Goal: Check status: Check status

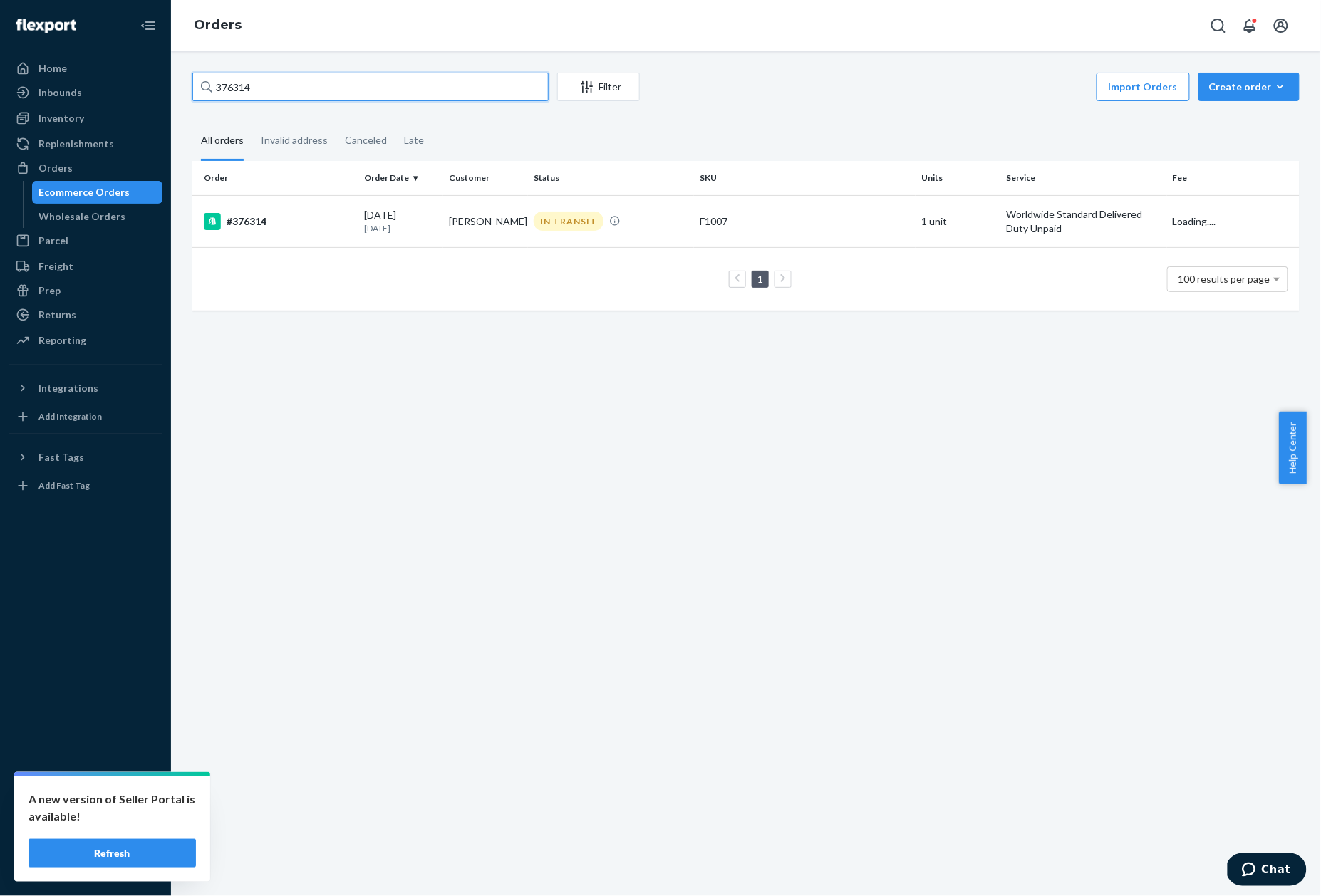
click at [286, 89] on input "376314" at bounding box center [371, 86] width 356 height 29
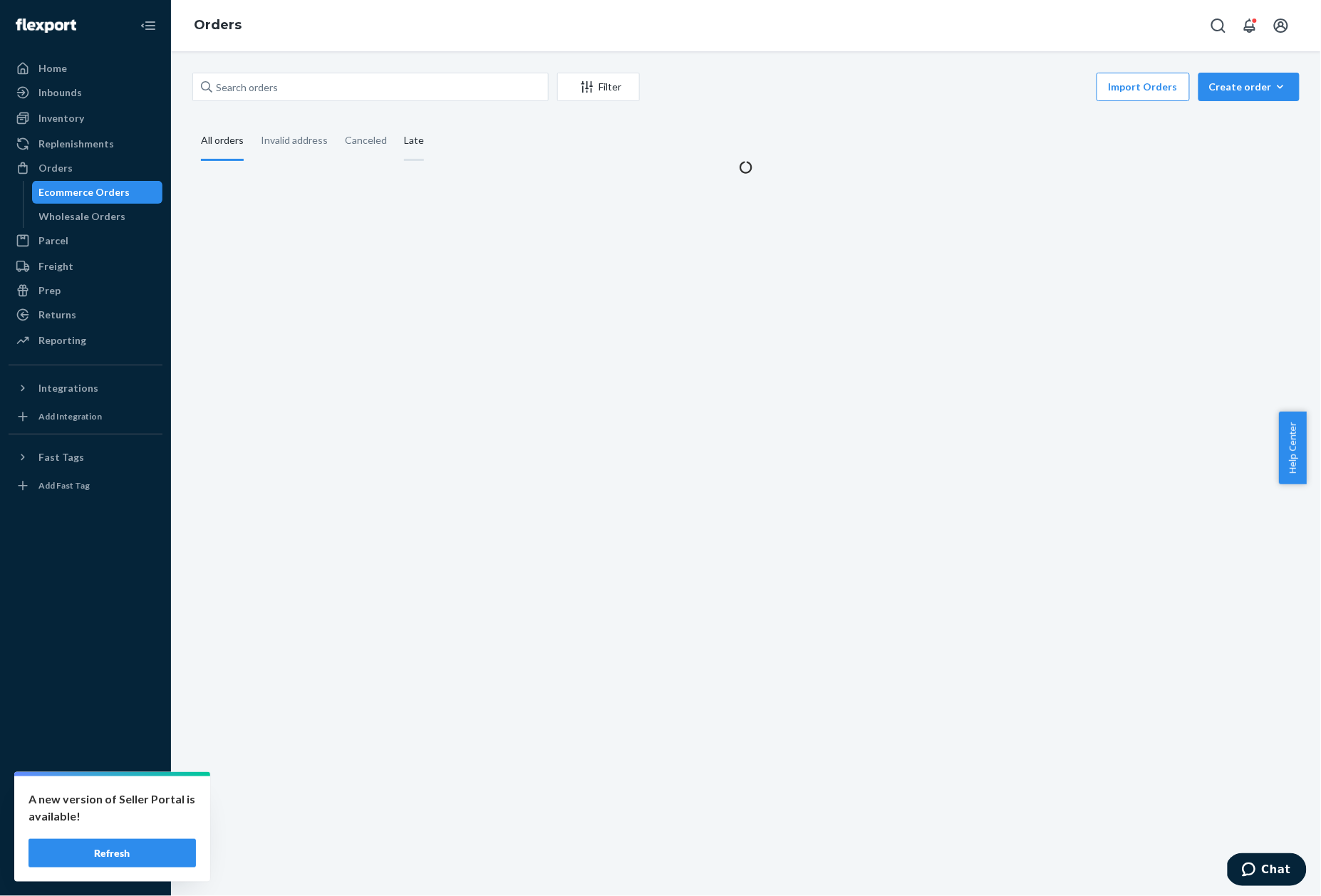
click at [416, 139] on div "Late" at bounding box center [414, 141] width 20 height 39
click at [396, 122] on input "Late" at bounding box center [396, 122] width 0 height 0
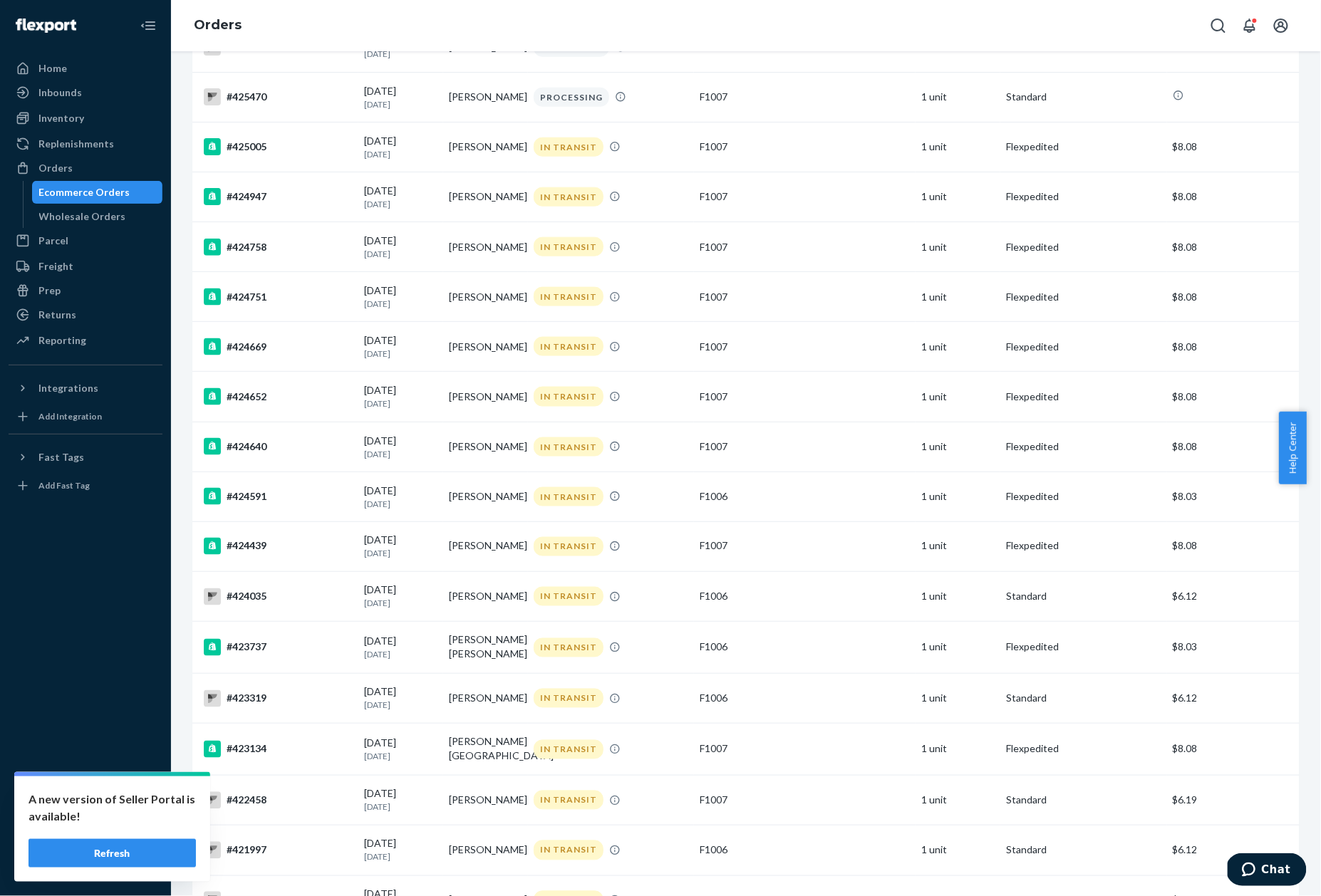
scroll to position [2400, 0]
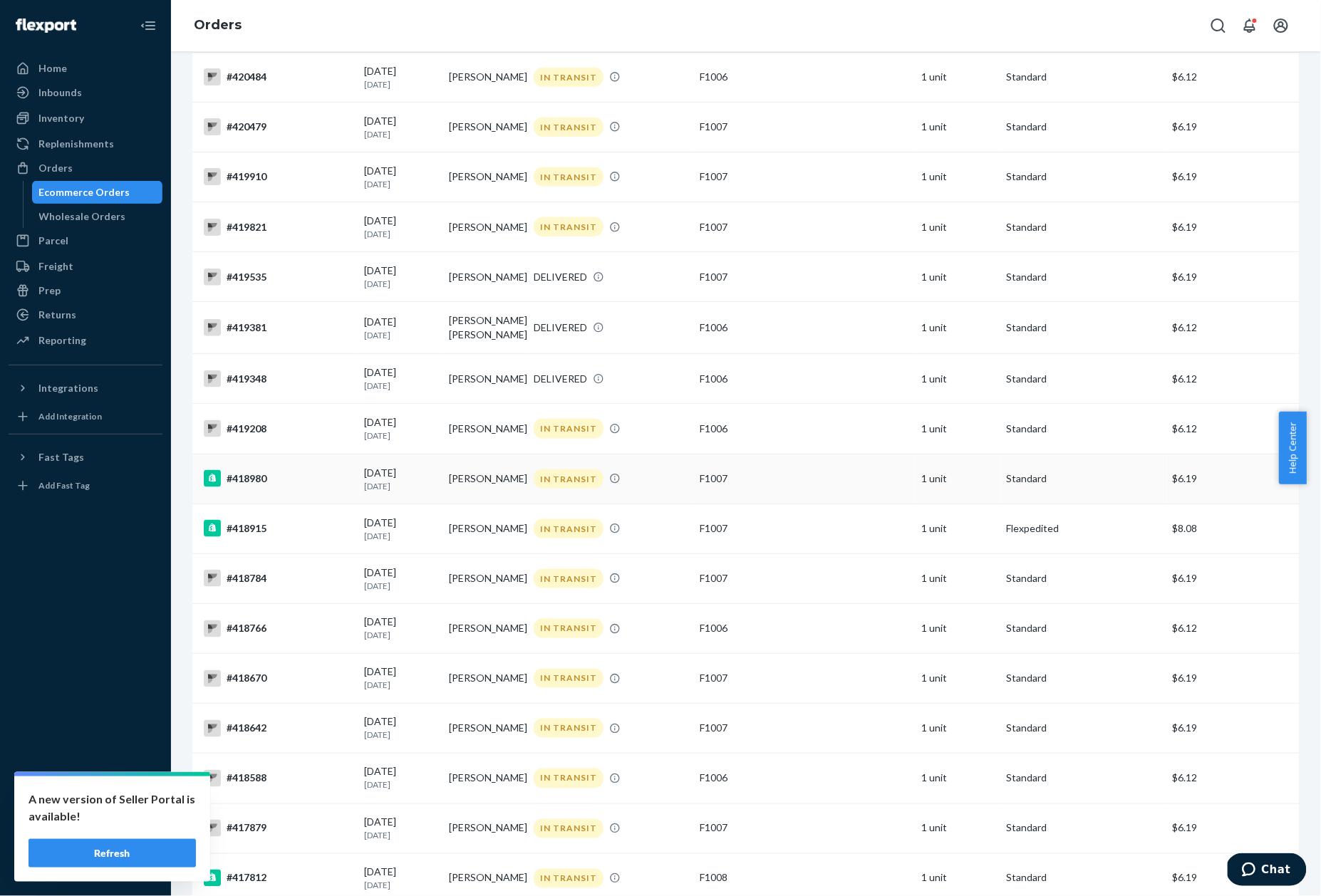
click at [239, 470] on div "#418980" at bounding box center [278, 478] width 149 height 17
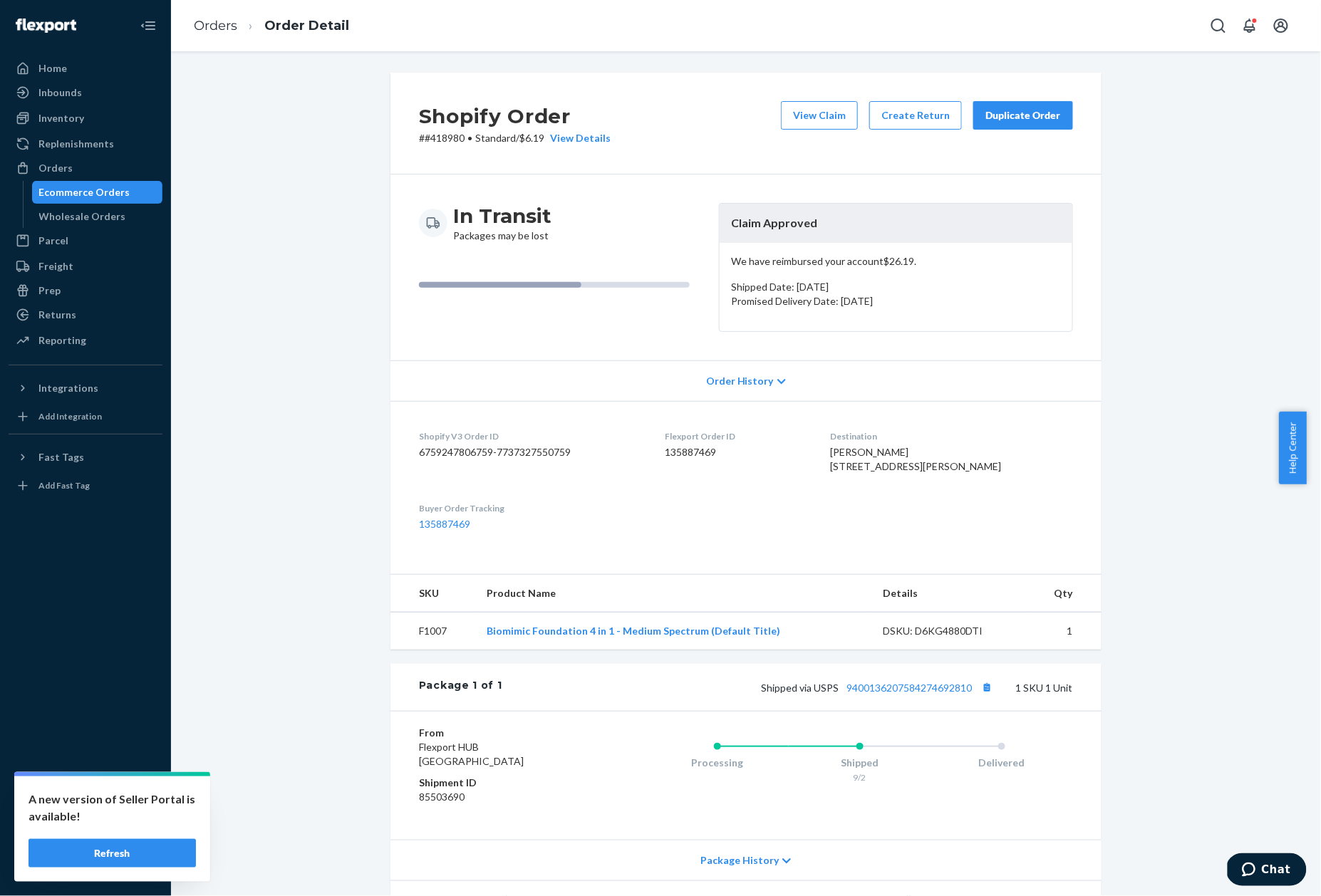
click at [430, 137] on p "# #418980 • Standard / $6.19 View Details" at bounding box center [515, 138] width 192 height 14
copy p "418980"
click at [204, 27] on link "Orders" at bounding box center [215, 25] width 44 height 15
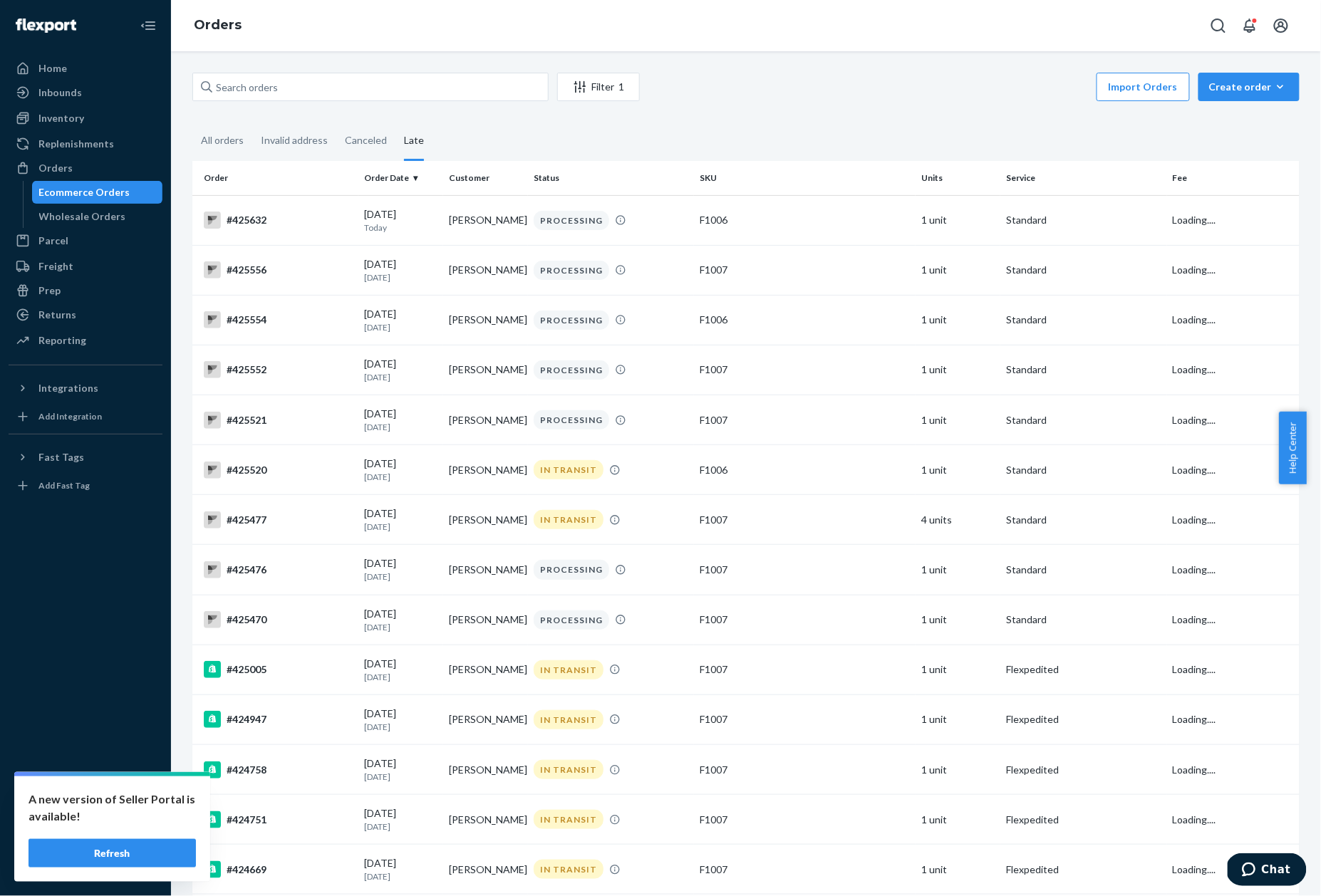
scroll to position [2351, 0]
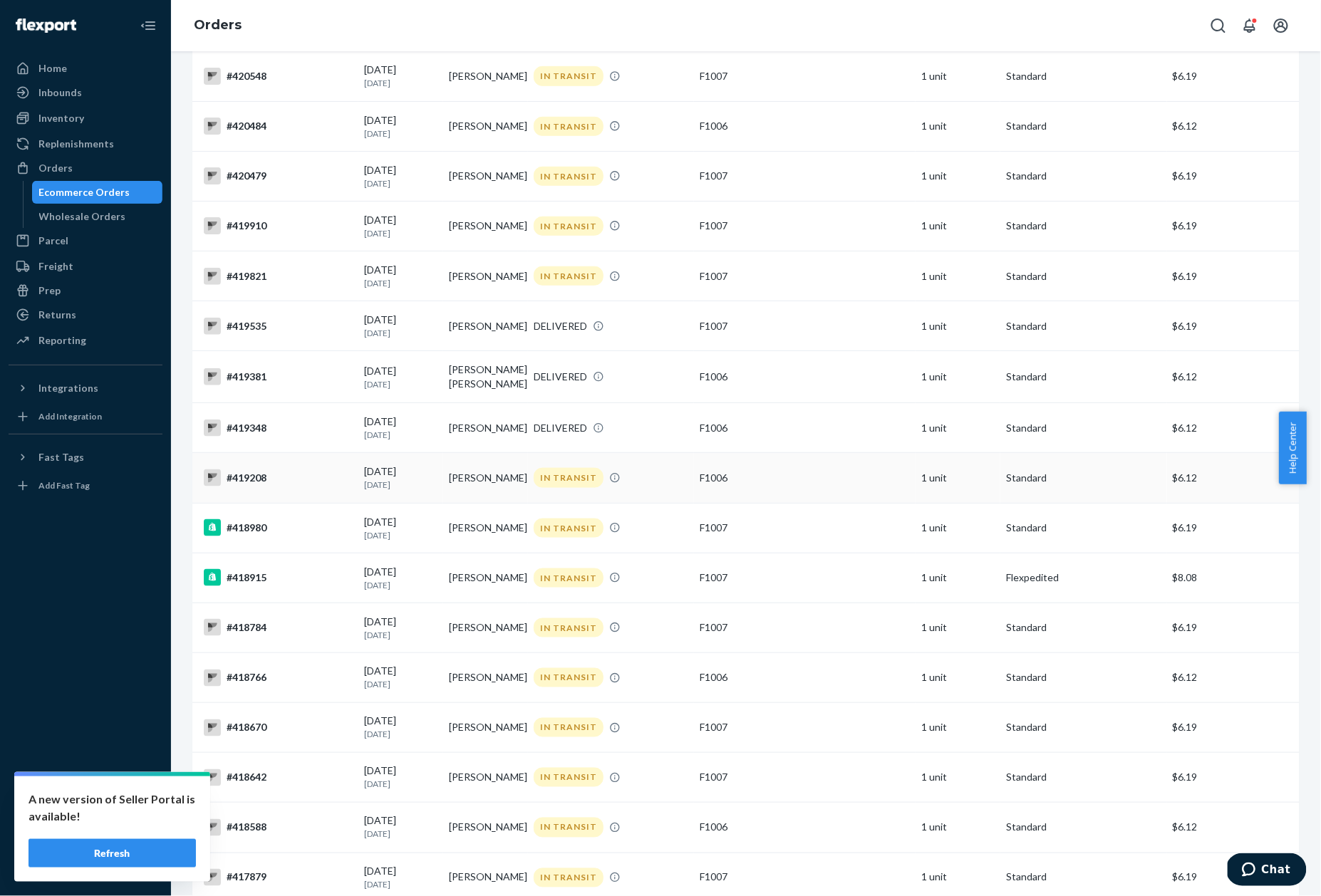
click at [233, 469] on div "#419208" at bounding box center [278, 478] width 149 height 17
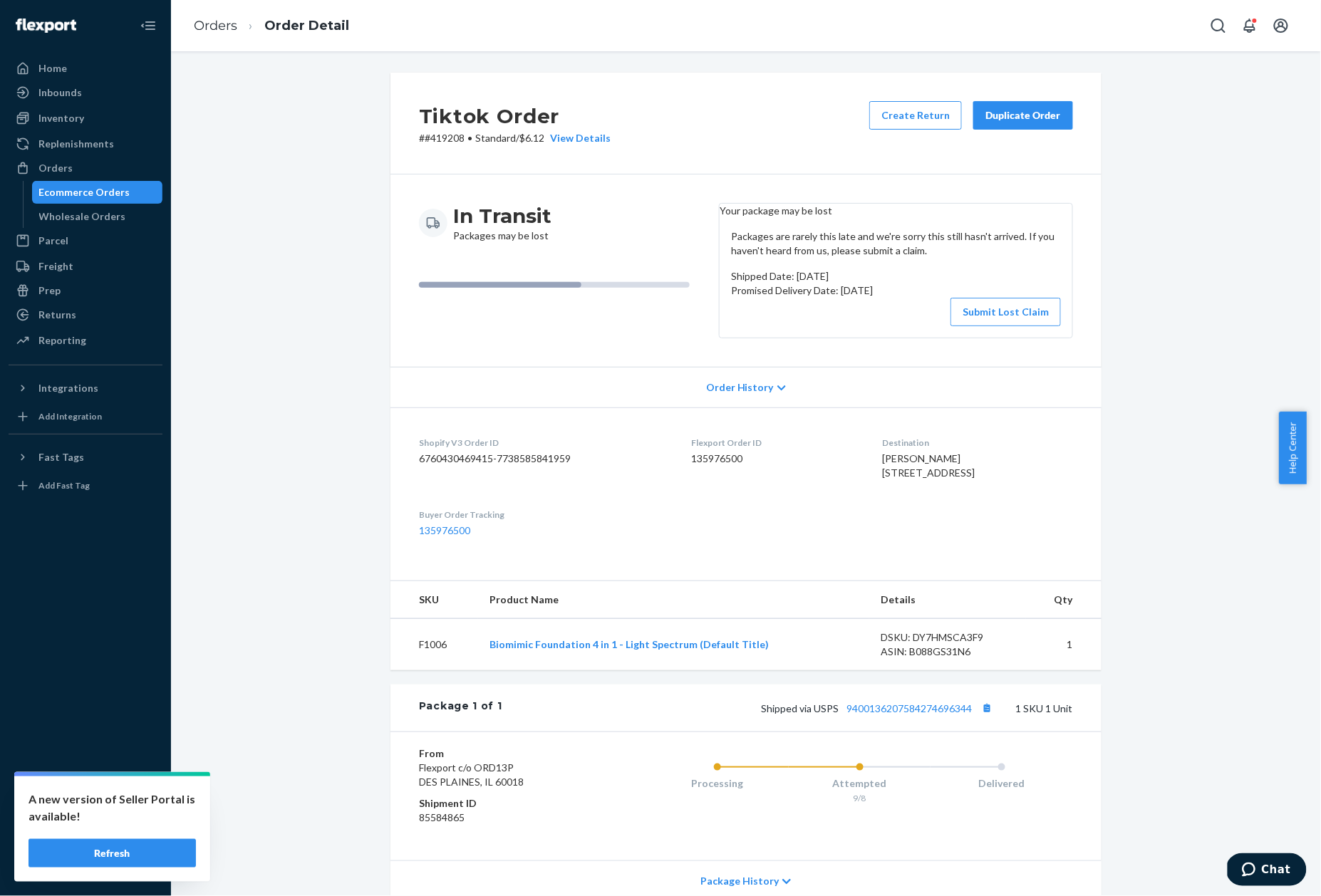
click at [434, 137] on p "# #419208 • Standard / $6.12 View Details" at bounding box center [515, 138] width 192 height 14
copy p "419208"
click at [227, 23] on link "Orders" at bounding box center [215, 25] width 44 height 15
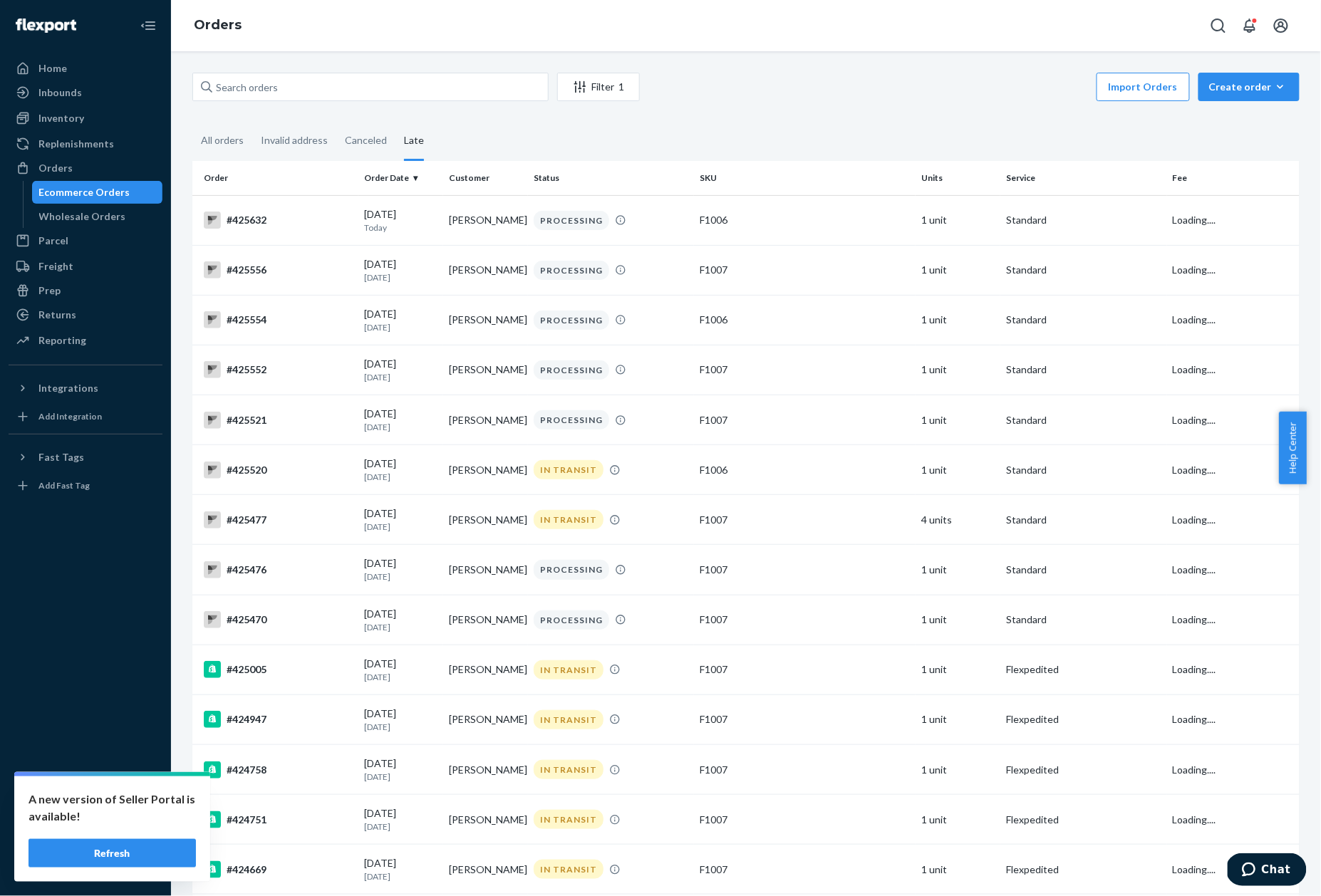
scroll to position [2302, 0]
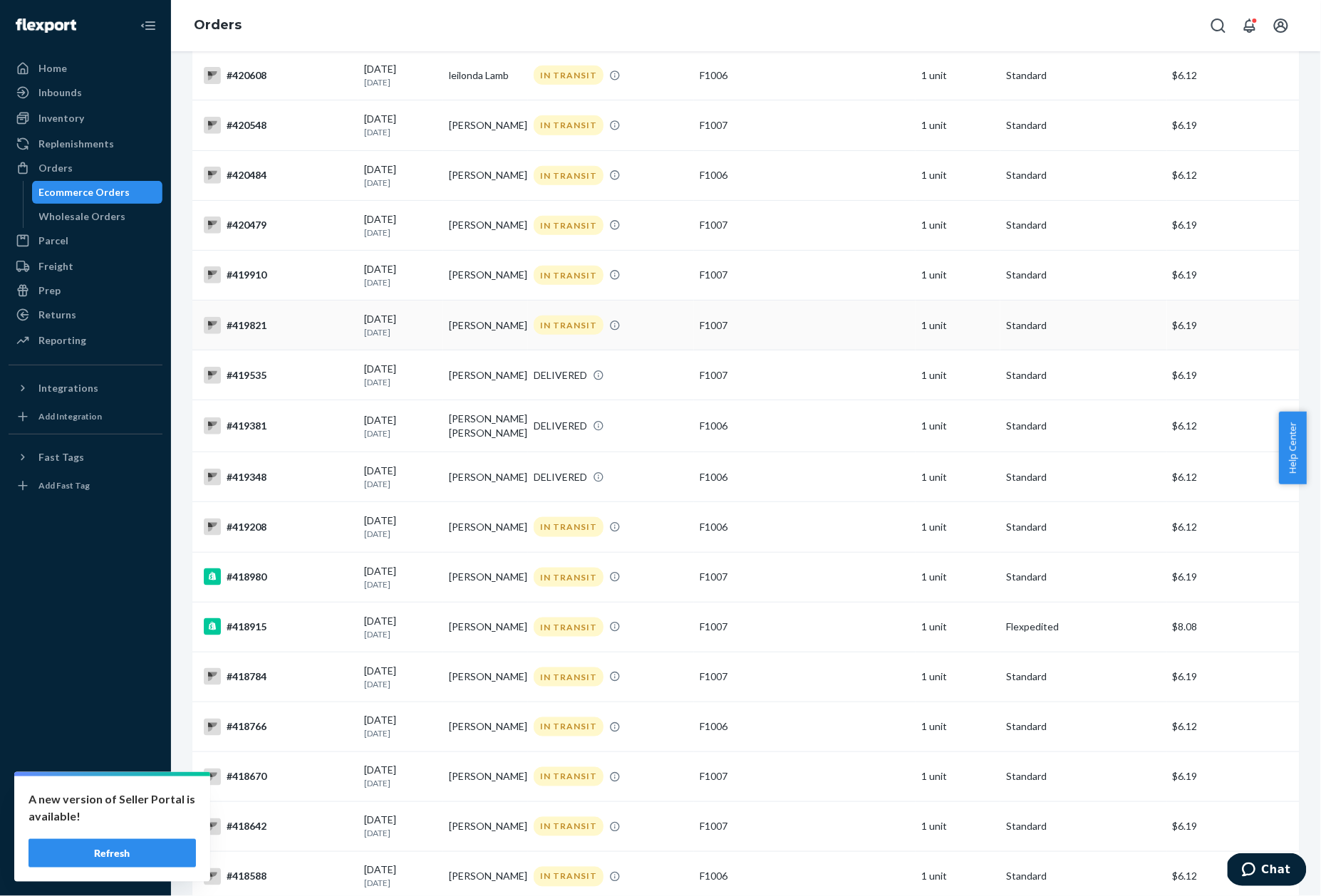
click at [243, 317] on div "#419821" at bounding box center [278, 325] width 149 height 17
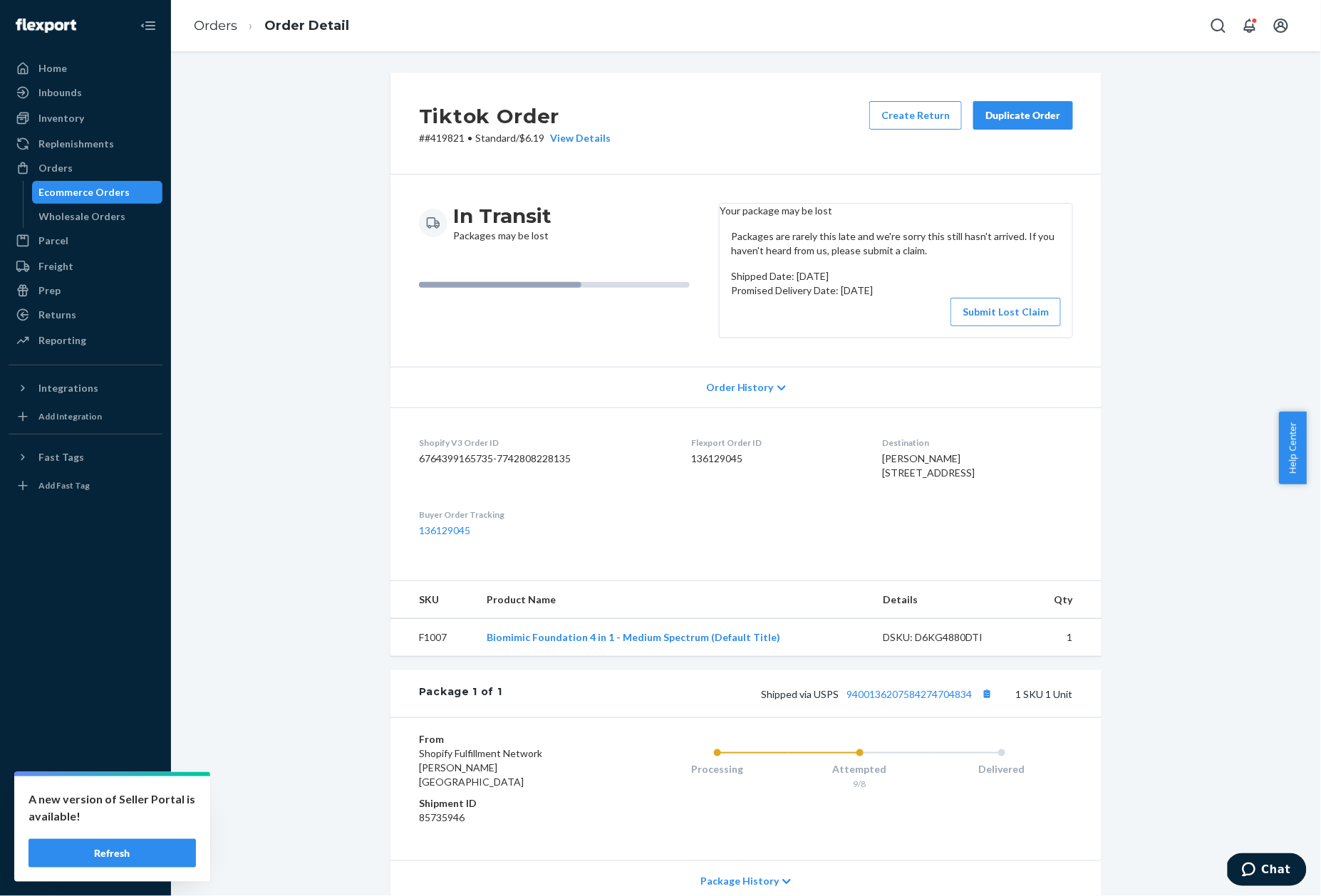
click at [437, 137] on p "# #419821 • Standard / $6.19 View Details" at bounding box center [515, 138] width 192 height 14
copy p "419821"
click at [203, 20] on link "Orders" at bounding box center [215, 25] width 44 height 15
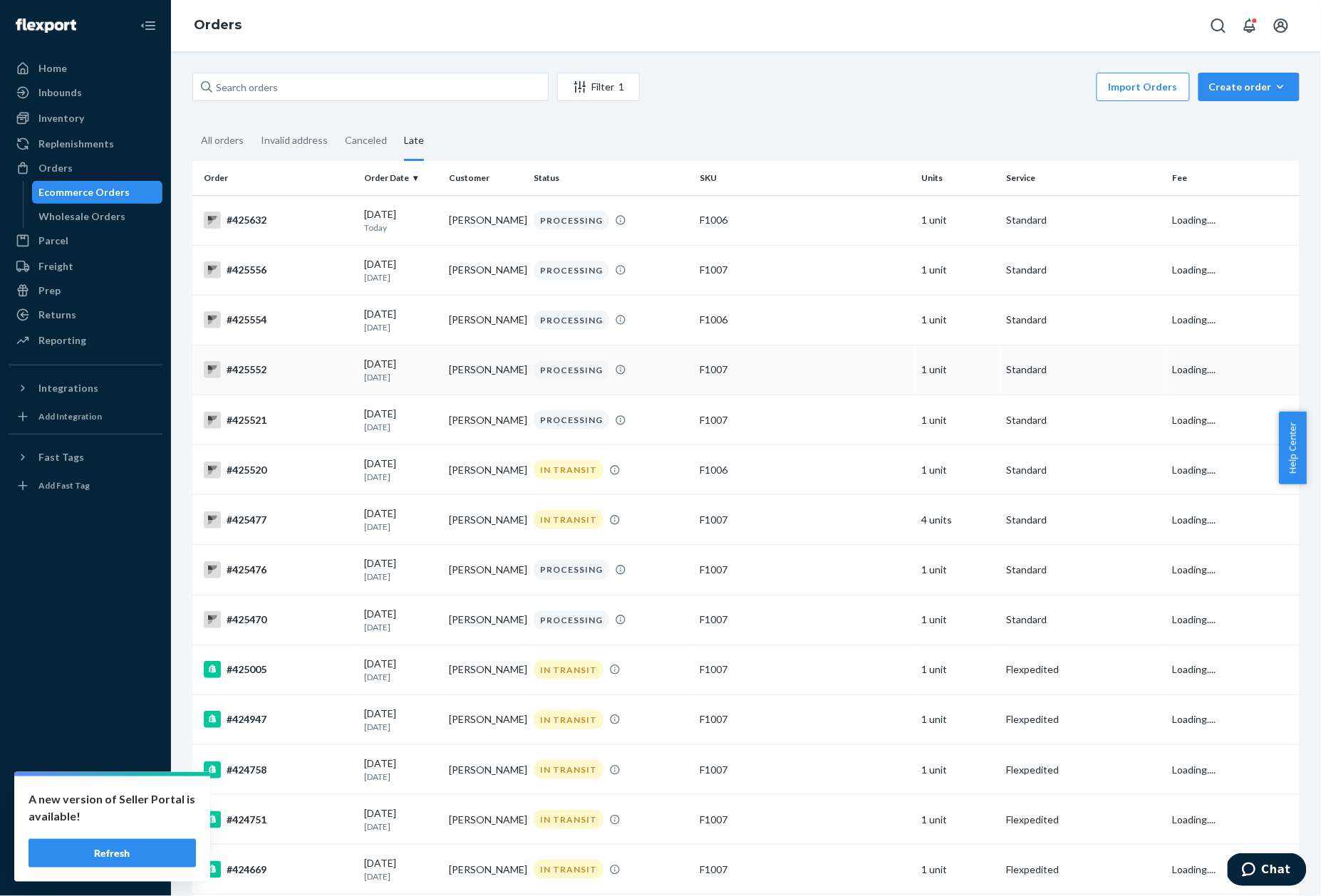
scroll to position [2100, 0]
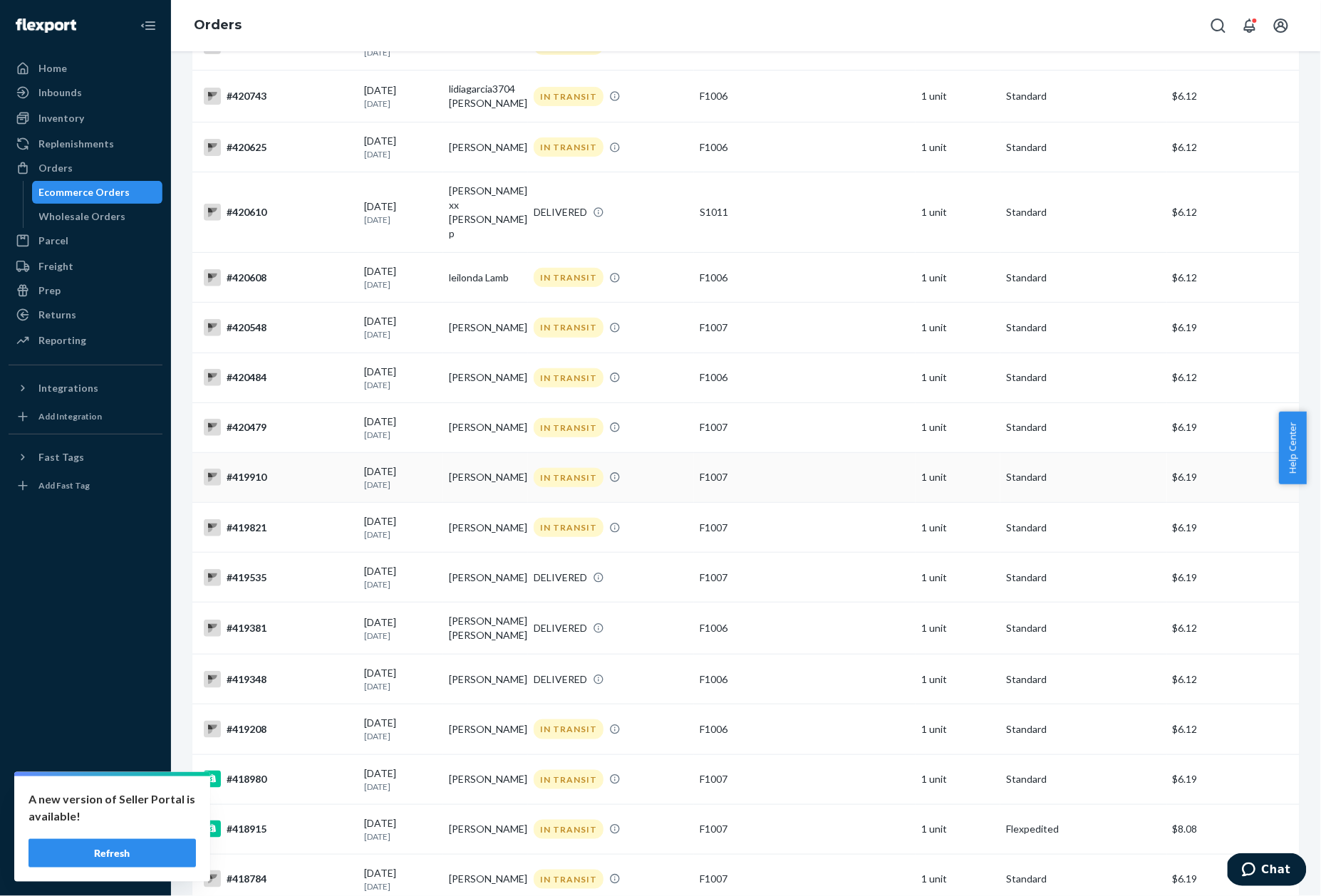
click at [248, 469] on div "#419910" at bounding box center [278, 477] width 149 height 17
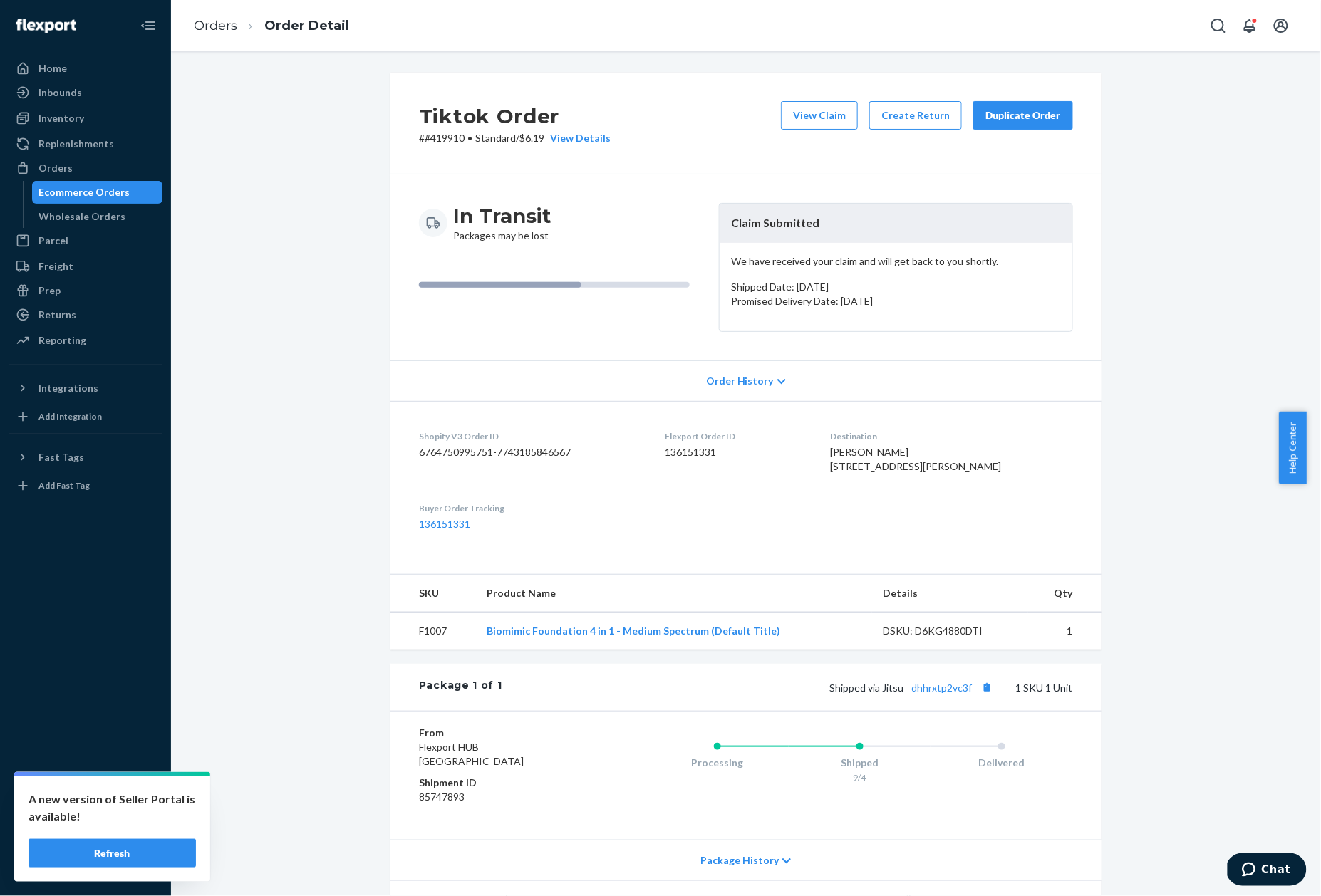
click at [435, 137] on p "# #419910 • Standard / $6.19 View Details" at bounding box center [515, 138] width 192 height 14
copy p "419910"
click at [212, 23] on link "Orders" at bounding box center [215, 25] width 44 height 15
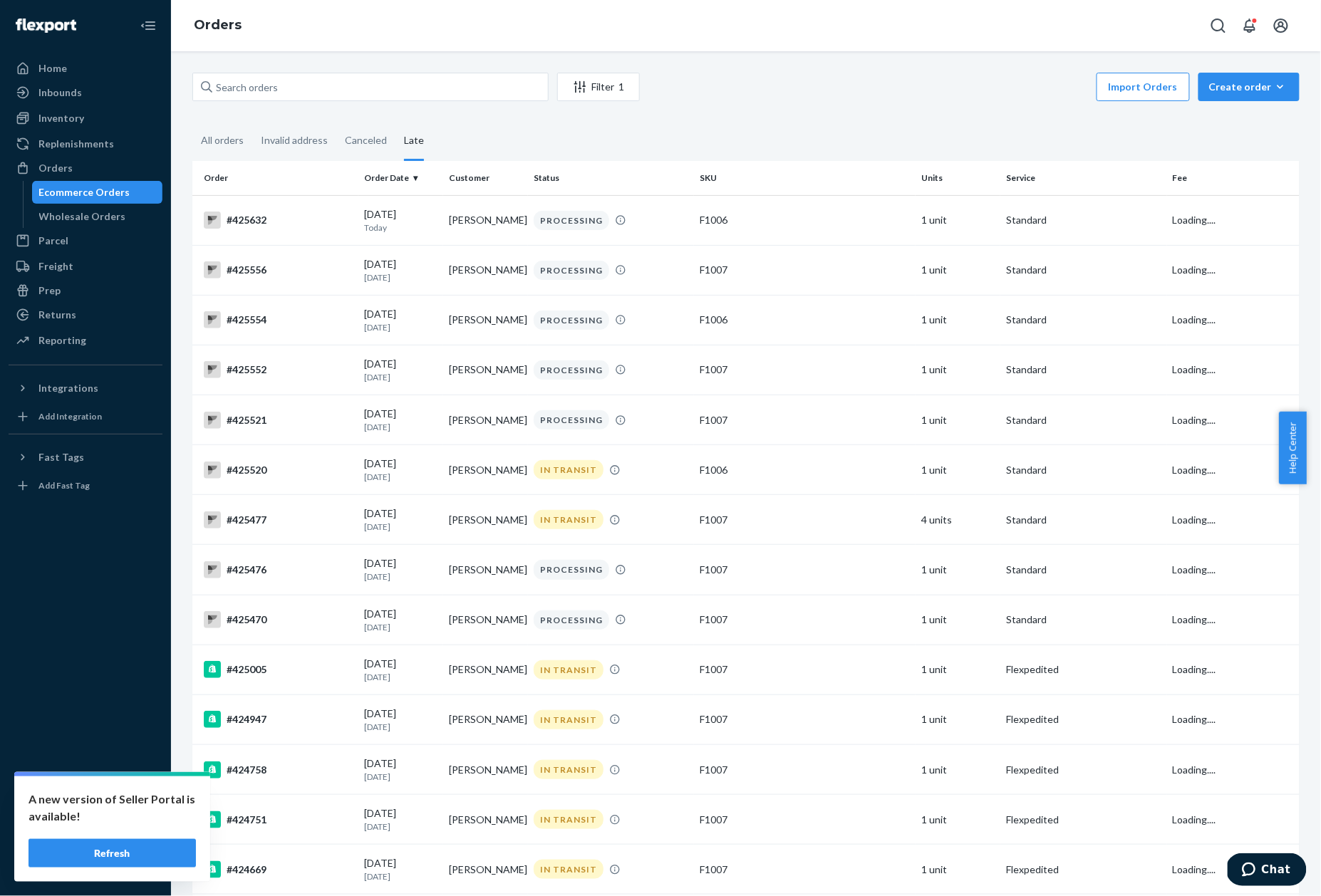
scroll to position [2049, 0]
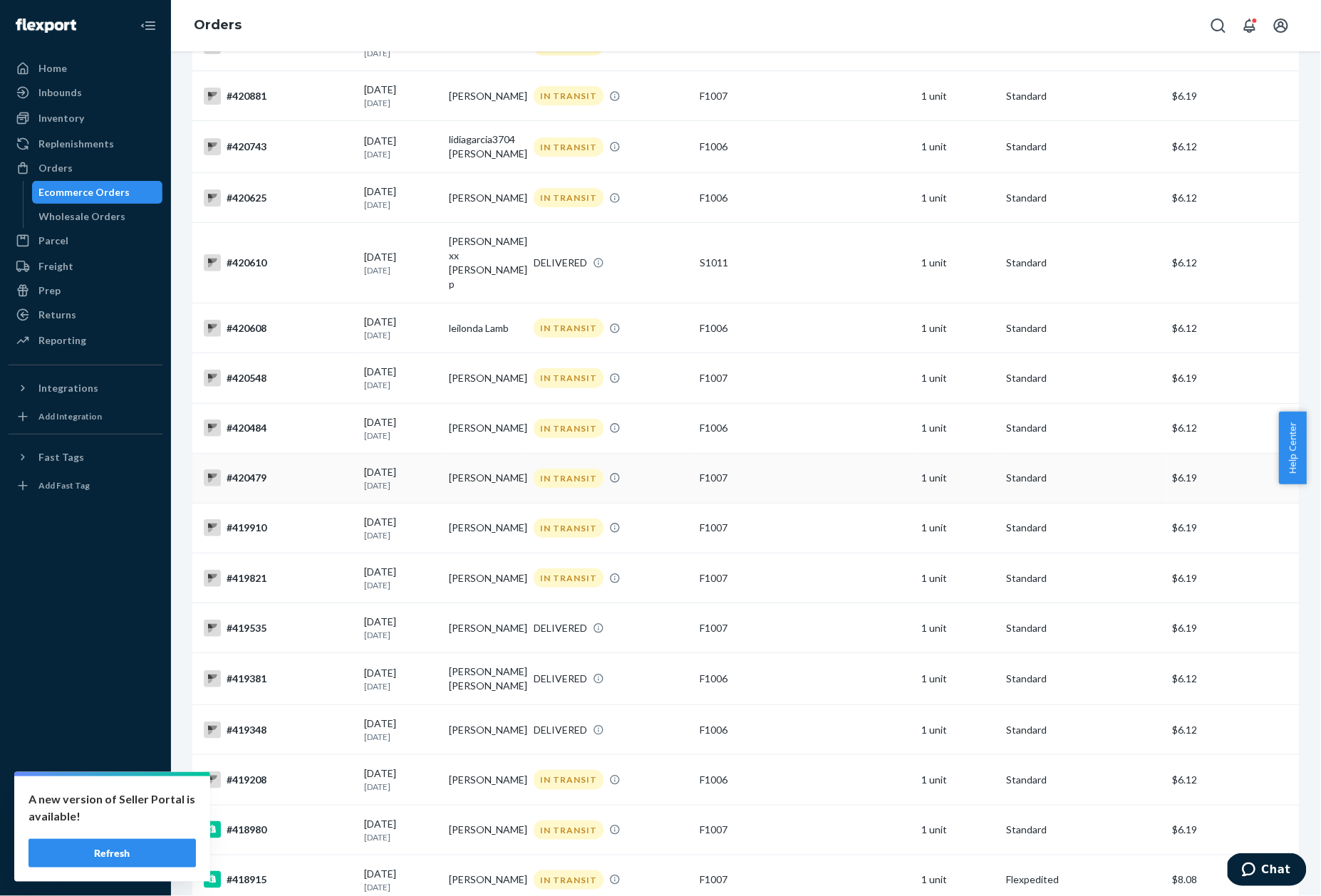
click at [249, 469] on div "#420479" at bounding box center [278, 478] width 149 height 17
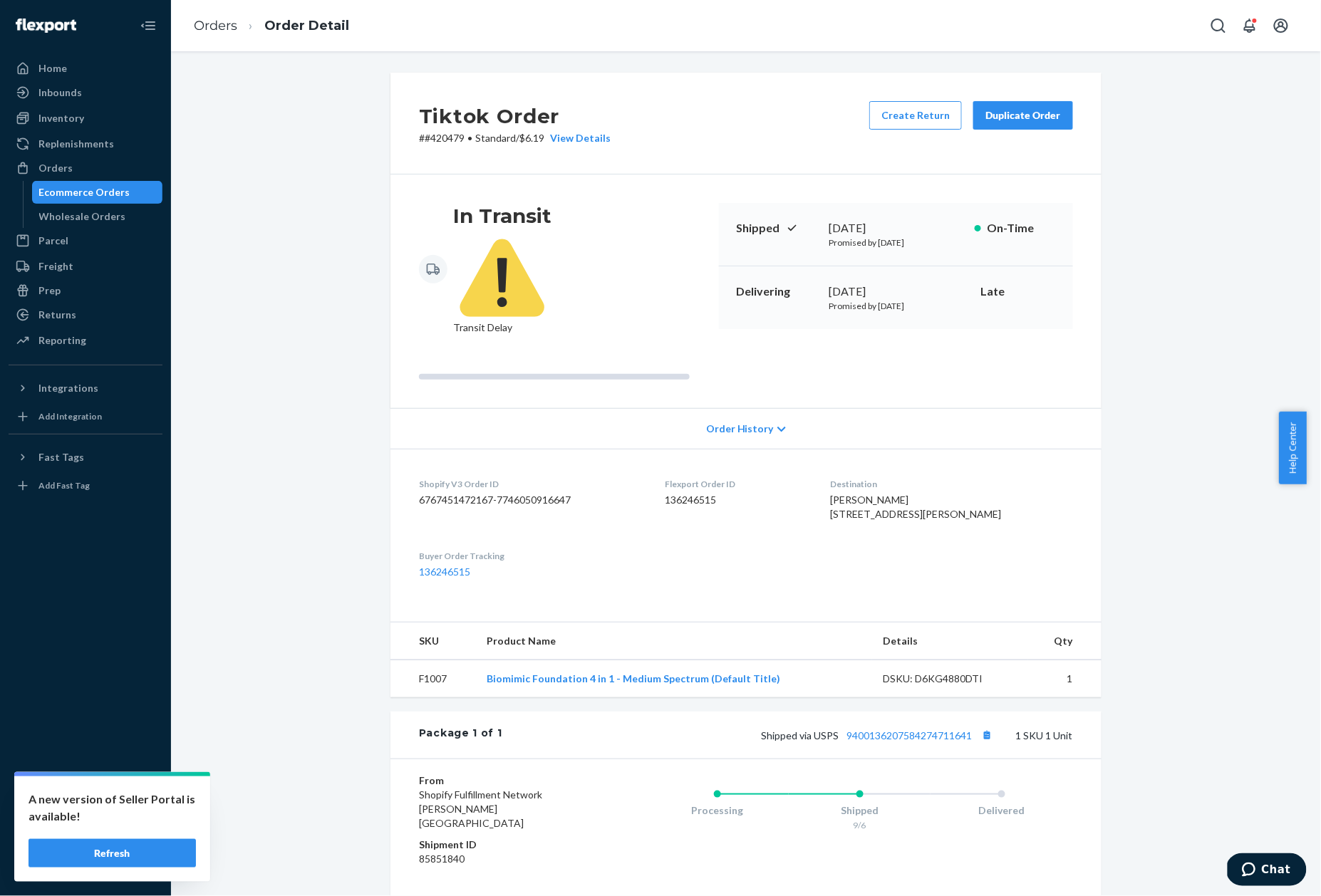
click at [435, 143] on p "# #420479 • Standard / $6.19 View Details" at bounding box center [515, 138] width 192 height 14
drag, startPoint x: 44, startPoint y: 579, endPoint x: 436, endPoint y: 143, distance: 586.3
click at [436, 143] on p "# #420479 • Standard / $6.19 View Details" at bounding box center [515, 138] width 192 height 14
click at [217, 27] on link "Orders" at bounding box center [215, 25] width 44 height 15
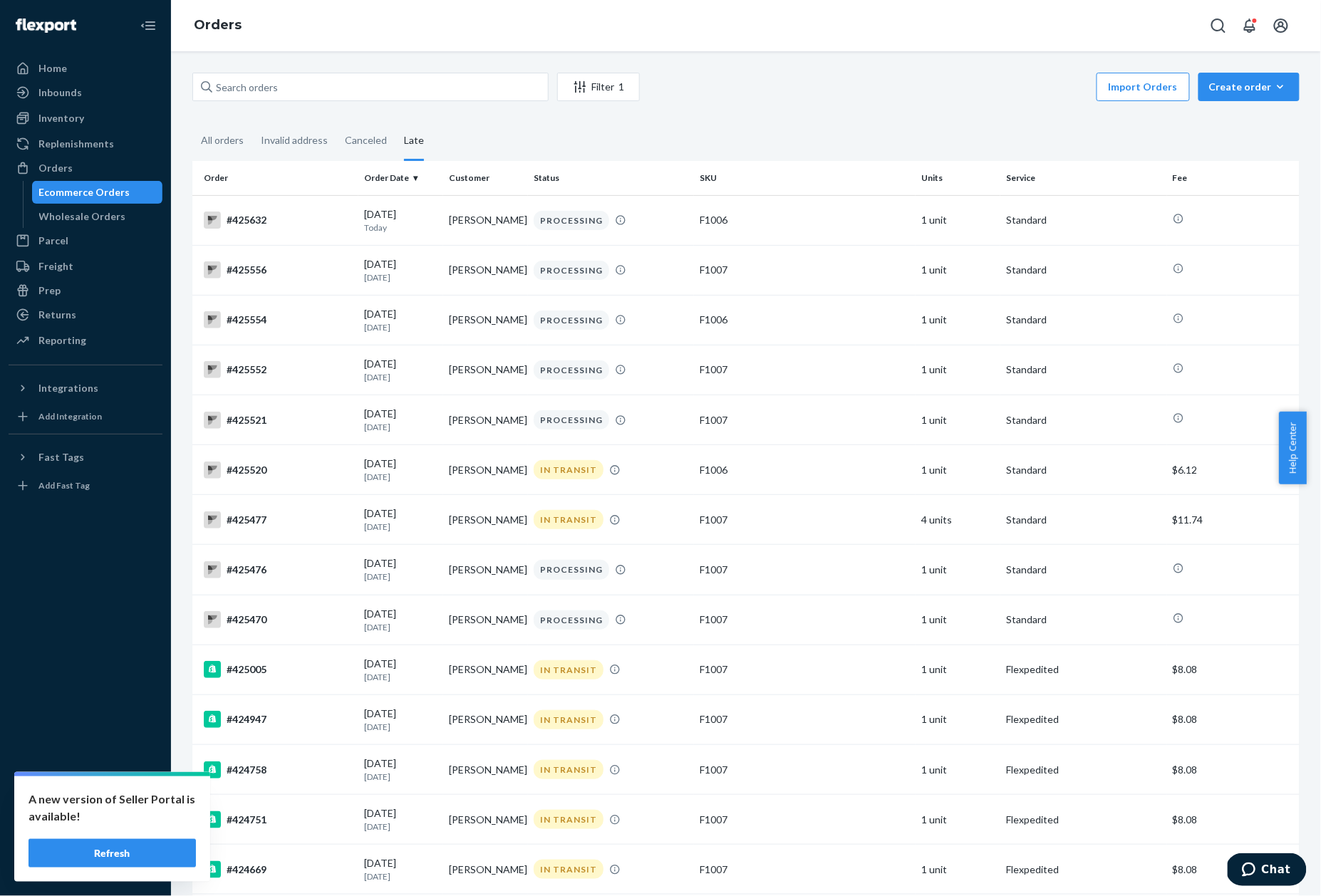
scroll to position [1999, 0]
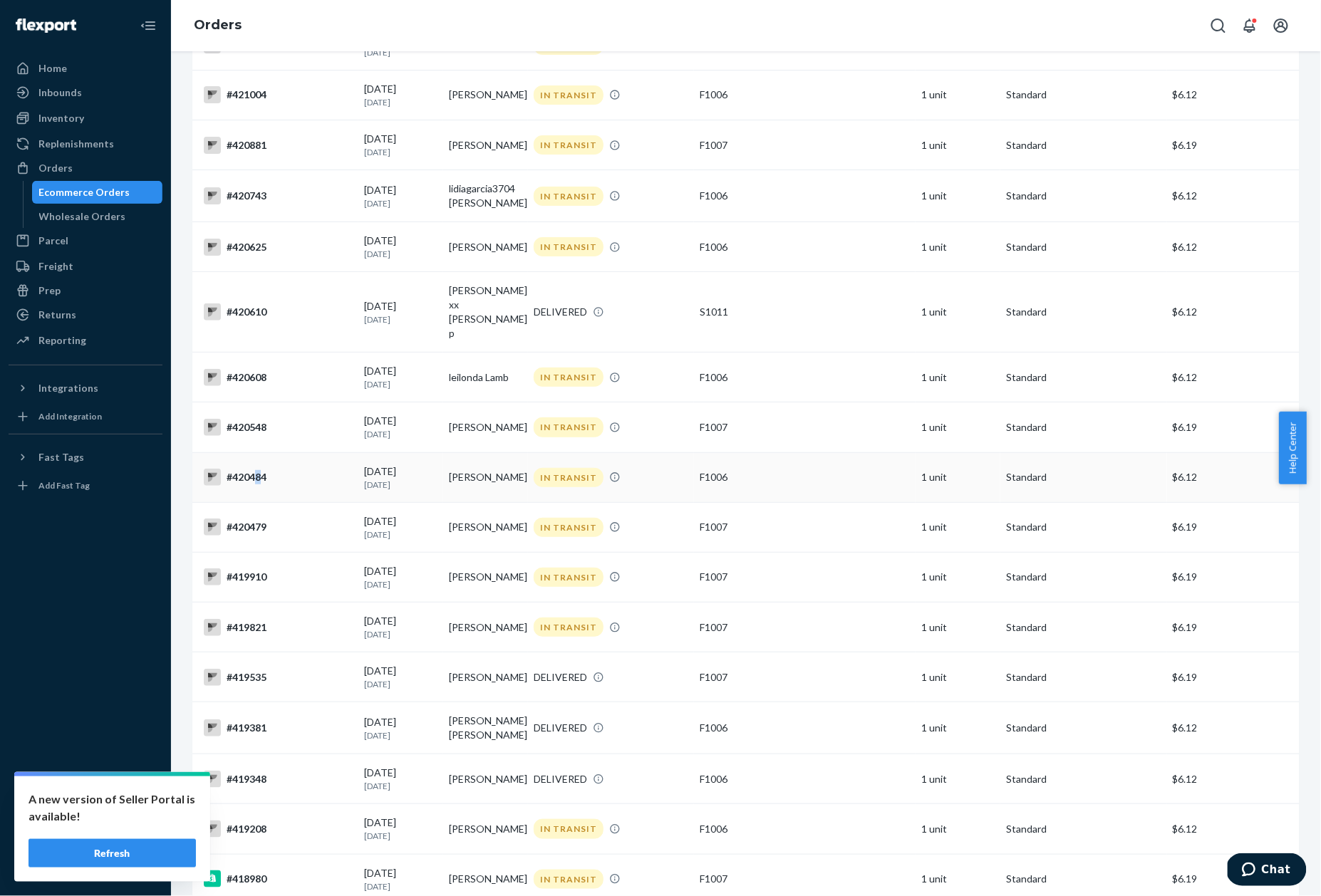
click at [257, 469] on div "#420484" at bounding box center [278, 477] width 149 height 17
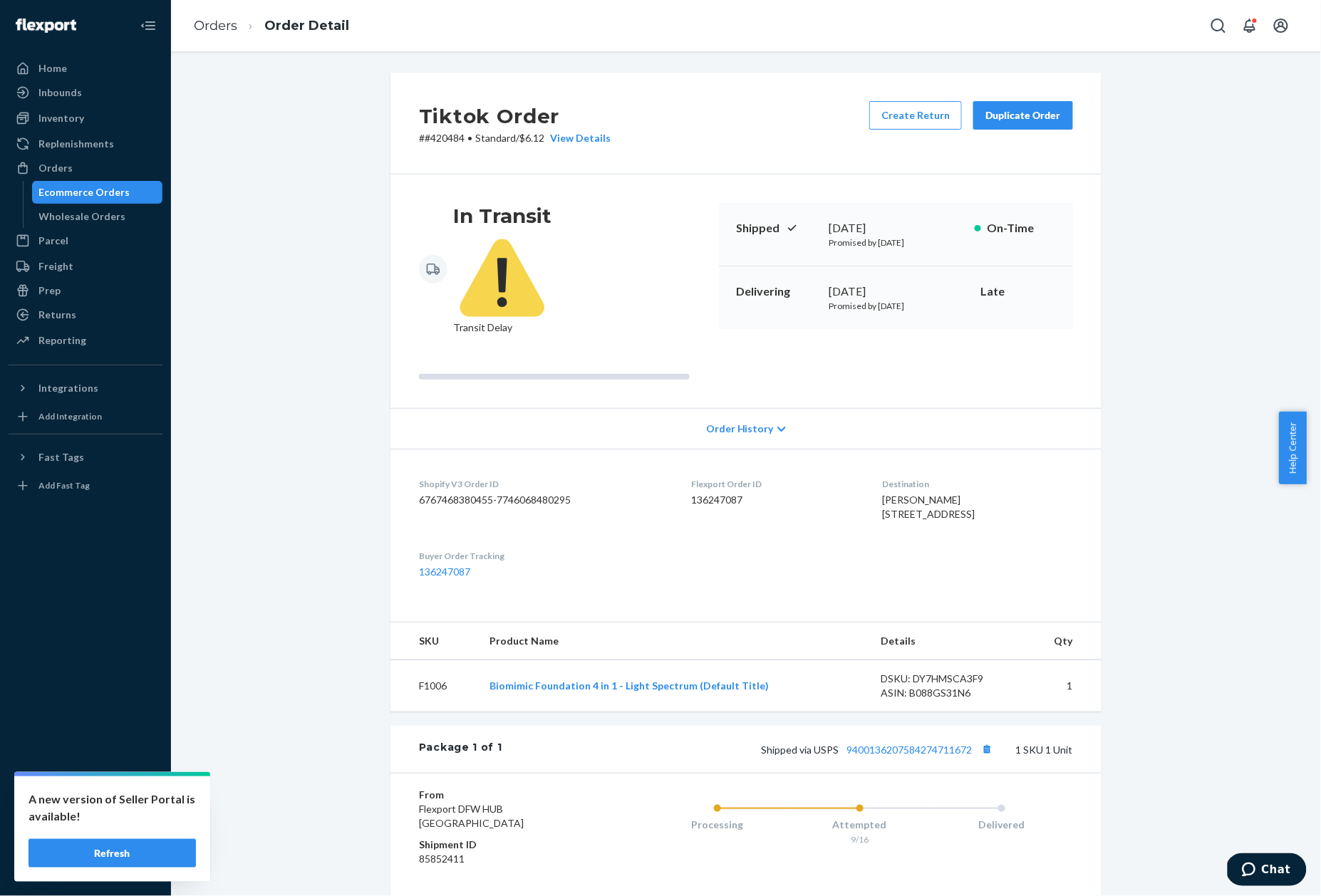
click at [435, 137] on p "# #420484 • Standard / $6.12 View Details" at bounding box center [515, 138] width 192 height 14
copy p "420484"
click at [223, 27] on link "Orders" at bounding box center [215, 25] width 44 height 15
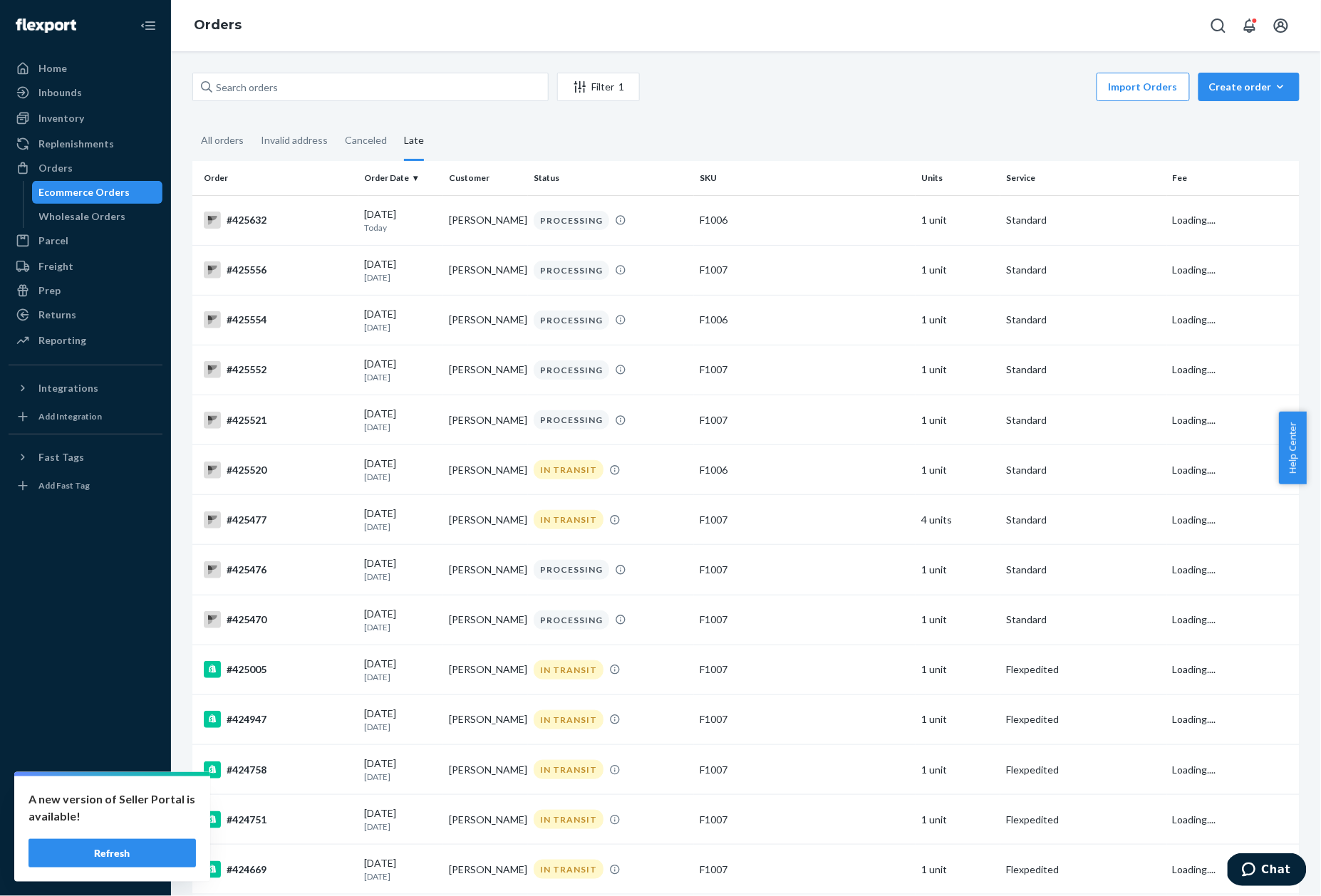
scroll to position [1948, 0]
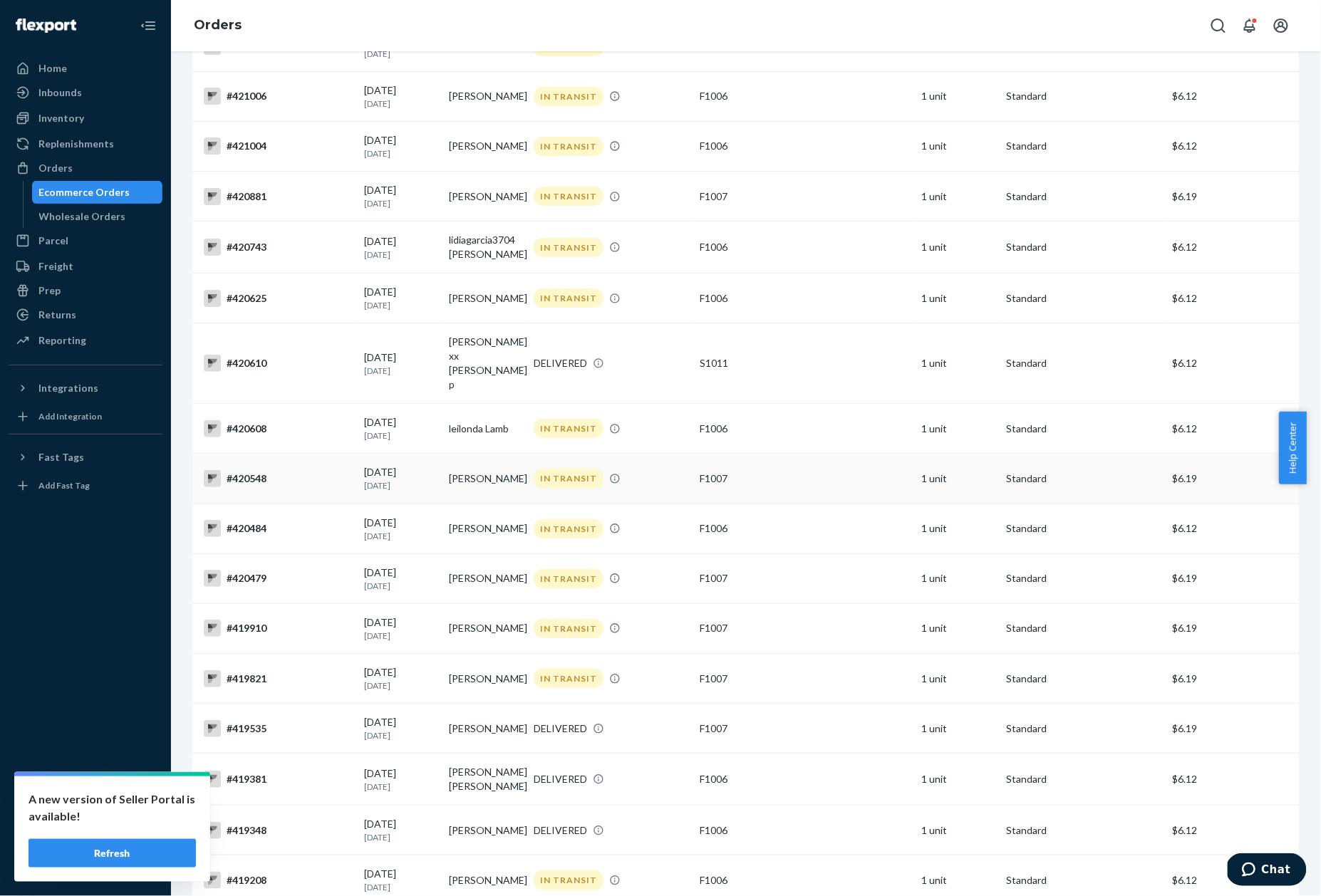
click at [256, 454] on td "#420548" at bounding box center [275, 479] width 166 height 50
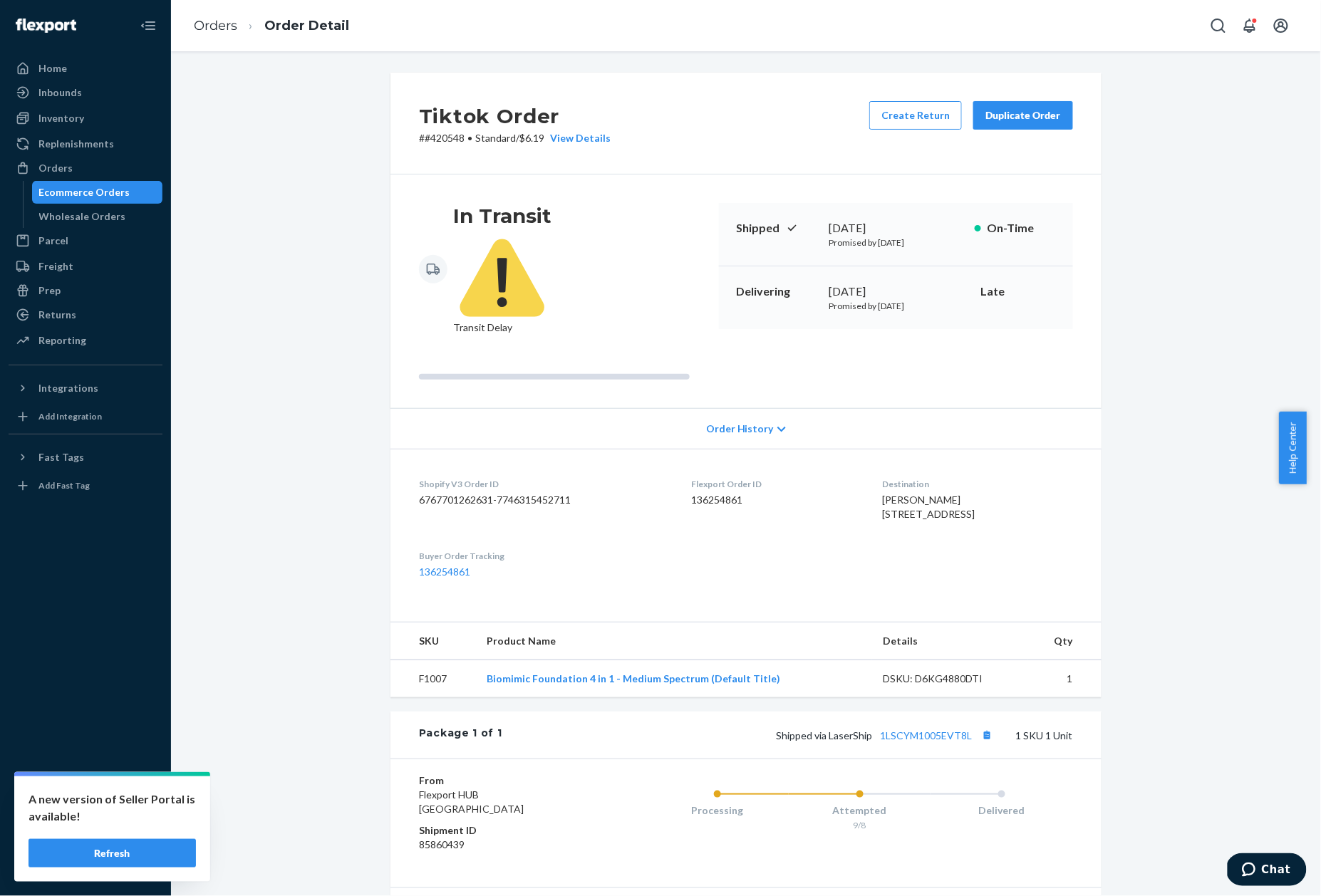
click at [445, 138] on p "# #420548 • Standard / $6.19 View Details" at bounding box center [515, 138] width 192 height 14
copy p "420548"
click at [206, 21] on link "Orders" at bounding box center [215, 25] width 44 height 15
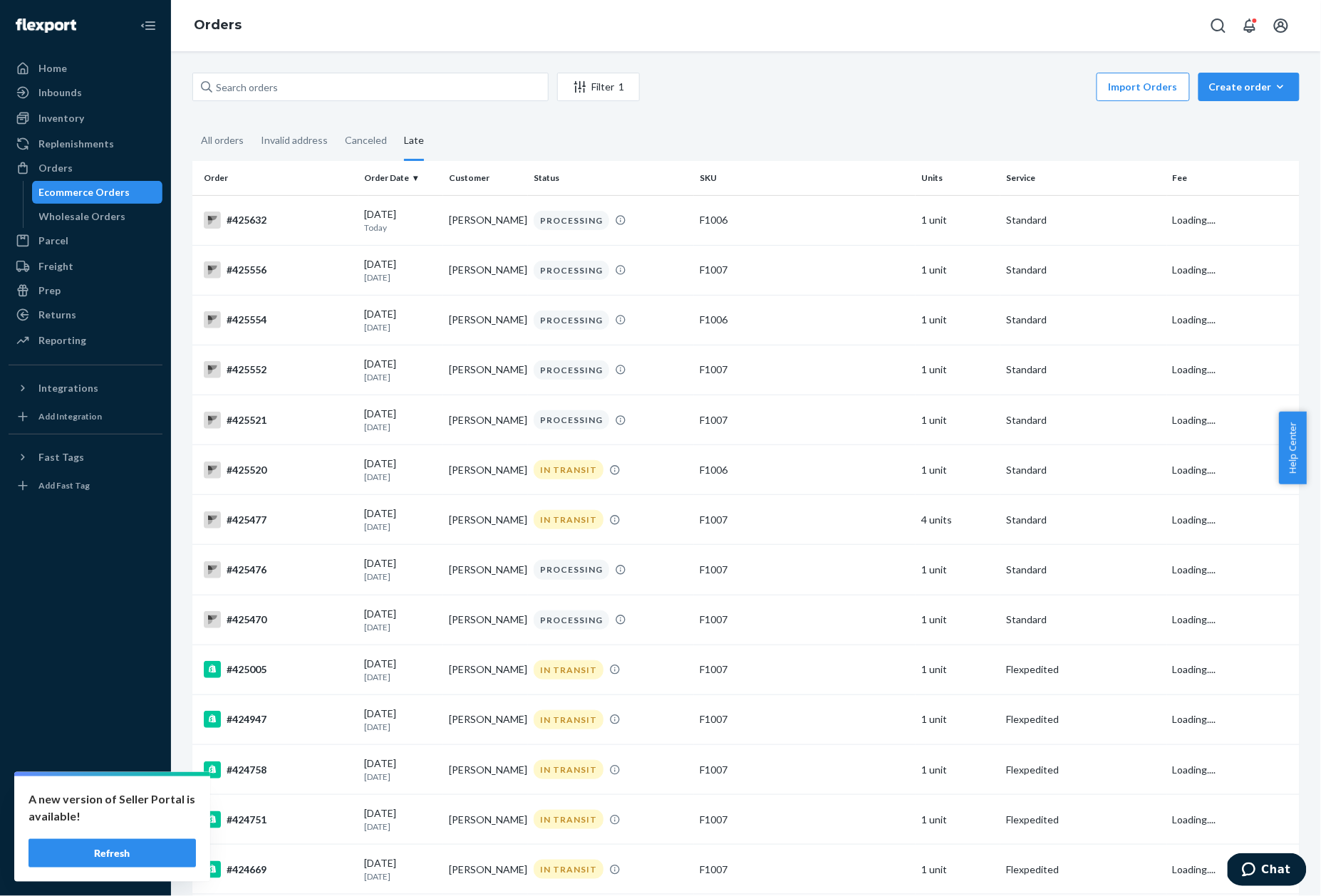
scroll to position [1898, 0]
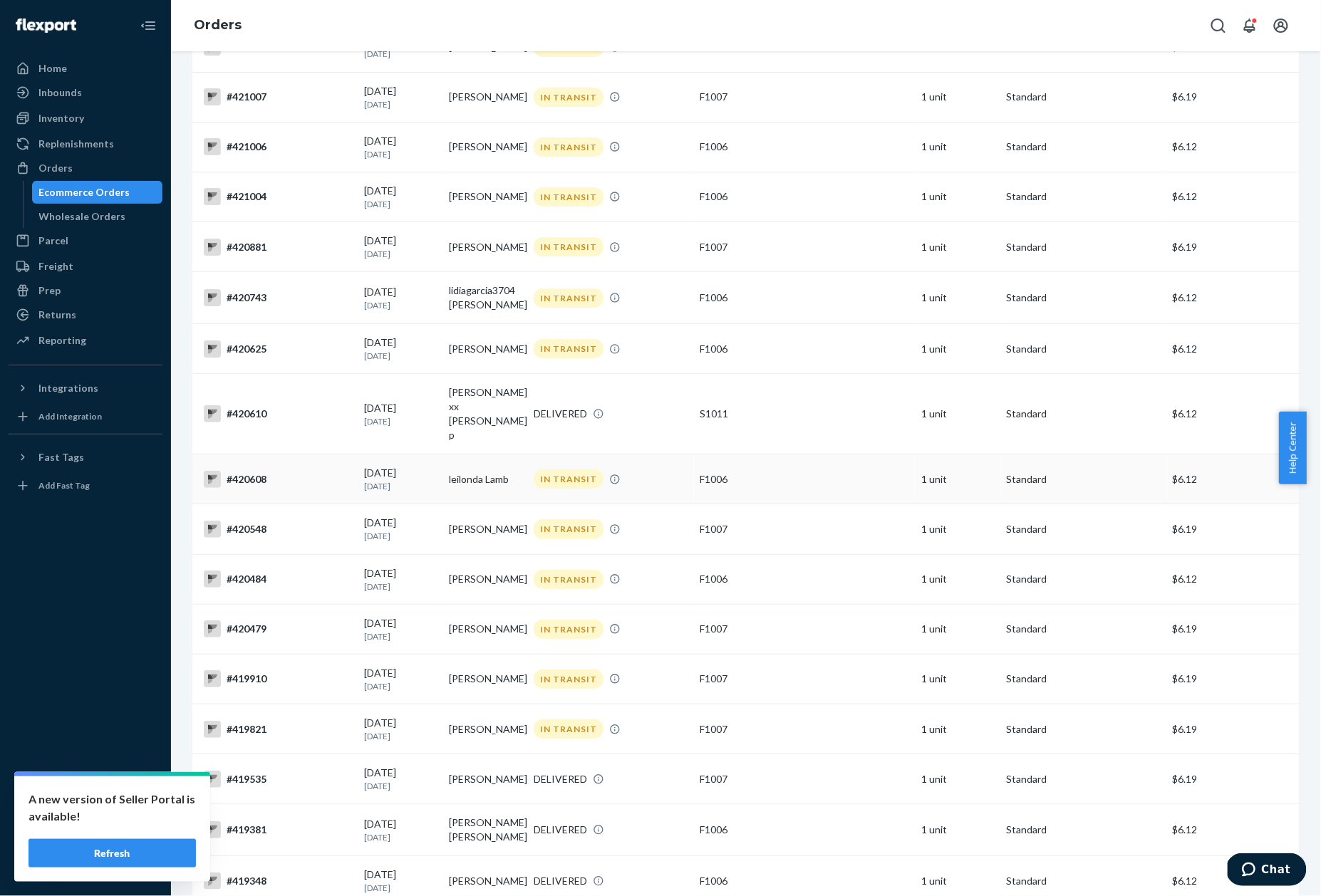
click at [258, 471] on div "#420608" at bounding box center [278, 479] width 149 height 17
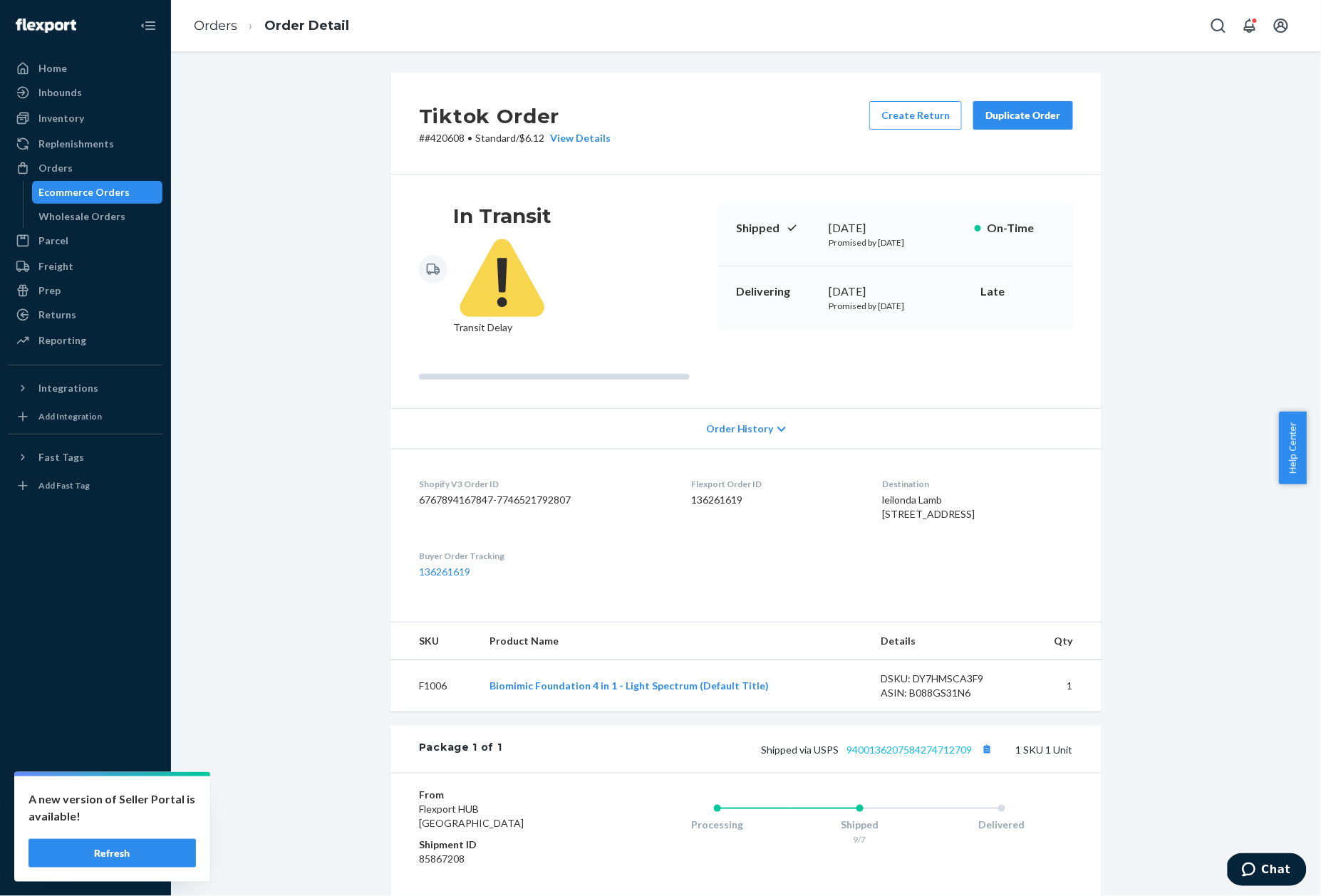
click at [946, 743] on link "9400136207584274712709" at bounding box center [909, 749] width 126 height 12
click at [446, 131] on p "# #420608 • Standard / $6.12 View Details" at bounding box center [515, 138] width 192 height 14
copy p "420608"
click at [216, 29] on link "Orders" at bounding box center [215, 25] width 44 height 15
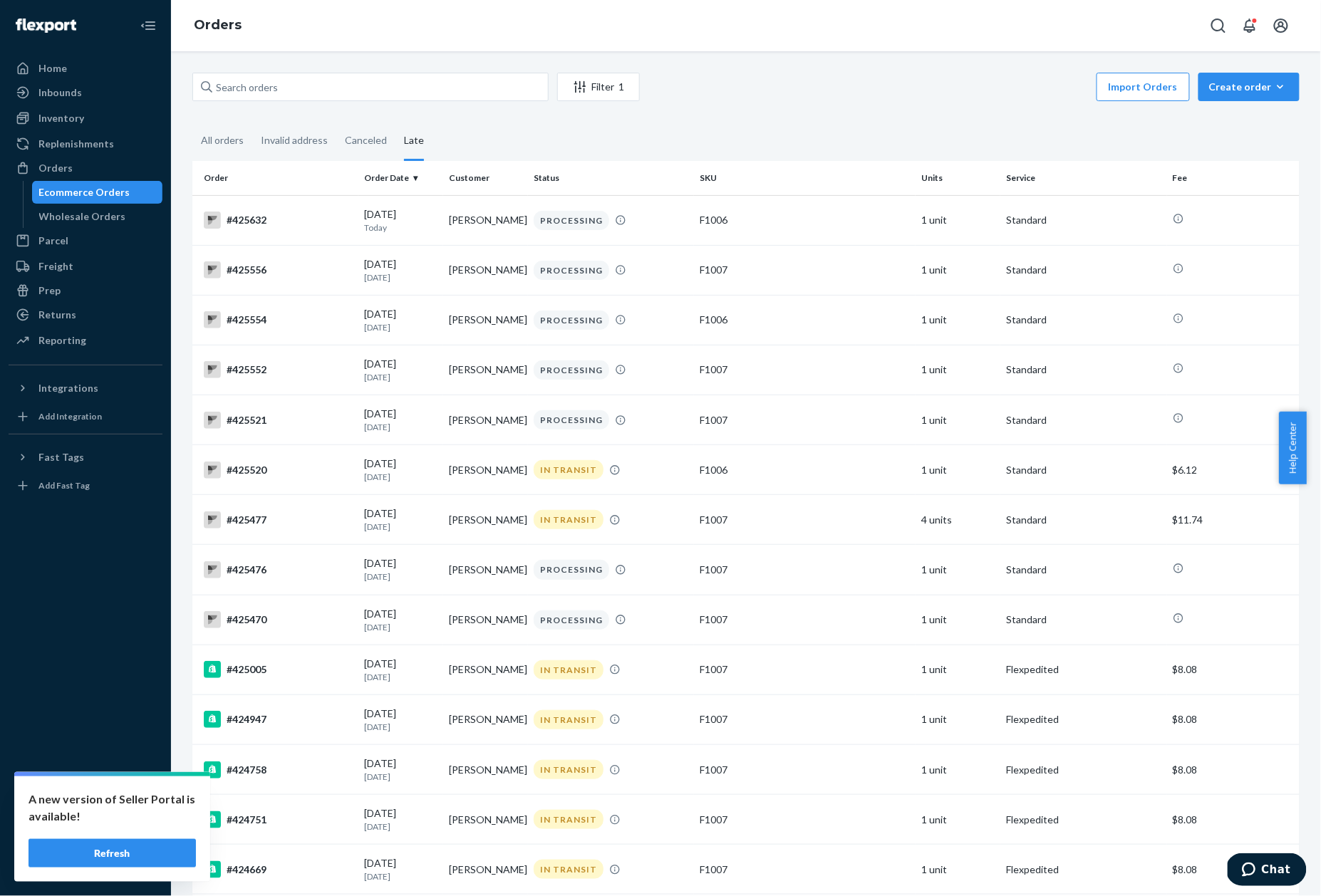
scroll to position [1849, 0]
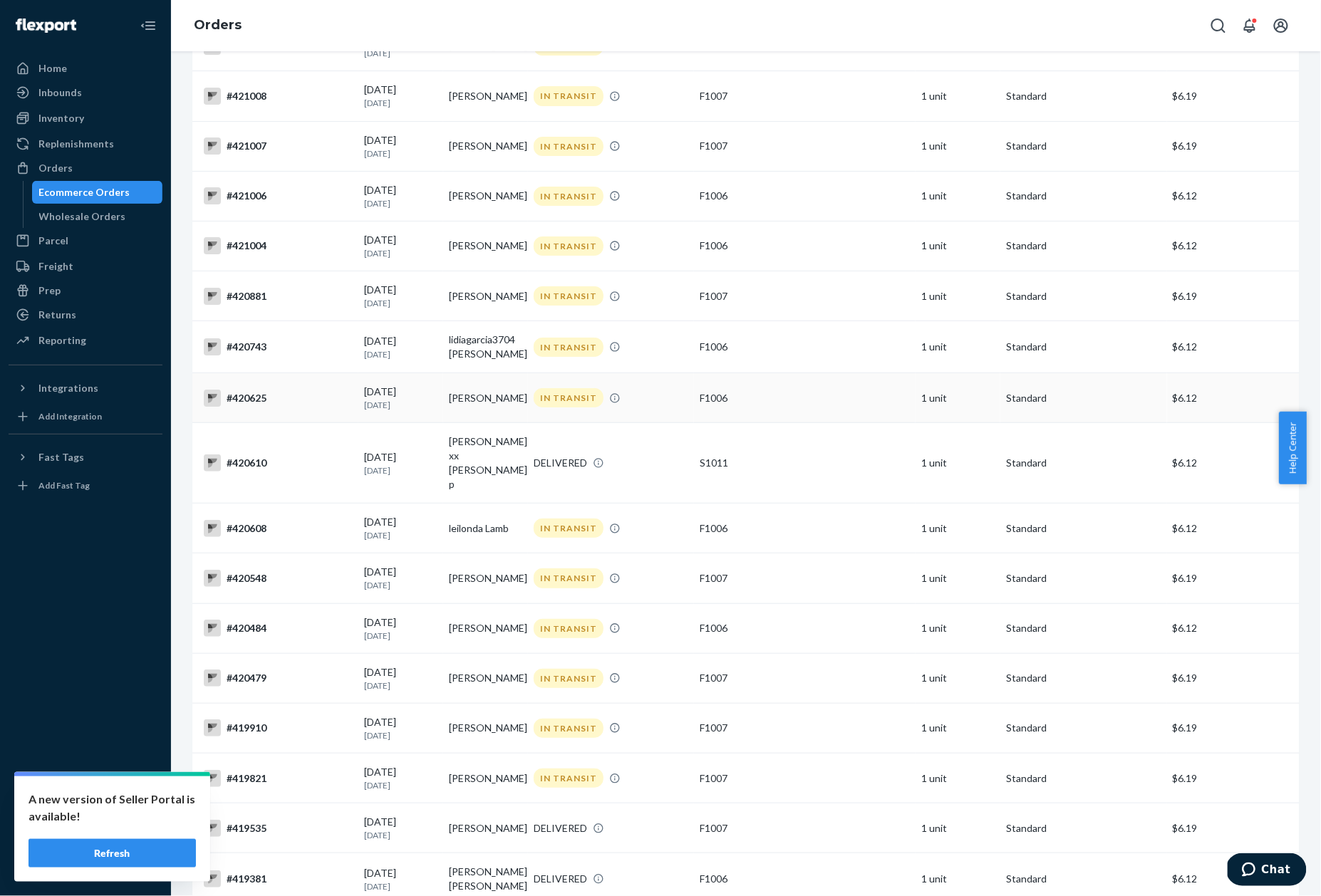
click at [250, 390] on div "#420625" at bounding box center [278, 398] width 149 height 17
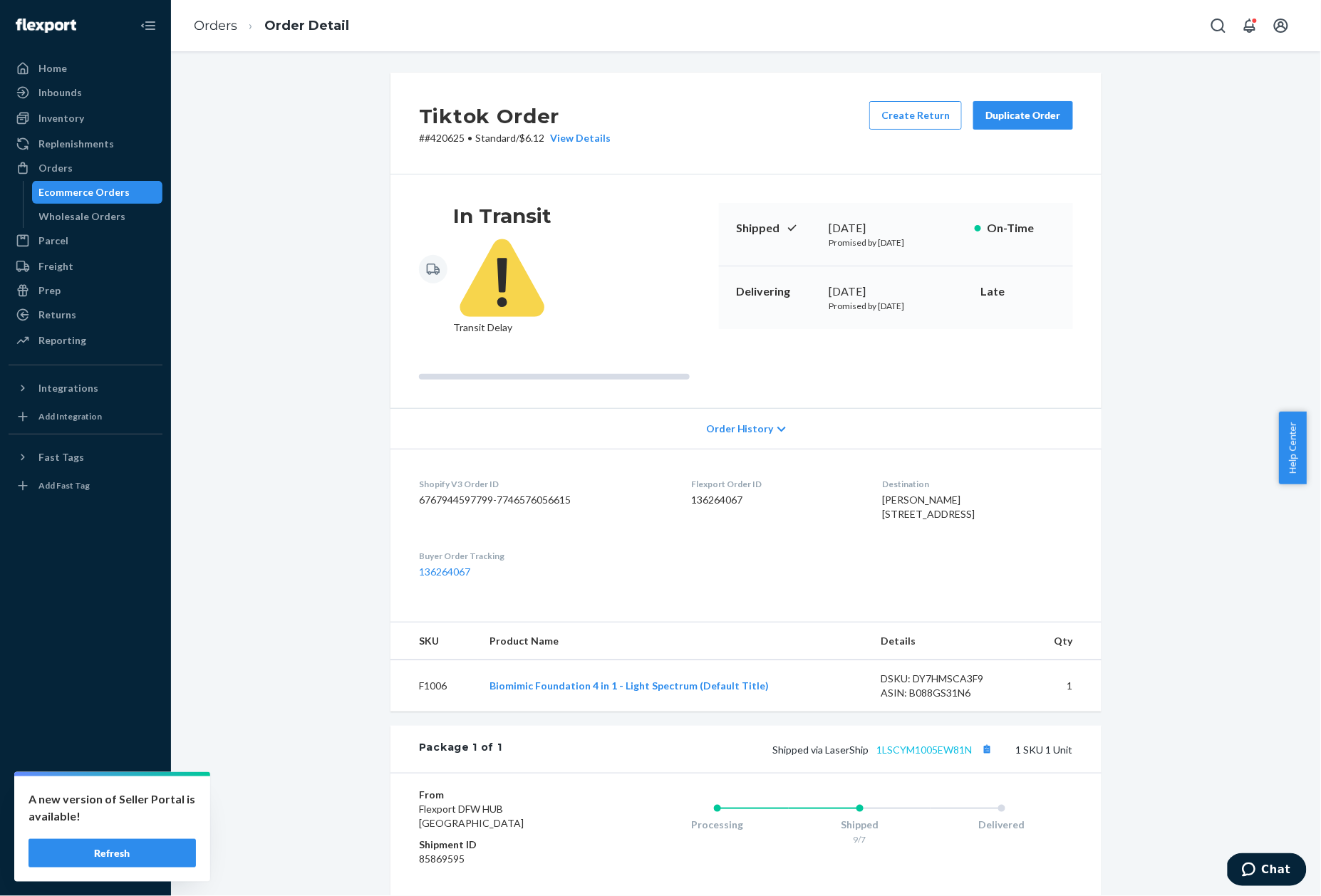
click at [893, 743] on link "1LSCYM1005EW81N" at bounding box center [924, 749] width 95 height 12
click at [442, 140] on p "# #420625 • Standard / $6.12 View Details" at bounding box center [515, 138] width 192 height 14
click at [212, 30] on link "Orders" at bounding box center [215, 25] width 44 height 15
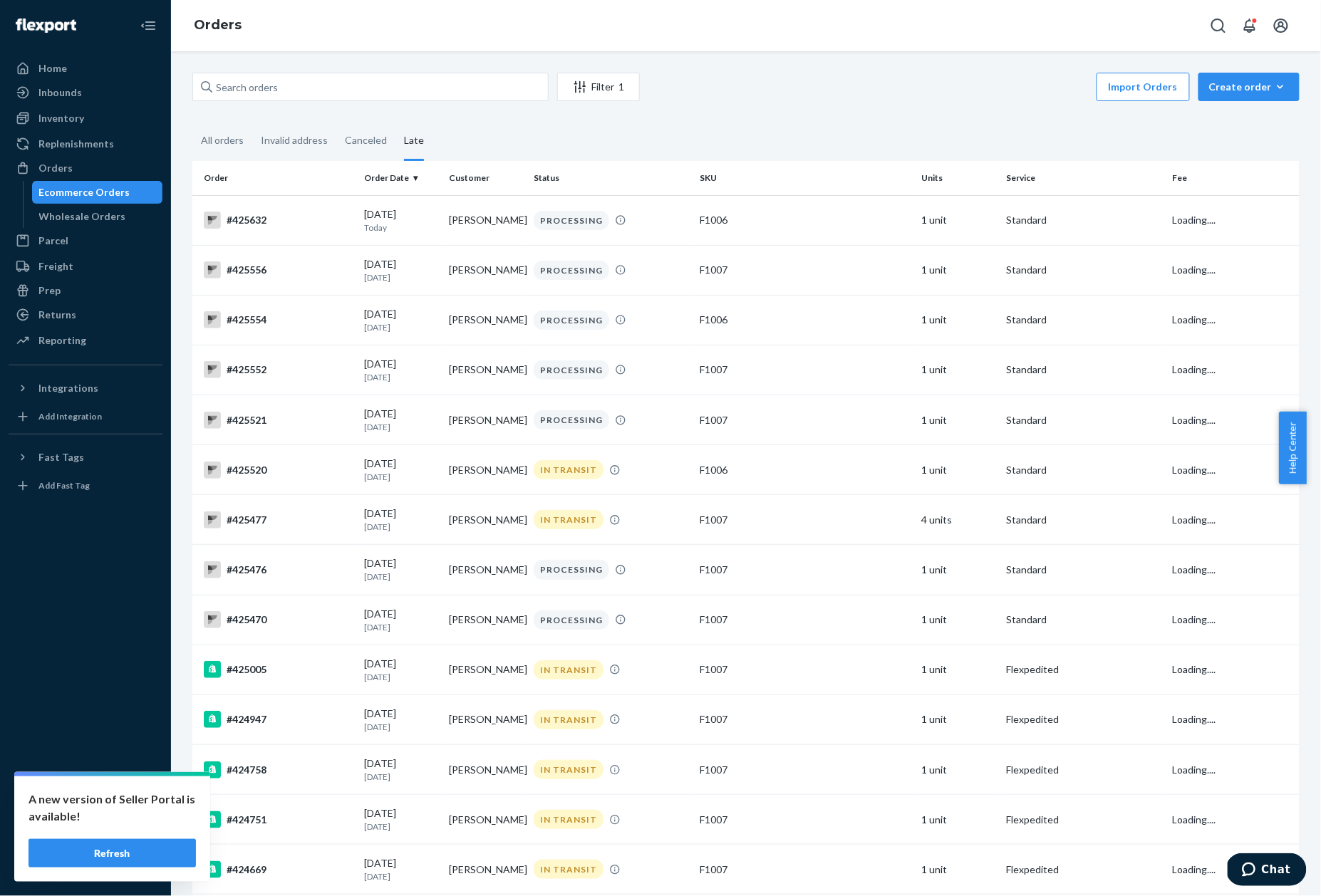
scroll to position [1750, 0]
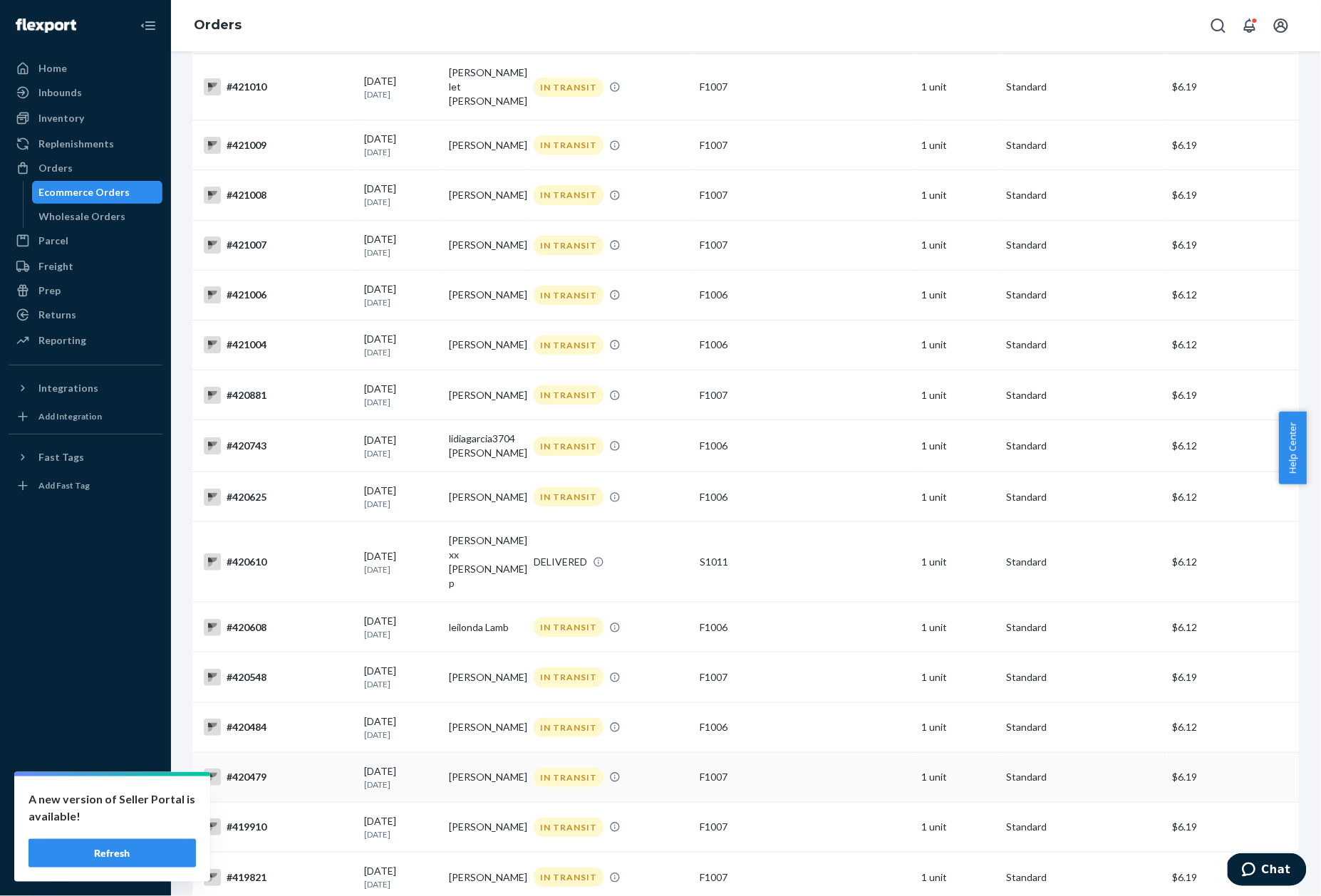
click at [281, 768] on div "#420479" at bounding box center [278, 776] width 149 height 17
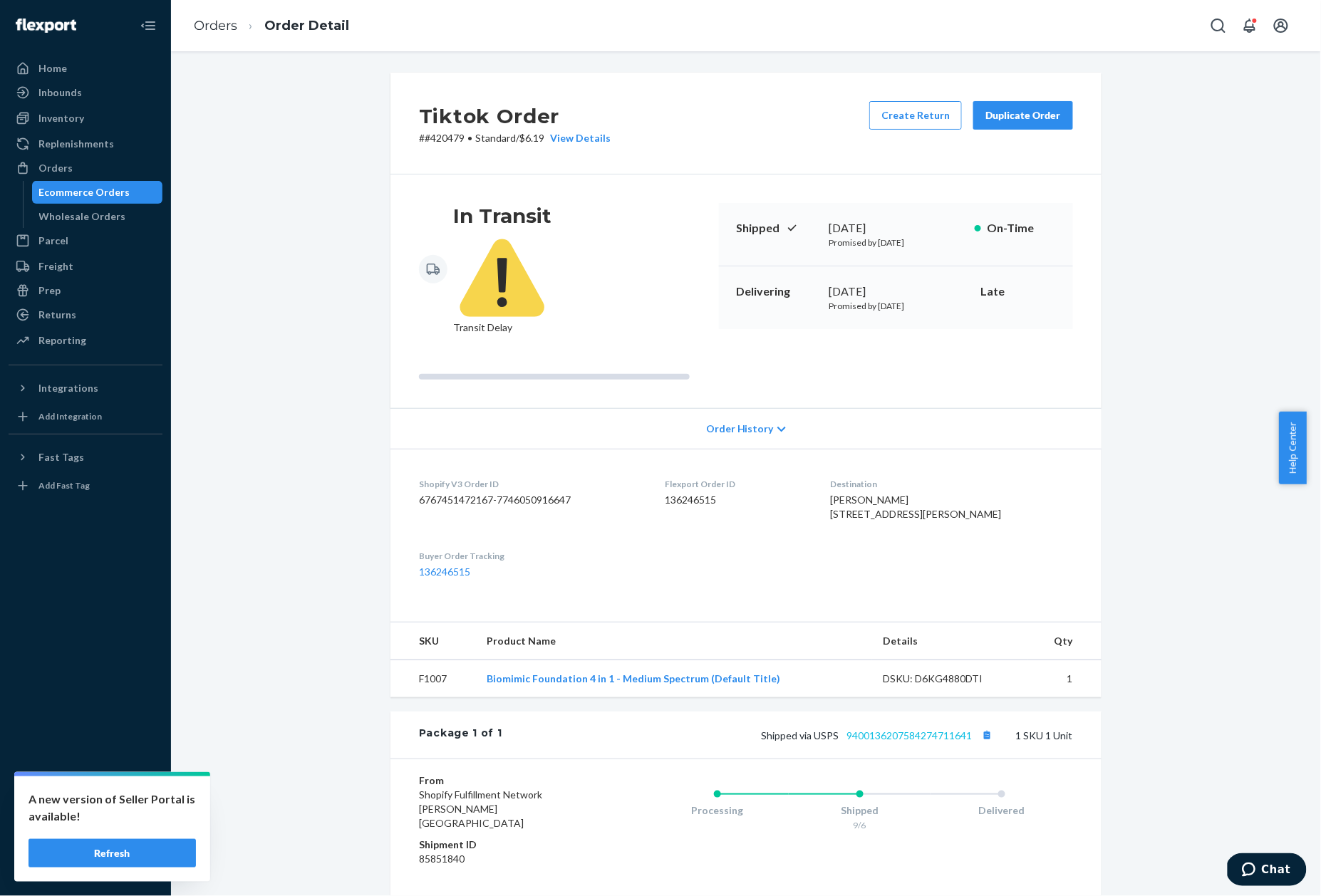
click at [888, 729] on link "9400136207584274711641" at bounding box center [909, 735] width 126 height 12
click at [225, 27] on link "Orders" at bounding box center [215, 25] width 44 height 15
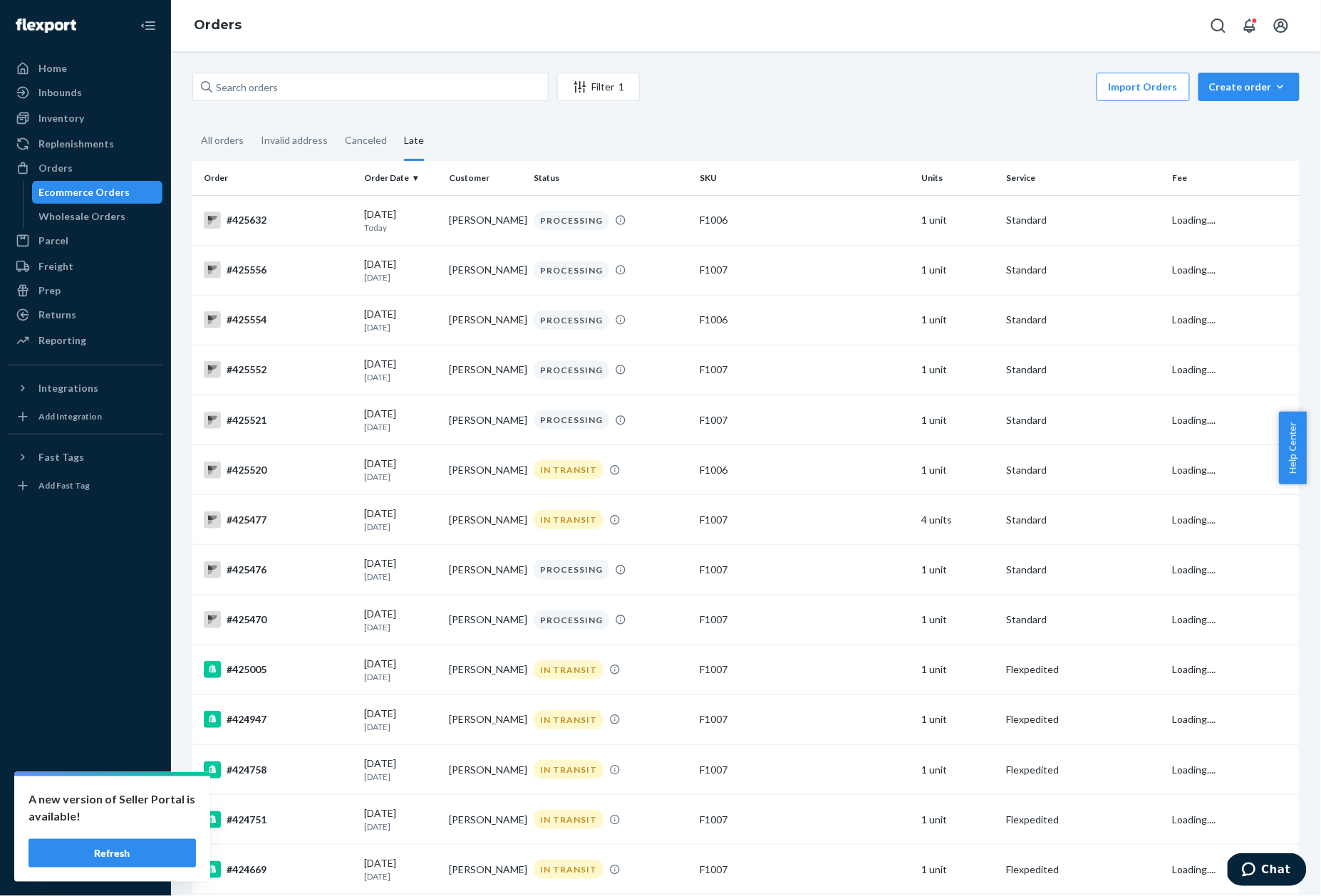
scroll to position [2400, 0]
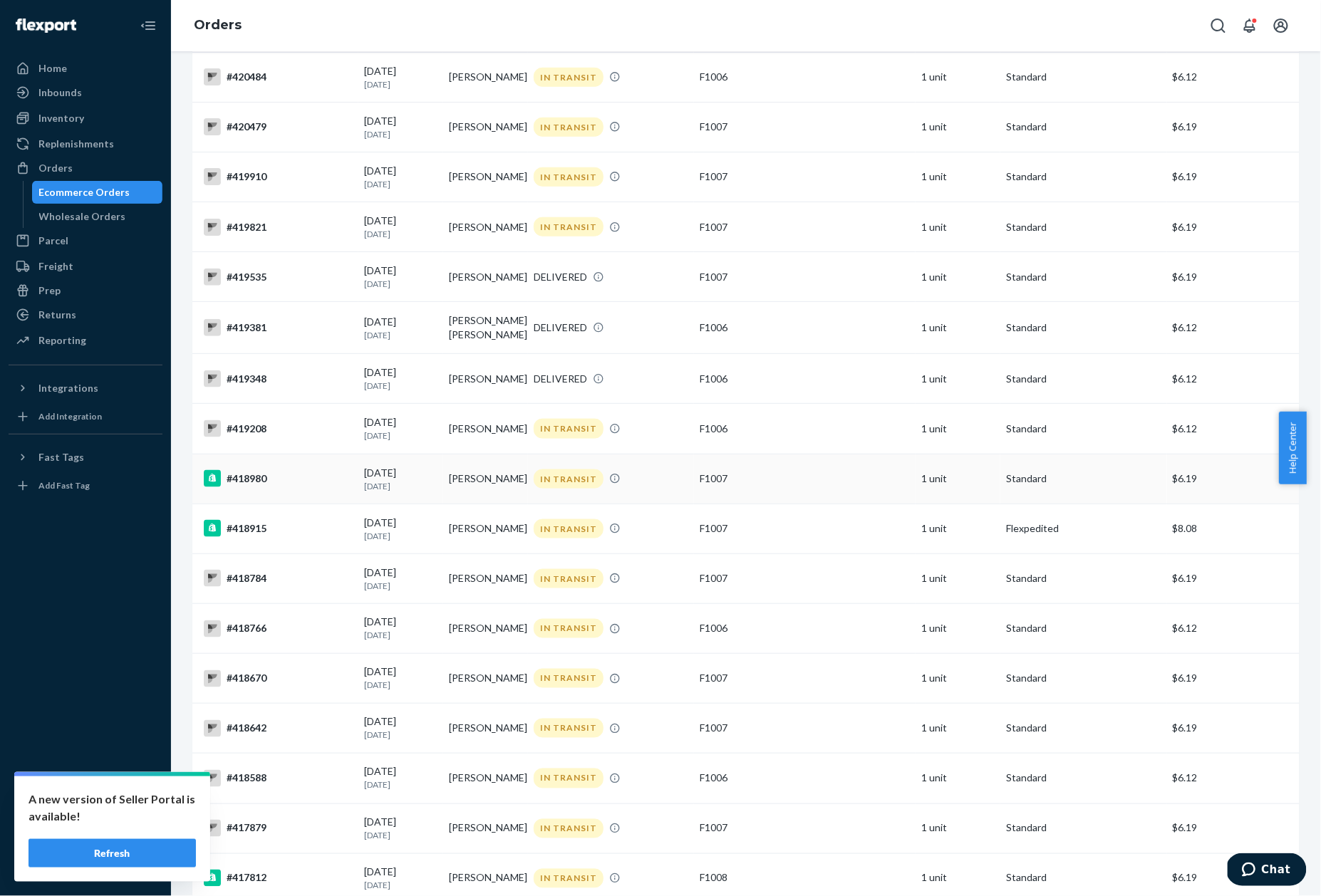
click at [248, 470] on div "#418980" at bounding box center [278, 478] width 149 height 17
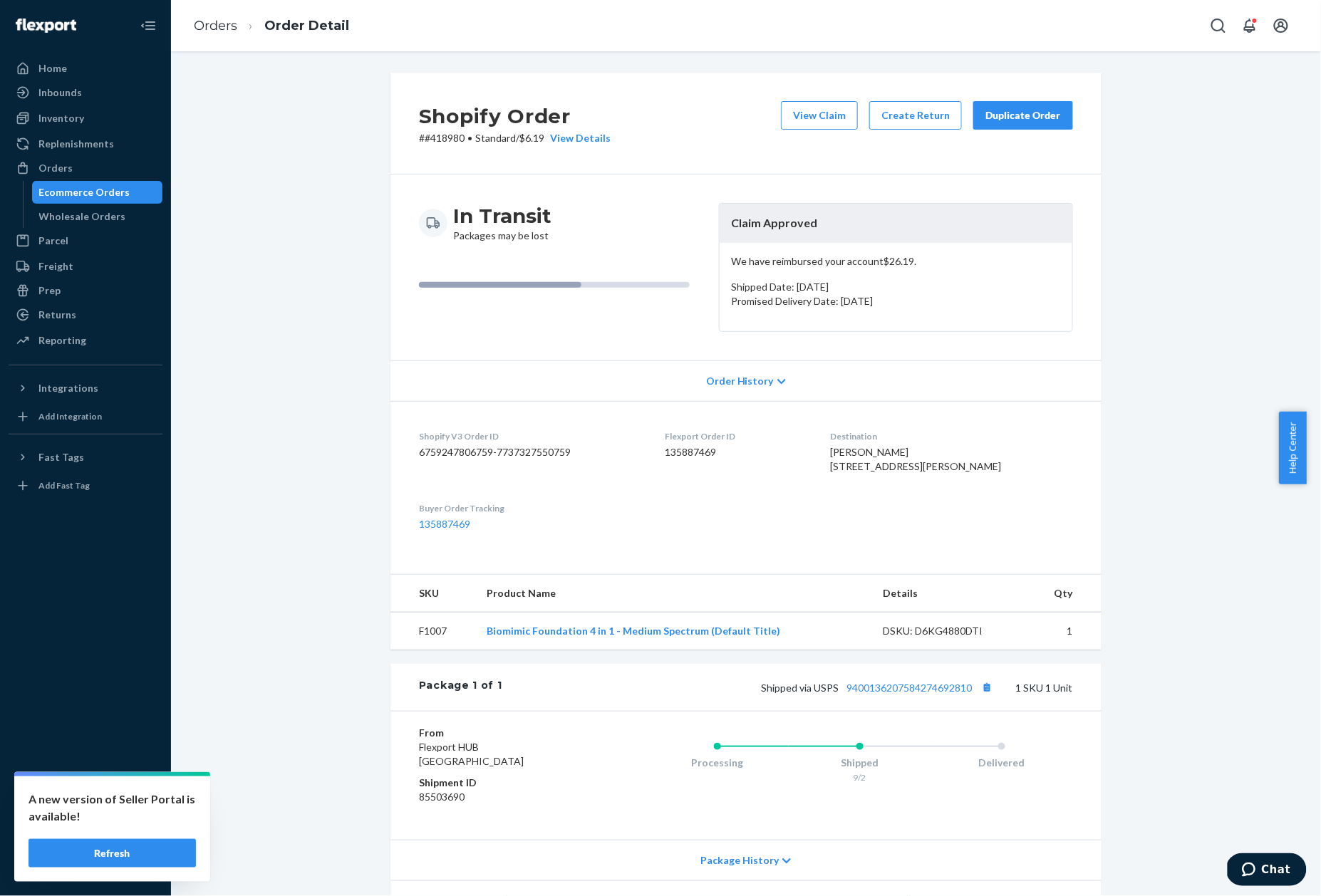
click at [437, 135] on p "# #418980 • Standard / $6.19 View Details" at bounding box center [515, 138] width 192 height 14
copy p "418980"
click at [200, 23] on link "Orders" at bounding box center [215, 25] width 44 height 15
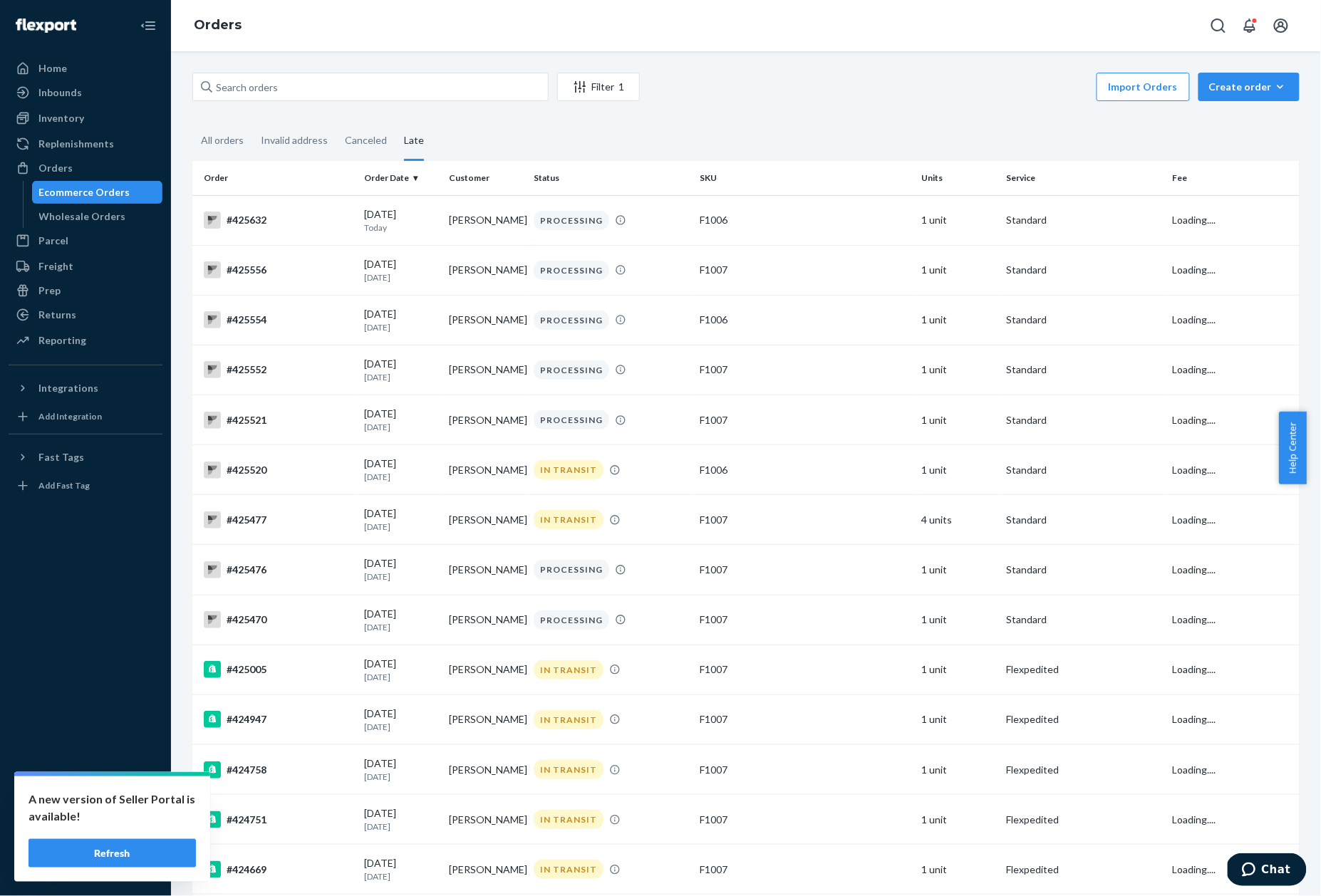
scroll to position [2351, 0]
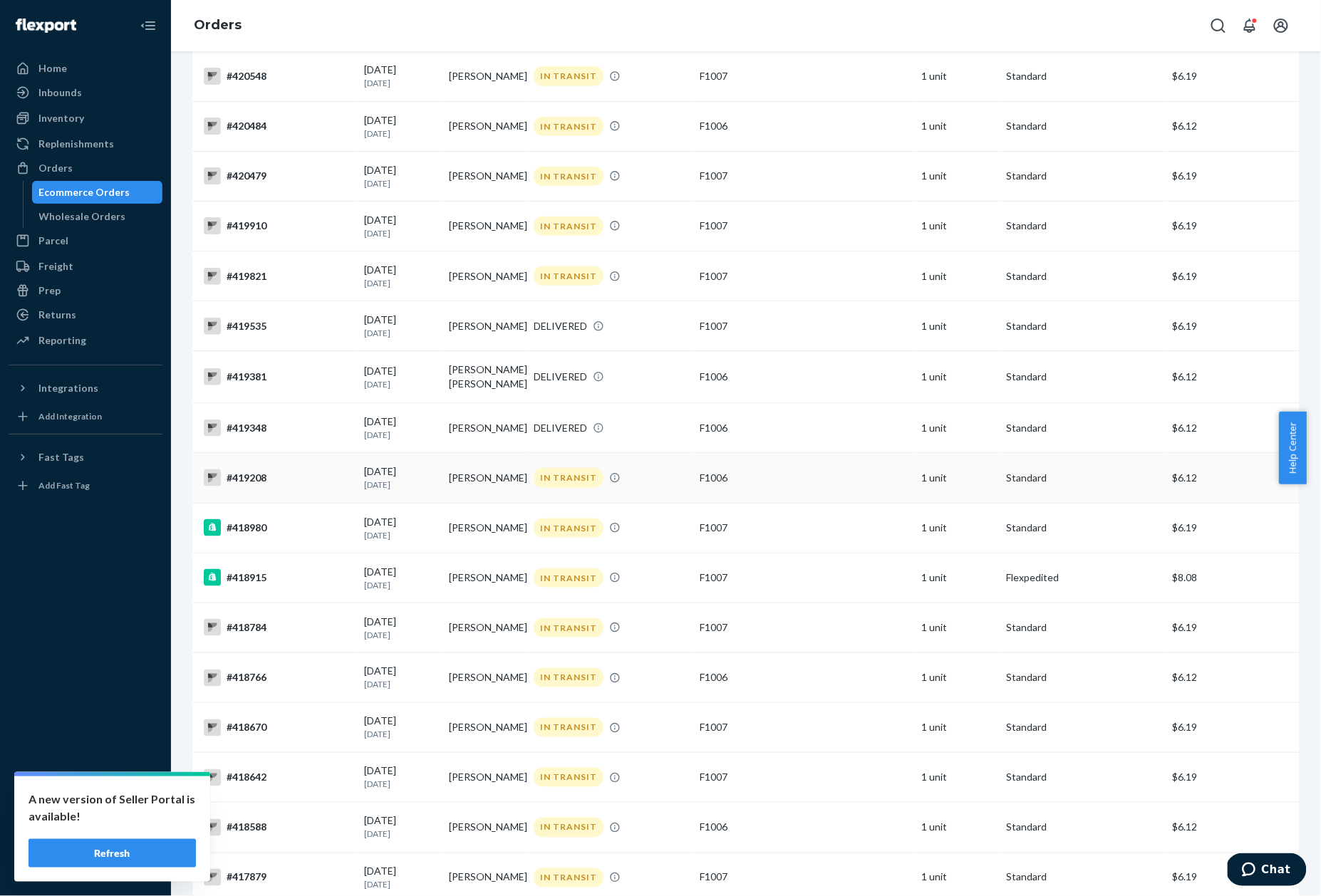
click at [251, 469] on div "#419208" at bounding box center [278, 478] width 149 height 17
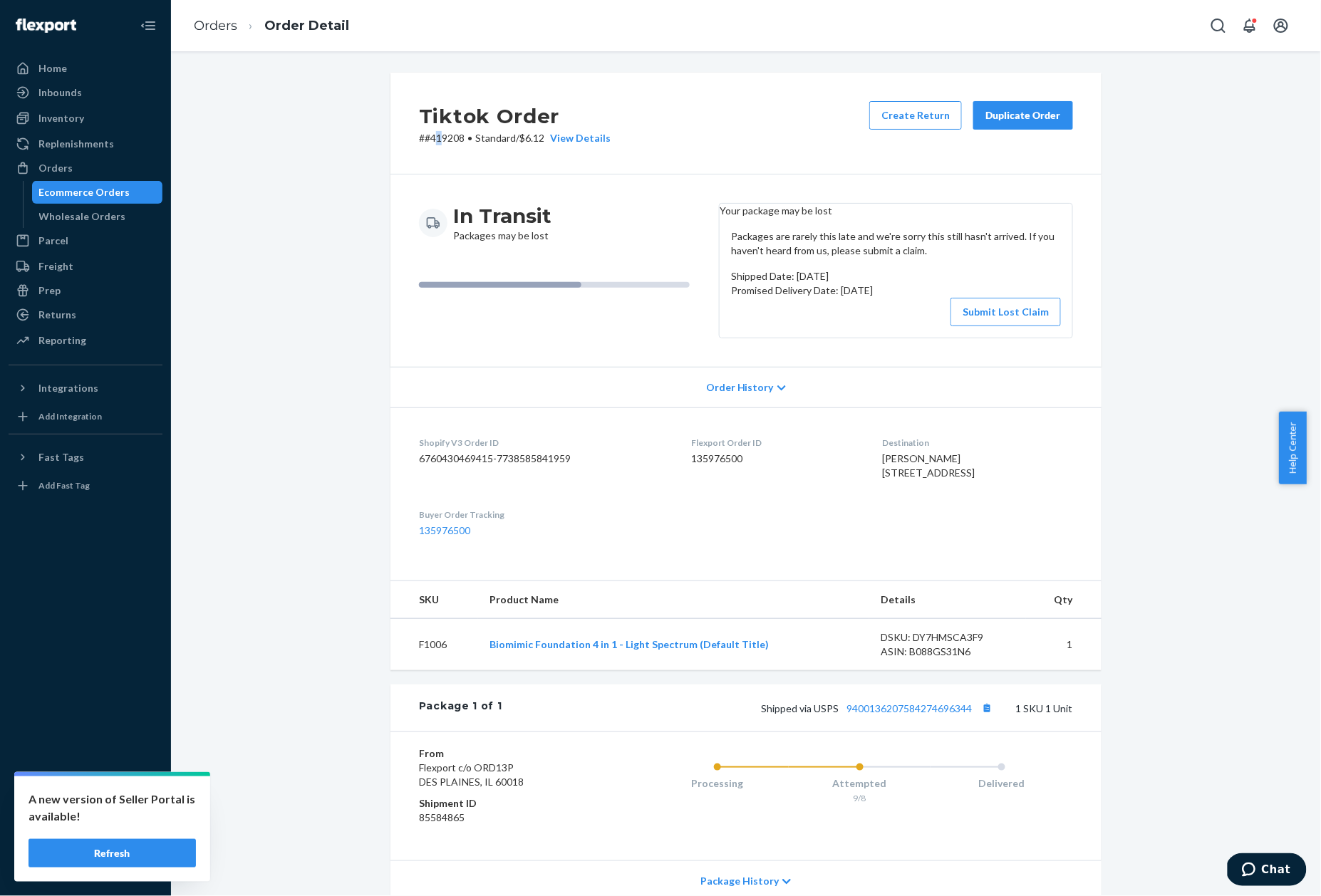
click at [433, 144] on p "# #419208 • Standard / $6.12 View Details" at bounding box center [515, 138] width 192 height 14
click at [431, 138] on p "# #419208 • Standard / $6.12 View Details" at bounding box center [515, 138] width 192 height 14
click at [230, 30] on link "Orders" at bounding box center [215, 25] width 44 height 15
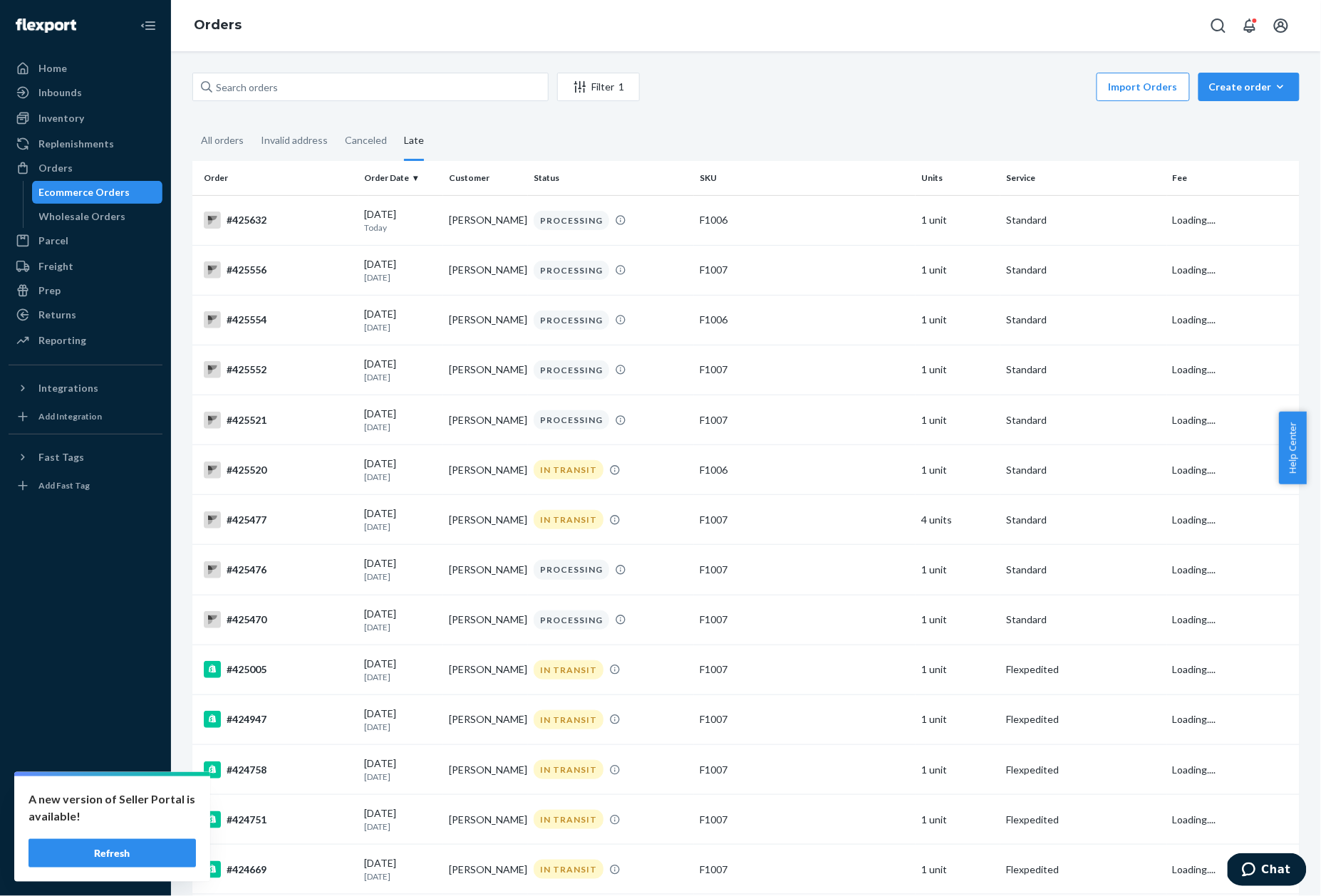
scroll to position [2302, 0]
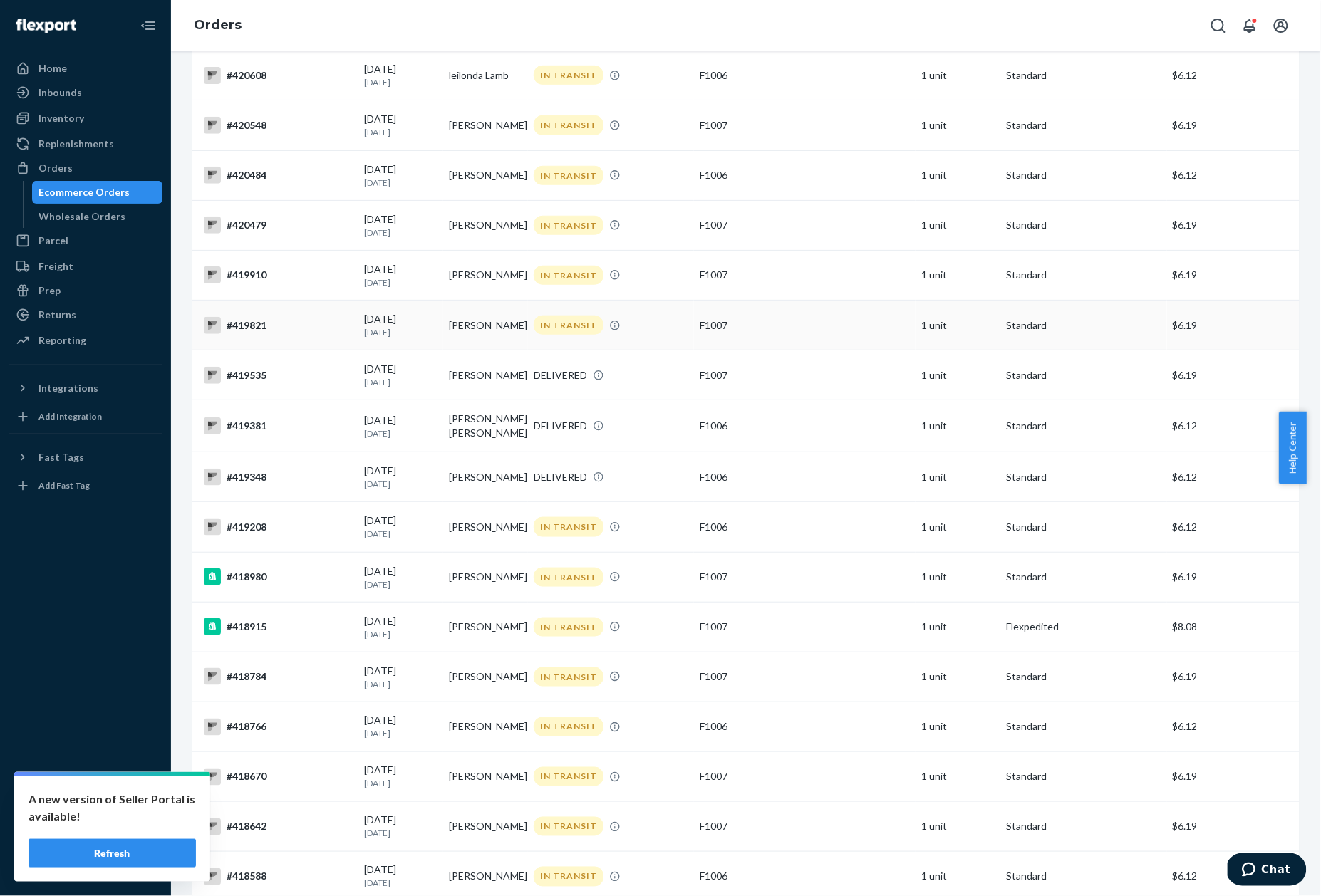
click at [265, 317] on div "#419821" at bounding box center [278, 325] width 149 height 17
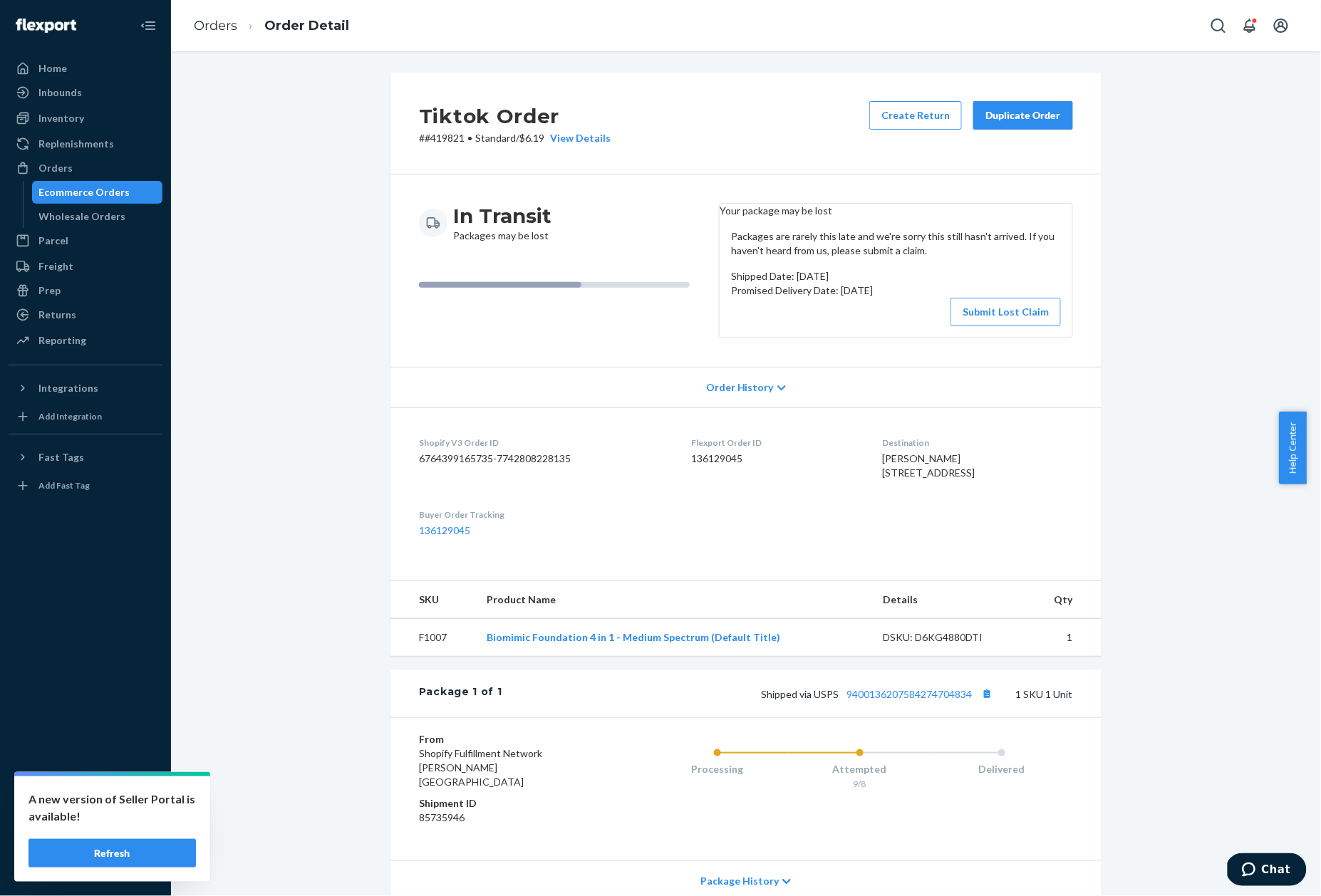
click at [426, 146] on div "Tiktok Order # #419821 • Standard / $6.19 View Details Create Return Duplicate …" at bounding box center [746, 123] width 711 height 102
click at [430, 137] on p "# #419821 • Standard / $6.19 View Details" at bounding box center [515, 138] width 192 height 14
copy p "419821"
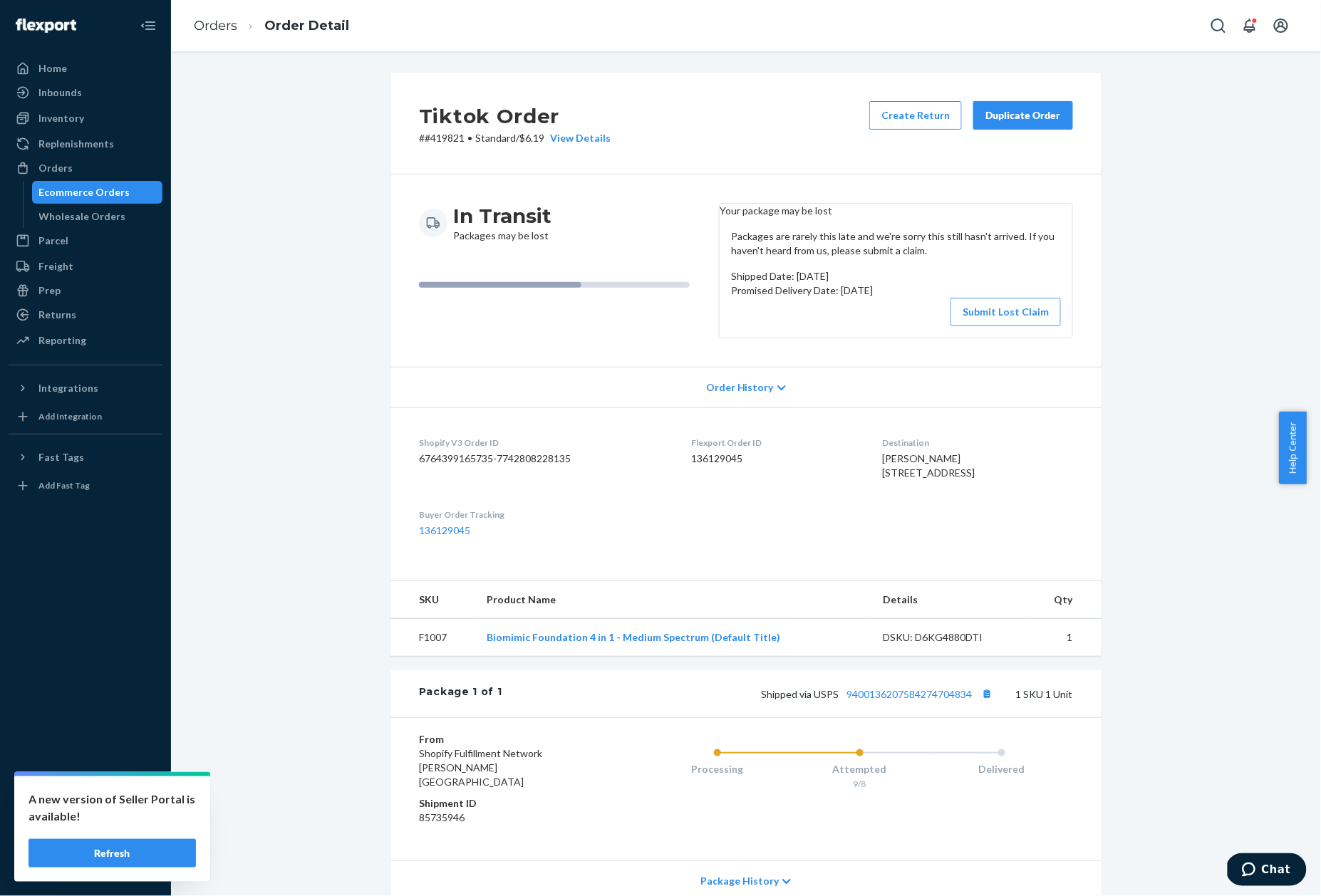
click at [203, 32] on li "Orders" at bounding box center [215, 26] width 44 height 18
click at [206, 29] on link "Orders" at bounding box center [215, 25] width 44 height 15
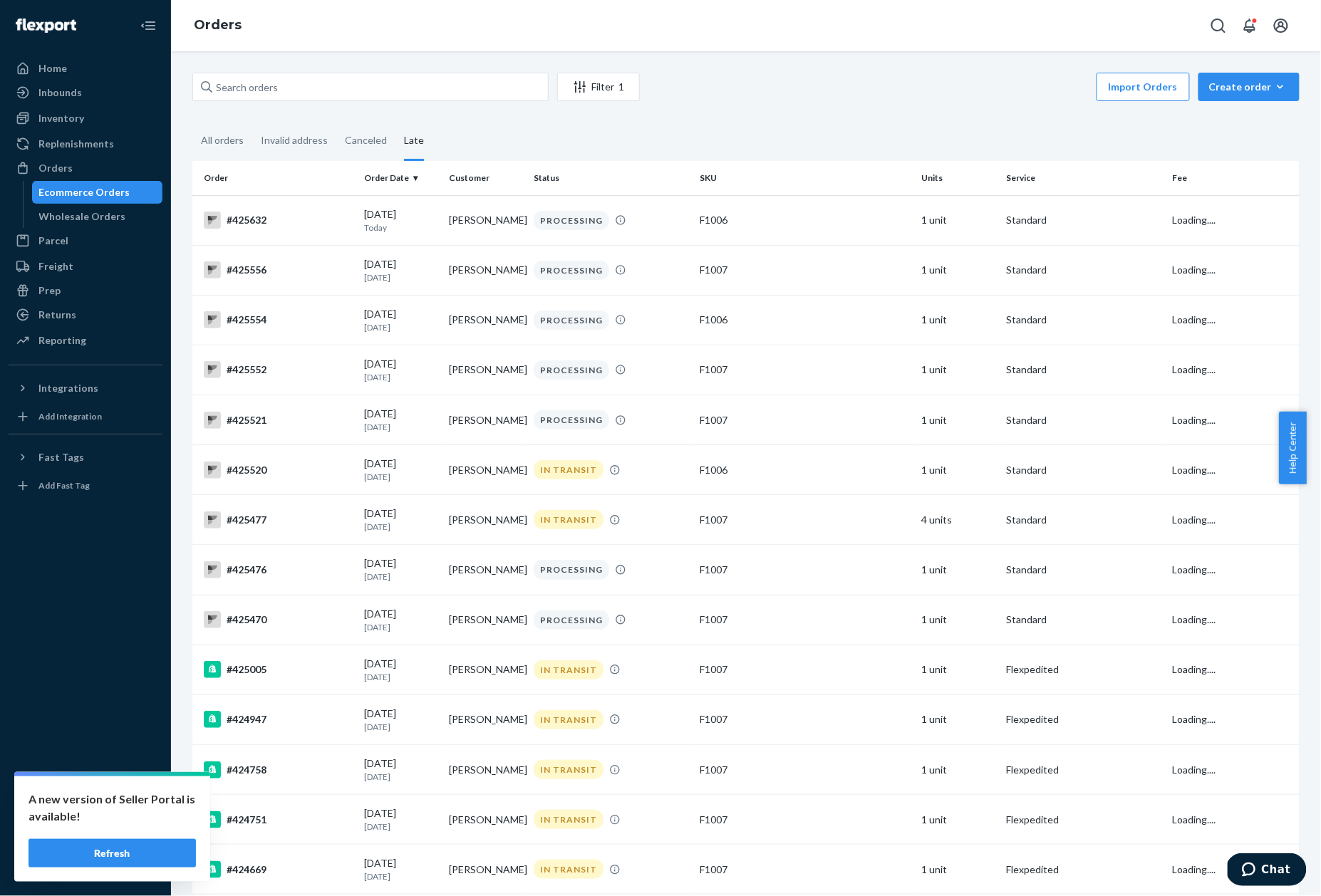
scroll to position [2100, 0]
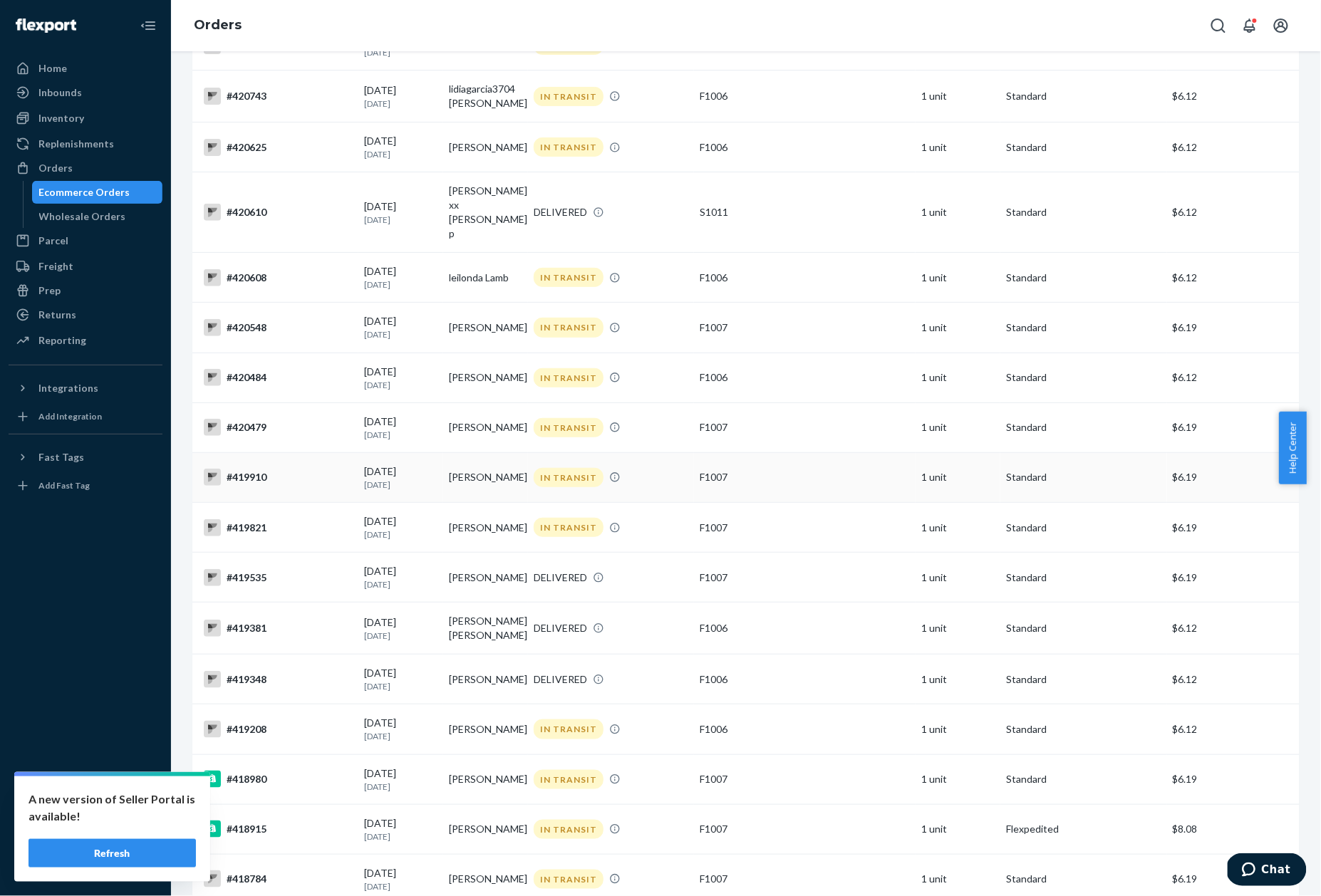
click at [242, 452] on td "#419910" at bounding box center [275, 478] width 166 height 50
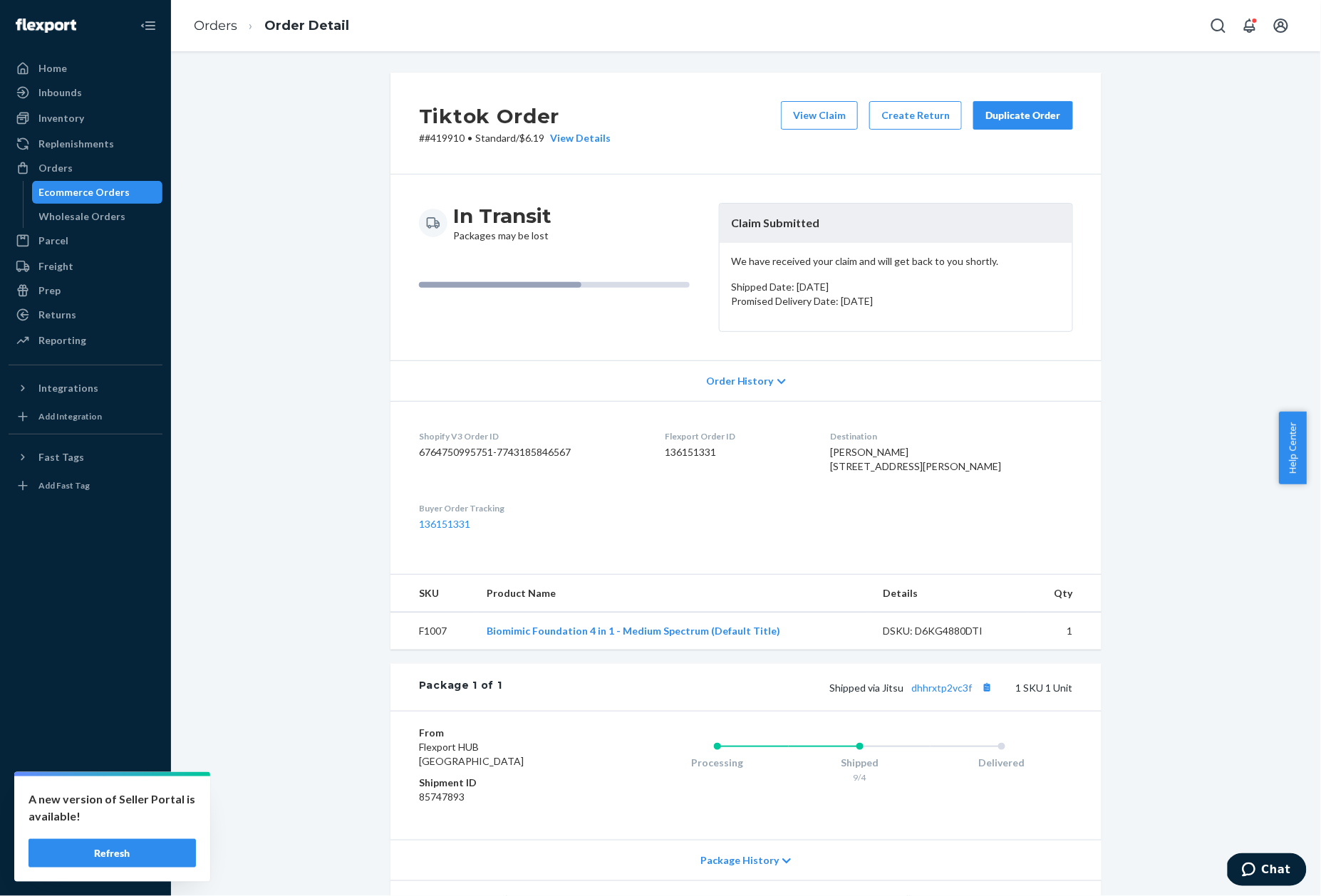
click at [440, 137] on p "# #419910 • Standard / $6.19 View Details" at bounding box center [515, 138] width 192 height 14
click at [443, 155] on div "Tiktok Order # #419910 • Standard / $6.19 View Details View Claim Create Return…" at bounding box center [746, 123] width 711 height 102
click at [434, 144] on p "# #419910 • Standard / $6.19 View Details" at bounding box center [515, 138] width 192 height 14
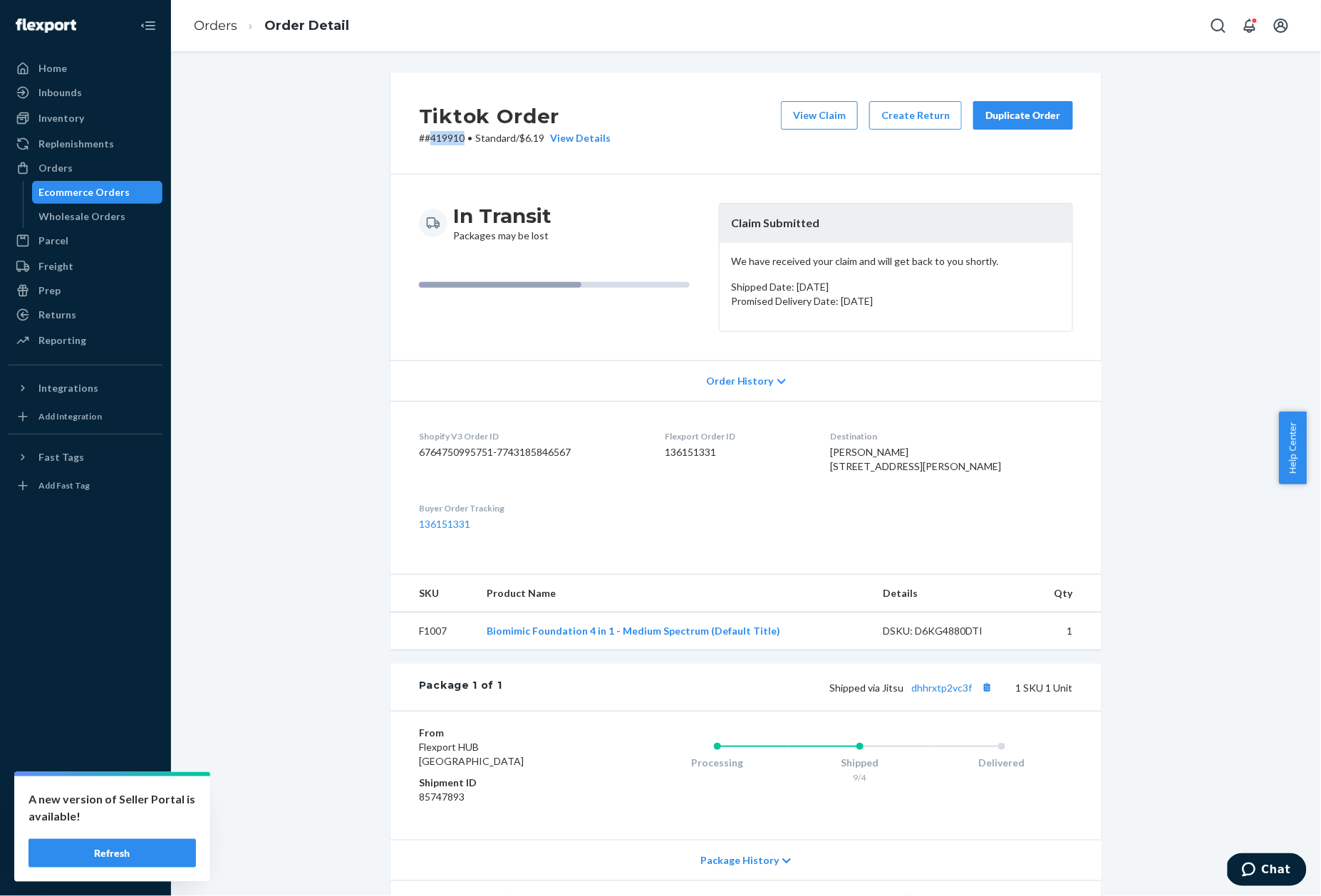
click at [434, 144] on p "# #419910 • Standard / $6.19 View Details" at bounding box center [515, 138] width 192 height 14
copy p "419910"
click at [219, 26] on link "Orders" at bounding box center [215, 25] width 44 height 15
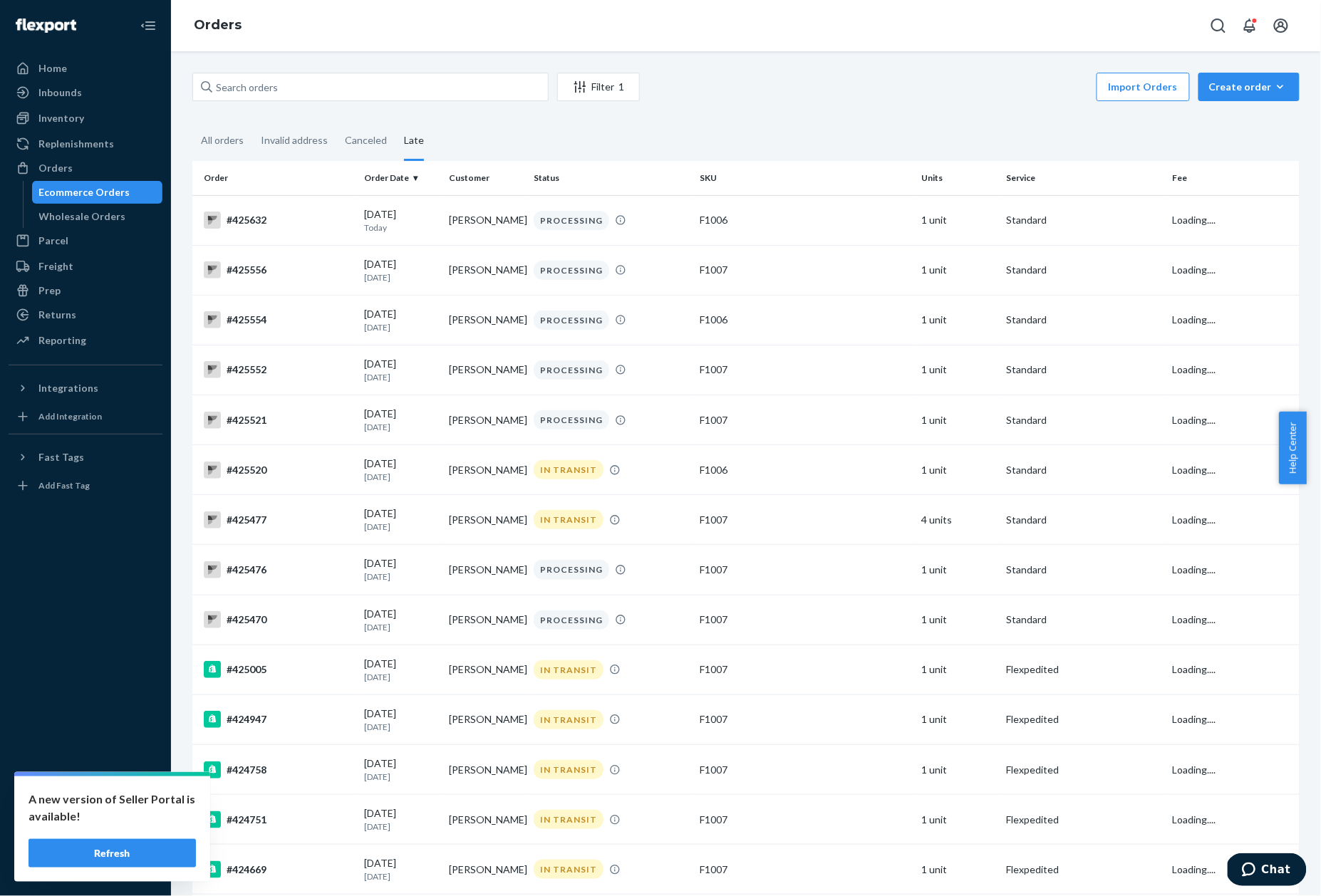
scroll to position [2049, 0]
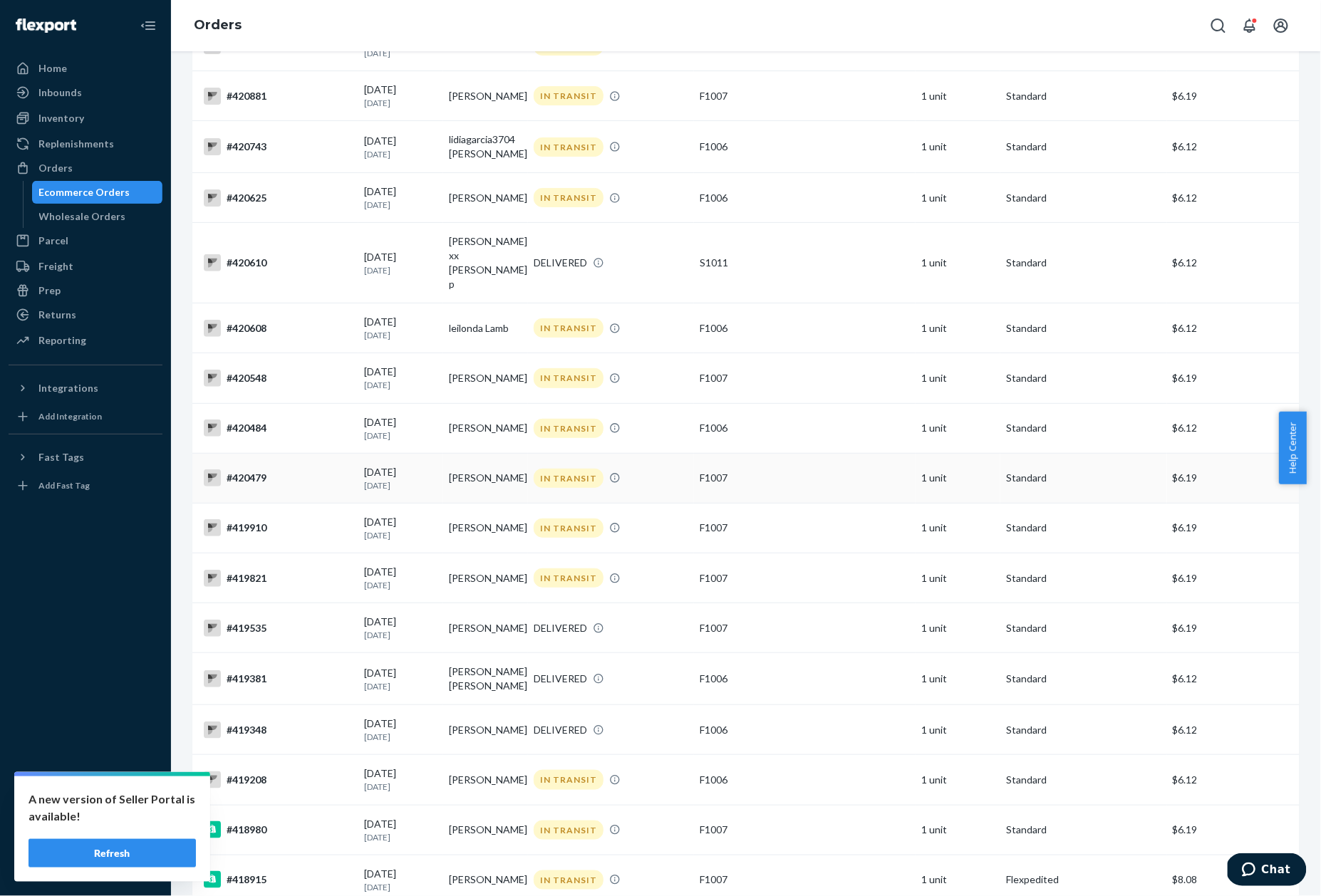
click at [260, 469] on div "#420479" at bounding box center [278, 478] width 149 height 17
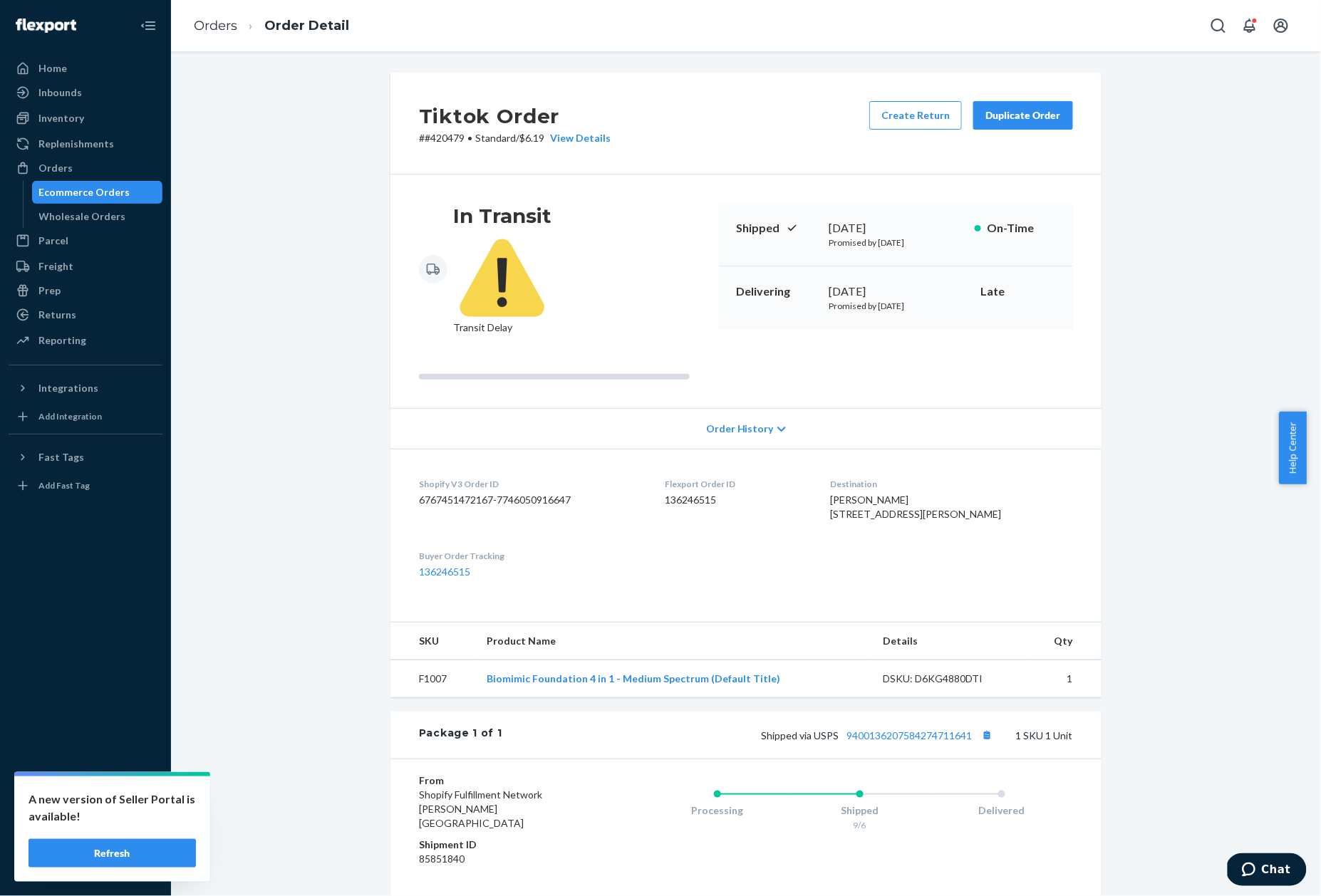
click at [446, 139] on p "# #420479 • Standard / $6.19 View Details" at bounding box center [515, 138] width 192 height 14
click at [218, 27] on link "Orders" at bounding box center [215, 25] width 44 height 15
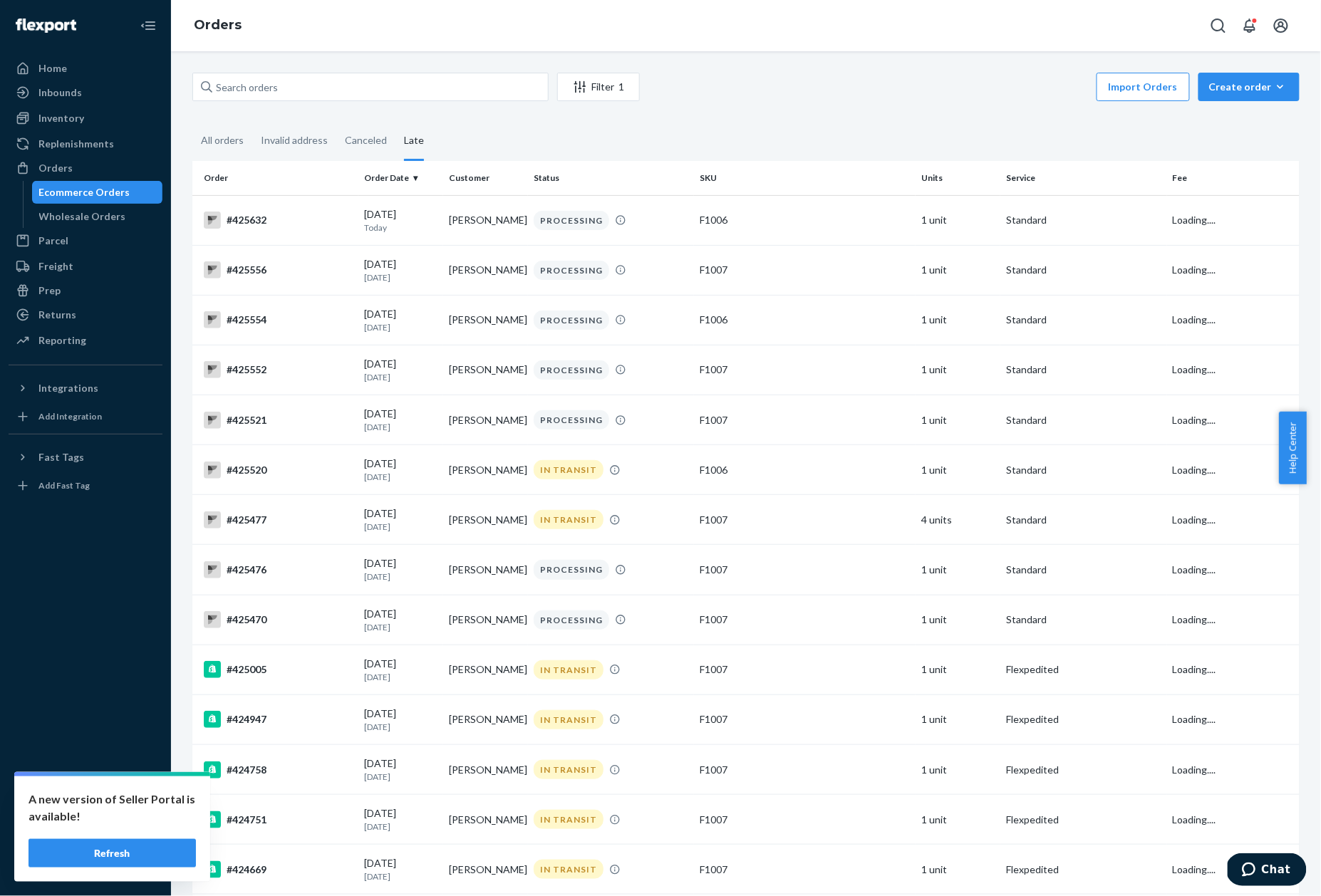
scroll to position [1999, 0]
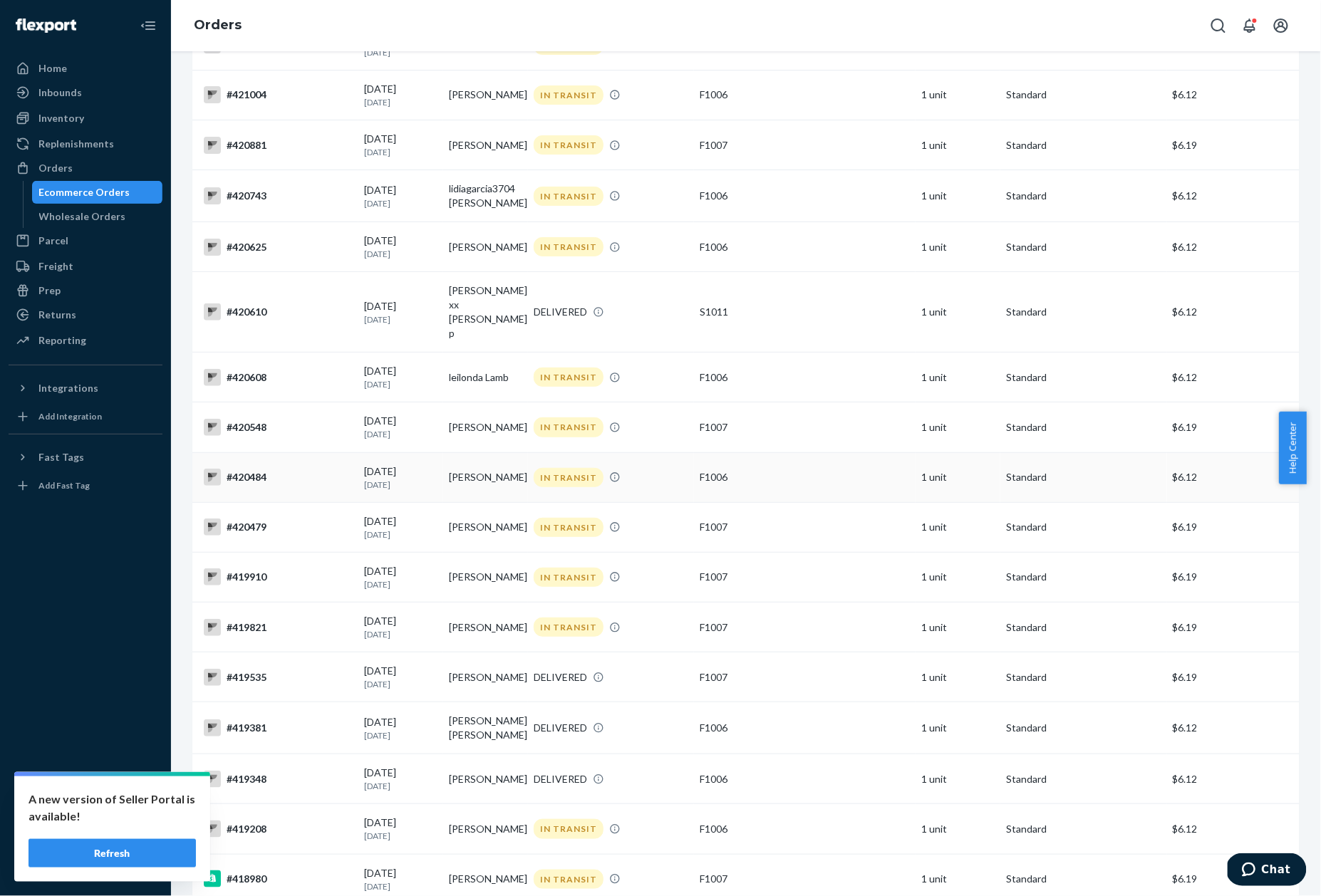
click at [242, 469] on div "#420484" at bounding box center [278, 477] width 149 height 17
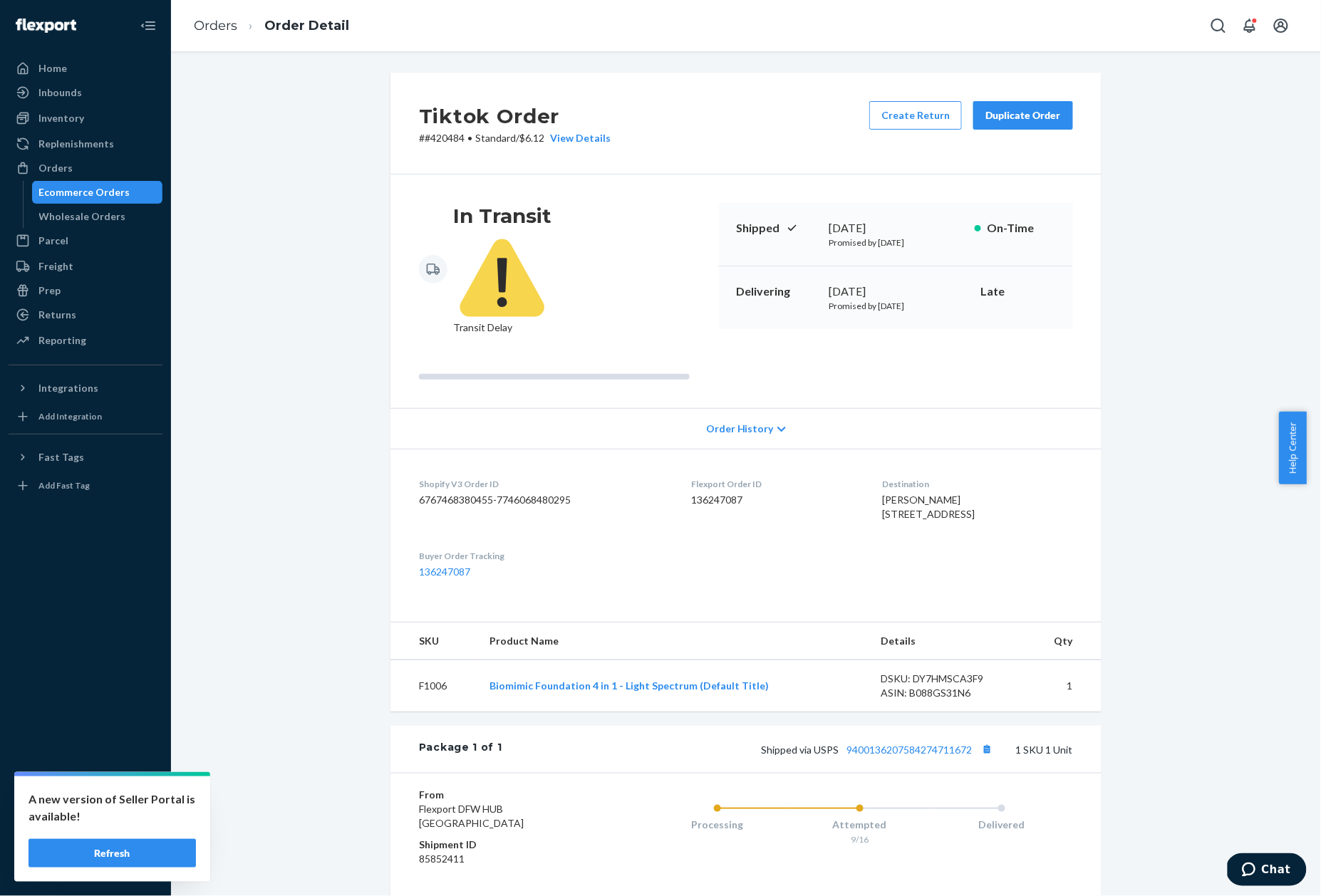
click at [434, 132] on p "# #420484 • Standard / $6.12 View Details" at bounding box center [515, 138] width 192 height 14
click at [228, 29] on link "Orders" at bounding box center [215, 25] width 44 height 15
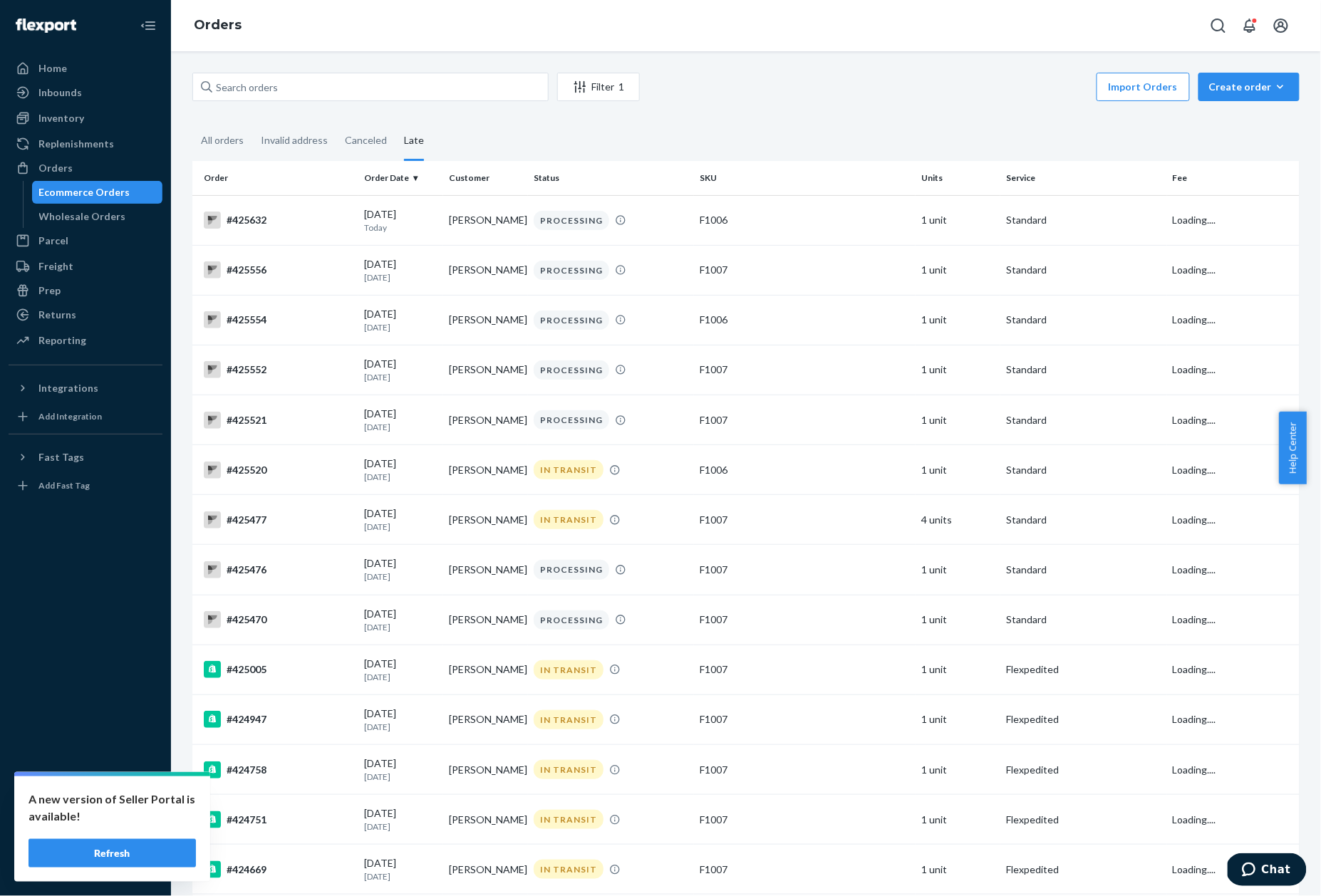
scroll to position [1948, 0]
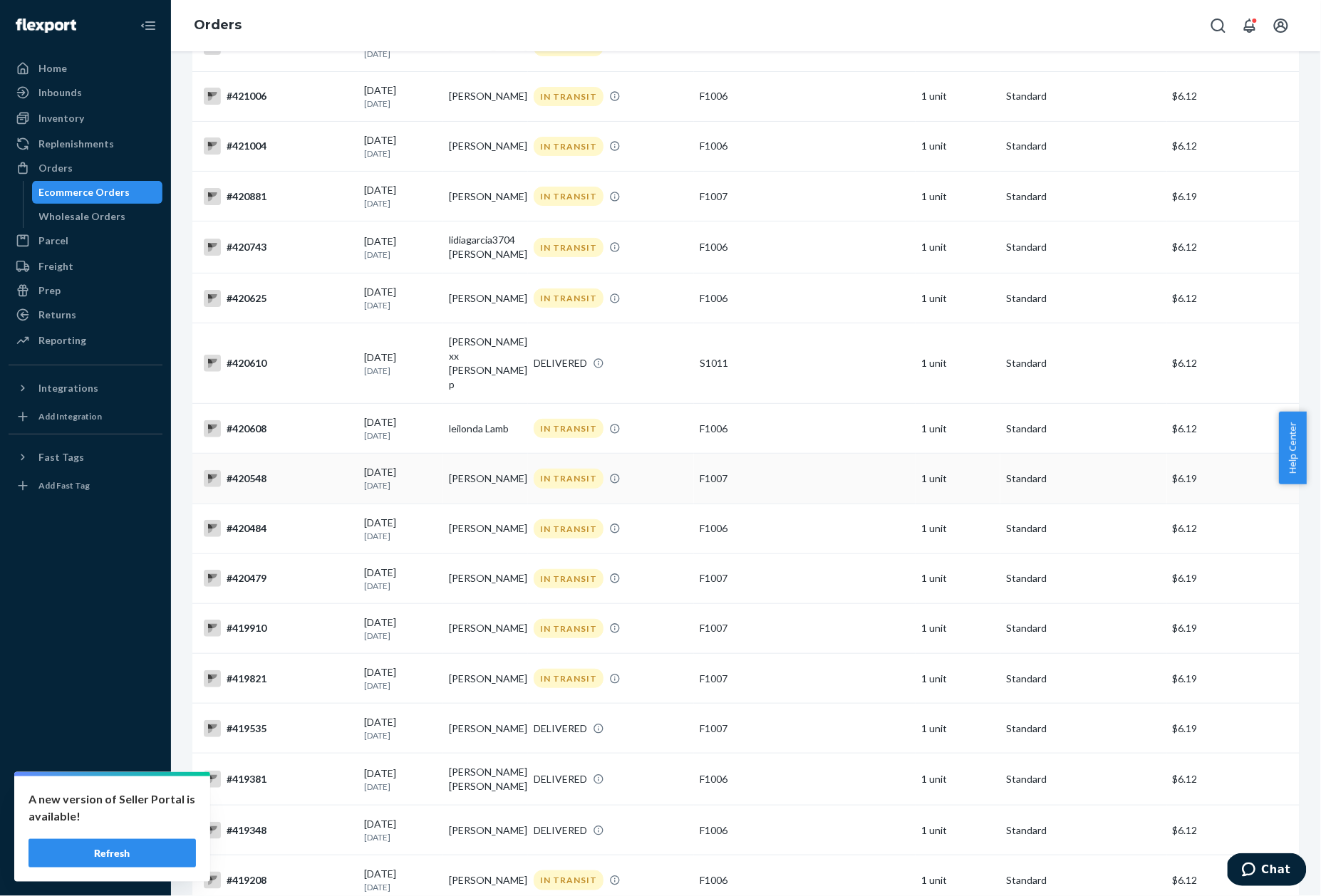
click at [245, 470] on div "#420548" at bounding box center [278, 478] width 149 height 17
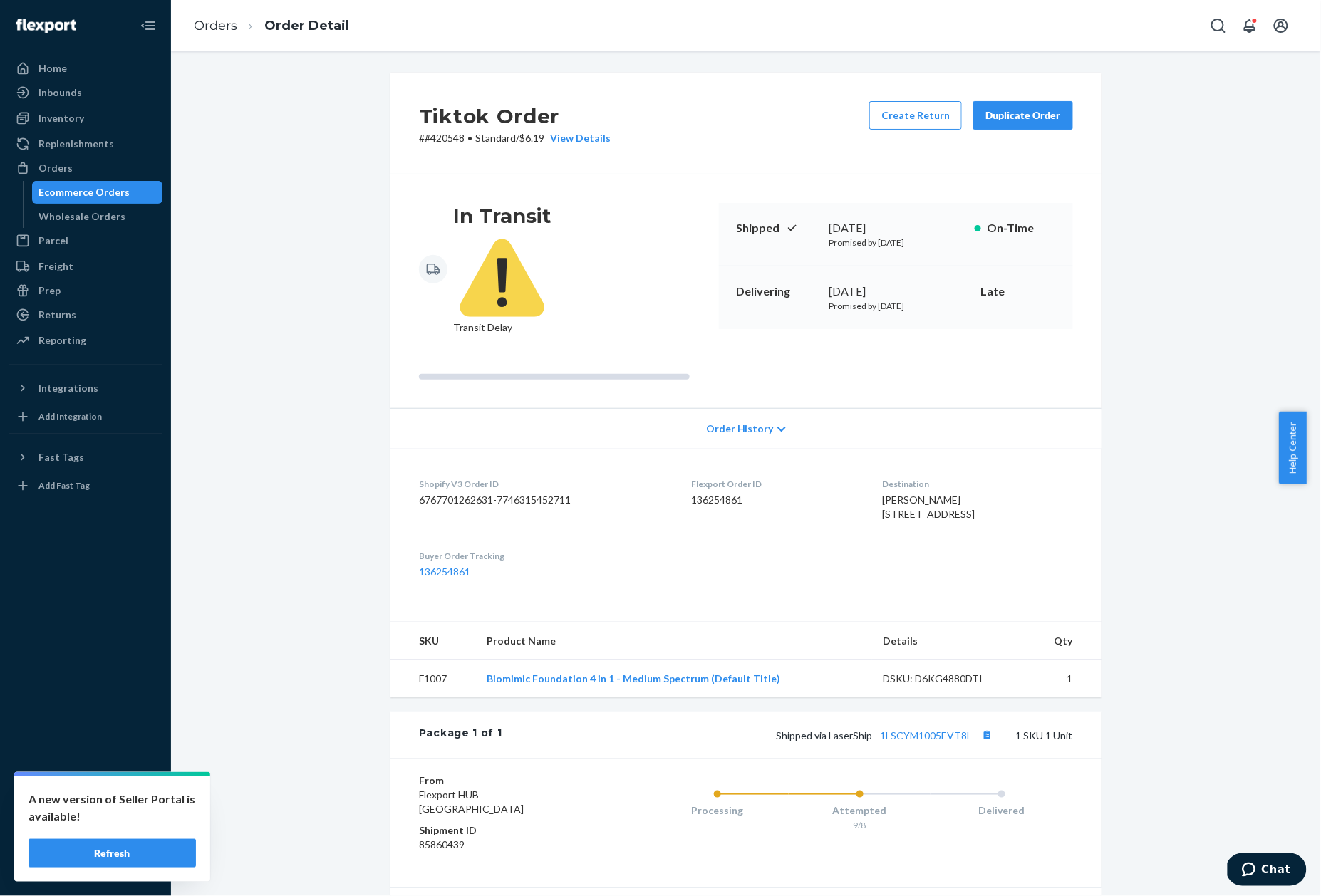
click at [445, 137] on p "# #420548 • Standard / $6.19 View Details" at bounding box center [515, 138] width 192 height 14
click at [223, 30] on link "Orders" at bounding box center [215, 25] width 44 height 15
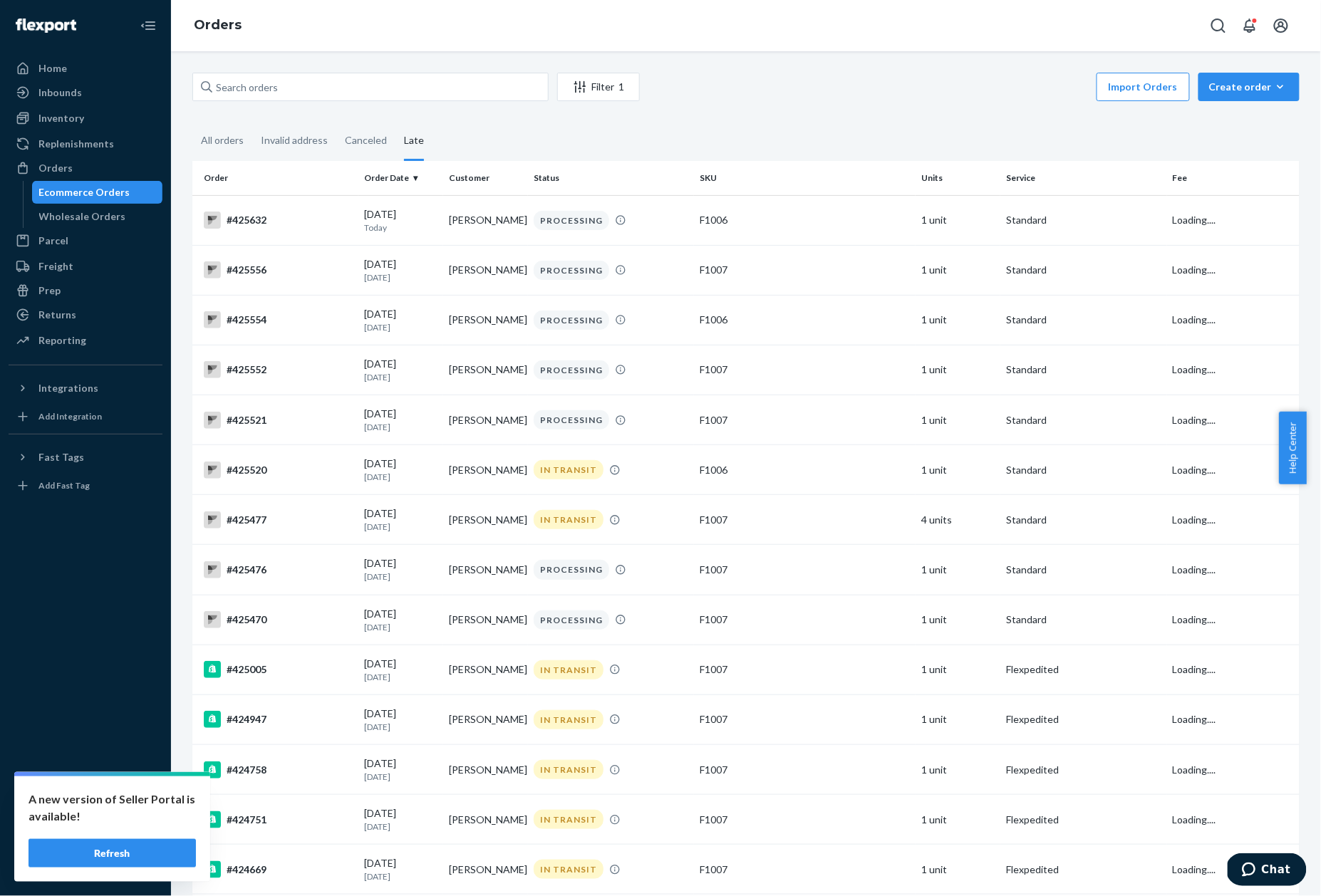
scroll to position [1898, 0]
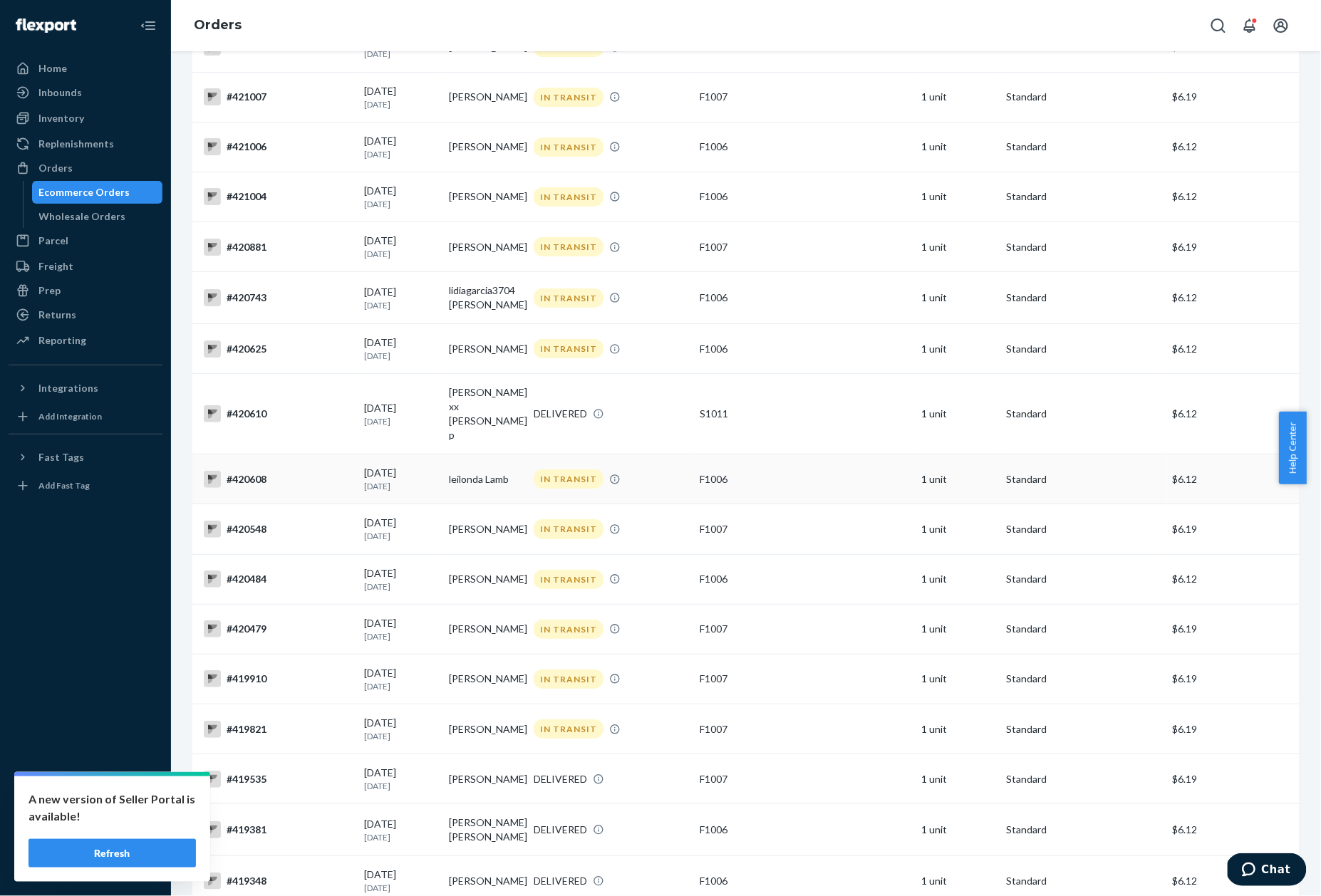
click at [279, 471] on div "#420608" at bounding box center [278, 479] width 149 height 17
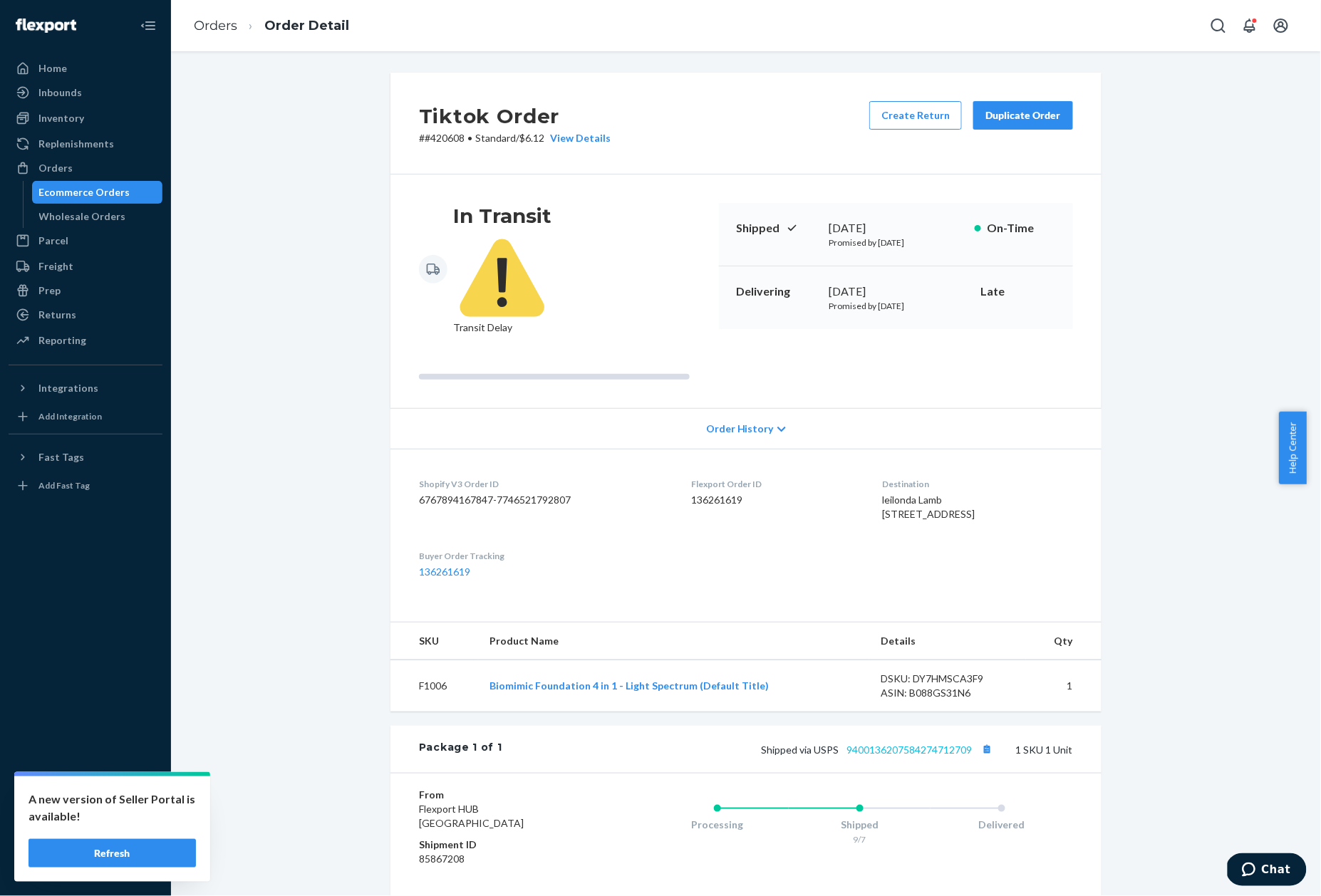
click at [893, 743] on link "9400136207584274712709" at bounding box center [909, 749] width 126 height 12
click at [446, 137] on p "# #420608 • Standard / $6.12 View Details" at bounding box center [515, 138] width 192 height 14
click at [201, 31] on link "Orders" at bounding box center [215, 25] width 44 height 15
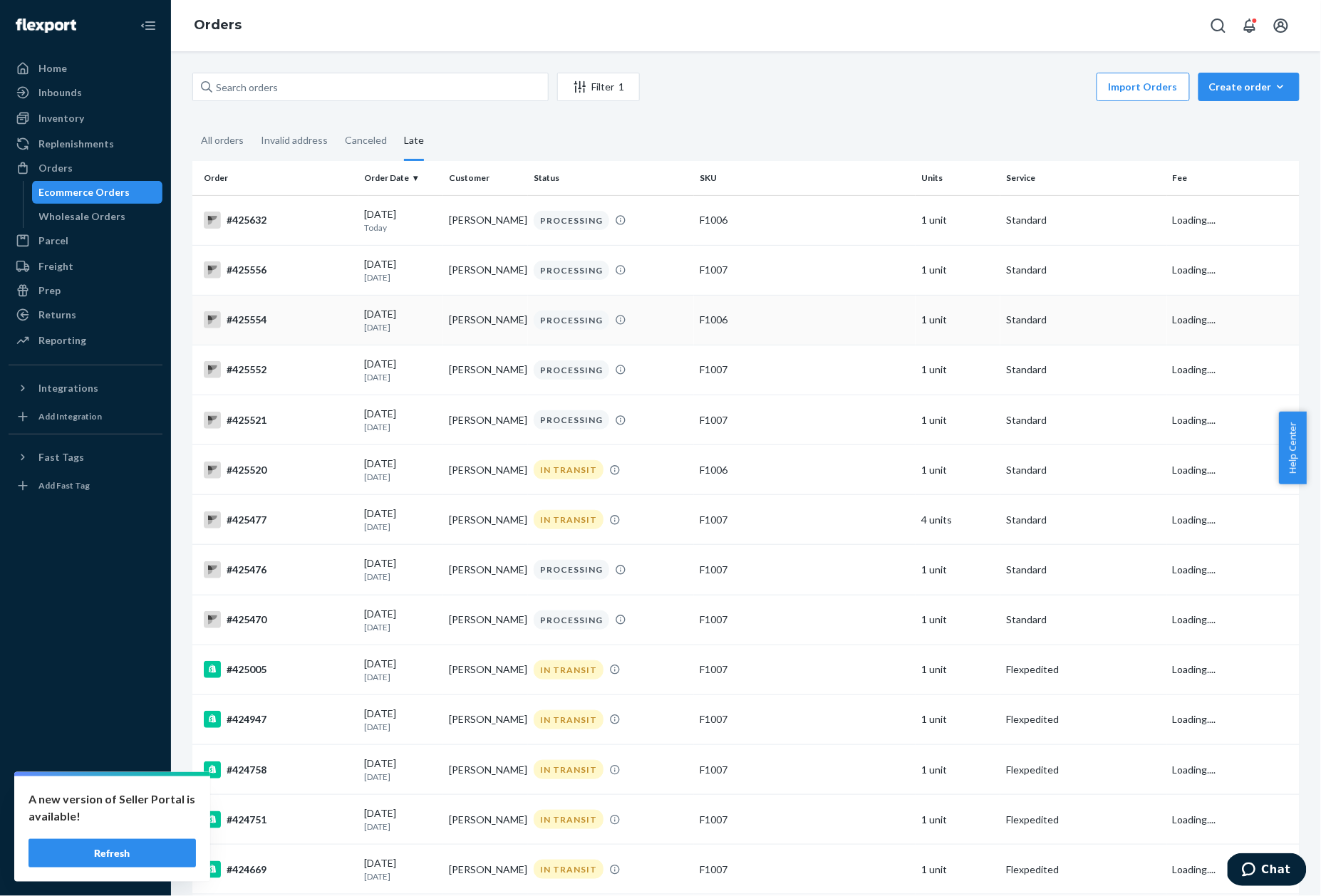
scroll to position [1849, 0]
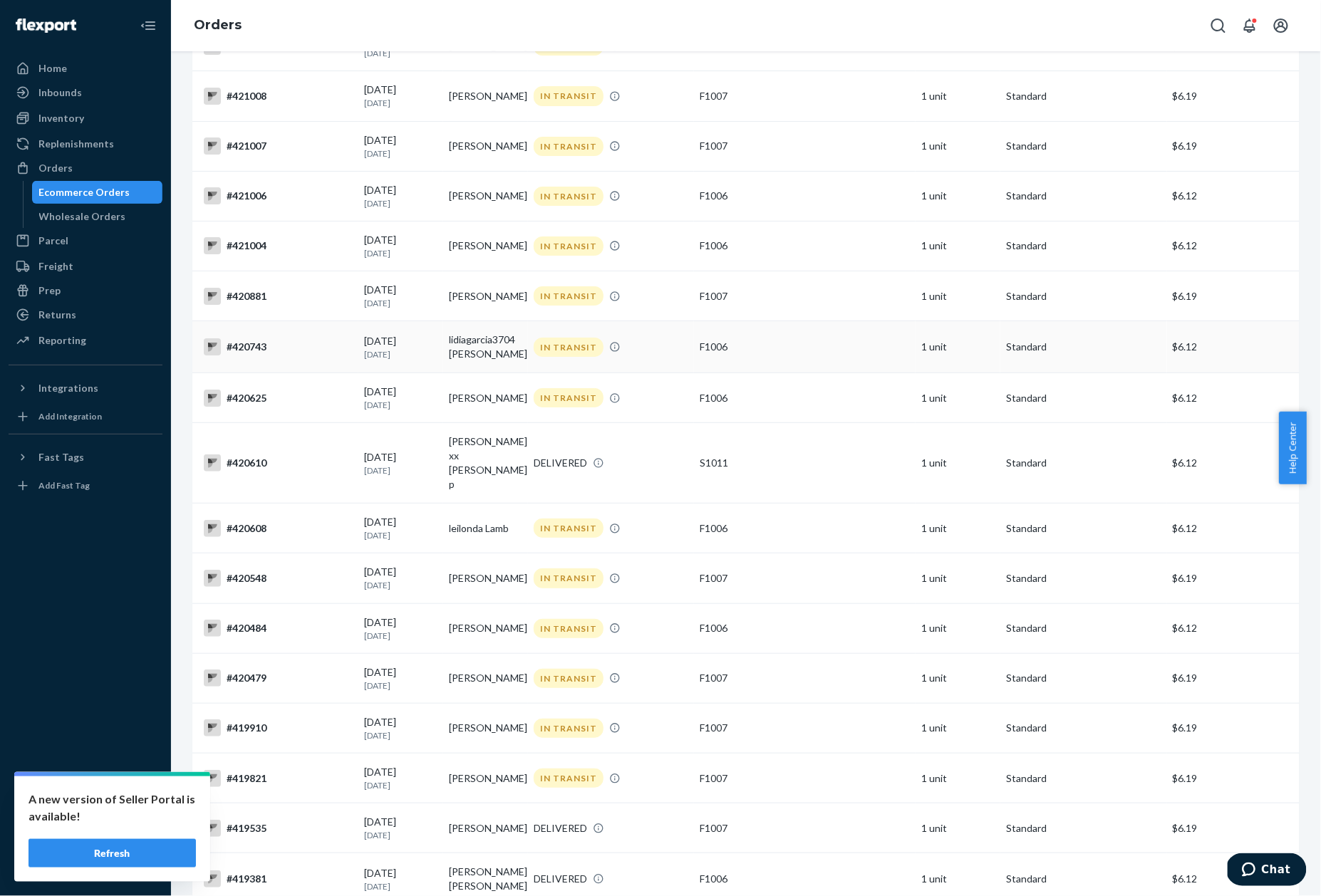
click at [246, 338] on div "#420743" at bounding box center [278, 346] width 149 height 17
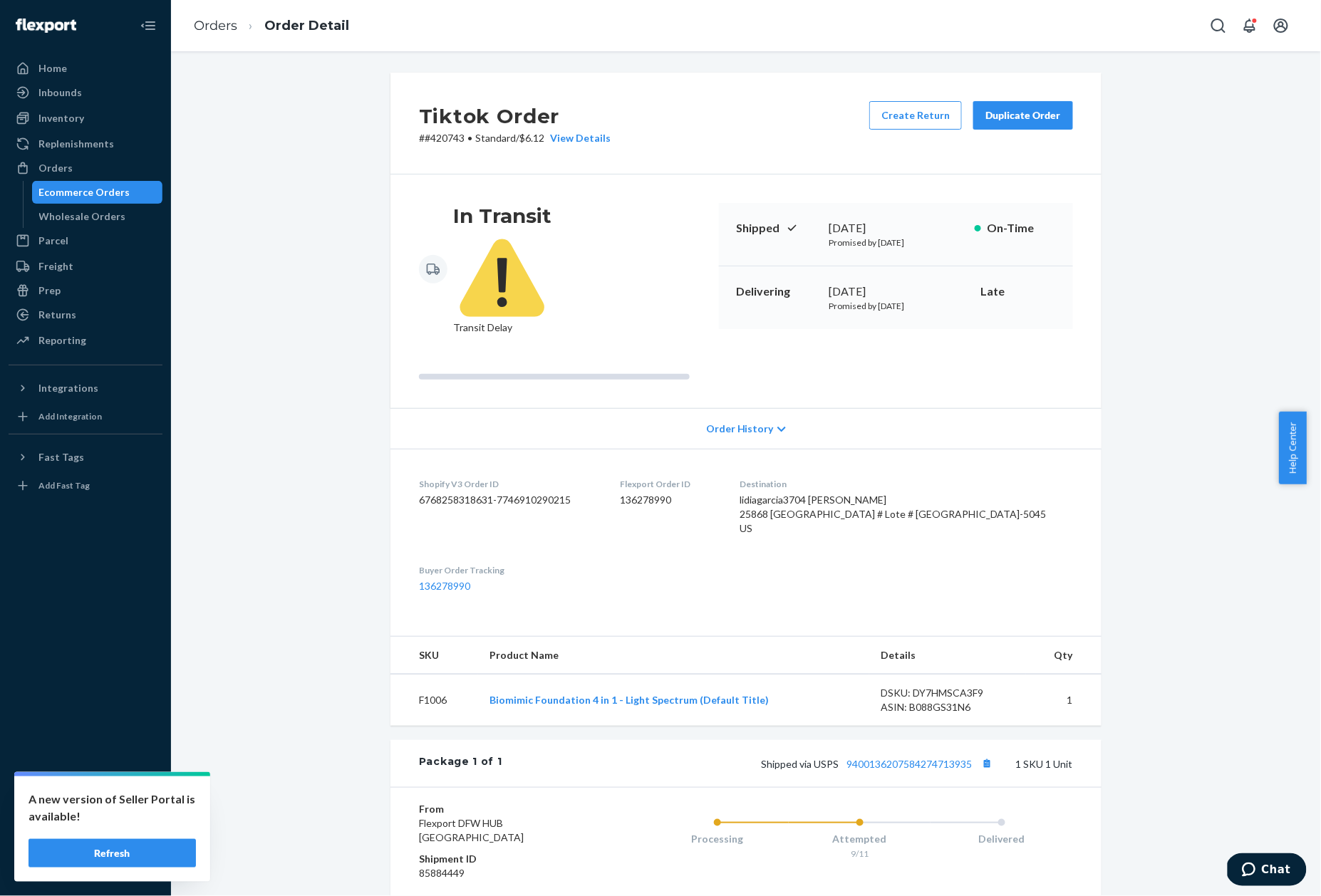
click at [433, 137] on p "# #420743 • Standard / $6.12 View Details" at bounding box center [515, 138] width 192 height 14
click at [194, 18] on link "Orders" at bounding box center [215, 25] width 44 height 15
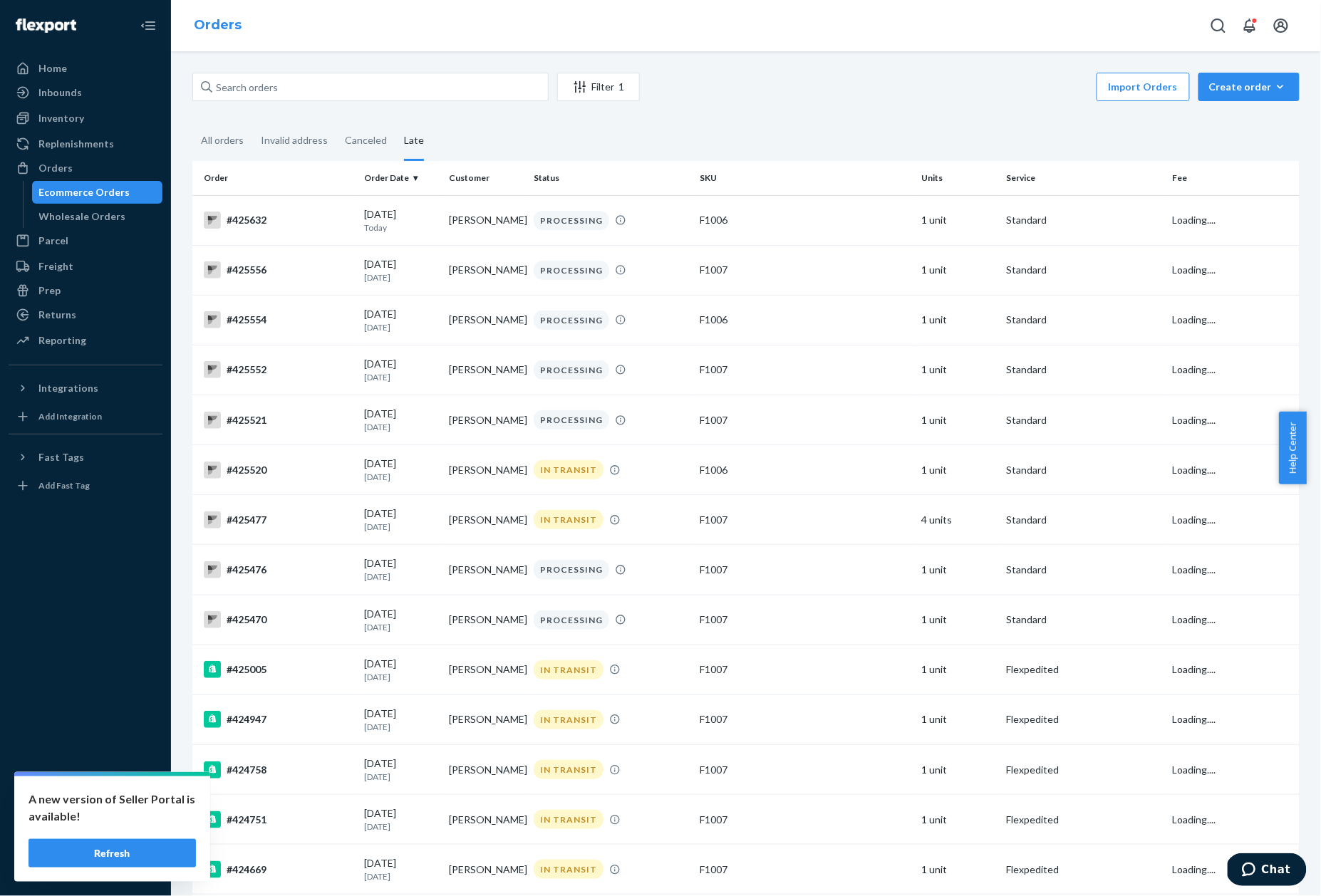
click at [201, 26] on link "Orders" at bounding box center [217, 24] width 48 height 15
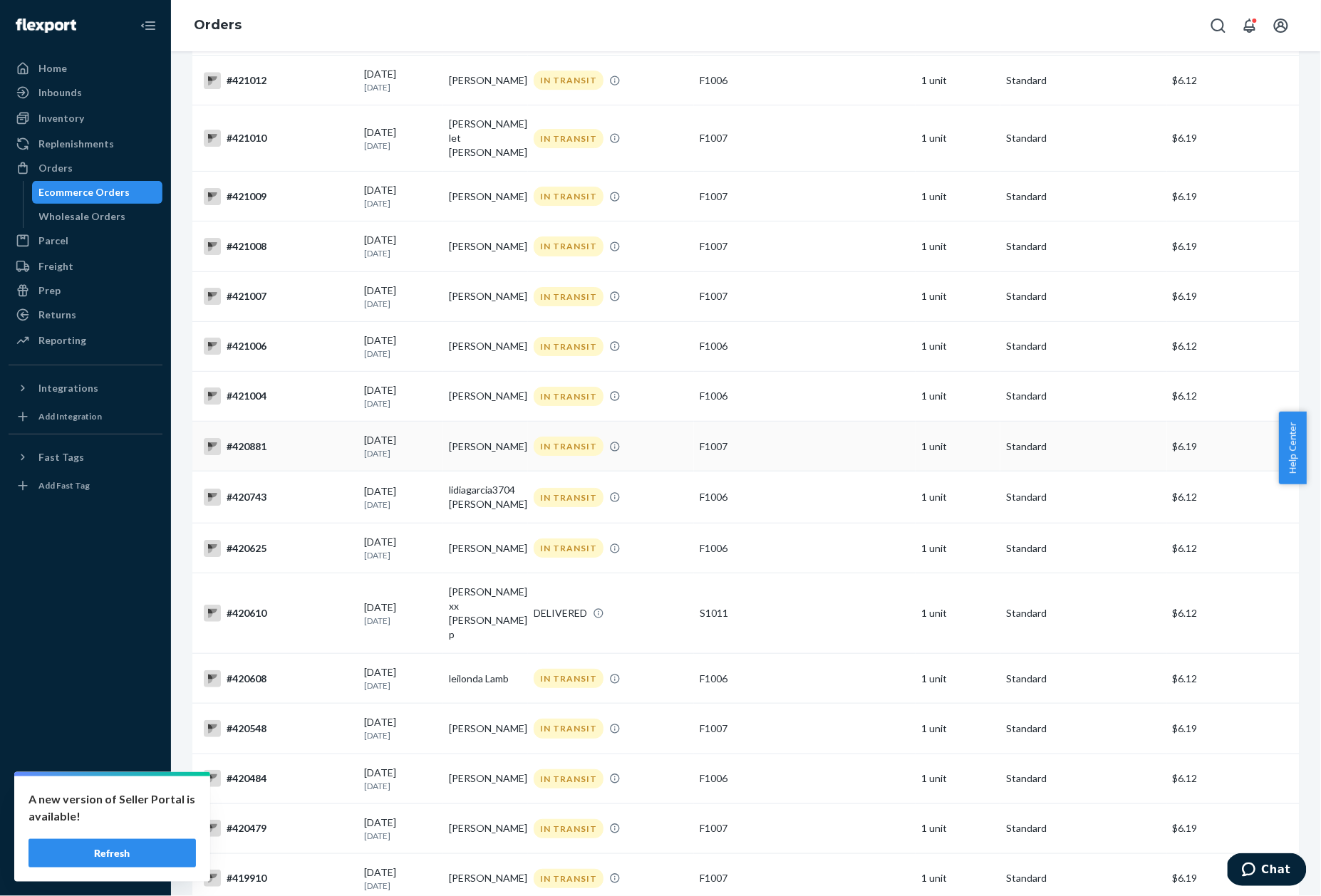
click at [258, 421] on td "#420881" at bounding box center [275, 447] width 166 height 50
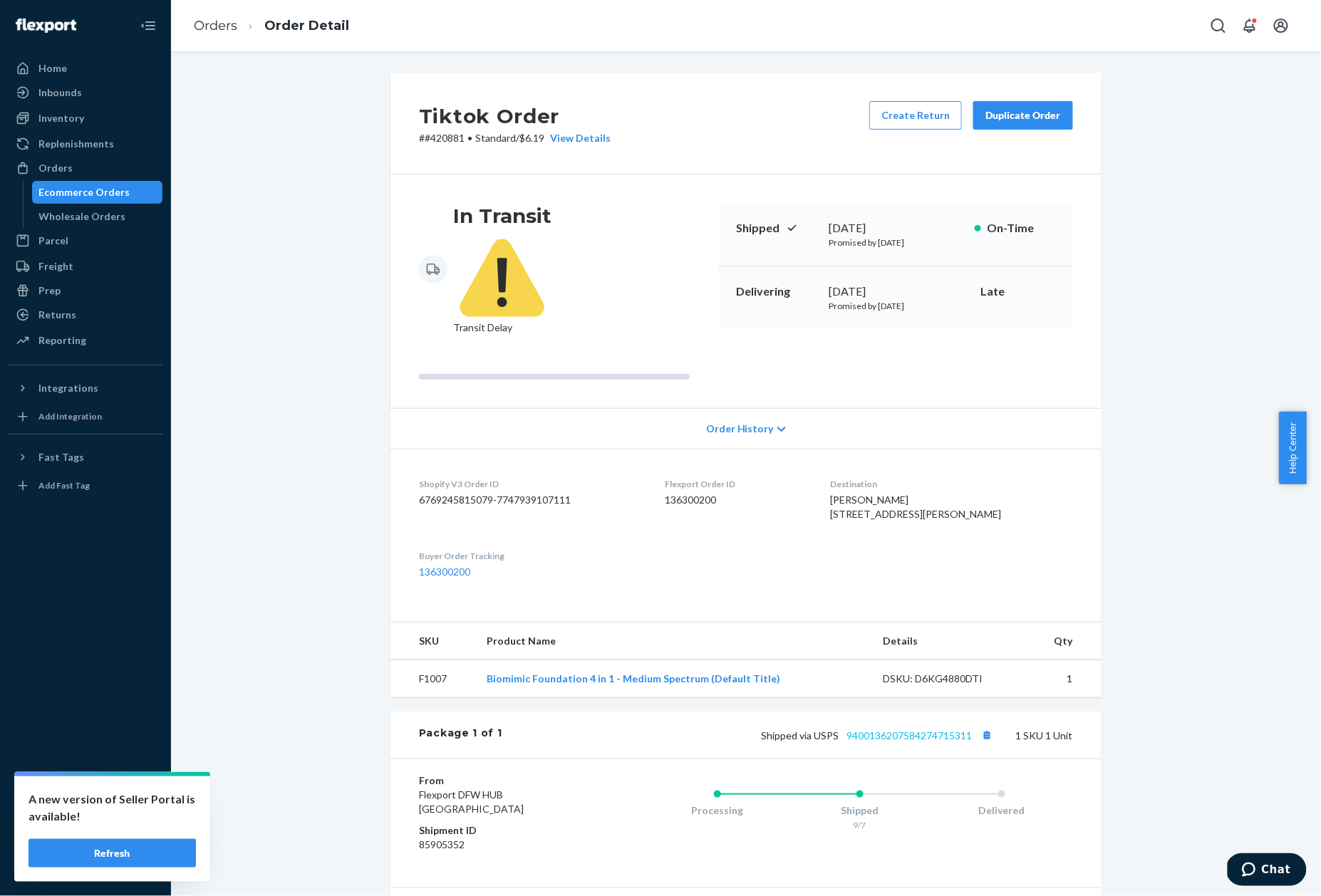
click at [904, 729] on link "9400136207584274715311" at bounding box center [909, 735] width 126 height 12
click at [433, 137] on p "# #420881 • Standard / $6.19 View Details" at bounding box center [515, 138] width 192 height 14
click at [227, 27] on link "Orders" at bounding box center [215, 25] width 44 height 15
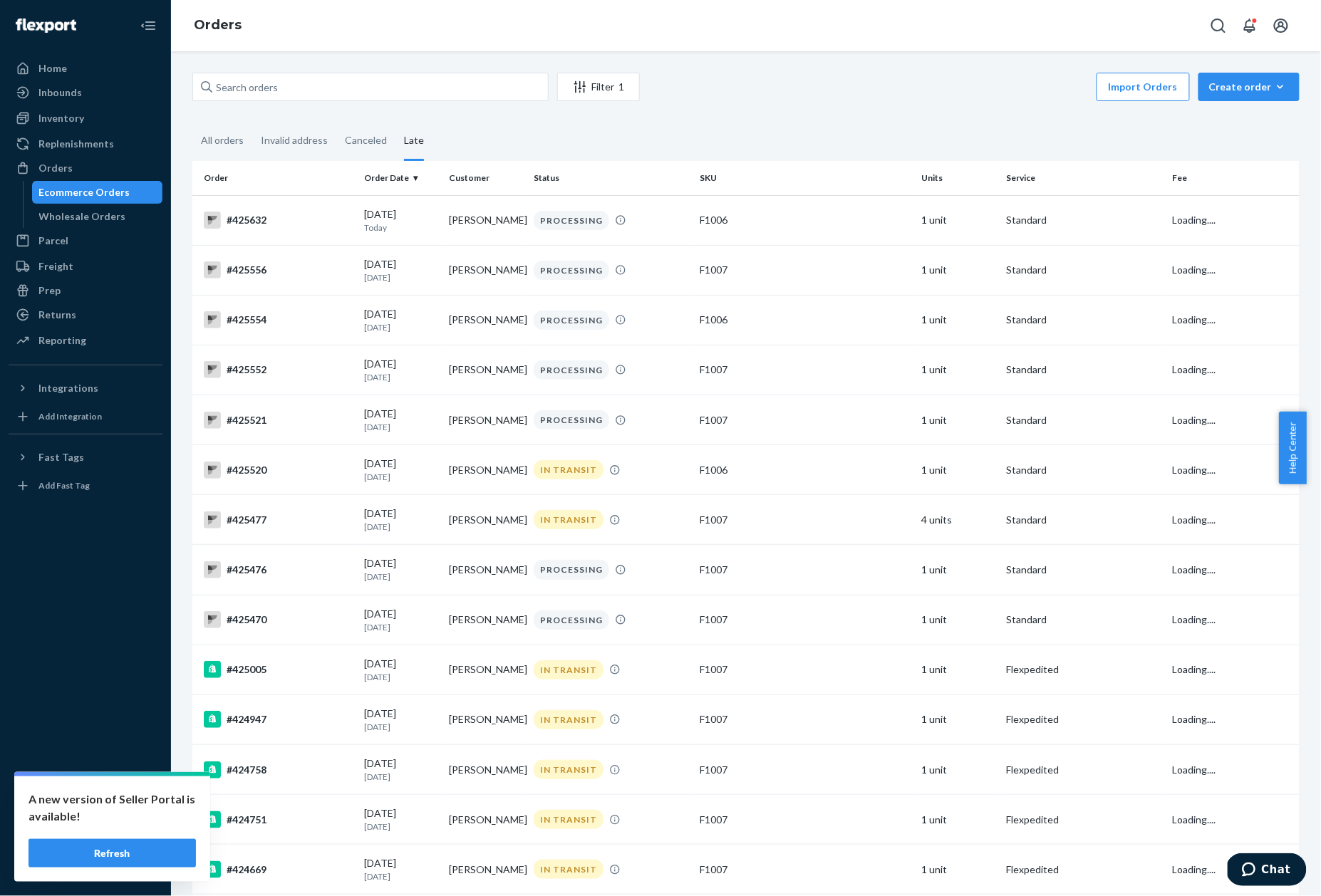
scroll to position [1648, 0]
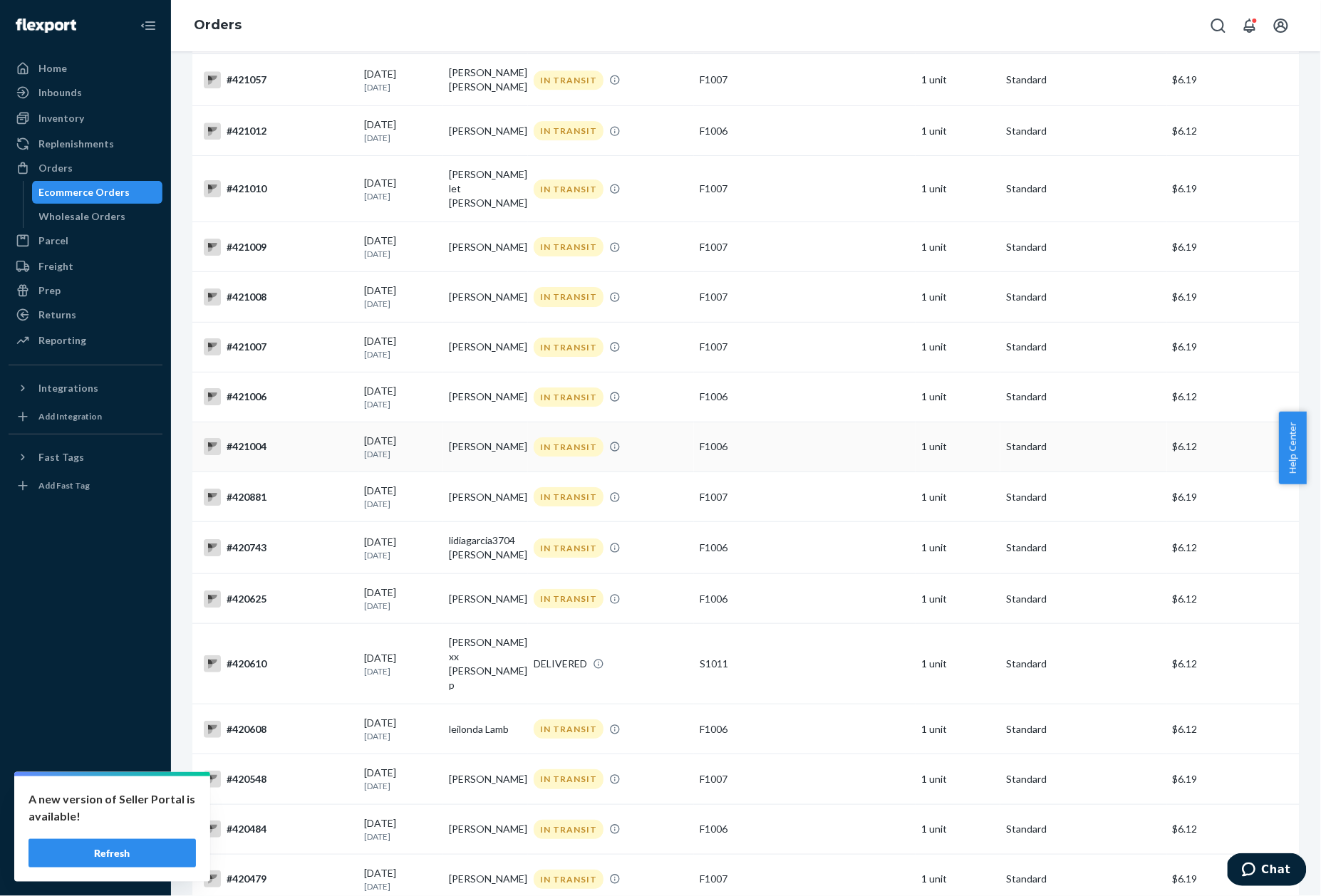
click at [253, 438] on div "#421004" at bounding box center [278, 446] width 149 height 17
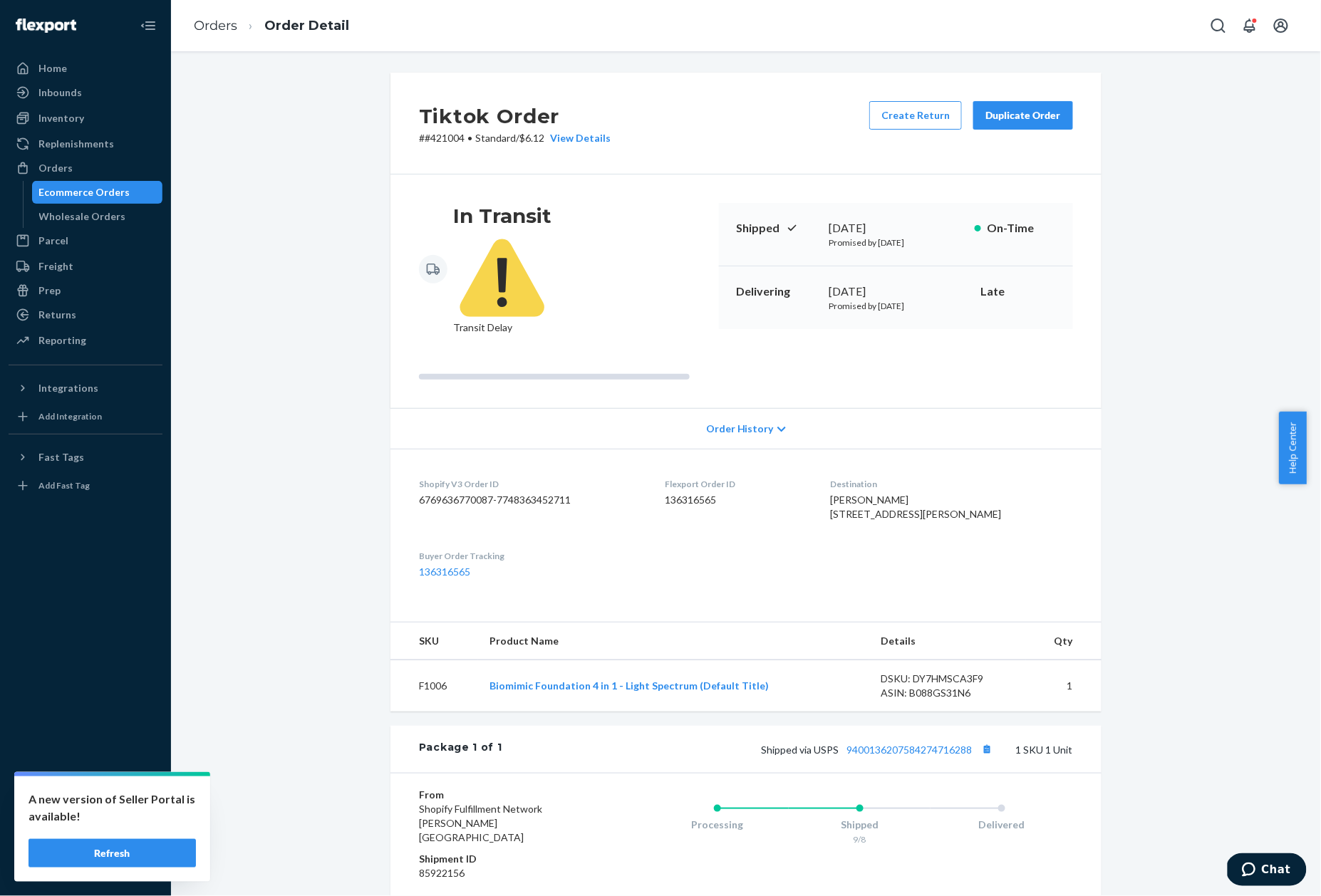
click at [889, 738] on div "Package 1 of 1 Shipped via USPS 9400136207584274716288 1 SKU 1 Unit" at bounding box center [746, 749] width 711 height 47
click at [892, 735] on div "Package 1 of 1 Shipped via USPS 9400136207584274716288 1 SKU 1 Unit" at bounding box center [746, 749] width 711 height 47
click at [893, 743] on link "9400136207584274716288" at bounding box center [909, 749] width 126 height 12
click at [452, 135] on p "# #421004 • Standard / $6.12 View Details" at bounding box center [515, 138] width 192 height 14
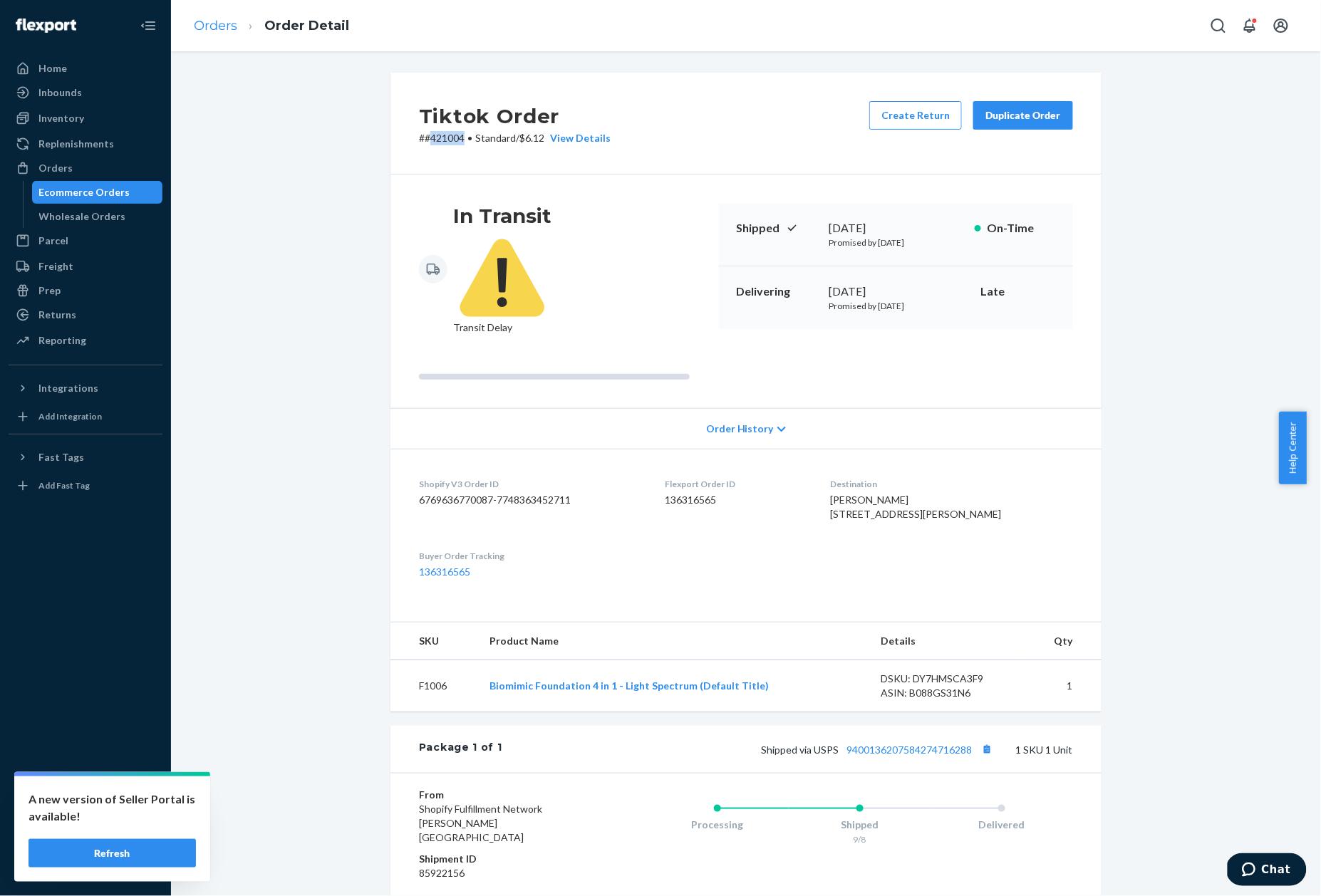
click at [211, 23] on link "Orders" at bounding box center [215, 25] width 44 height 15
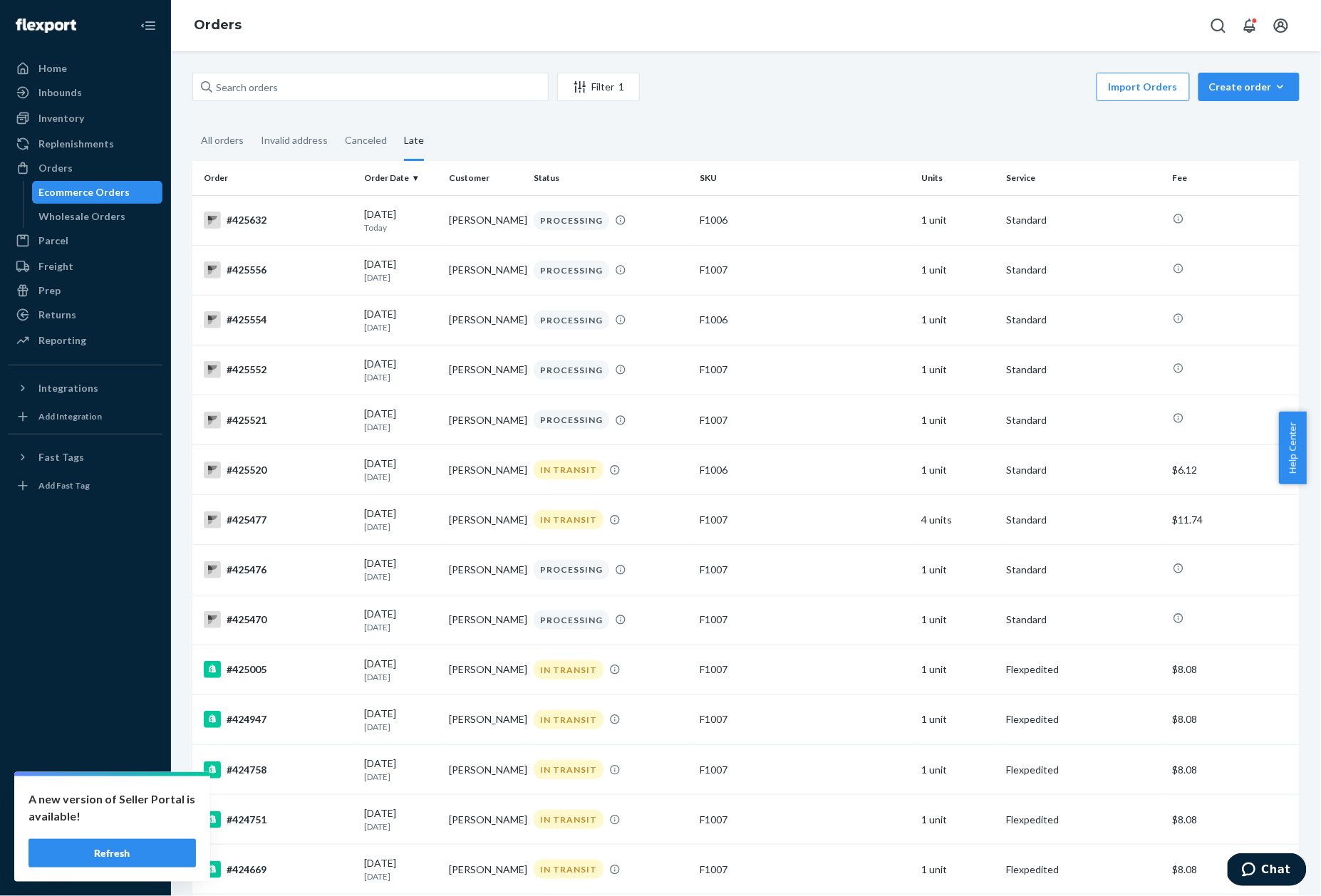
scroll to position [1599, 0]
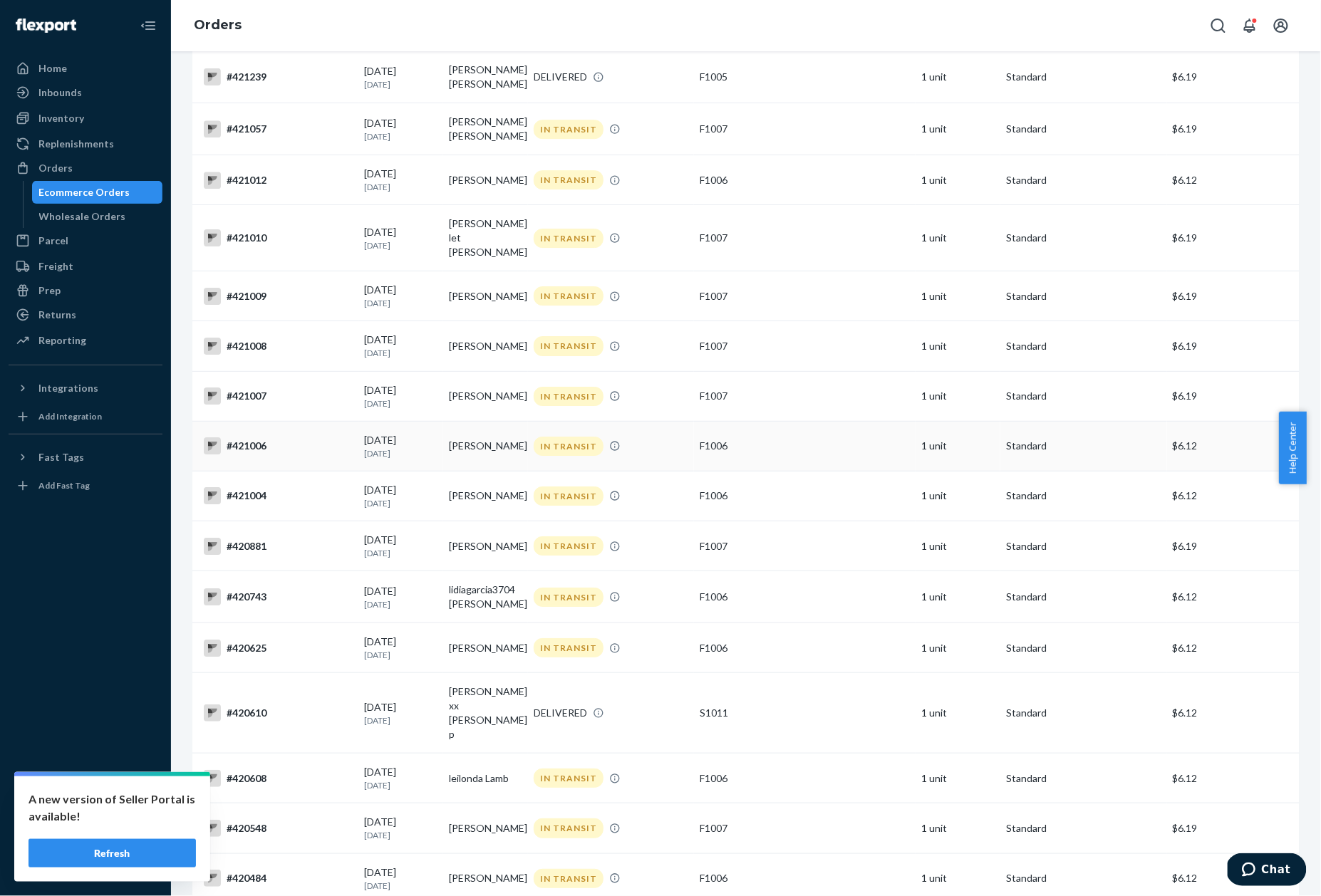
click at [233, 437] on div "#421006" at bounding box center [278, 445] width 149 height 17
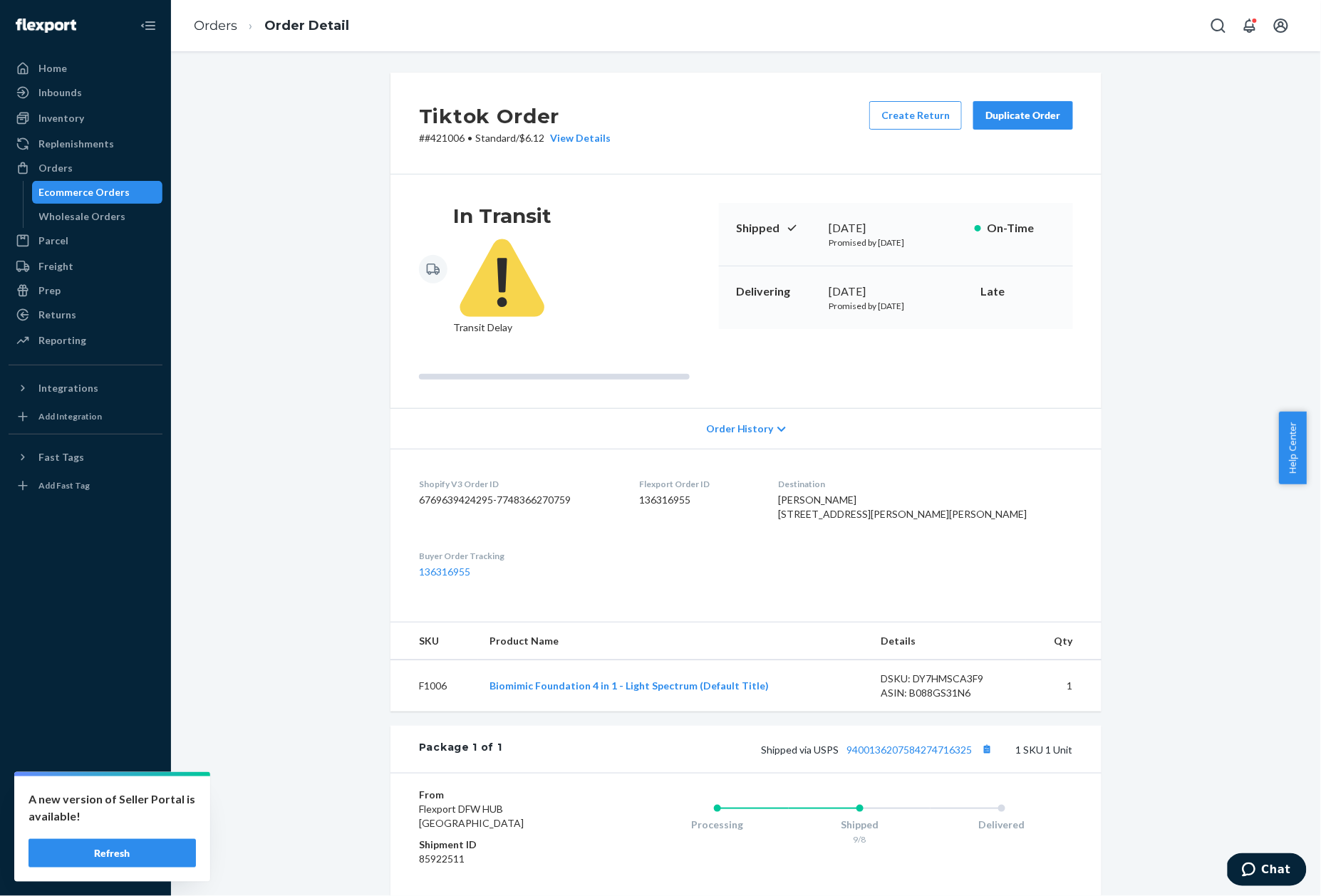
click at [891, 743] on link "9400136207584274716325" at bounding box center [909, 749] width 126 height 12
click at [429, 141] on p "# #421006 • Standard / $6.12 View Details" at bounding box center [515, 138] width 192 height 14
click at [217, 21] on link "Orders" at bounding box center [215, 25] width 44 height 15
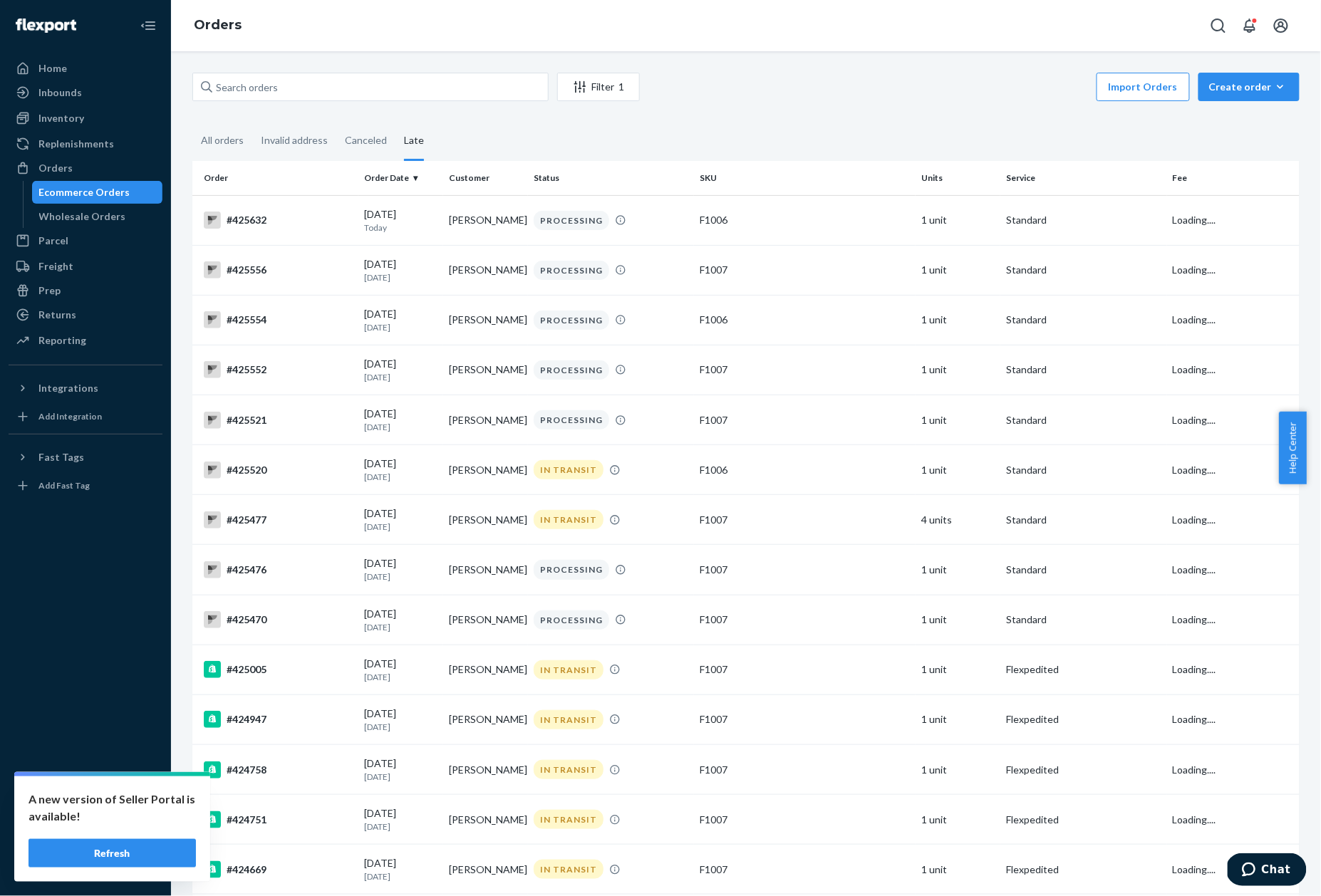
scroll to position [1550, 0]
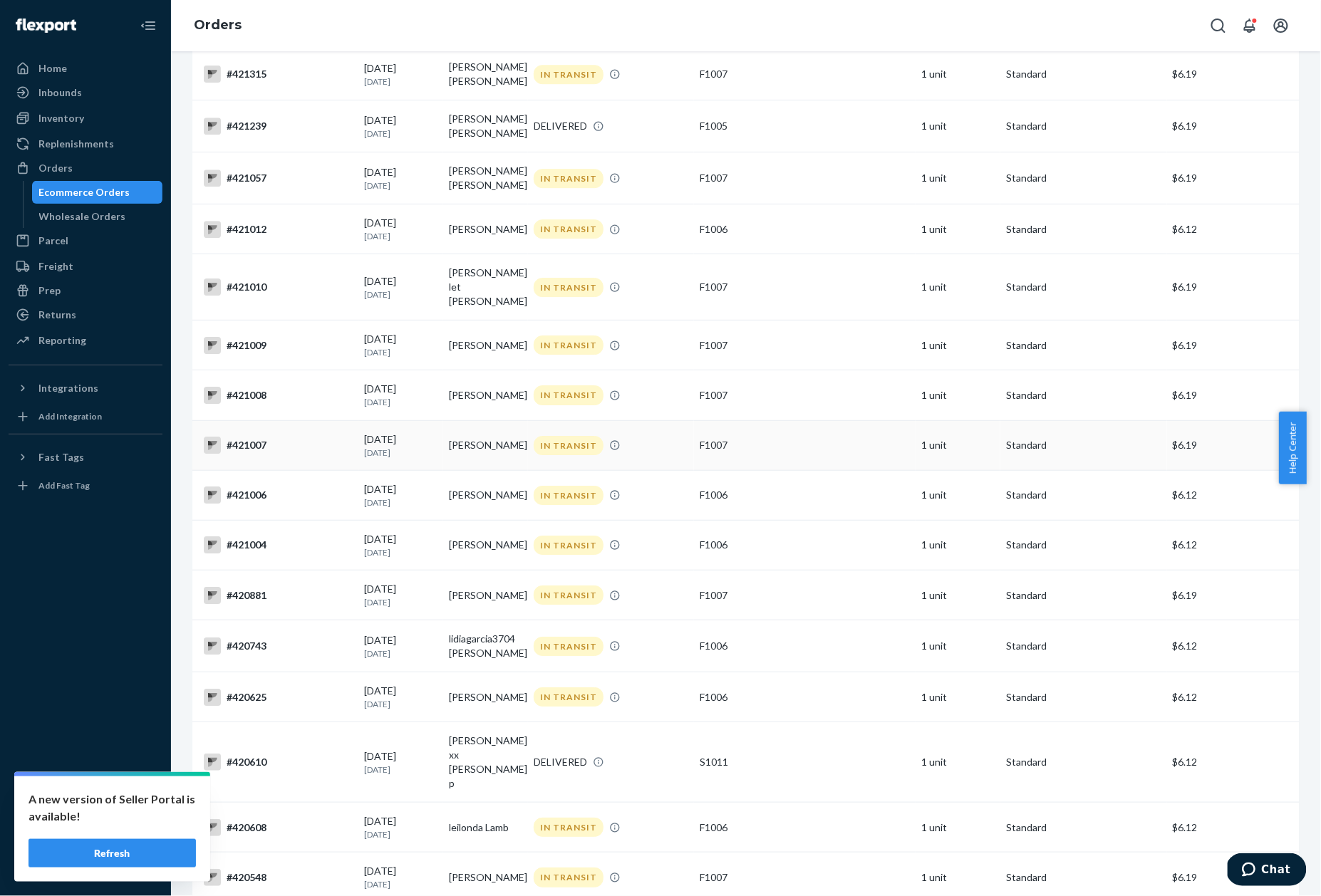
click at [254, 436] on div "#421007" at bounding box center [278, 444] width 149 height 17
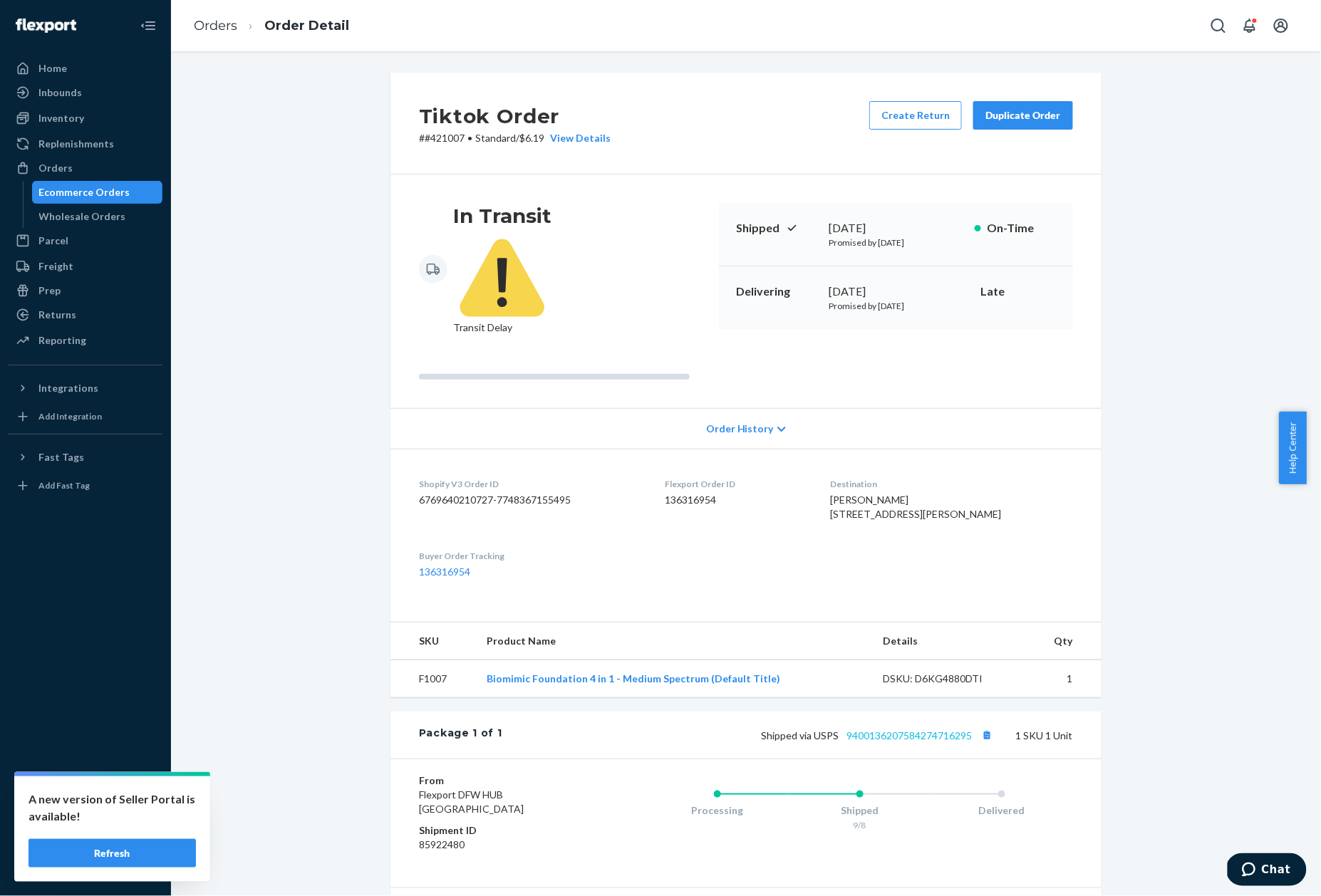
click at [893, 729] on link "9400136207584274716295" at bounding box center [909, 735] width 126 height 12
click at [442, 137] on p "# #421007 • Standard / $6.19 View Details" at bounding box center [515, 138] width 192 height 14
click at [433, 138] on p "# #421007 • Standard / $6.19 View Details" at bounding box center [515, 138] width 192 height 14
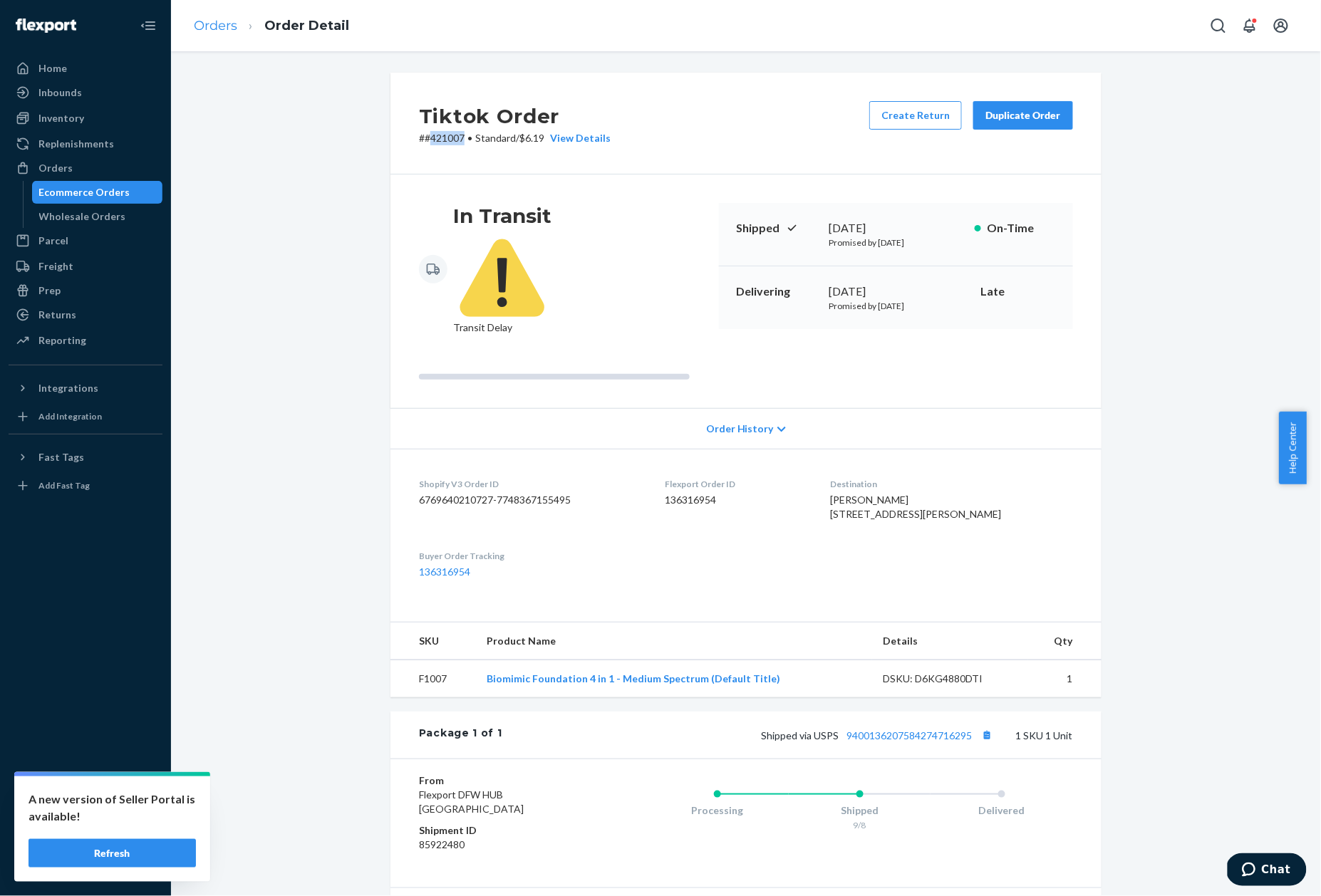
click at [216, 27] on link "Orders" at bounding box center [215, 25] width 44 height 15
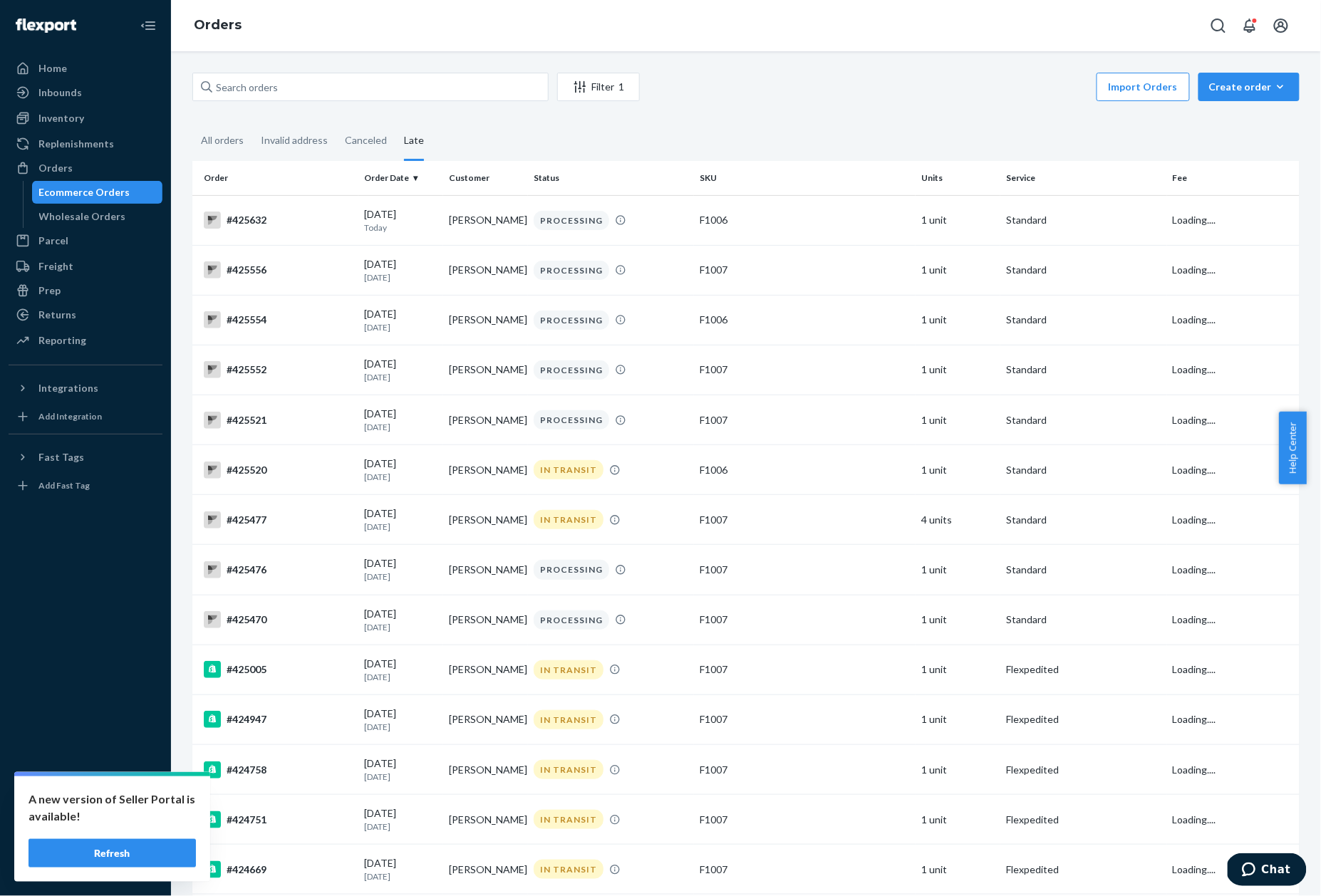
scroll to position [1500, 0]
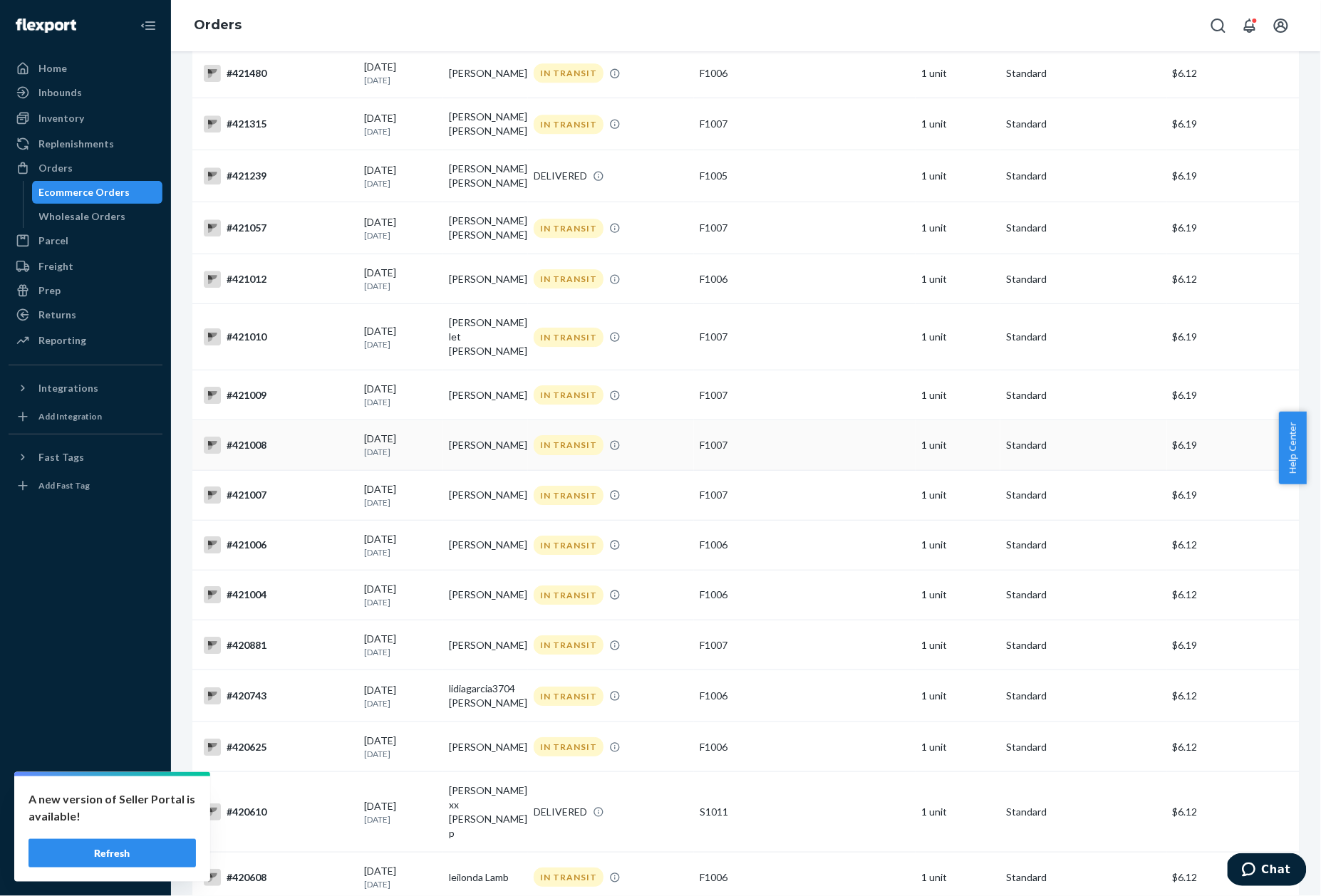
click at [259, 434] on td "#421008" at bounding box center [275, 445] width 166 height 50
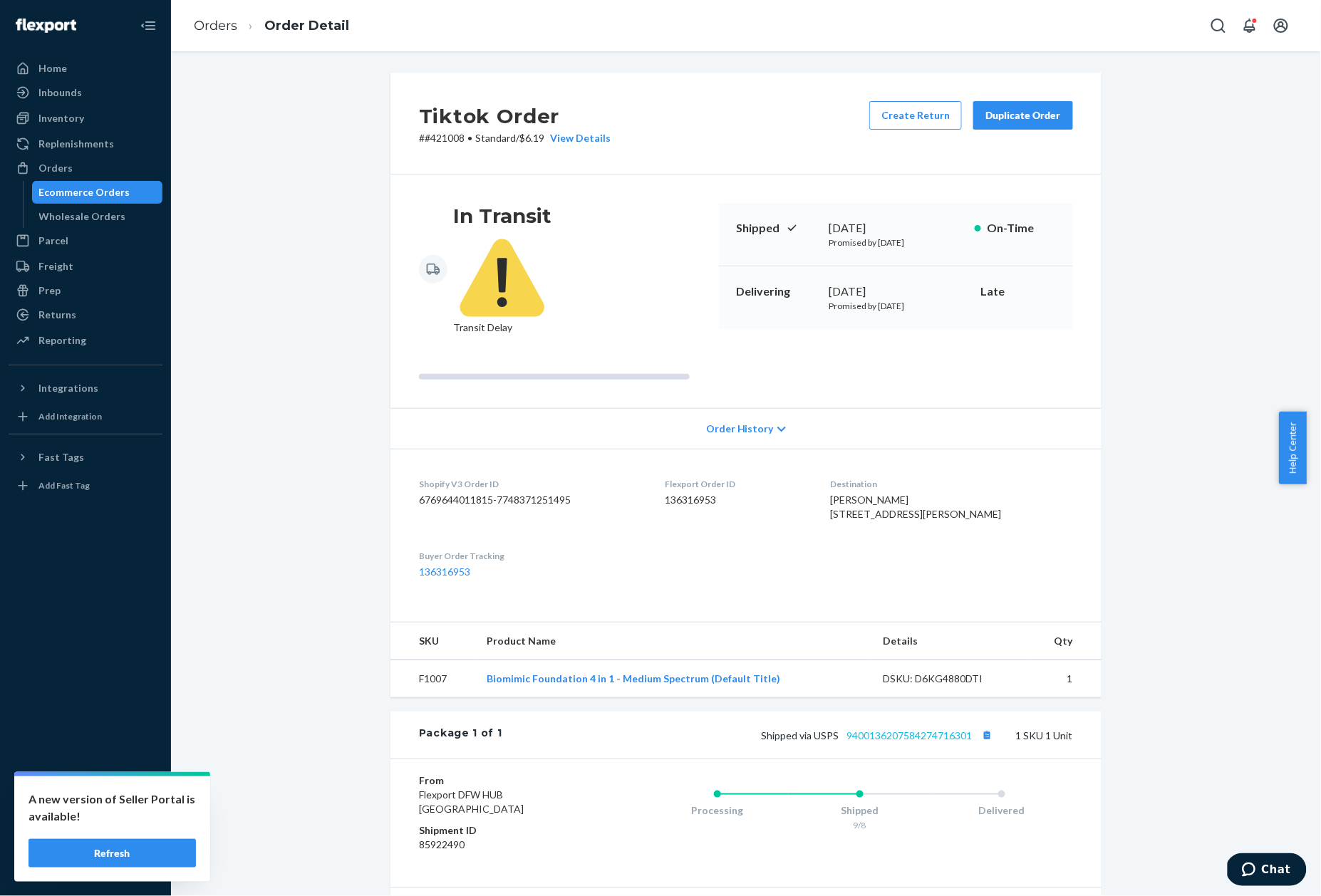
click at [932, 729] on link "9400136207584274716301" at bounding box center [909, 735] width 126 height 12
click at [437, 140] on p "# #421008 • Standard / $6.19 View Details" at bounding box center [515, 138] width 192 height 14
click at [216, 20] on link "Orders" at bounding box center [215, 25] width 44 height 15
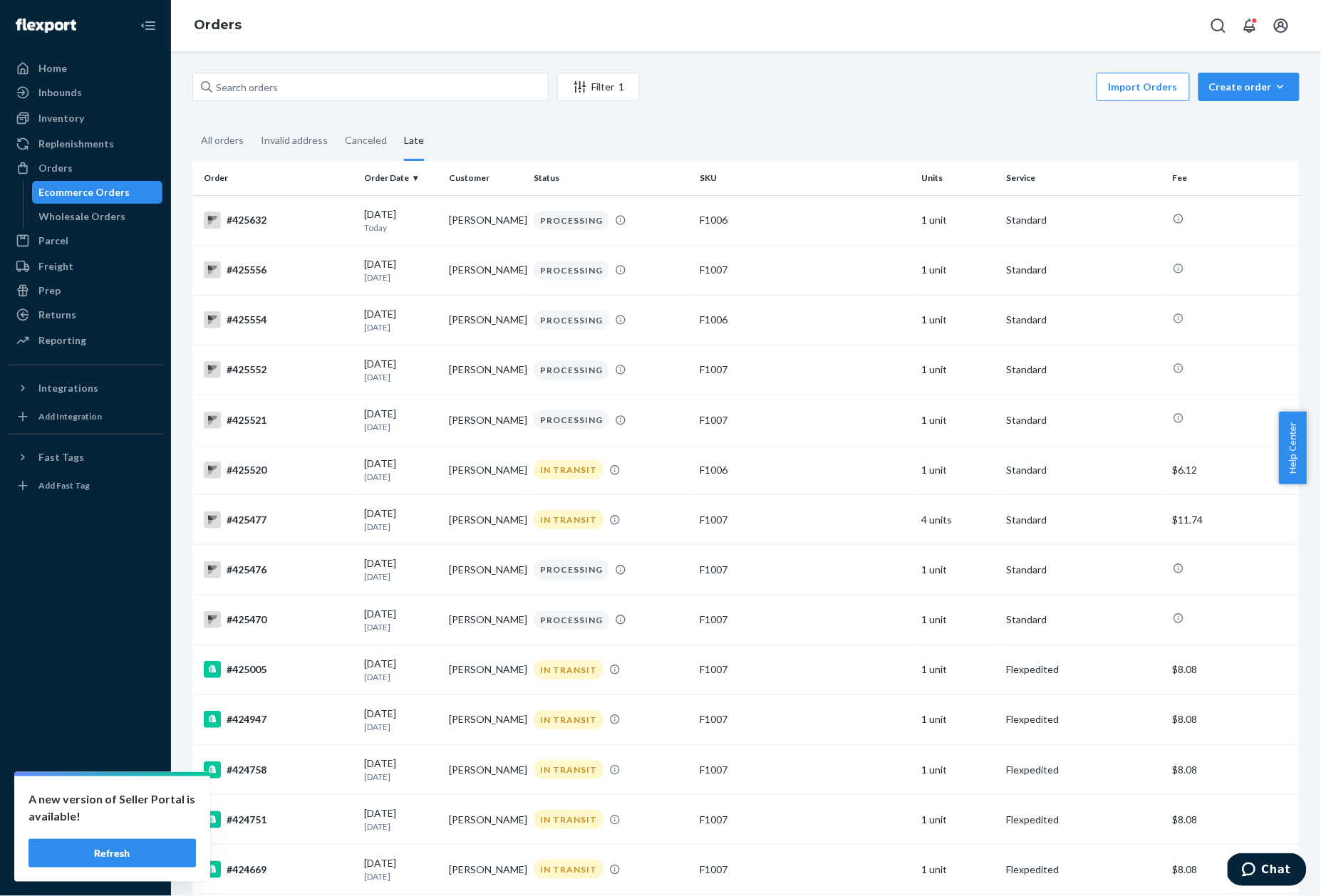
scroll to position [1449, 0]
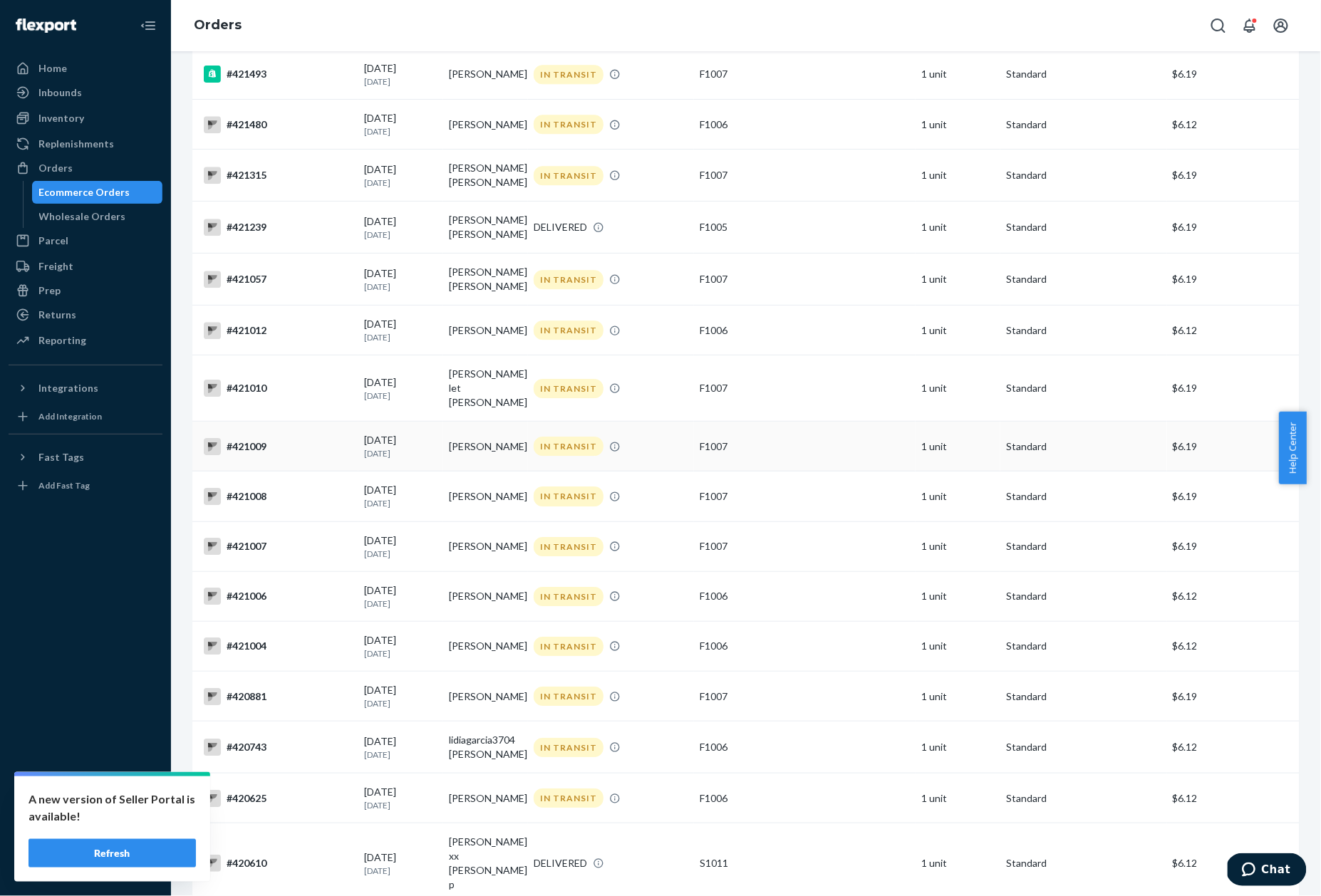
click at [253, 438] on div "#421009" at bounding box center [278, 446] width 149 height 17
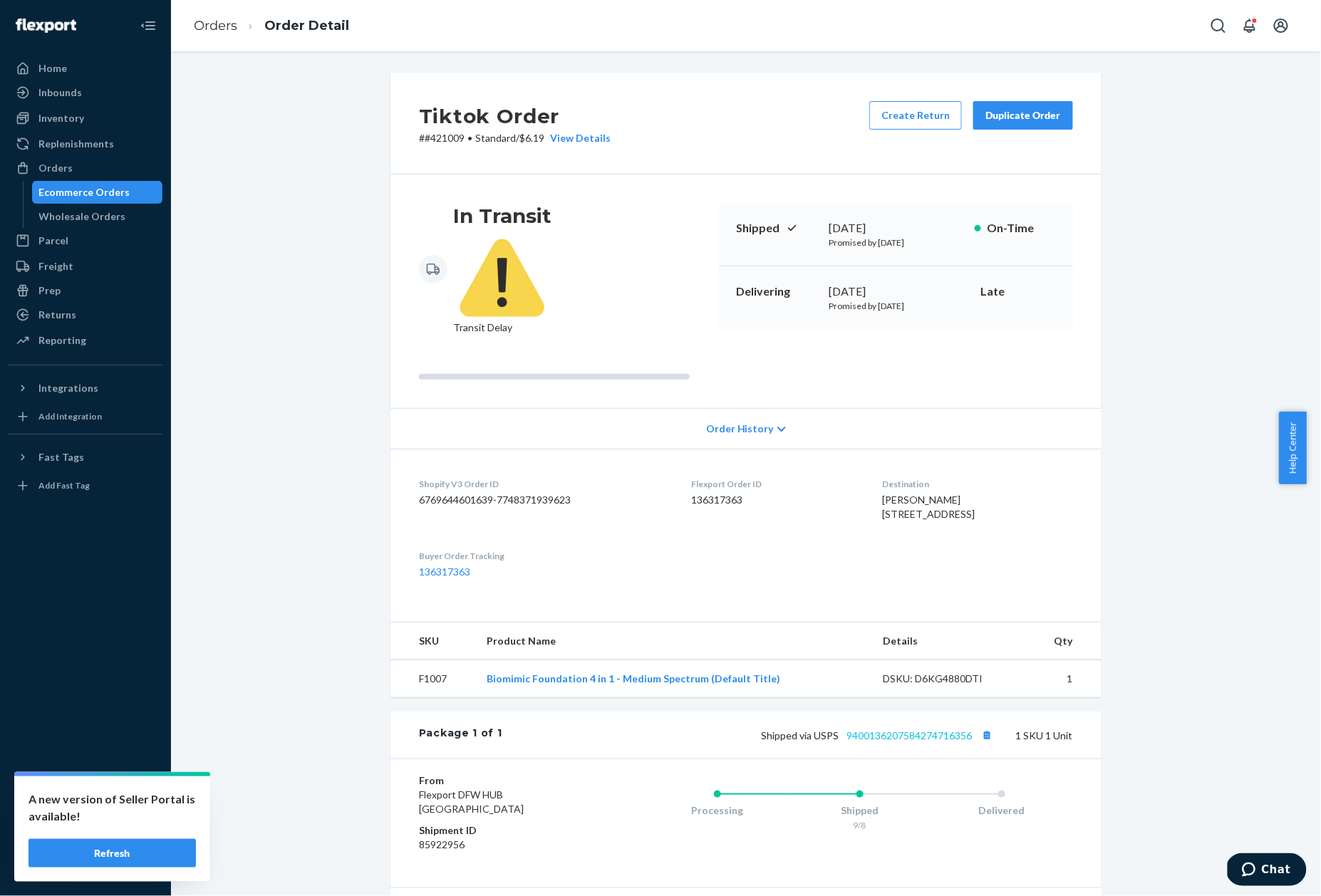
click at [872, 729] on link "9400136207584274716356" at bounding box center [909, 735] width 126 height 12
click at [434, 139] on p "# #421009 • Standard / $6.19 View Details" at bounding box center [515, 138] width 192 height 14
click at [206, 20] on link "Orders" at bounding box center [215, 25] width 44 height 15
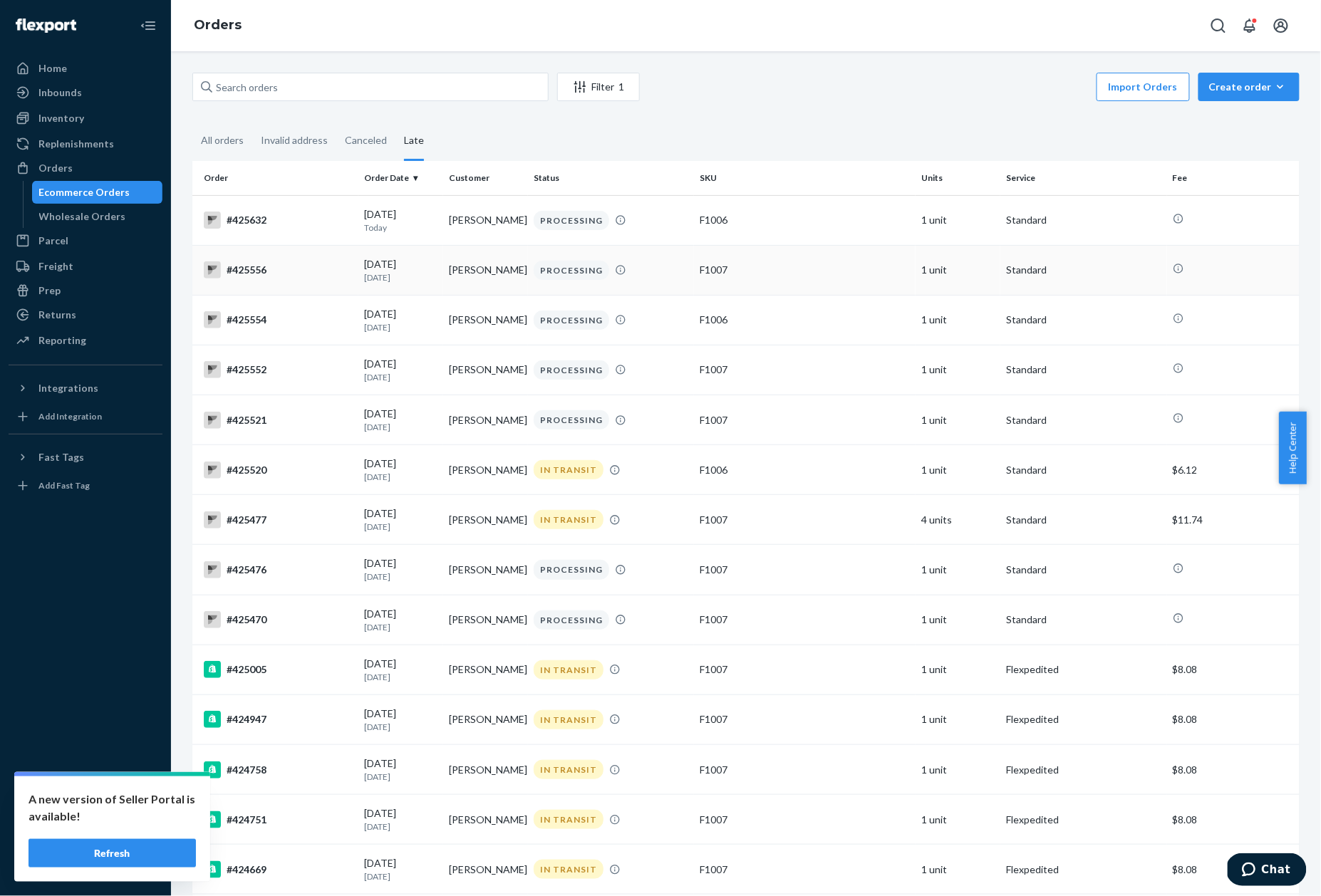
scroll to position [1399, 0]
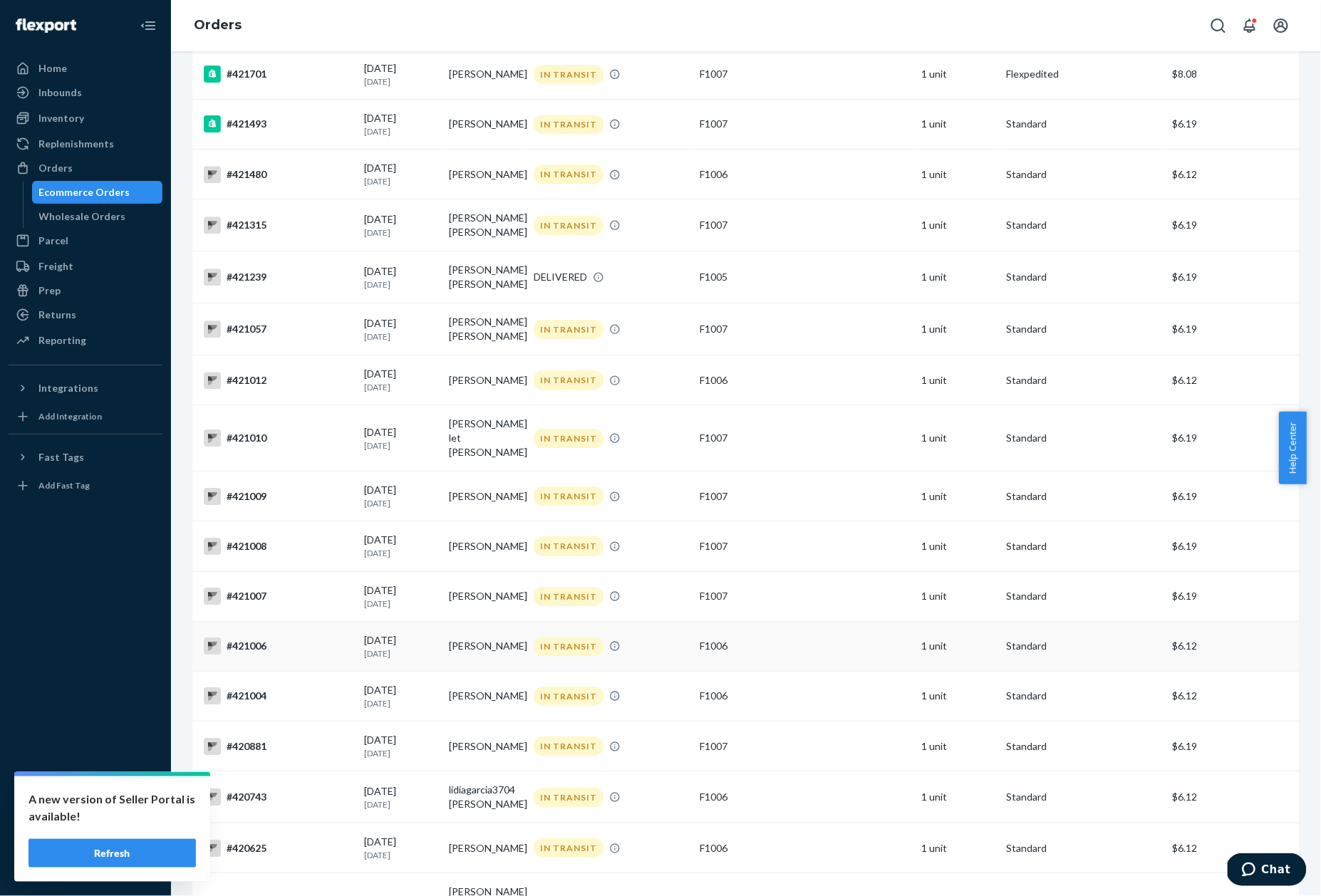
click at [285, 635] on td "#421006" at bounding box center [275, 646] width 166 height 50
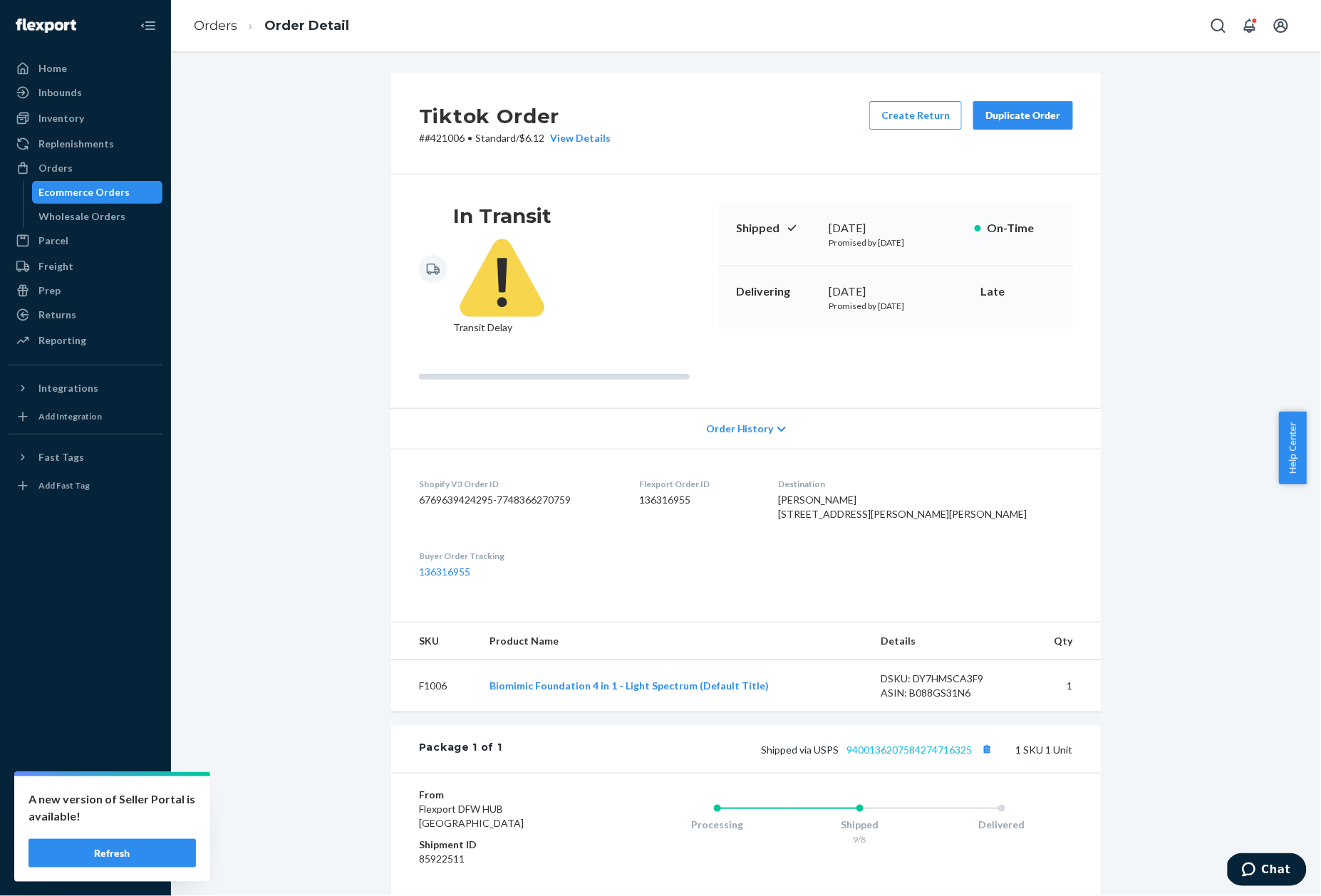
click at [882, 743] on link "9400136207584274716325" at bounding box center [909, 749] width 126 height 12
click at [439, 139] on p "# #421006 • Standard / $6.12 View Details" at bounding box center [515, 138] width 192 height 14
click at [230, 27] on link "Orders" at bounding box center [215, 25] width 44 height 15
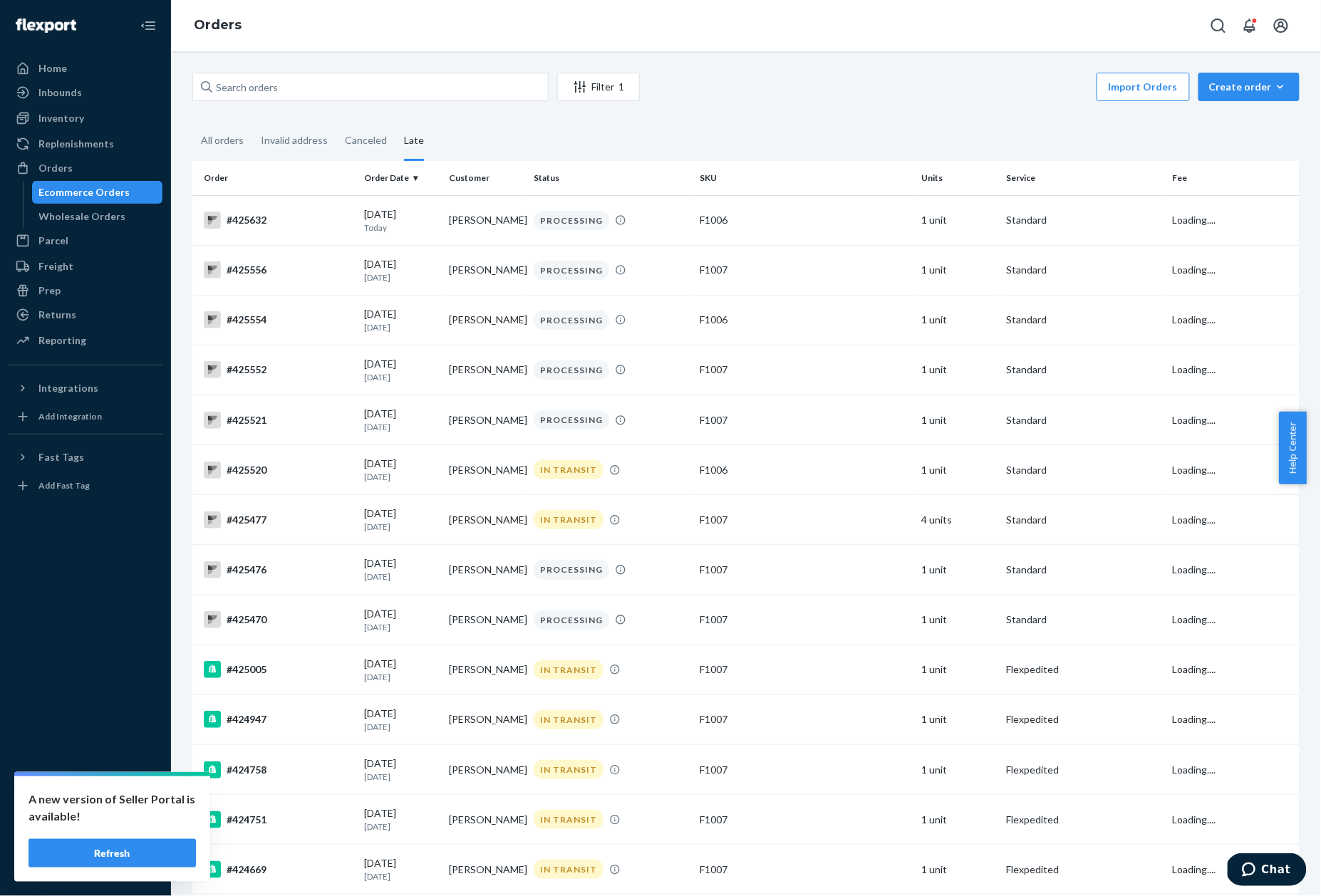
scroll to position [1550, 0]
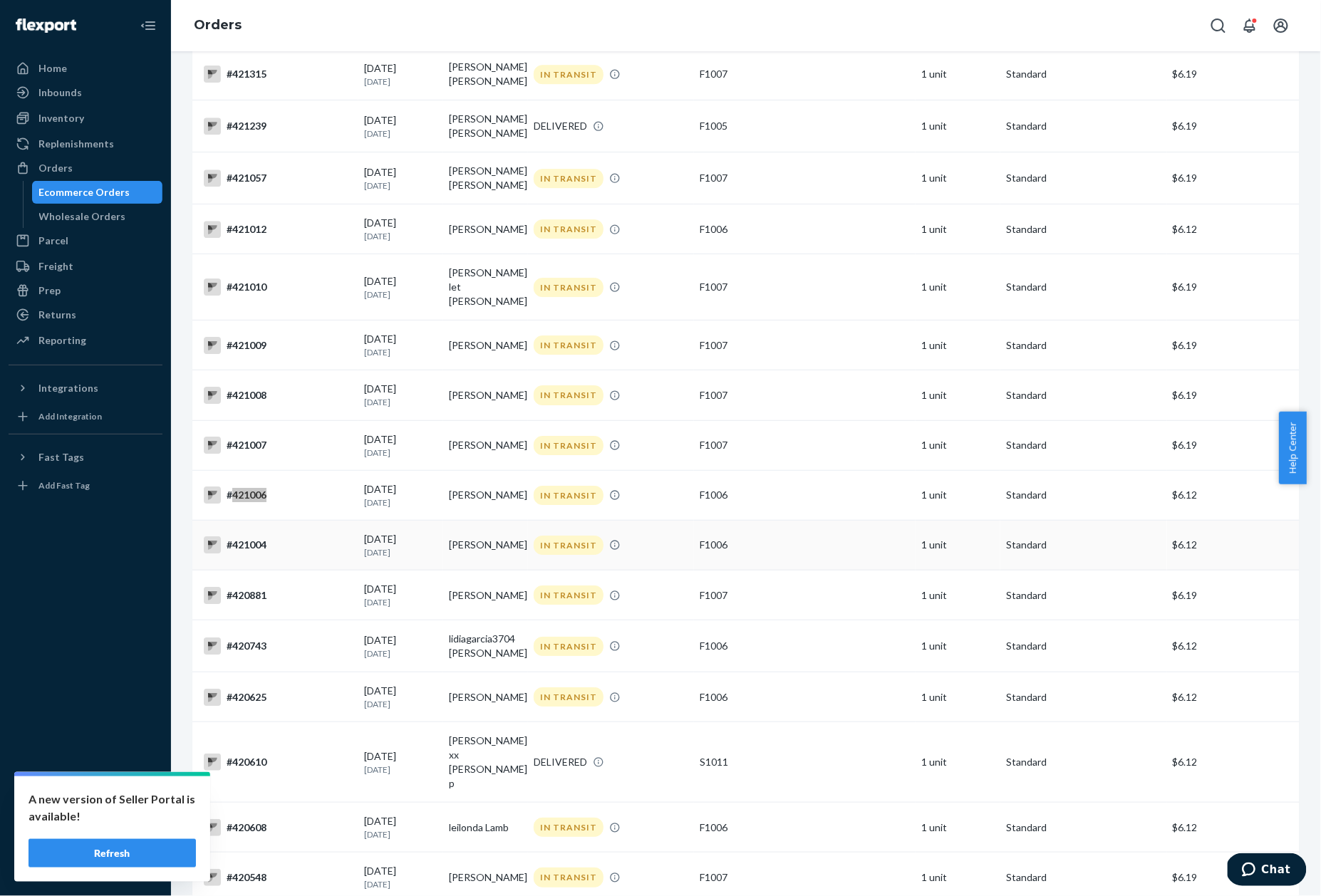
click at [264, 537] on div "#421004" at bounding box center [278, 545] width 149 height 17
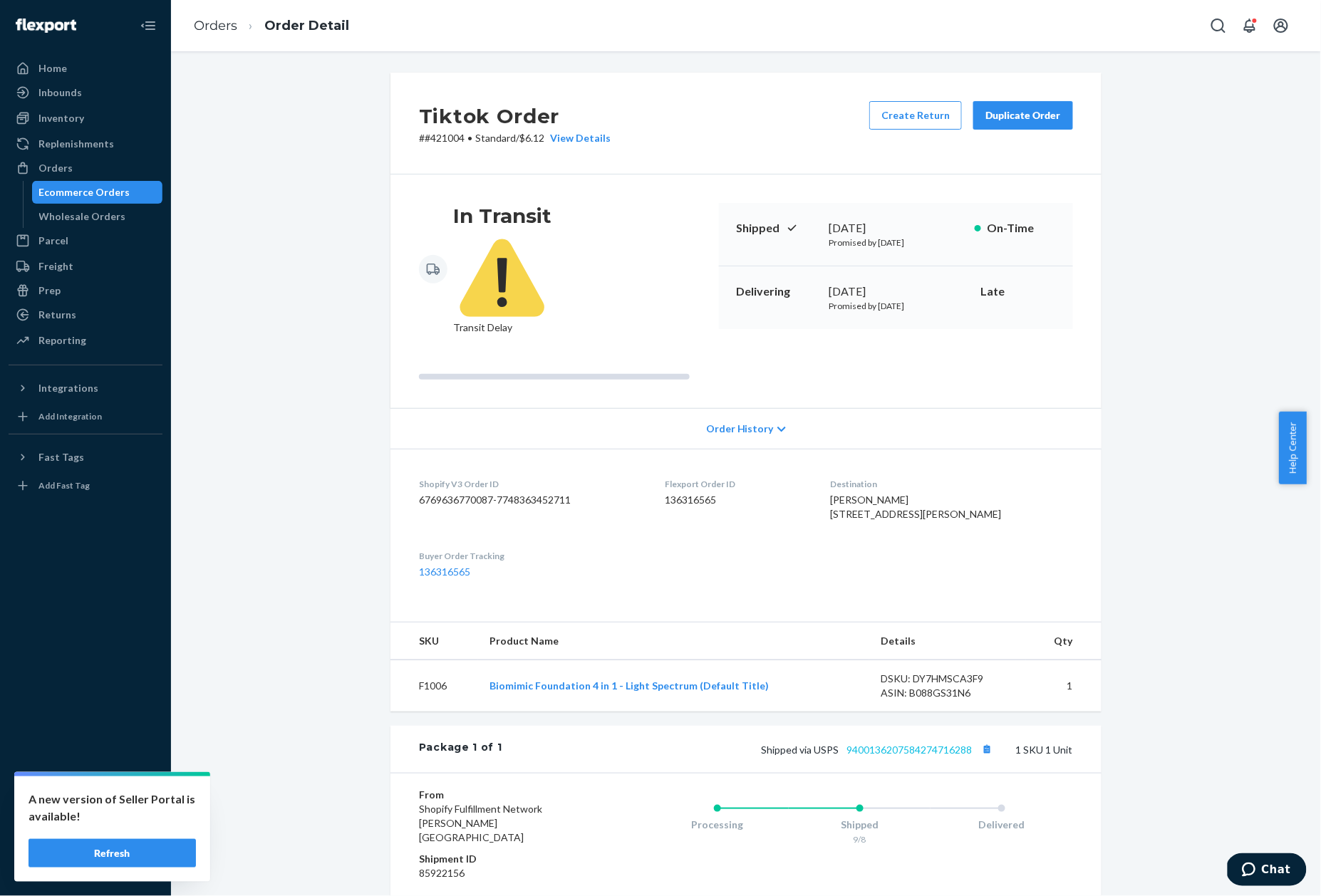
click at [903, 743] on link "9400136207584274716288" at bounding box center [909, 749] width 126 height 12
click at [440, 134] on p "# #421004 • Standard / $6.12 View Details" at bounding box center [515, 138] width 192 height 14
click at [217, 21] on link "Orders" at bounding box center [215, 25] width 44 height 15
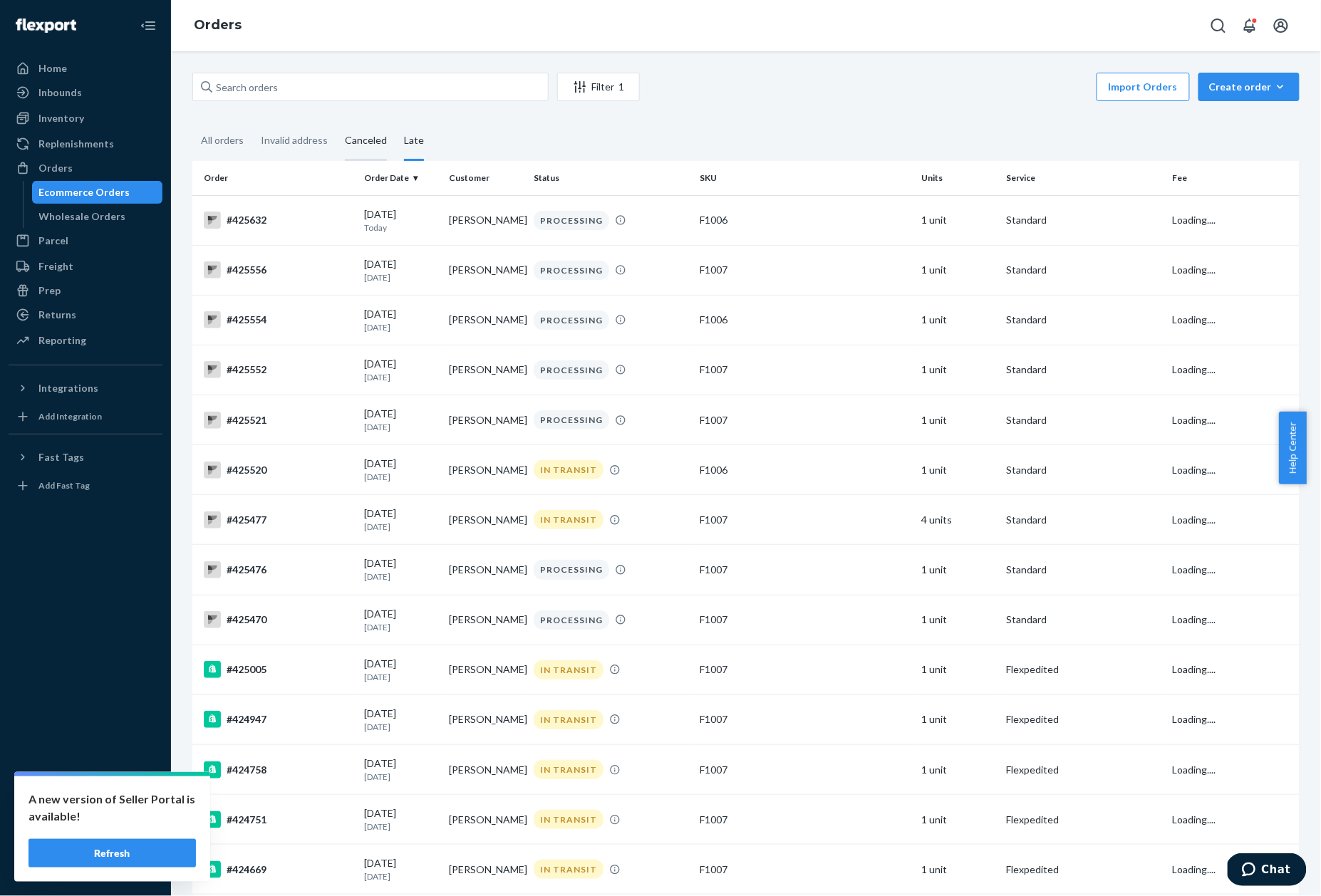
scroll to position [1599, 0]
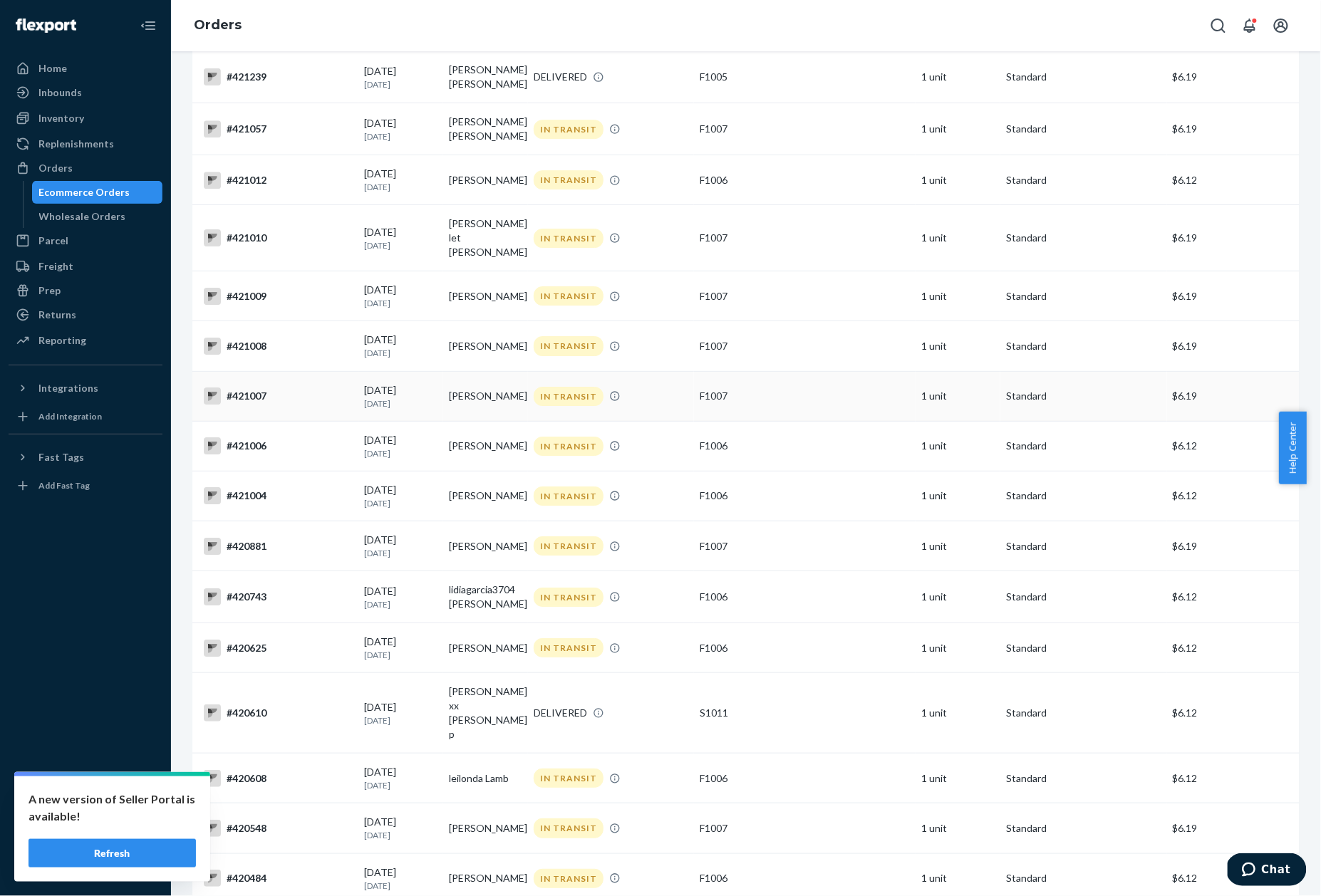
click at [262, 387] on div "#421007" at bounding box center [278, 396] width 149 height 17
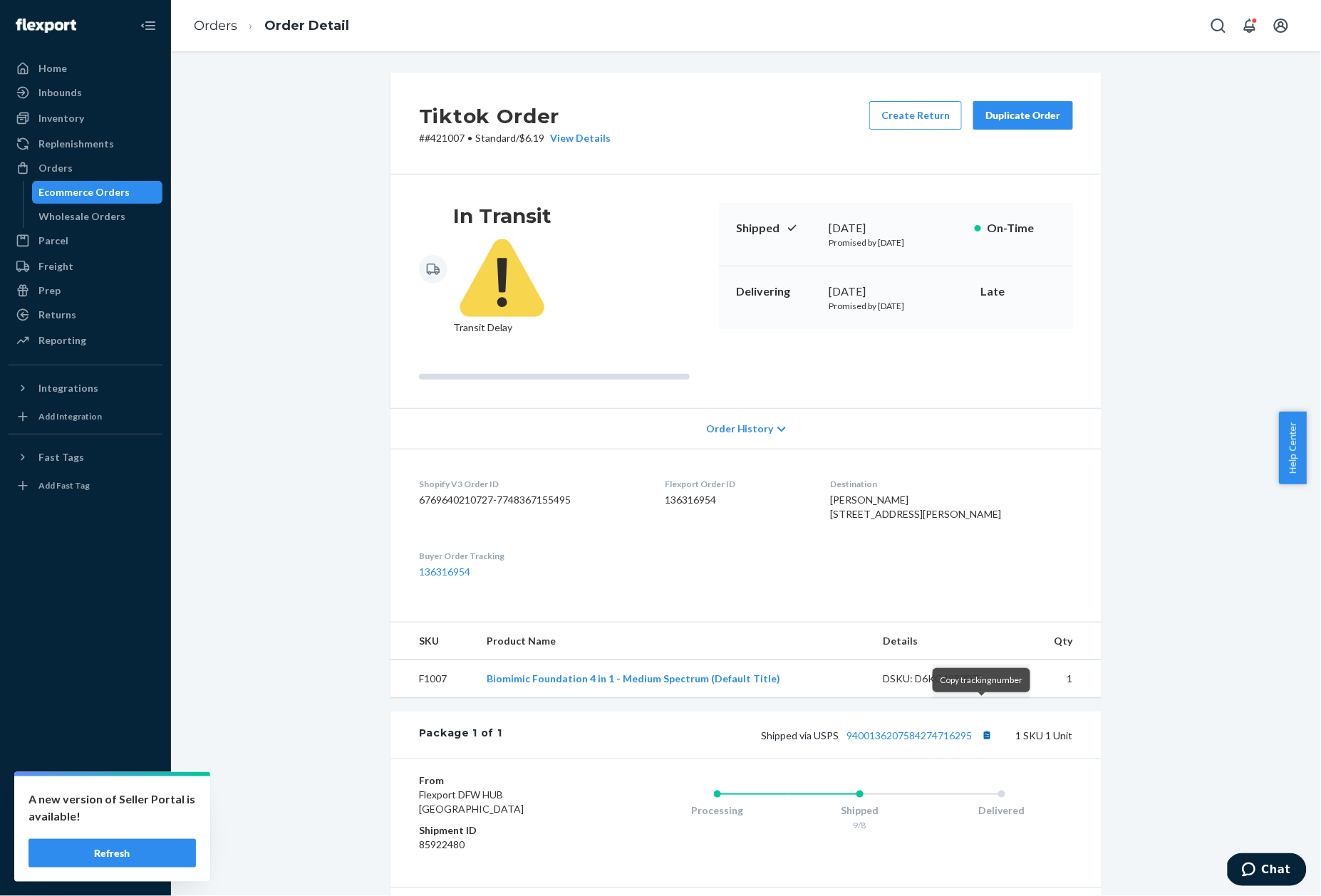
click at [984, 726] on button "Copy tracking number" at bounding box center [987, 734] width 18 height 18
click at [432, 140] on p "# #421007 • Standard / $6.19 View Details" at bounding box center [515, 138] width 192 height 14
click at [210, 24] on link "Orders" at bounding box center [215, 25] width 44 height 15
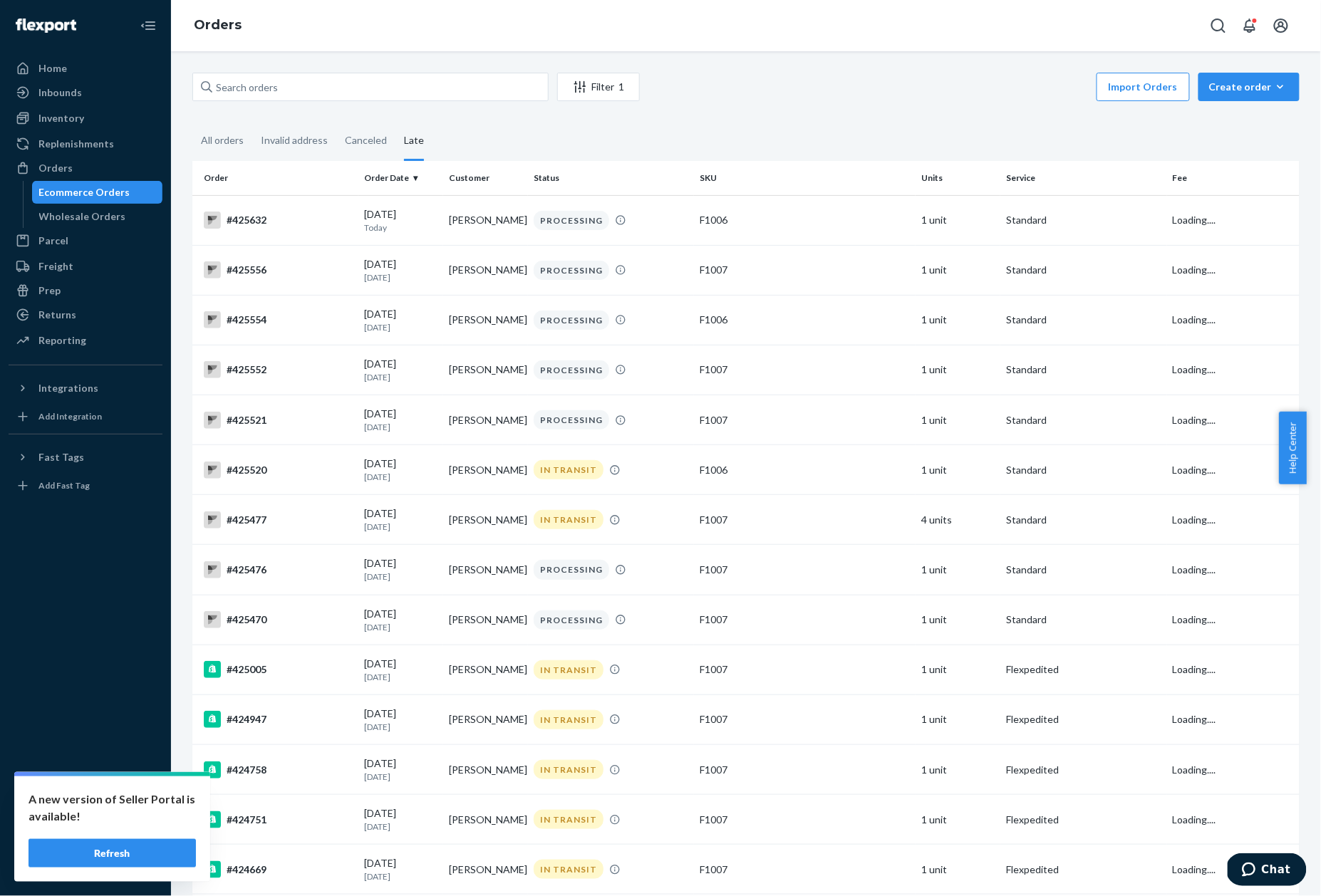
scroll to position [1500, 0]
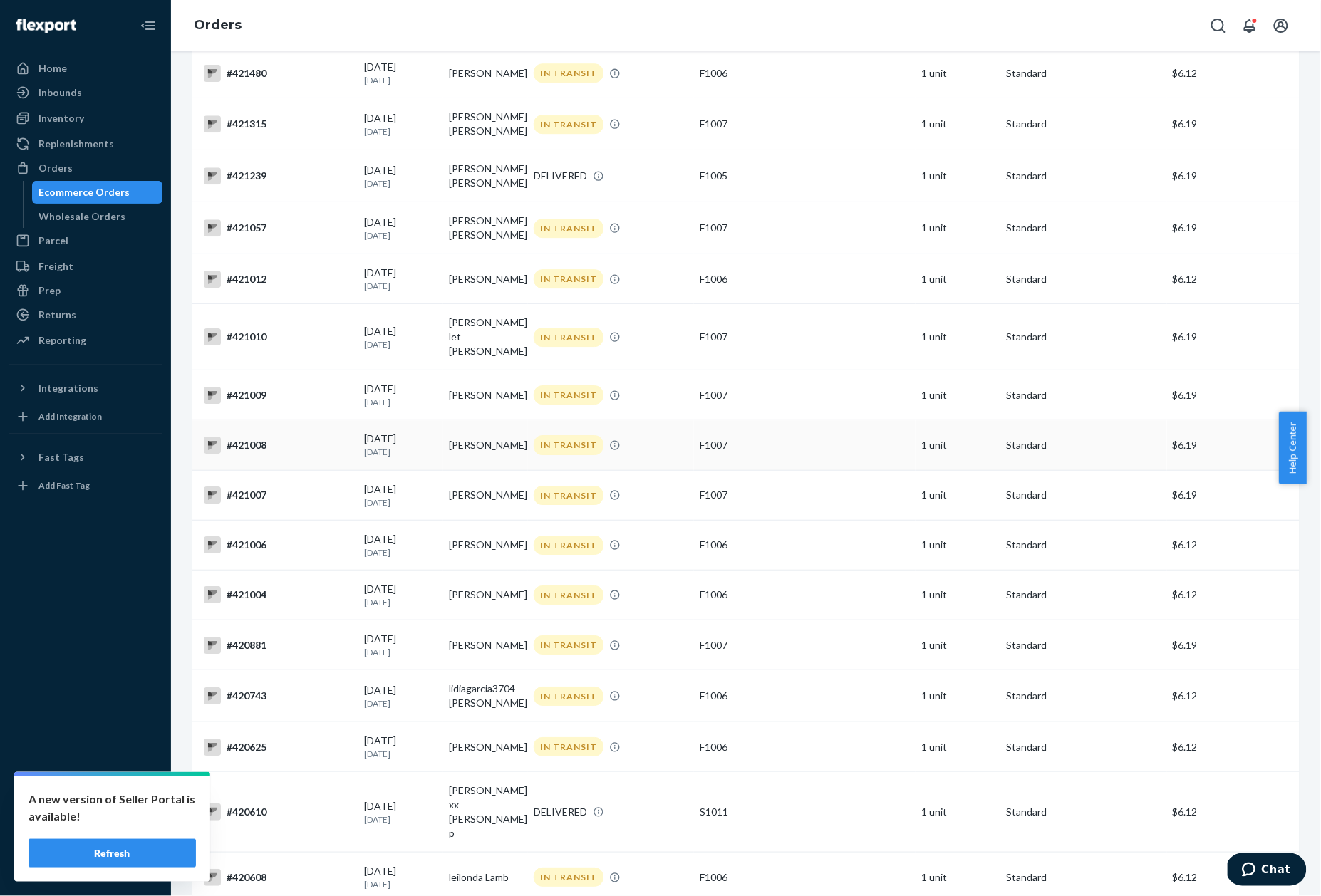
click at [265, 436] on div "#421008" at bounding box center [278, 444] width 149 height 17
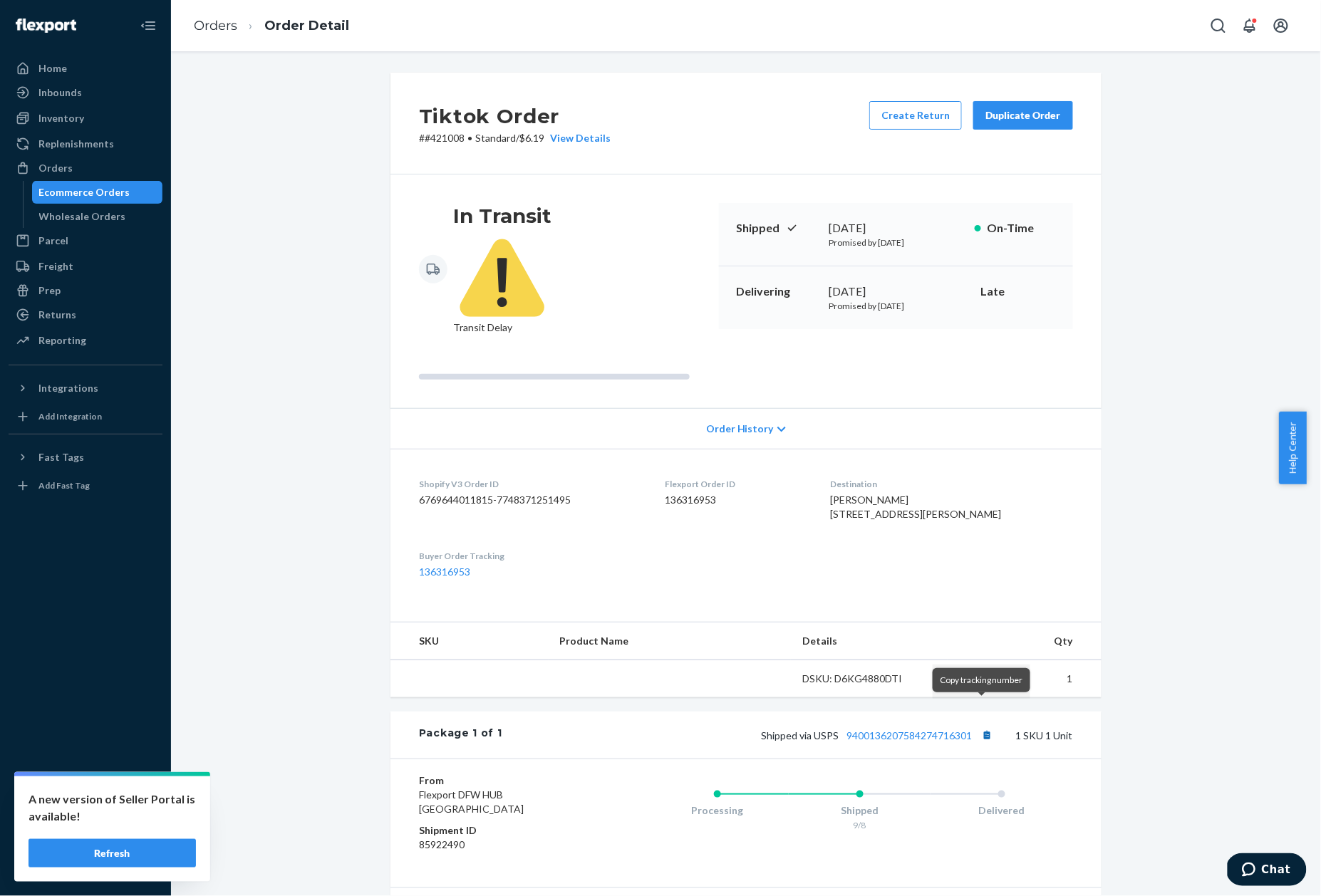
click at [981, 726] on button "Copy tracking number" at bounding box center [987, 734] width 18 height 18
click at [447, 135] on p "# #421008 • Standard / $6.19 View Details" at bounding box center [515, 138] width 192 height 14
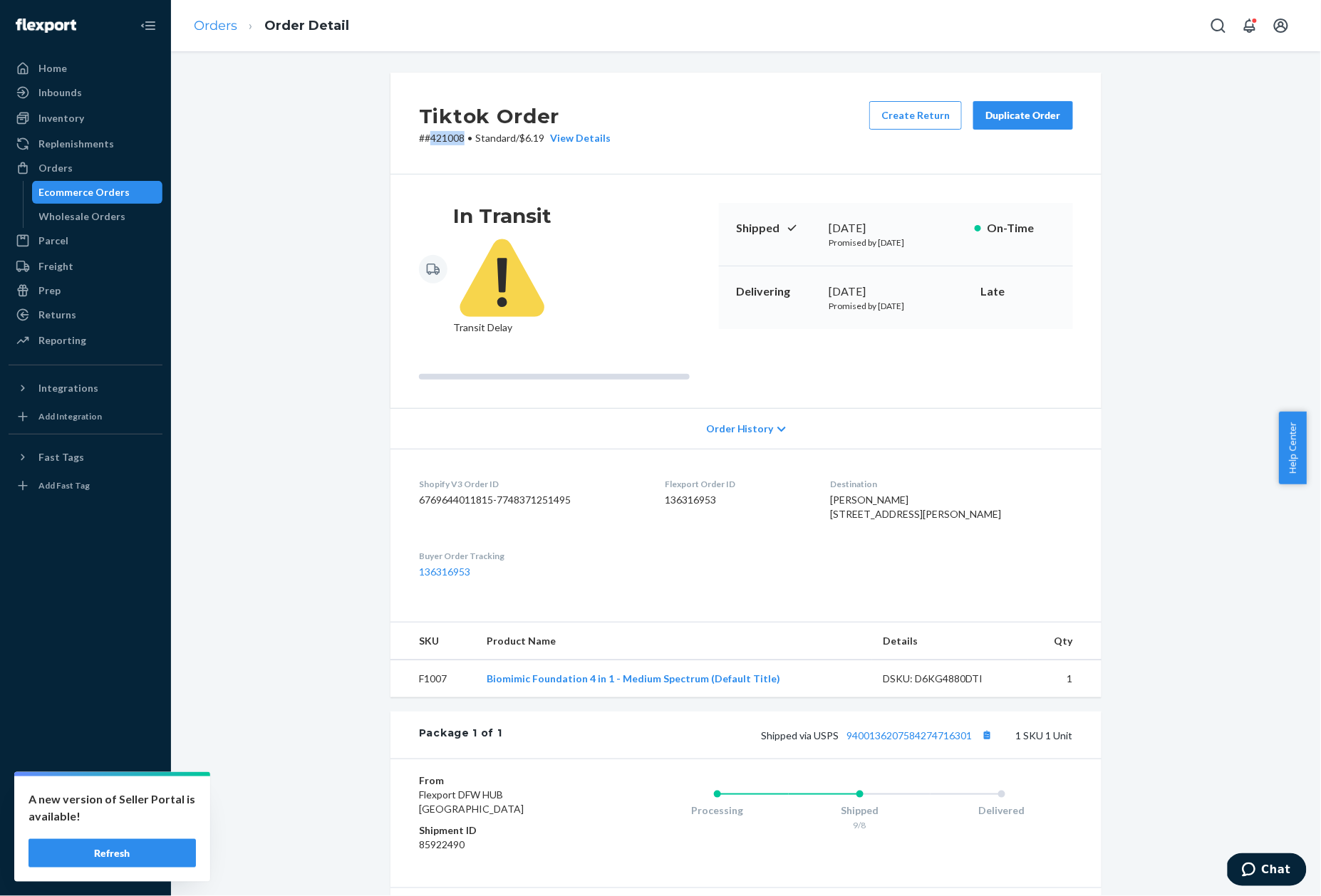
click at [226, 30] on link "Orders" at bounding box center [215, 25] width 44 height 15
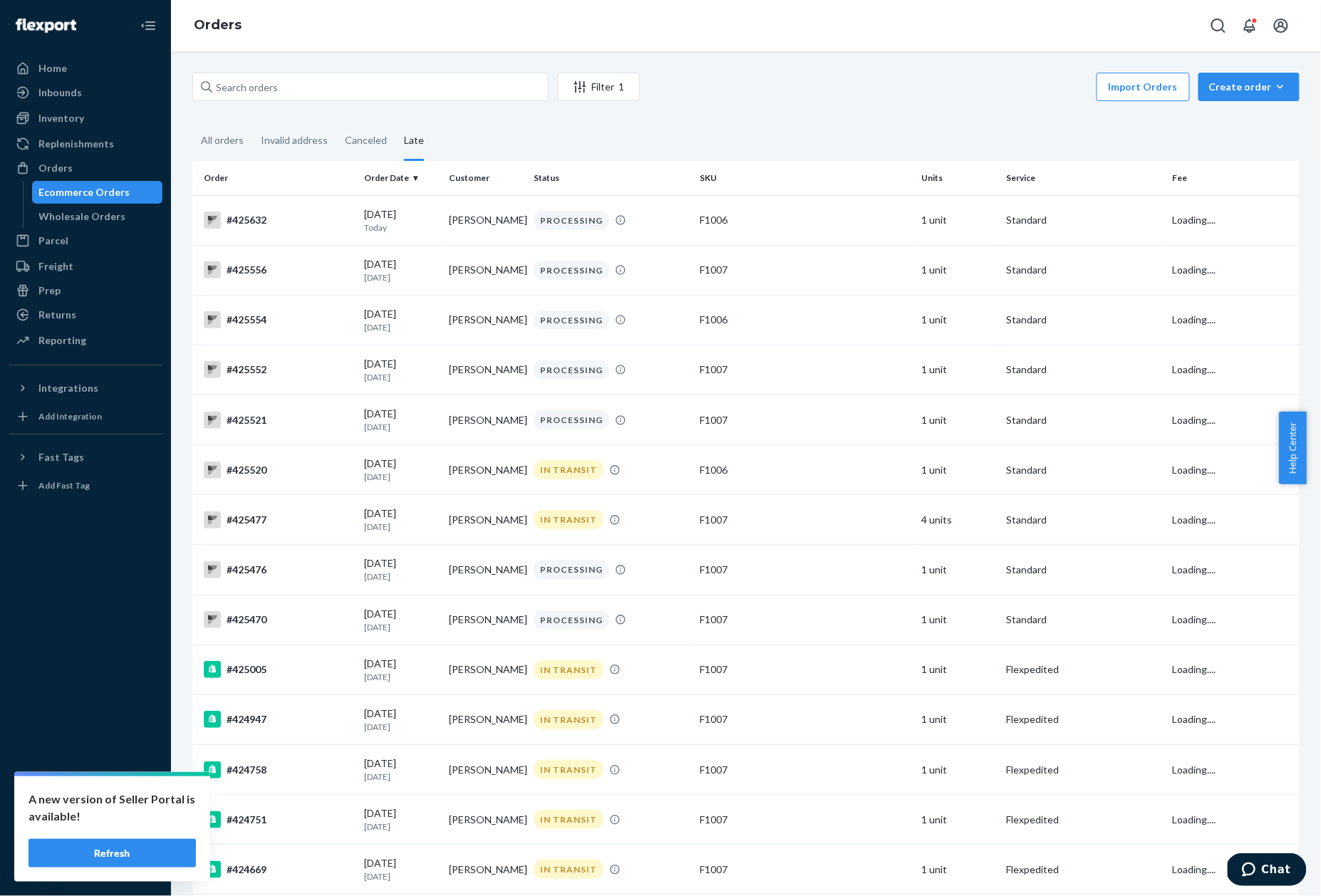
scroll to position [1449, 0]
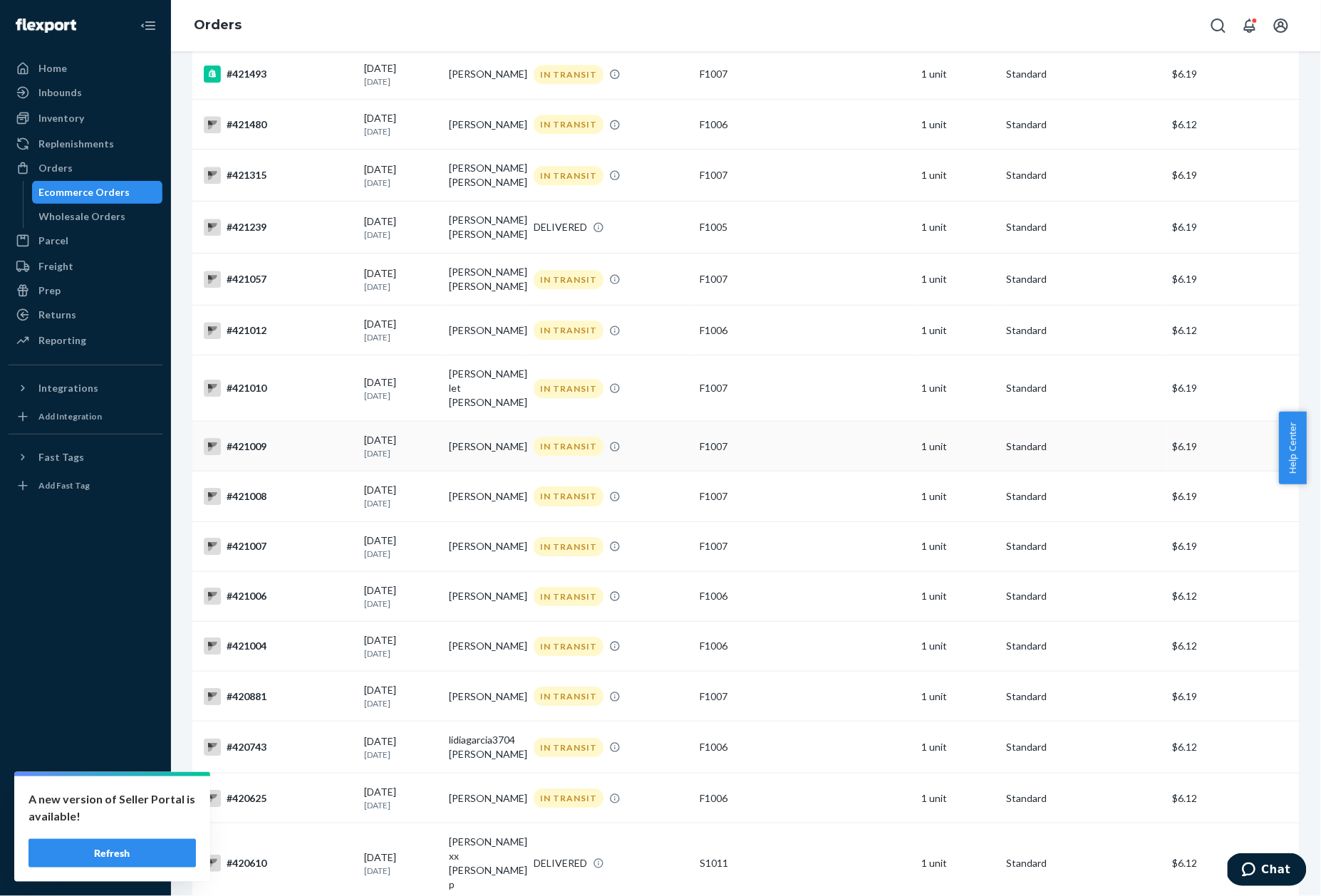
click at [251, 438] on div "#421009" at bounding box center [278, 446] width 149 height 17
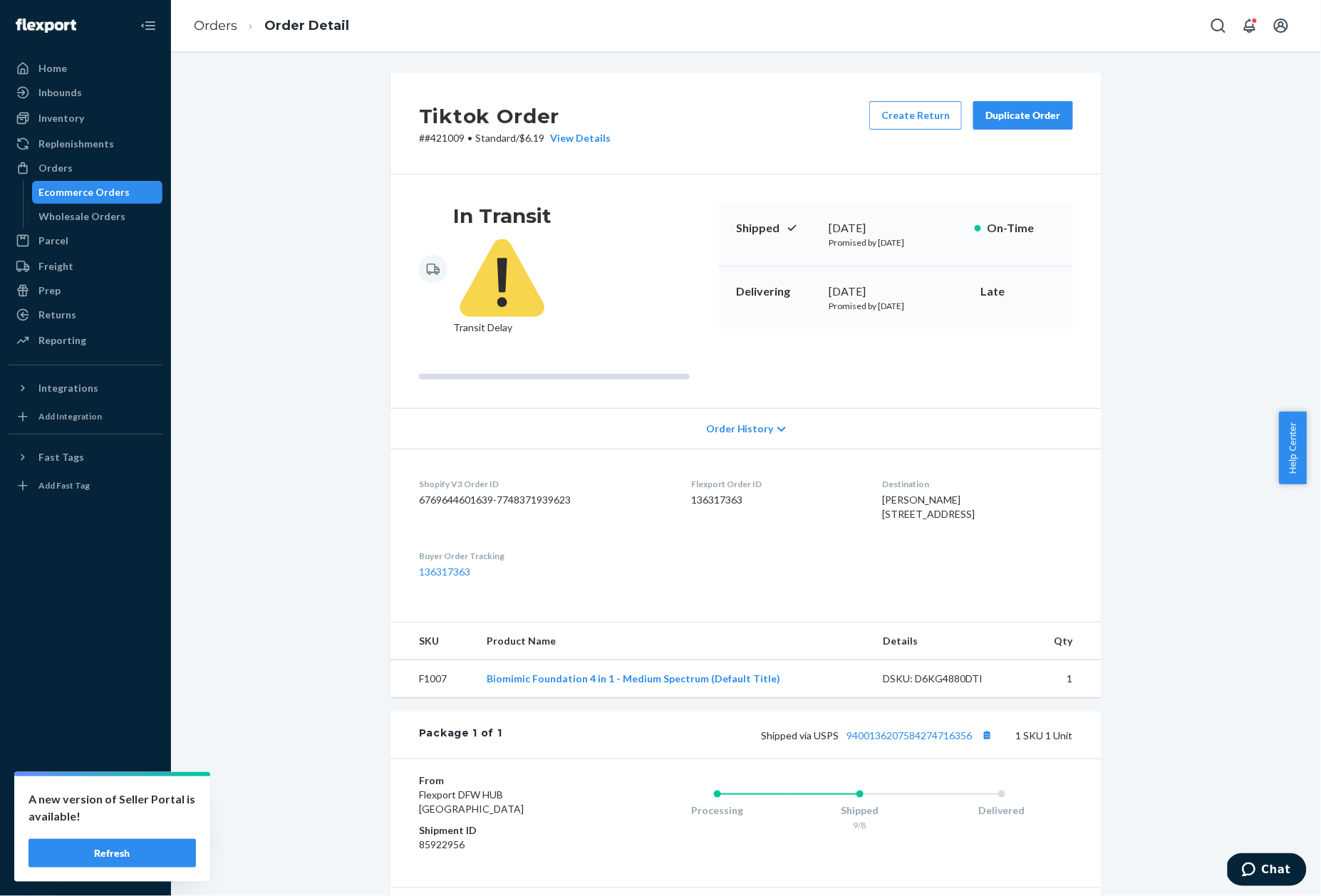
click at [435, 132] on p "# #421009 • Standard / $6.19 View Details" at bounding box center [515, 138] width 192 height 14
click at [910, 729] on link "9400136207584274716356" at bounding box center [909, 735] width 126 height 12
click at [443, 137] on p "# #421009 • Standard / $6.19 View Details" at bounding box center [515, 138] width 192 height 14
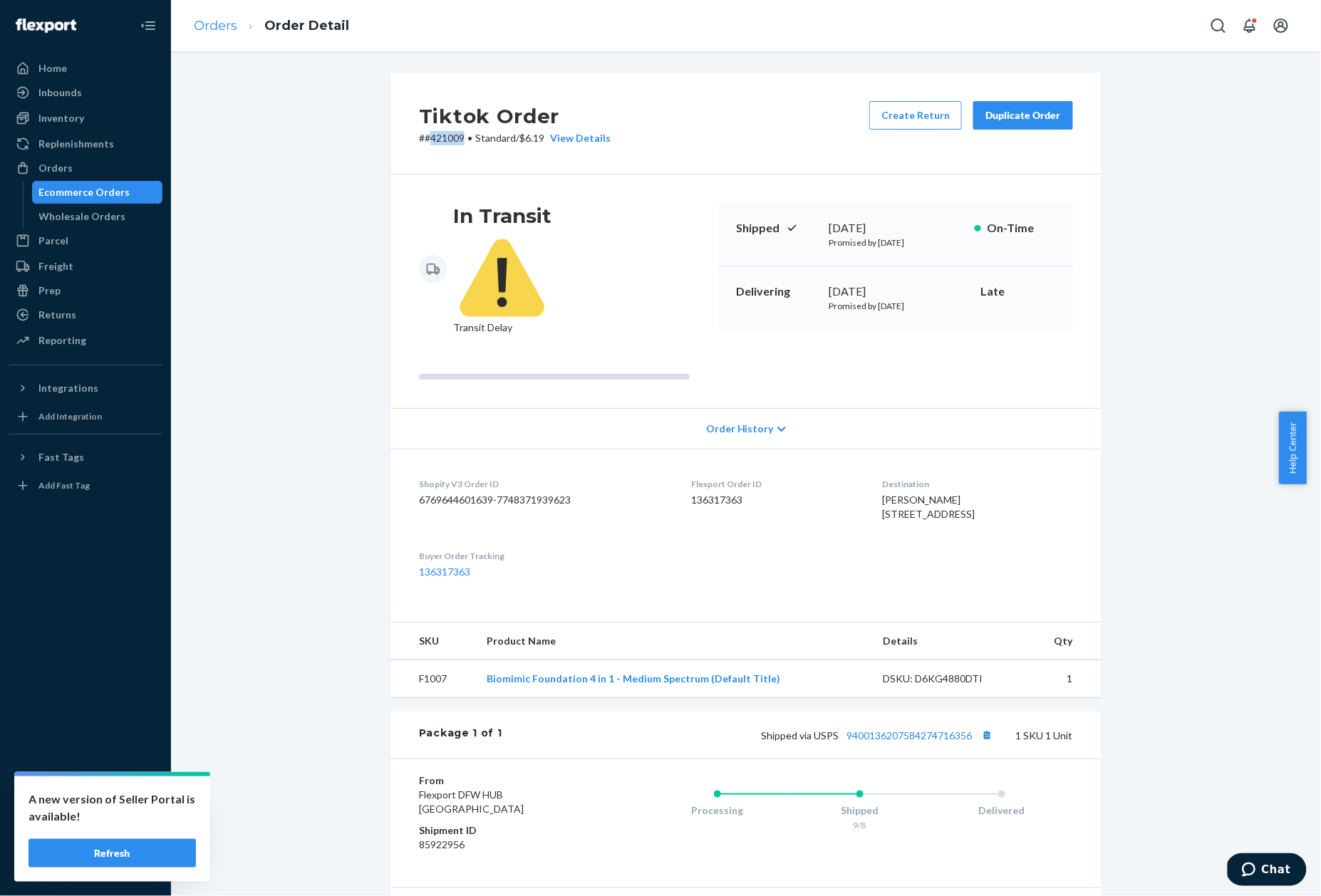
click at [221, 29] on link "Orders" at bounding box center [215, 25] width 44 height 15
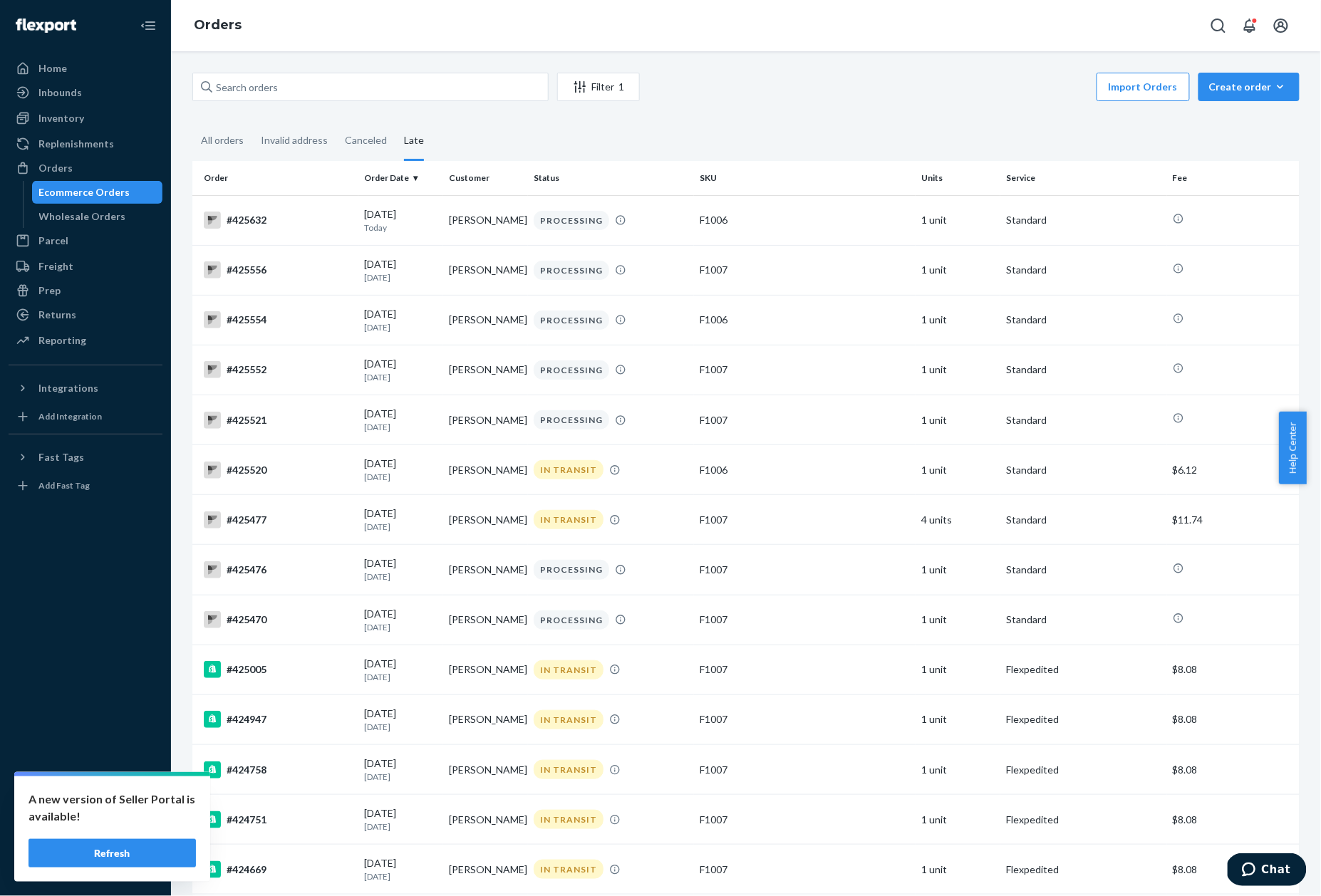
scroll to position [1399, 0]
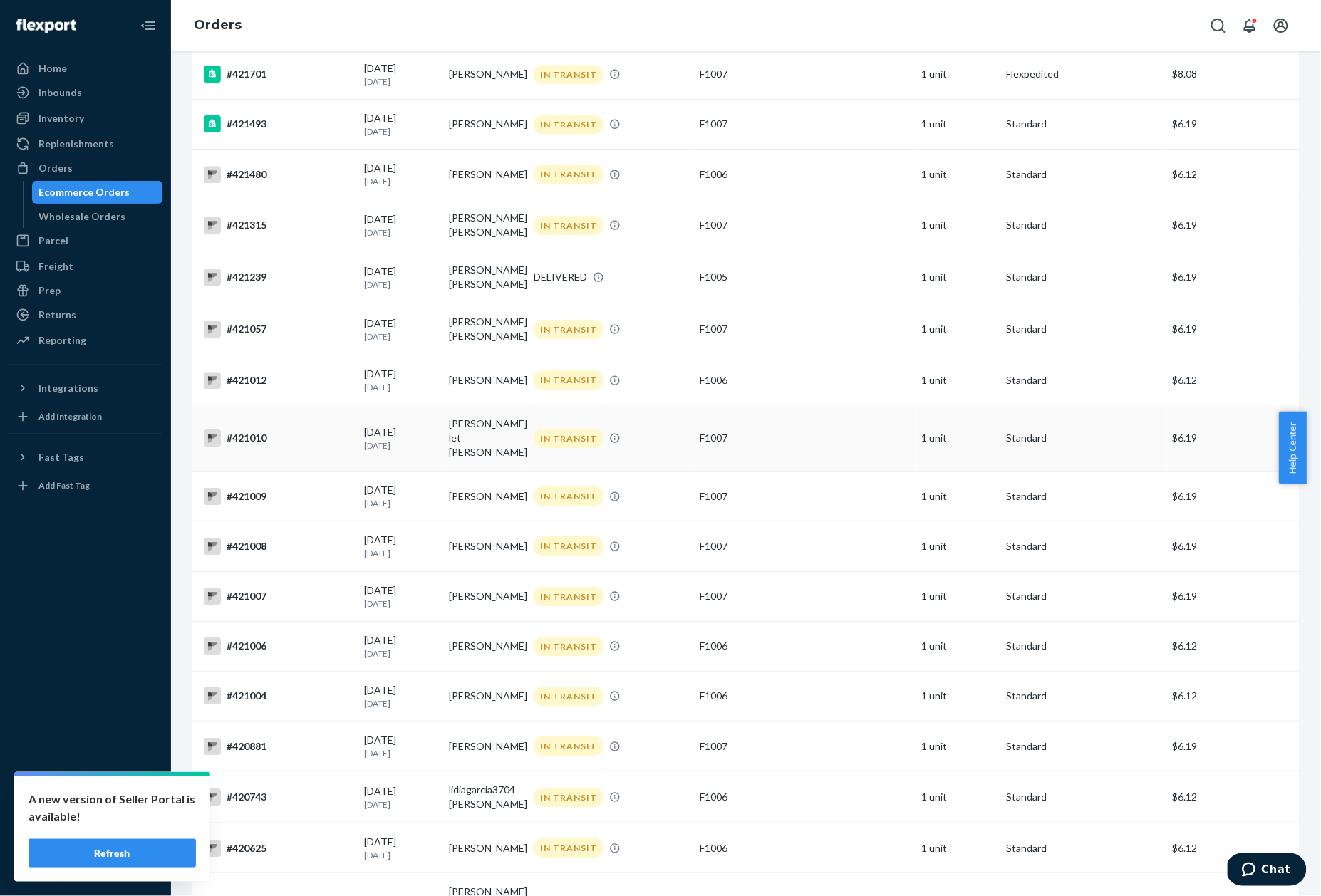
click at [272, 433] on td "#421010" at bounding box center [275, 438] width 166 height 66
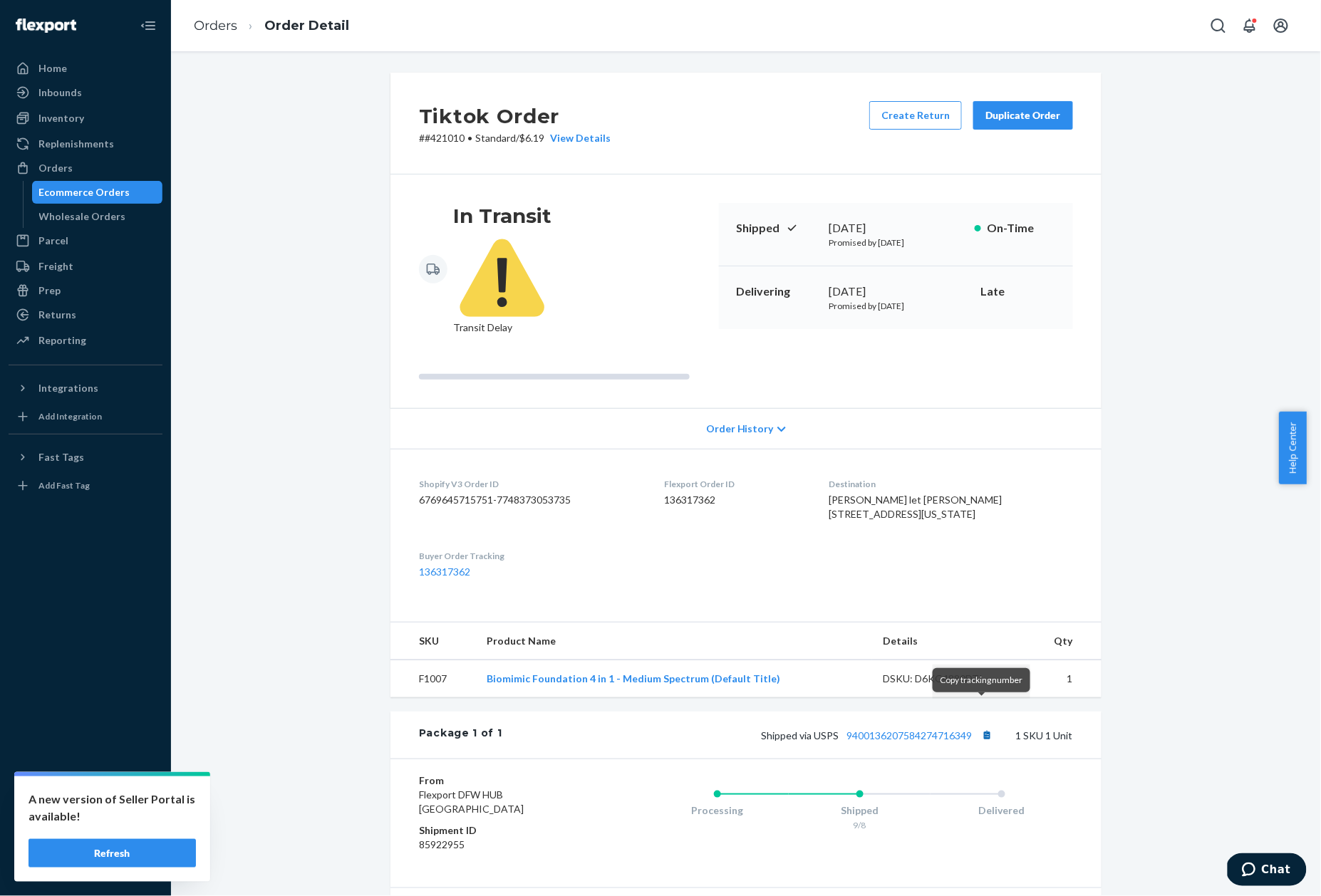
click at [981, 726] on button "Copy tracking number" at bounding box center [987, 734] width 18 height 18
click at [437, 144] on p "# #421010 • Standard / $6.19 View Details" at bounding box center [515, 138] width 192 height 14
click at [437, 143] on p "# #421010 • Standard / $6.19 View Details" at bounding box center [515, 138] width 192 height 14
click at [229, 27] on link "Orders" at bounding box center [215, 25] width 44 height 15
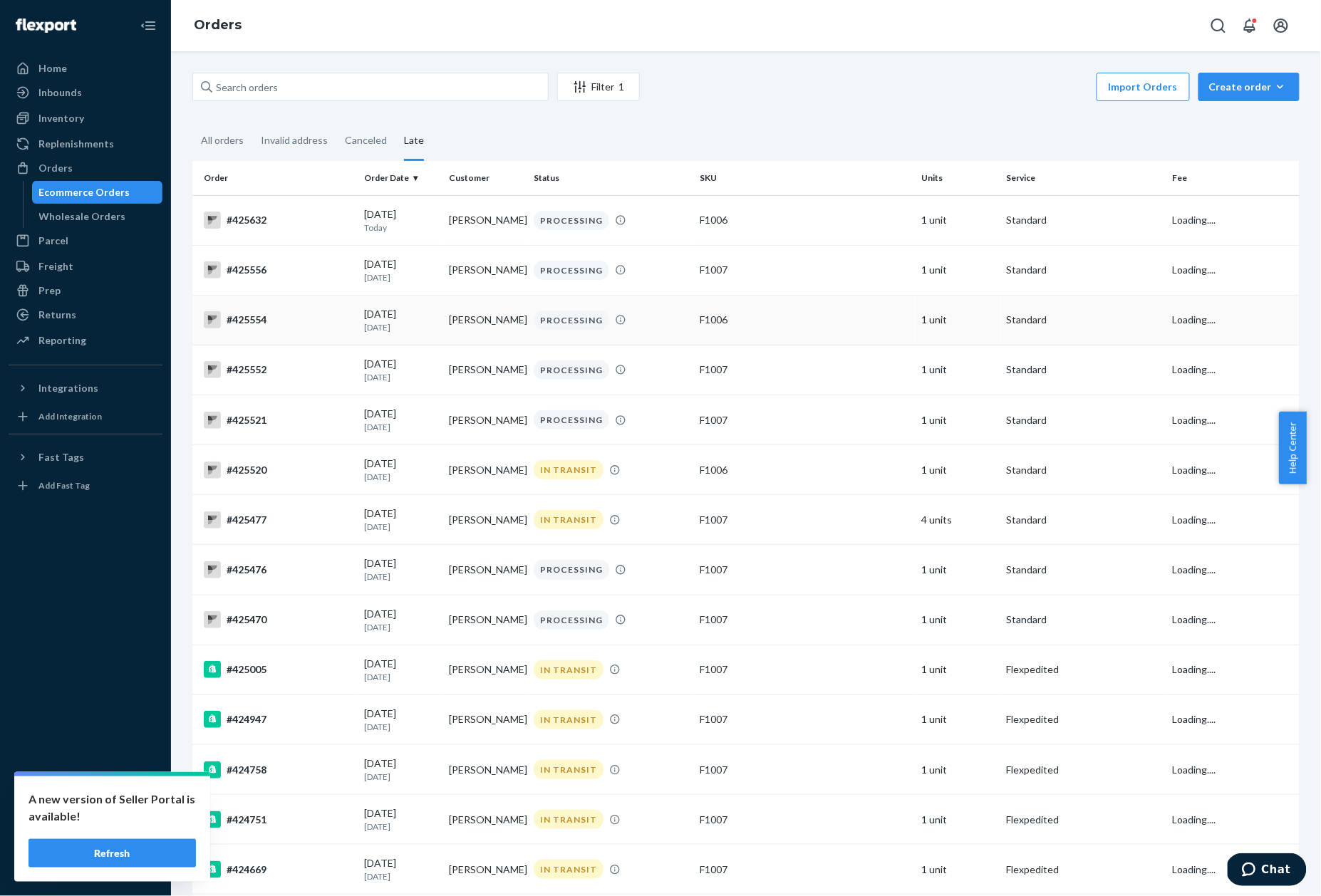
scroll to position [1349, 0]
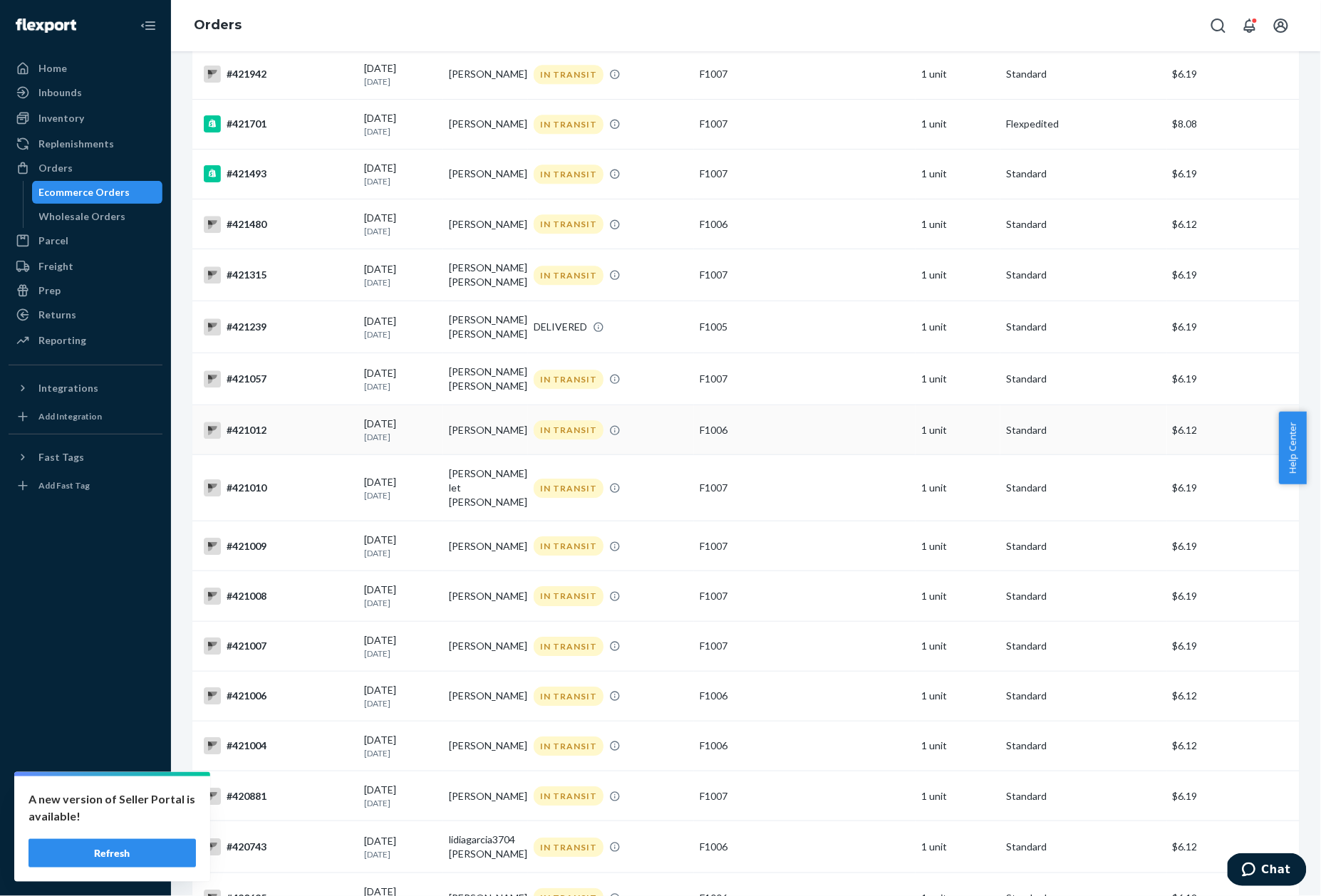
click at [265, 428] on div "#421012" at bounding box center [278, 430] width 149 height 17
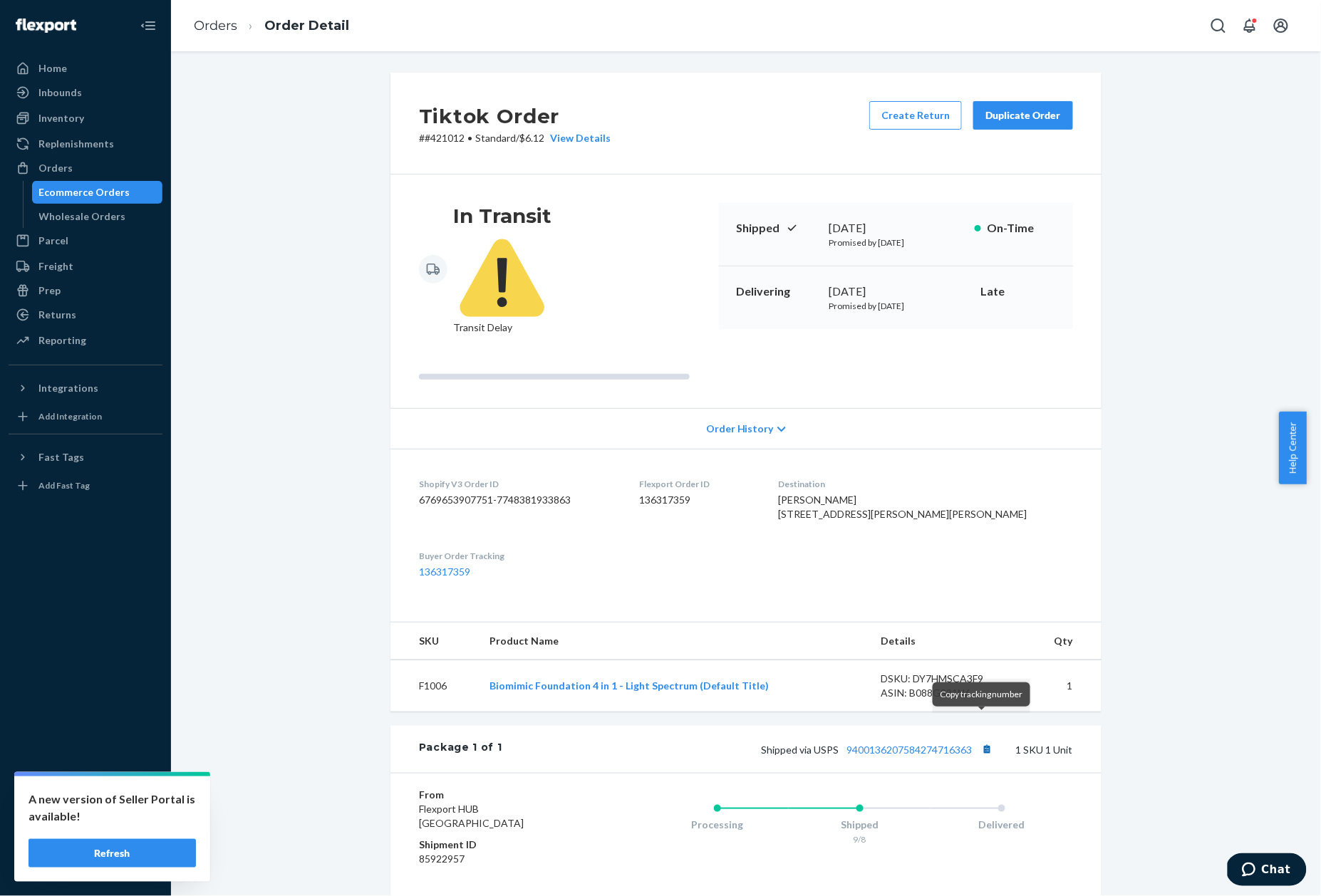
click at [984, 740] on button "Copy tracking number" at bounding box center [987, 749] width 18 height 18
click at [433, 141] on p "# #421012 • Standard / $6.12 View Details" at bounding box center [515, 138] width 192 height 14
click at [203, 27] on link "Orders" at bounding box center [215, 25] width 44 height 15
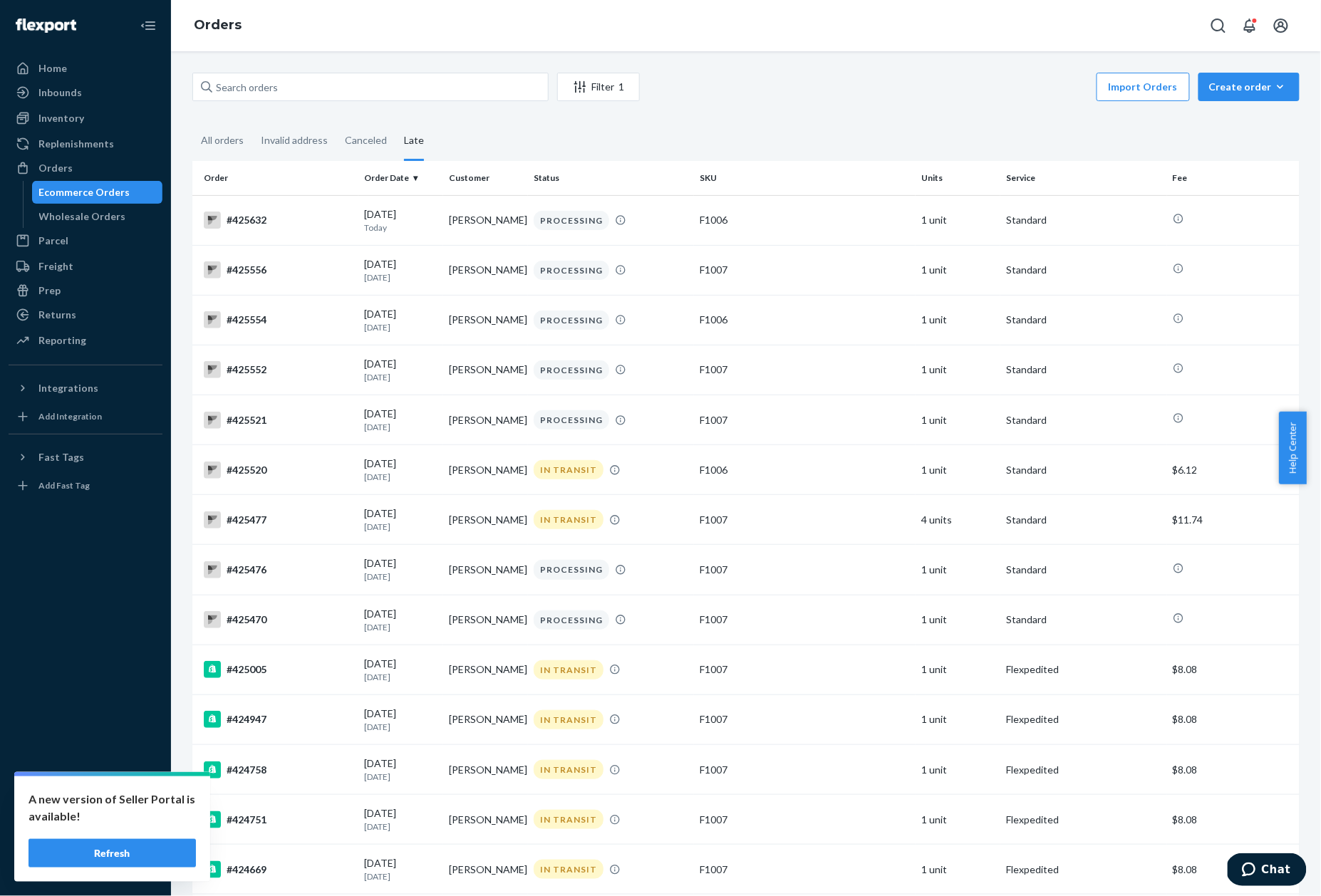
scroll to position [1300, 0]
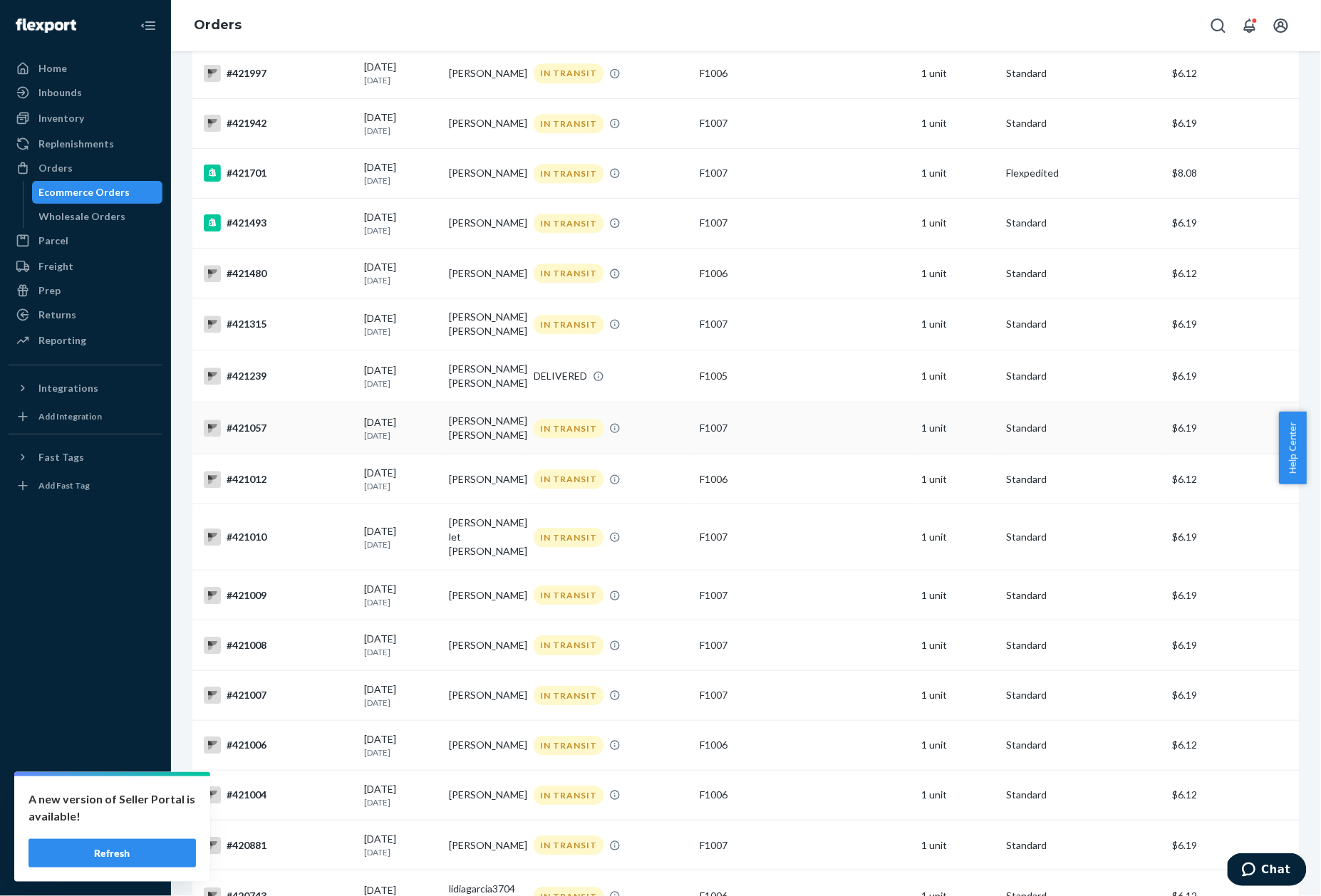
click at [262, 428] on div "#421057" at bounding box center [278, 427] width 149 height 17
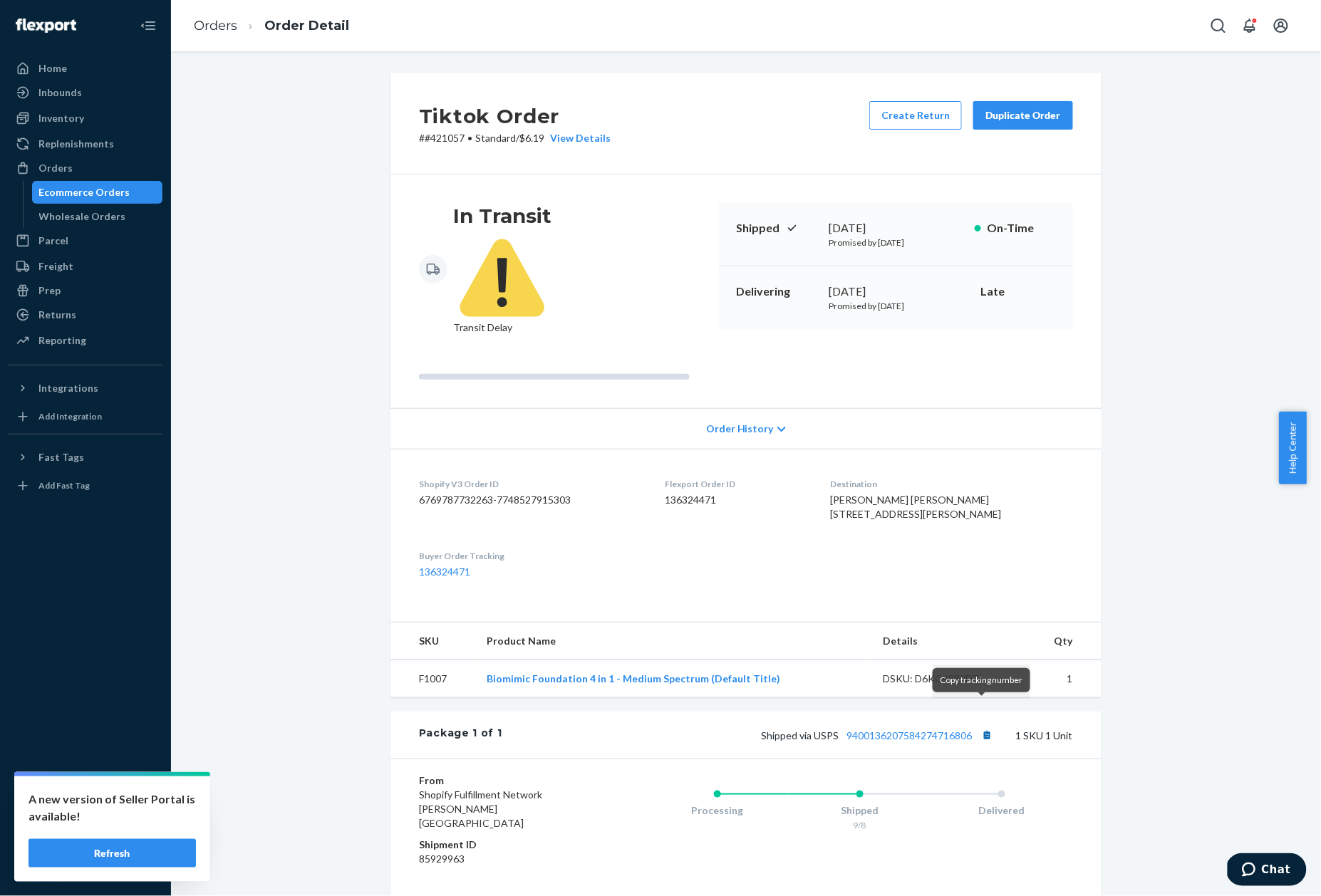
click at [984, 726] on button "Copy tracking number" at bounding box center [987, 734] width 18 height 18
click at [439, 132] on p "# #421057 • Standard / $6.19 View Details" at bounding box center [515, 138] width 192 height 14
click at [213, 32] on li "Orders" at bounding box center [215, 26] width 44 height 18
click at [213, 30] on link "Orders" at bounding box center [215, 25] width 44 height 15
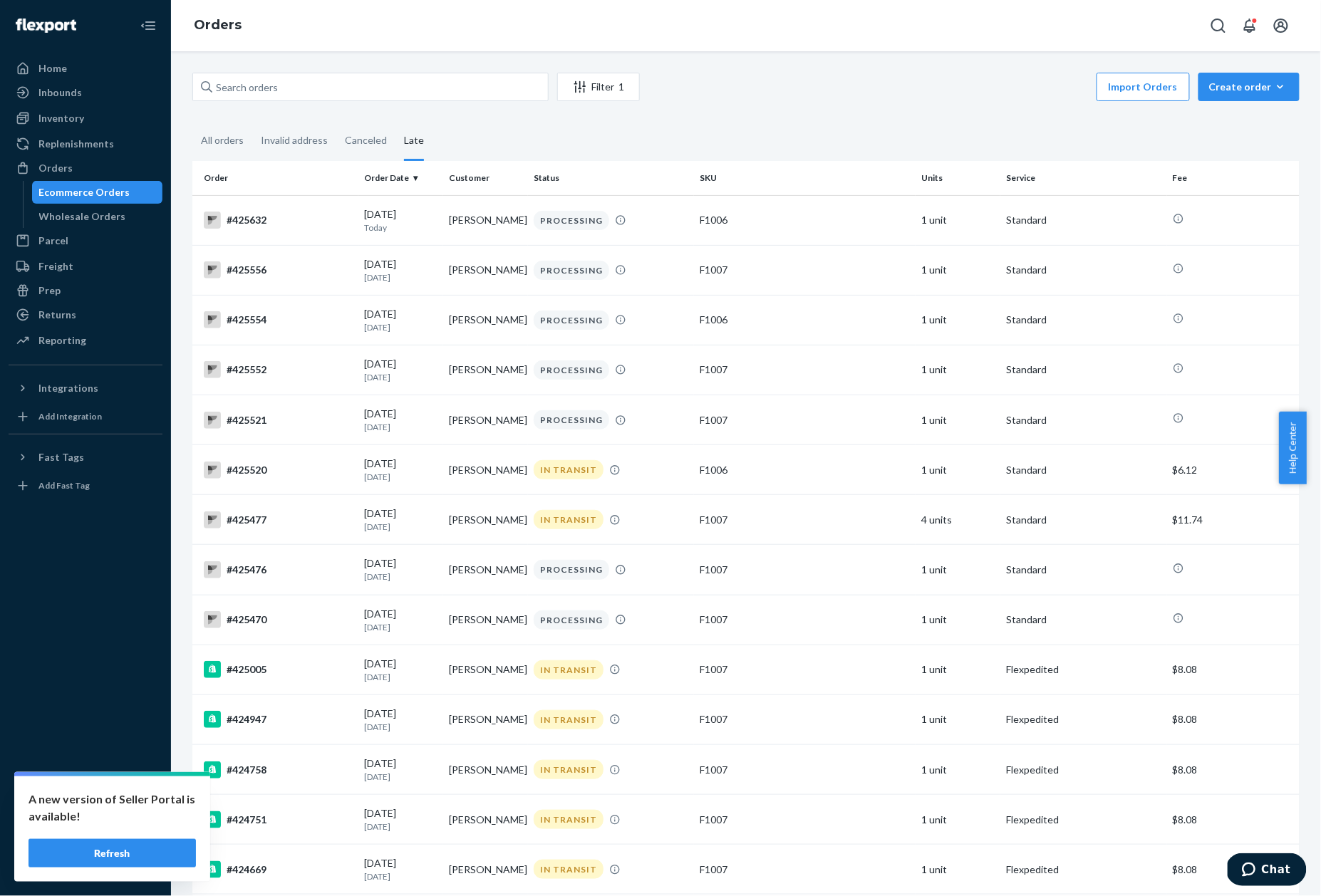
click at [577, 142] on fieldset "All orders Invalid address Canceled Late" at bounding box center [746, 141] width 1107 height 39
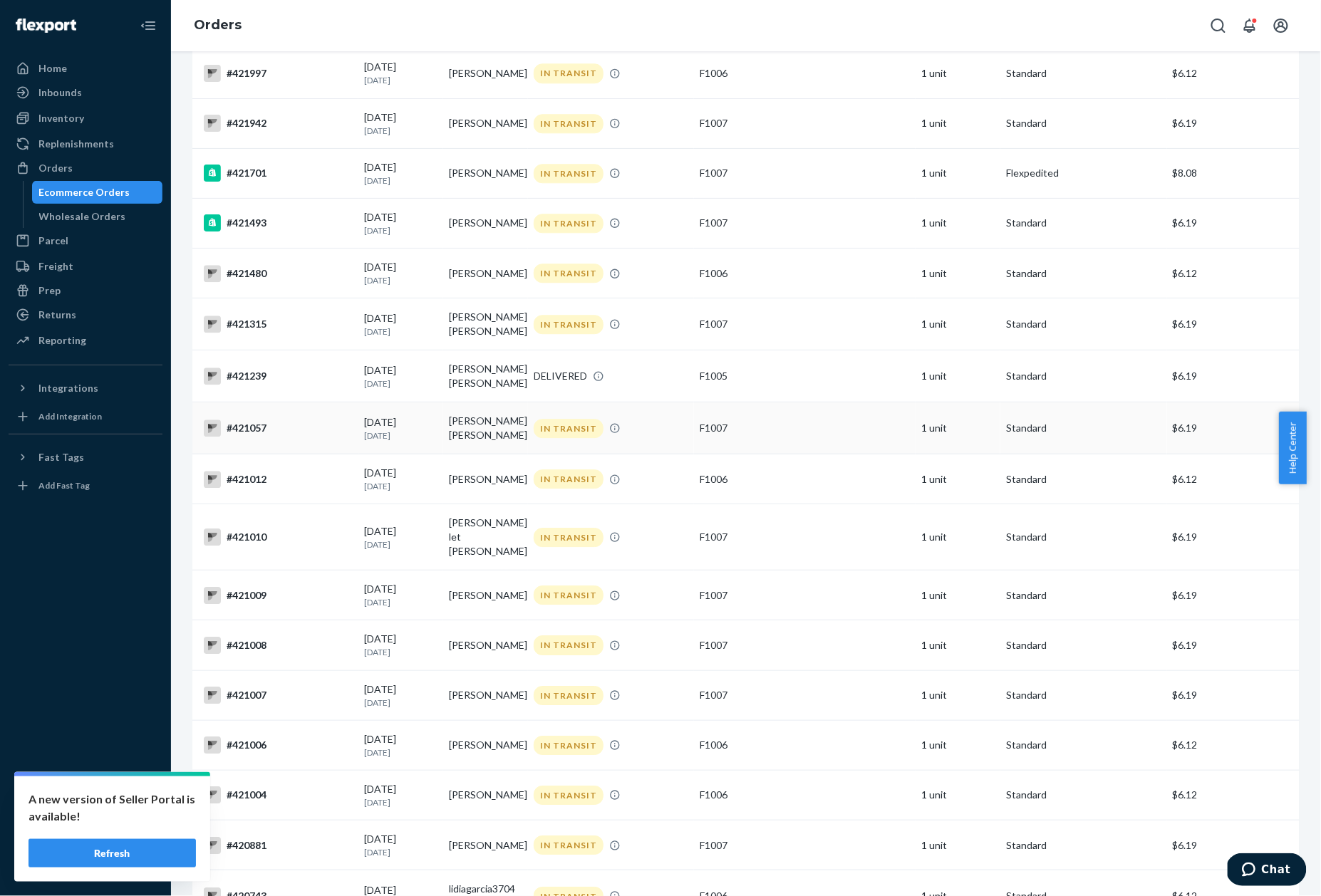
click at [253, 422] on div "#421057" at bounding box center [278, 427] width 149 height 17
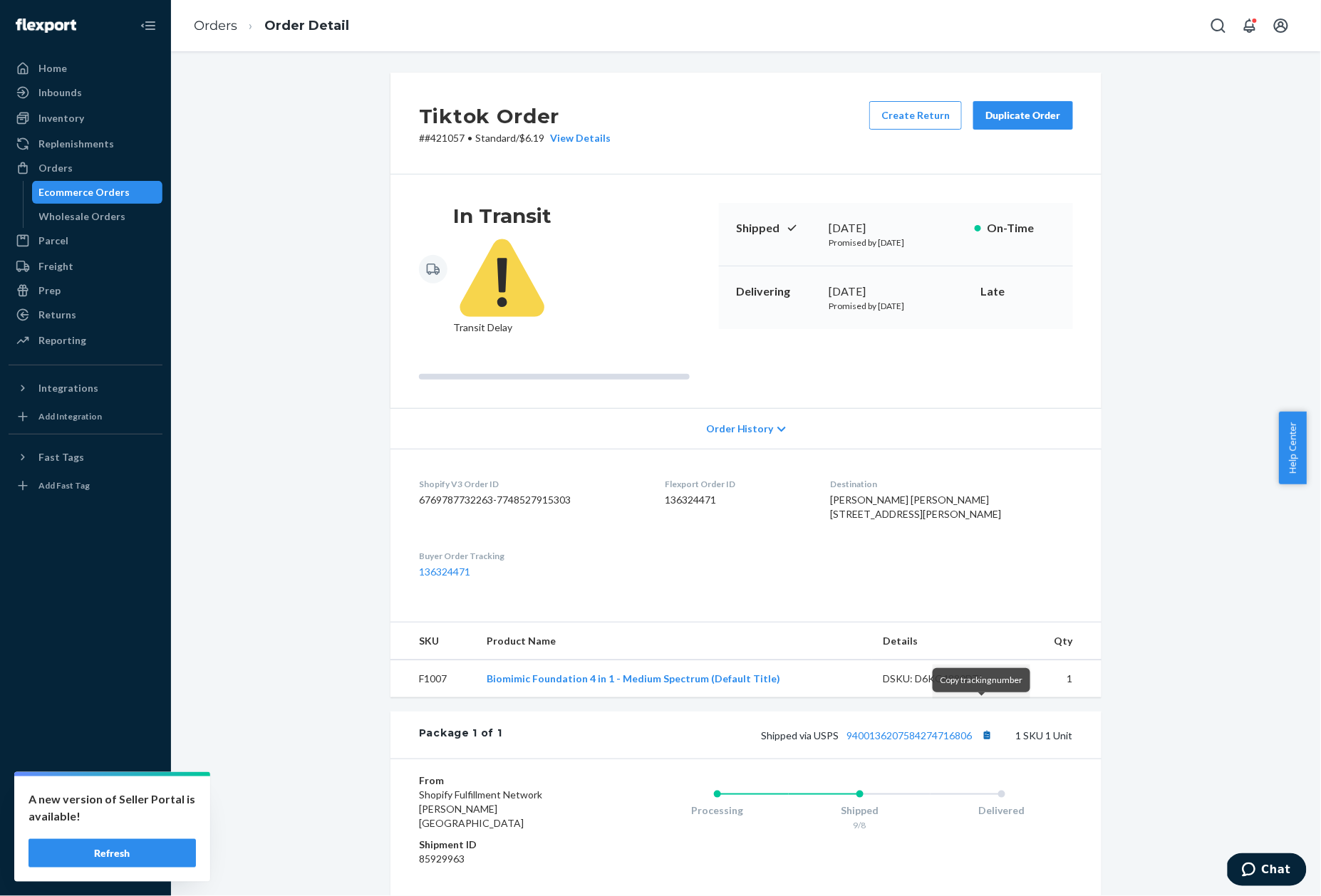
click at [978, 726] on button "Copy tracking number" at bounding box center [987, 734] width 18 height 18
click at [445, 139] on p "# #421057 • Standard / $6.19 View Details" at bounding box center [515, 138] width 192 height 14
click at [225, 31] on link "Orders" at bounding box center [215, 25] width 44 height 15
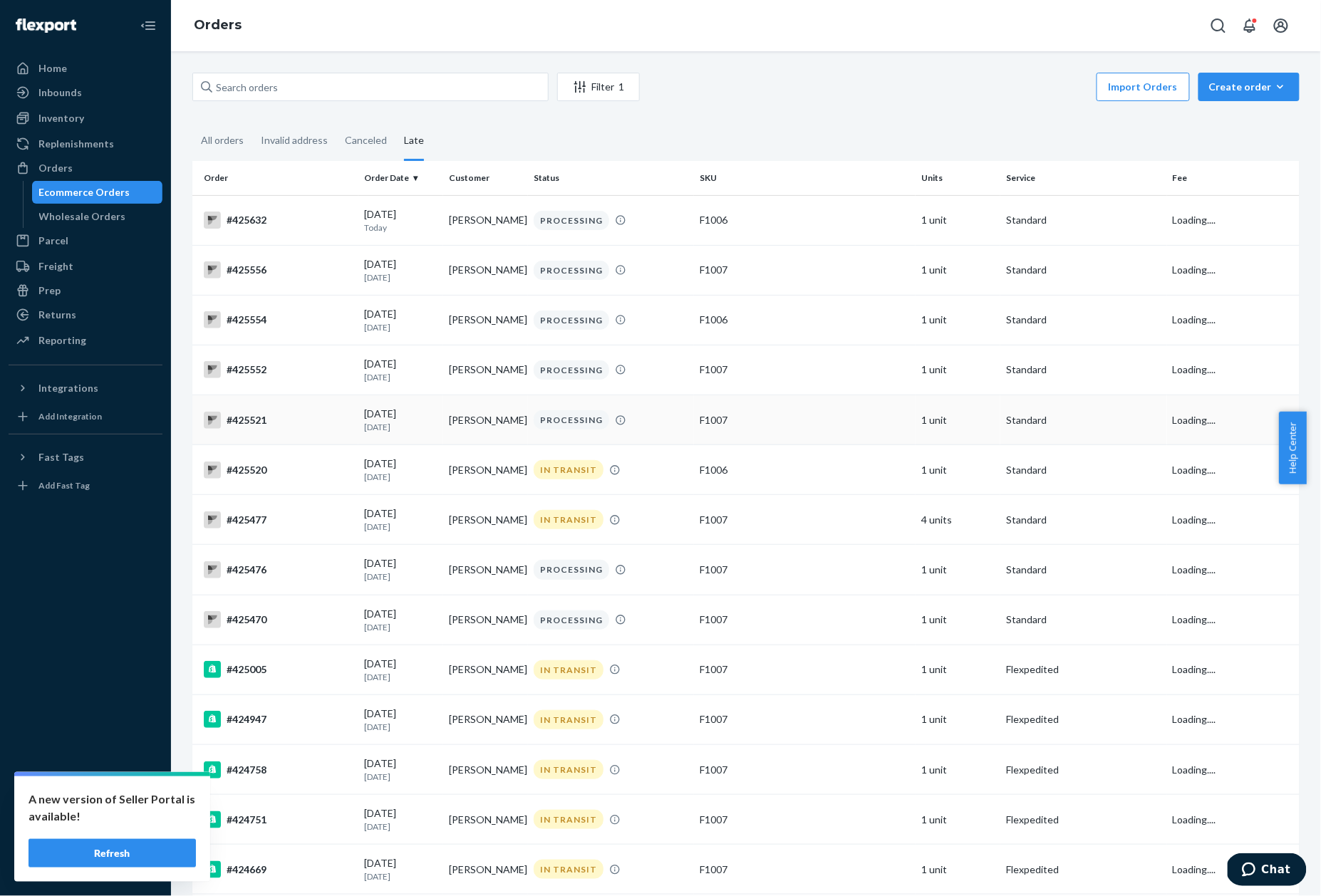
scroll to position [1248, 0]
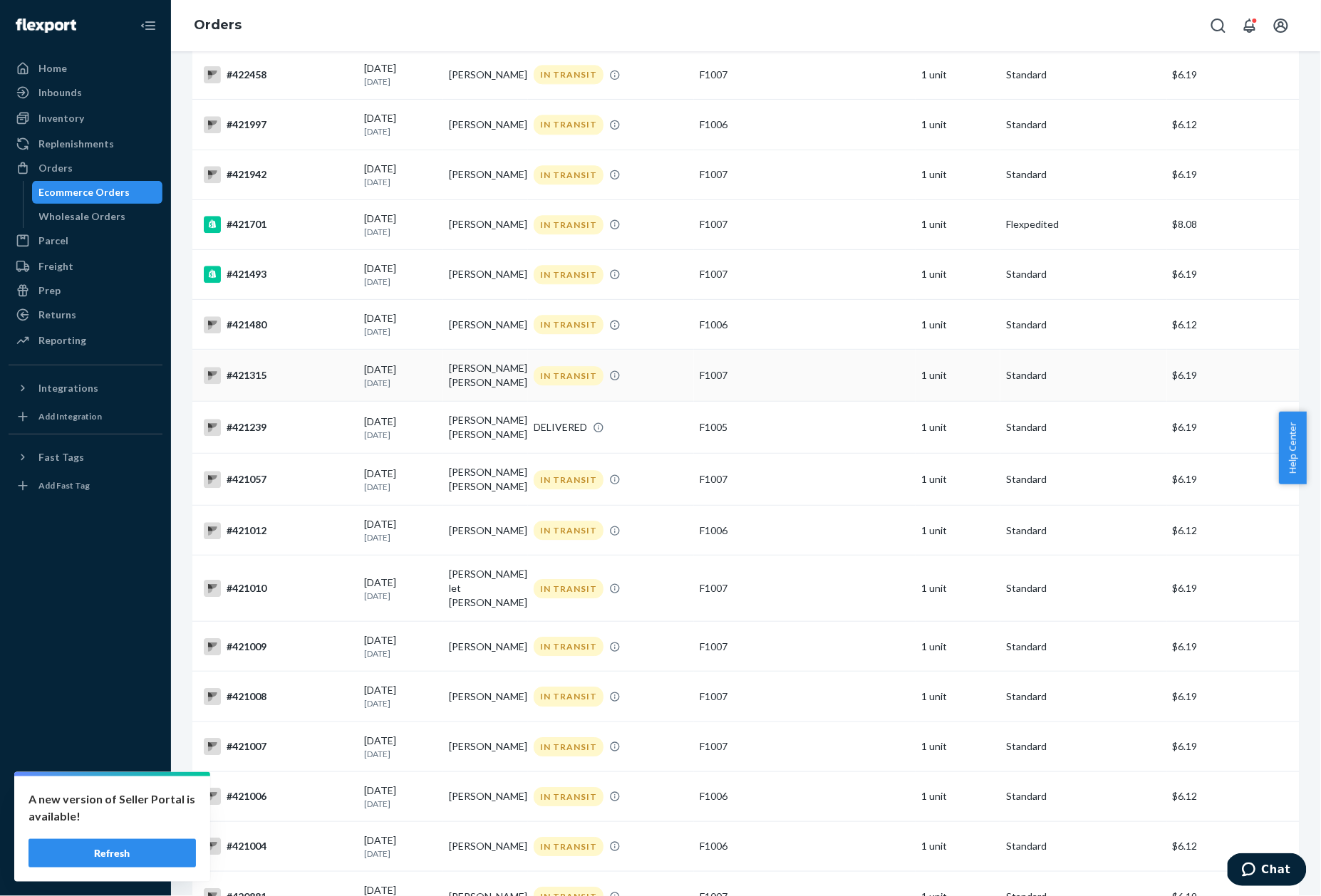
click at [248, 374] on div "#421315" at bounding box center [278, 375] width 149 height 17
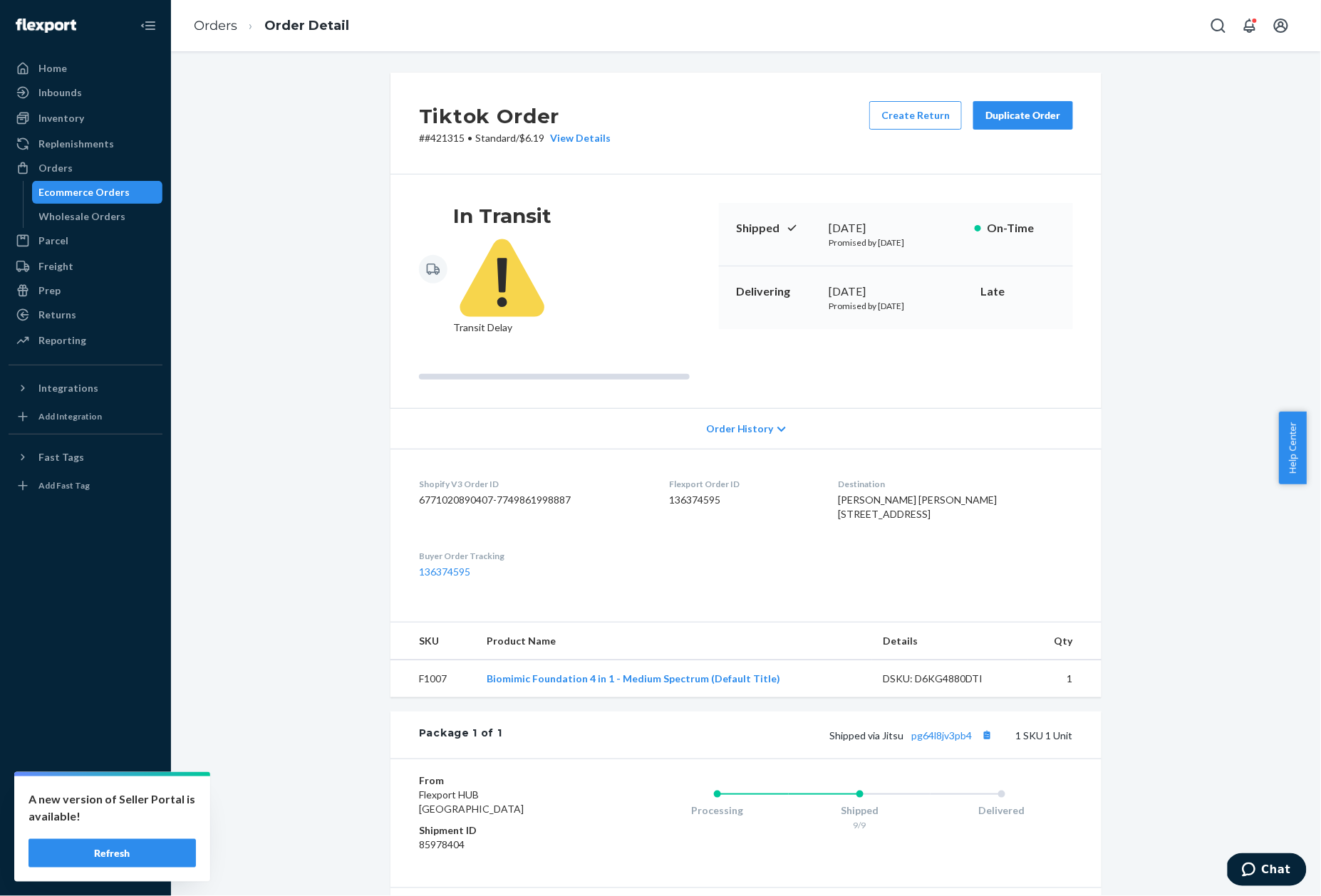
click at [922, 739] on div "Package 1 of 1 Shipped via Jitsu pg64l8jv3pb4 1 SKU 1 Unit" at bounding box center [746, 735] width 711 height 47
click at [922, 732] on link "pg64l8jv3pb4" at bounding box center [941, 735] width 61 height 12
click at [436, 142] on p "# #421315 • Standard / $6.19 View Details" at bounding box center [515, 138] width 192 height 14
drag, startPoint x: 3, startPoint y: 715, endPoint x: 447, endPoint y: 140, distance: 726.5
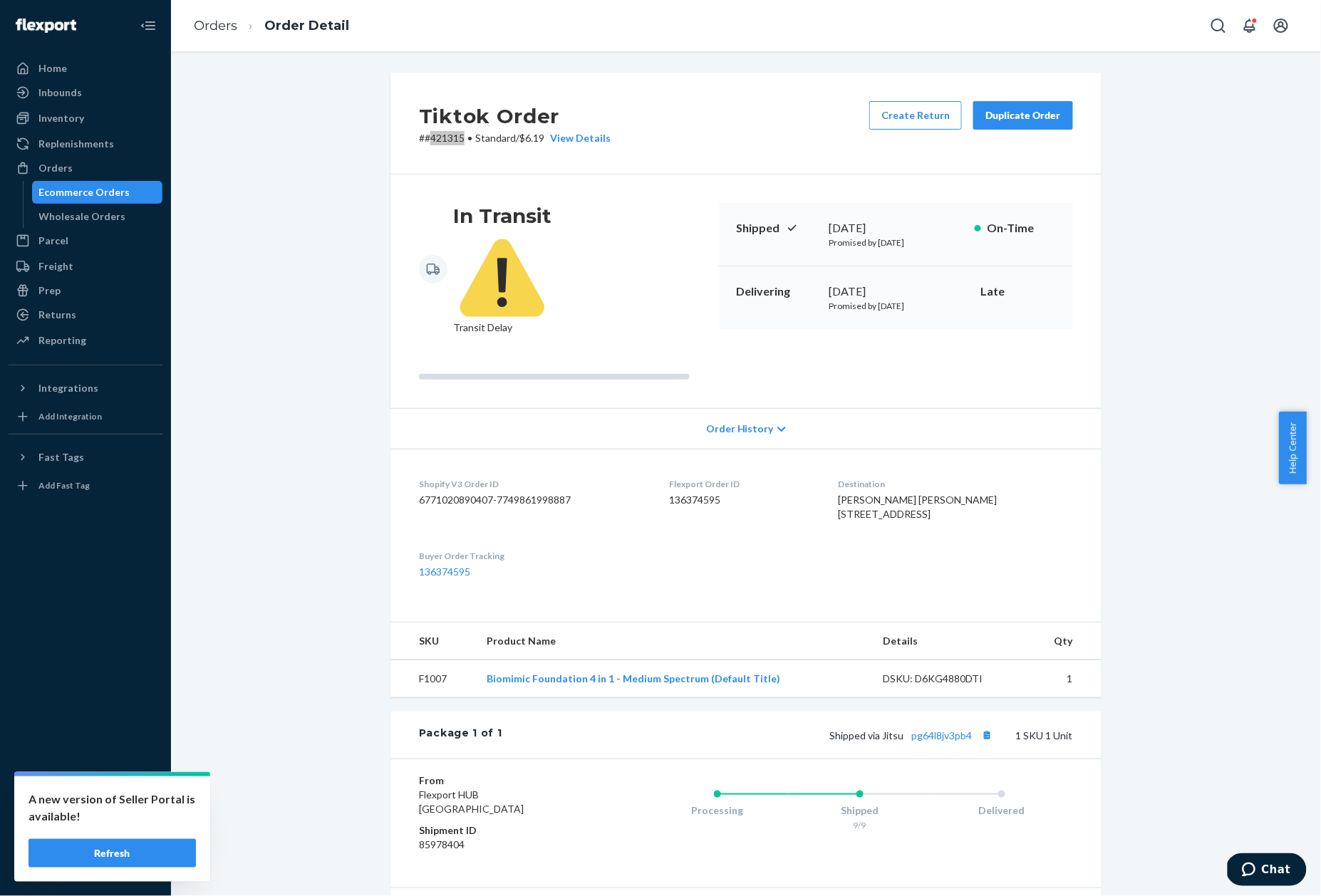
click at [448, 140] on p "# #421315 • Standard / $6.19 View Details" at bounding box center [515, 138] width 192 height 14
click at [446, 140] on p "# #421315 • Standard / $6.19 View Details" at bounding box center [515, 138] width 192 height 14
click at [216, 27] on link "Orders" at bounding box center [215, 25] width 44 height 15
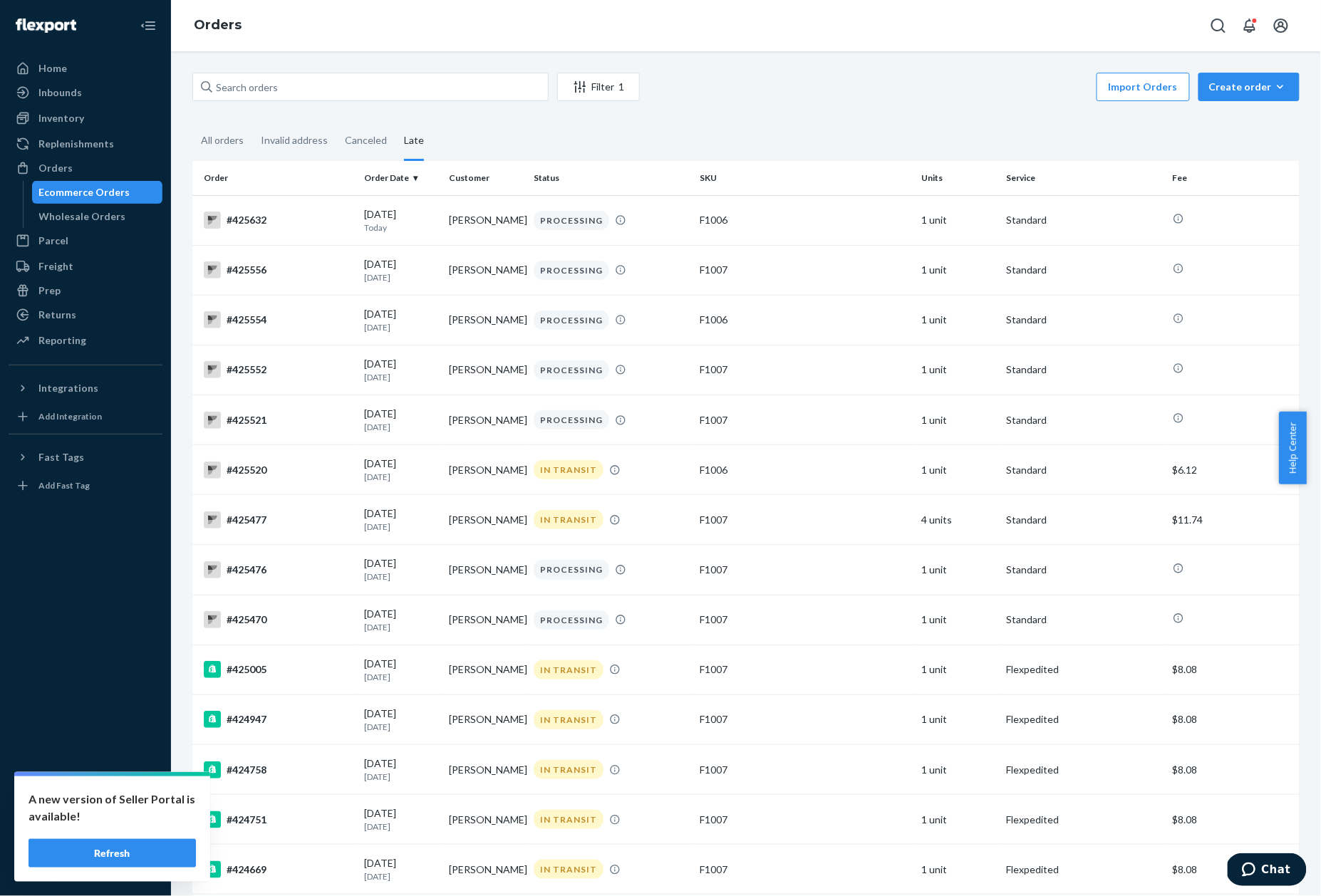
scroll to position [1146, 0]
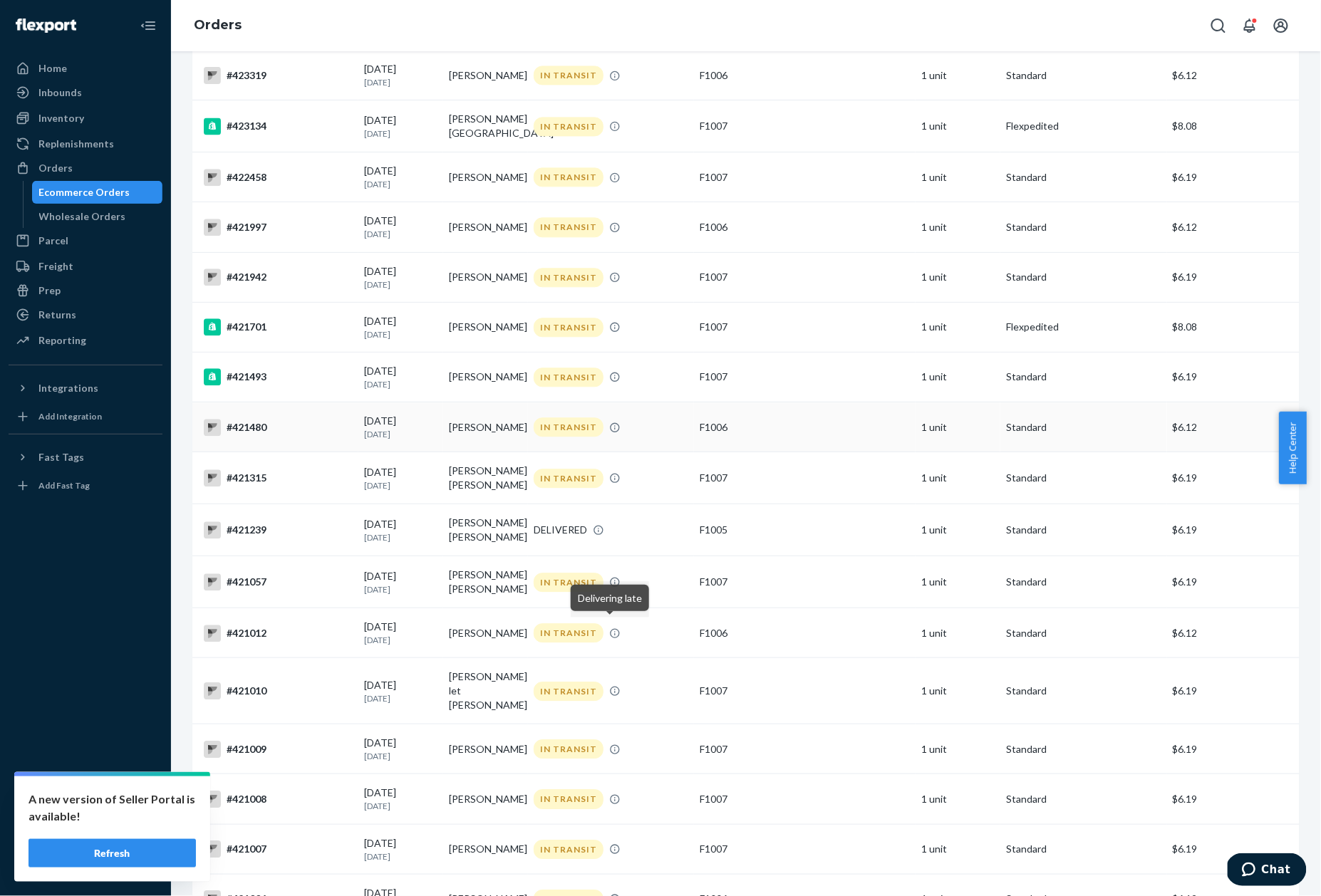
click at [264, 424] on div "#421480" at bounding box center [278, 427] width 149 height 17
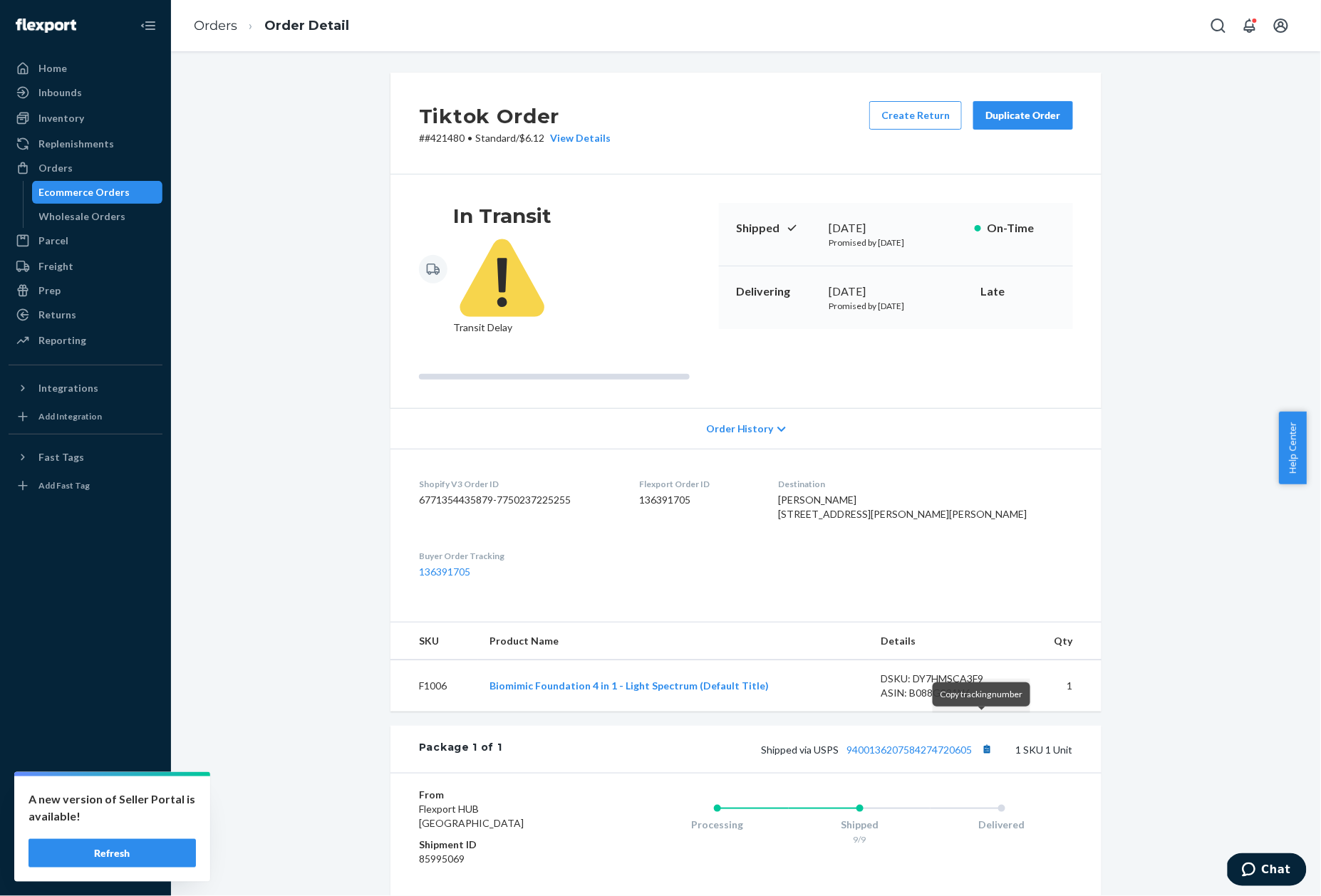
click at [978, 740] on button "Copy tracking number" at bounding box center [987, 749] width 18 height 18
click at [435, 137] on p "# #421480 • Standard / $6.12 View Details" at bounding box center [515, 138] width 192 height 14
click at [219, 27] on link "Orders" at bounding box center [215, 25] width 44 height 15
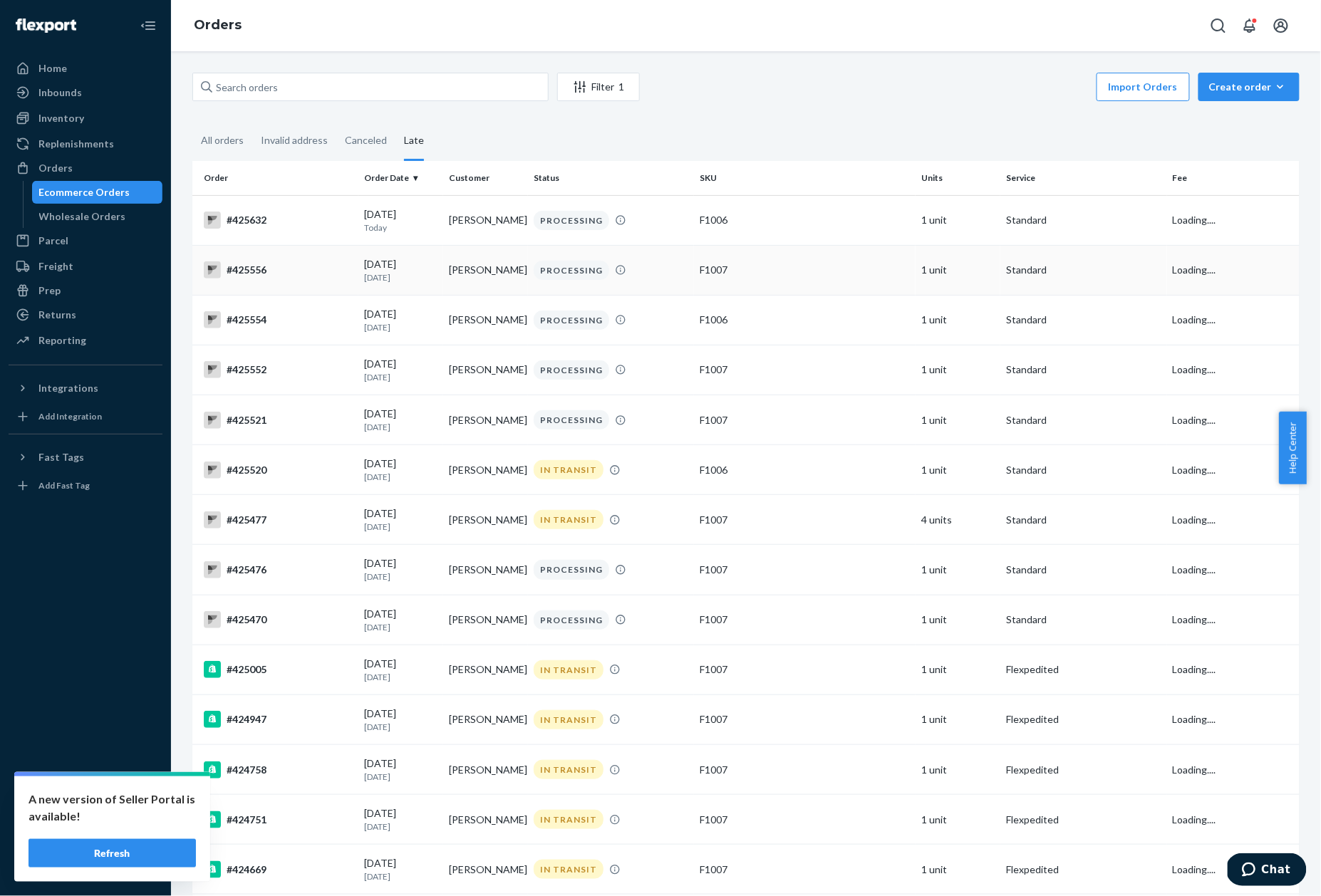
scroll to position [1097, 0]
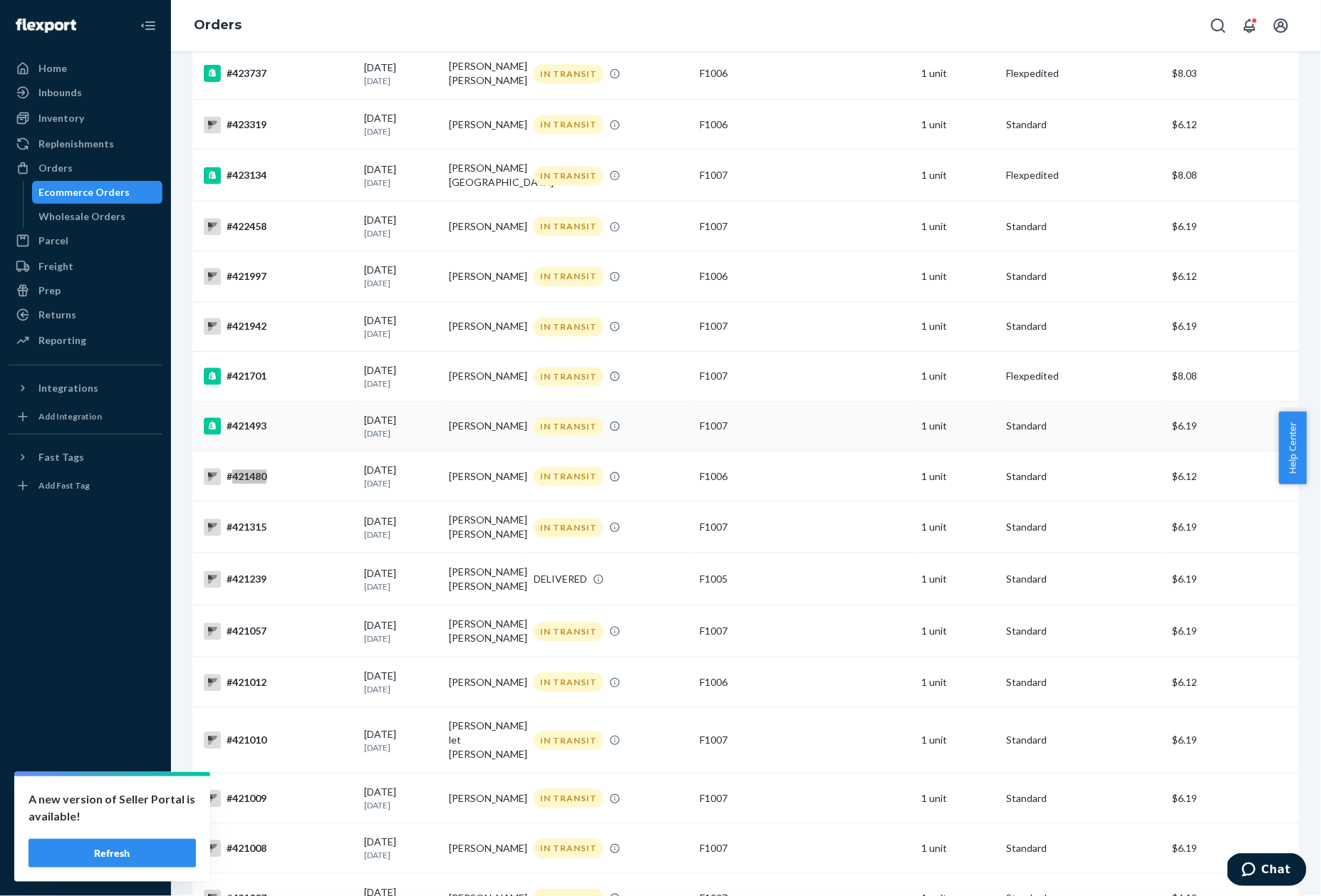
click at [254, 432] on div "#421493" at bounding box center [278, 425] width 149 height 17
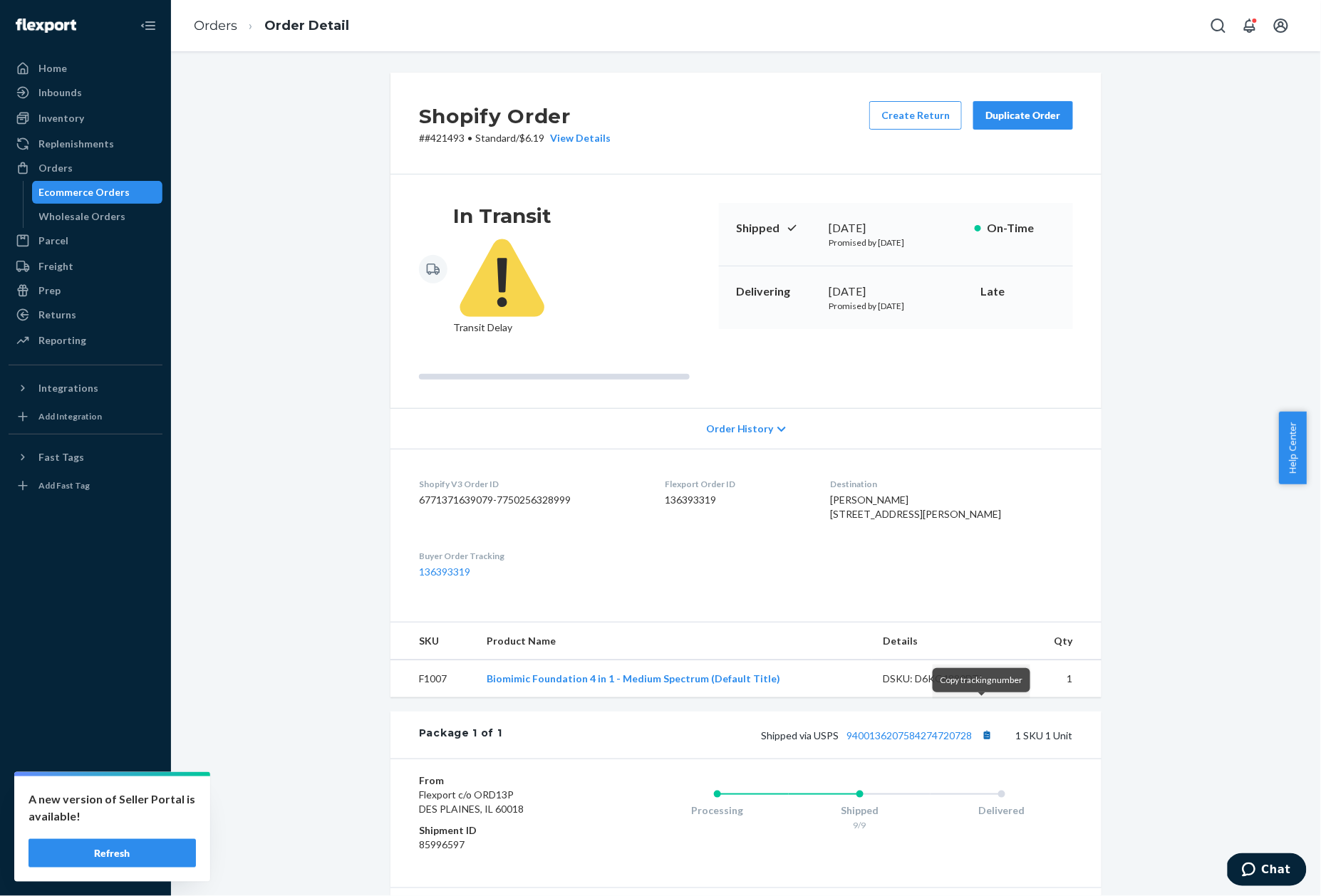
click at [981, 726] on button "Copy tracking number" at bounding box center [987, 734] width 18 height 18
click at [436, 141] on p "# #421493 • Standard / $6.19 View Details" at bounding box center [515, 138] width 192 height 14
drag, startPoint x: 18, startPoint y: 678, endPoint x: 443, endPoint y: 139, distance: 686.4
click at [443, 139] on p "# #421493 • Standard / $6.19 View Details" at bounding box center [515, 138] width 192 height 14
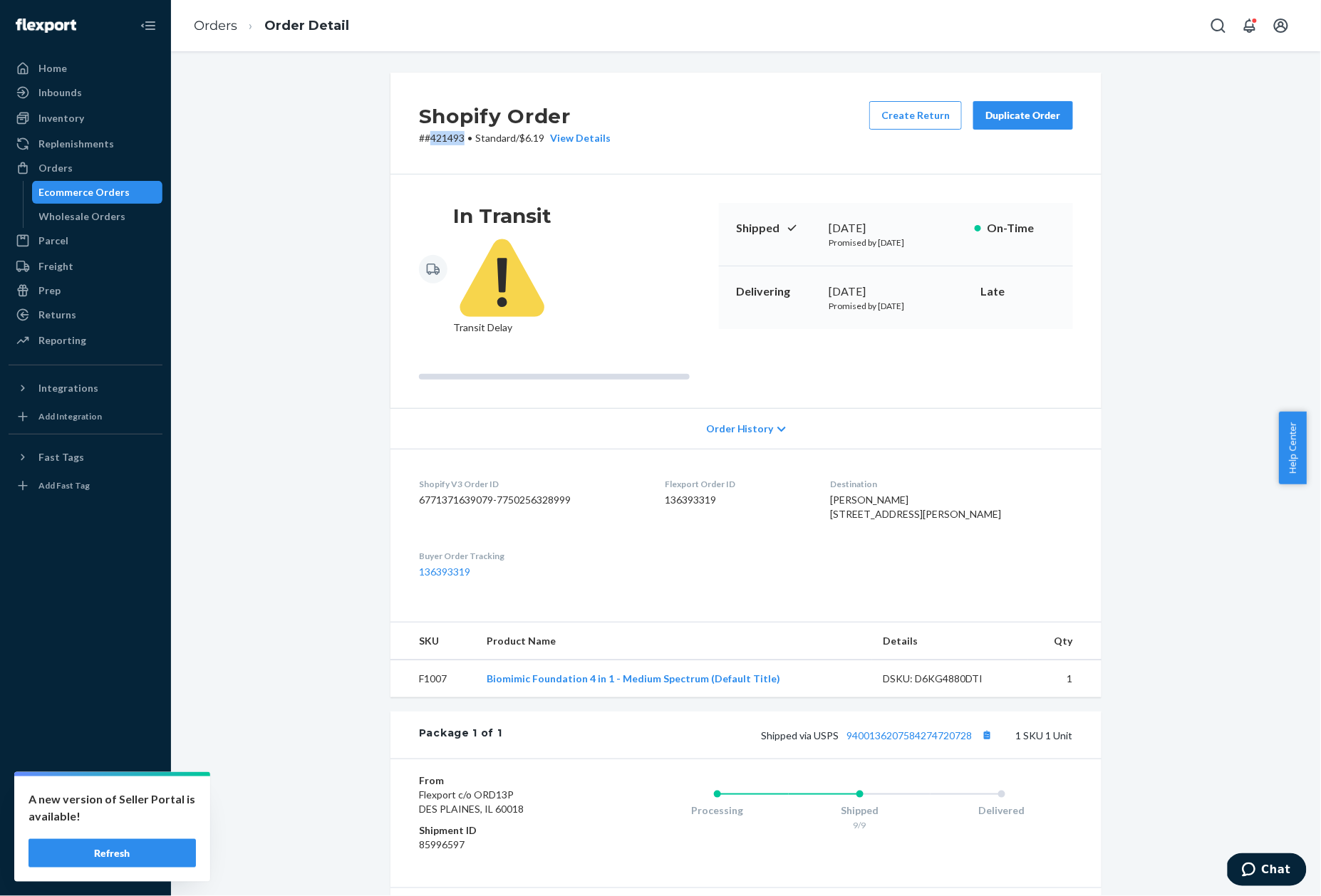
click at [443, 139] on p "# #421493 • Standard / $6.19 View Details" at bounding box center [515, 138] width 192 height 14
click at [218, 18] on link "Orders" at bounding box center [215, 25] width 44 height 15
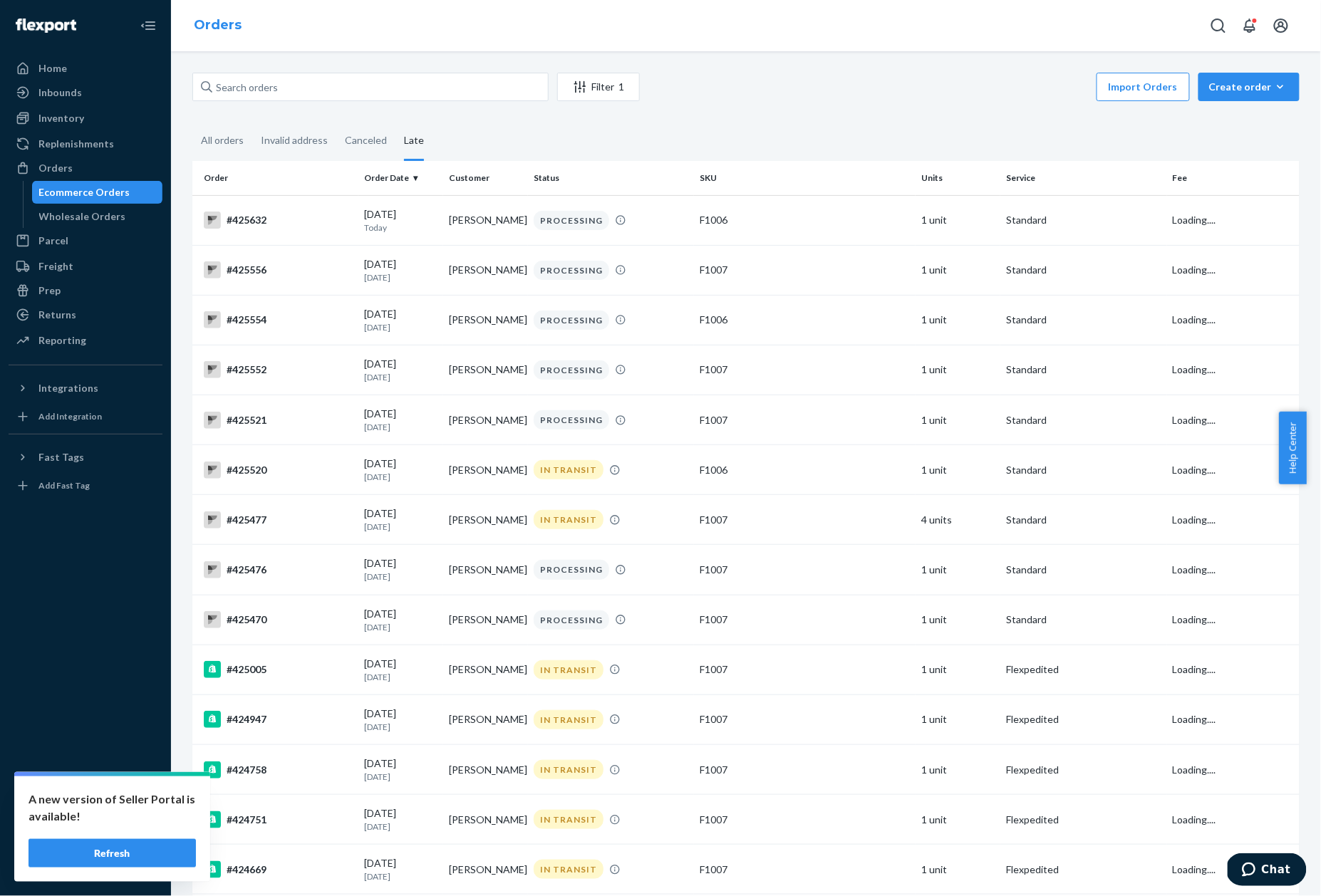
click at [216, 23] on link "Orders" at bounding box center [217, 24] width 48 height 15
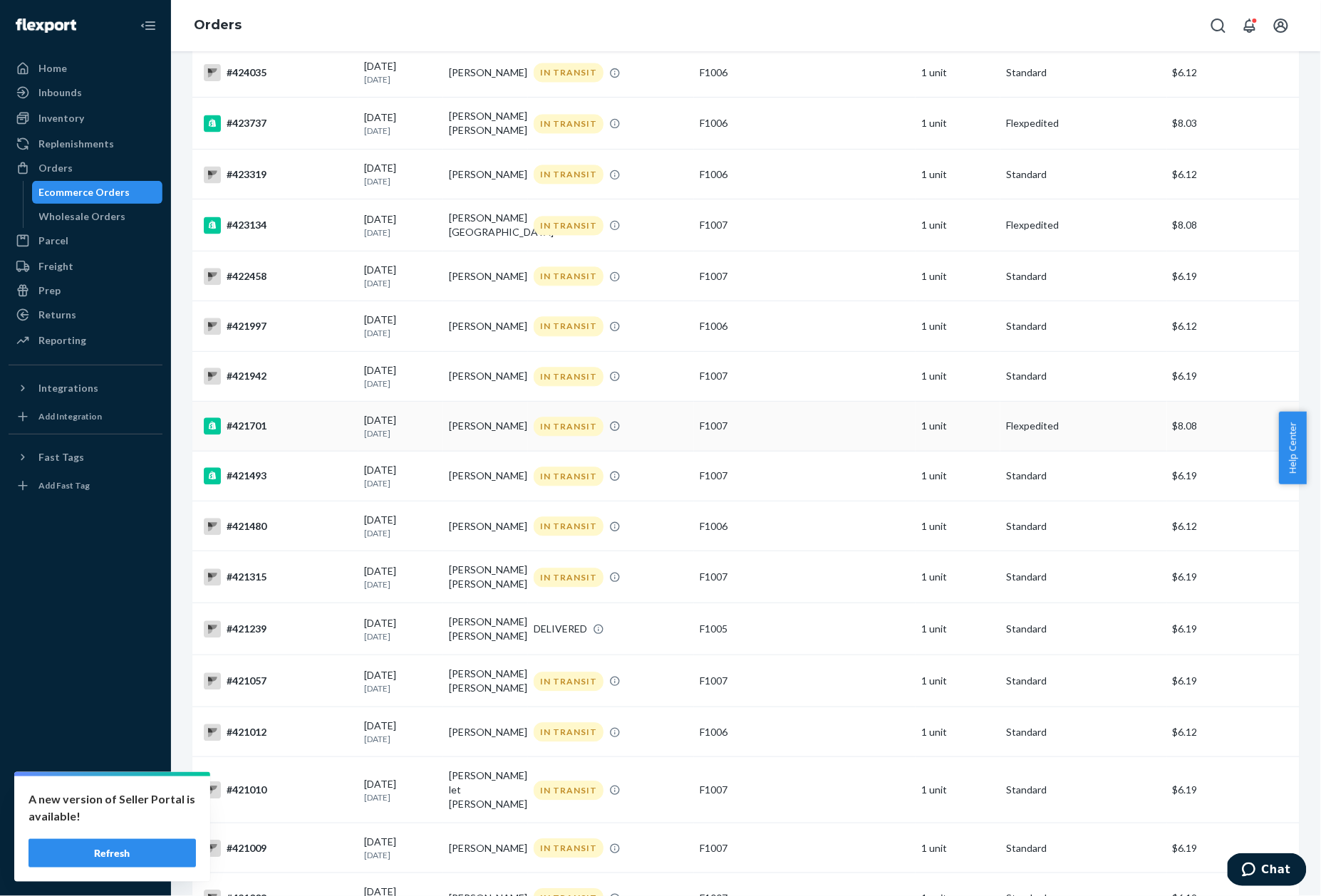
click at [254, 430] on div "#421701" at bounding box center [278, 425] width 149 height 17
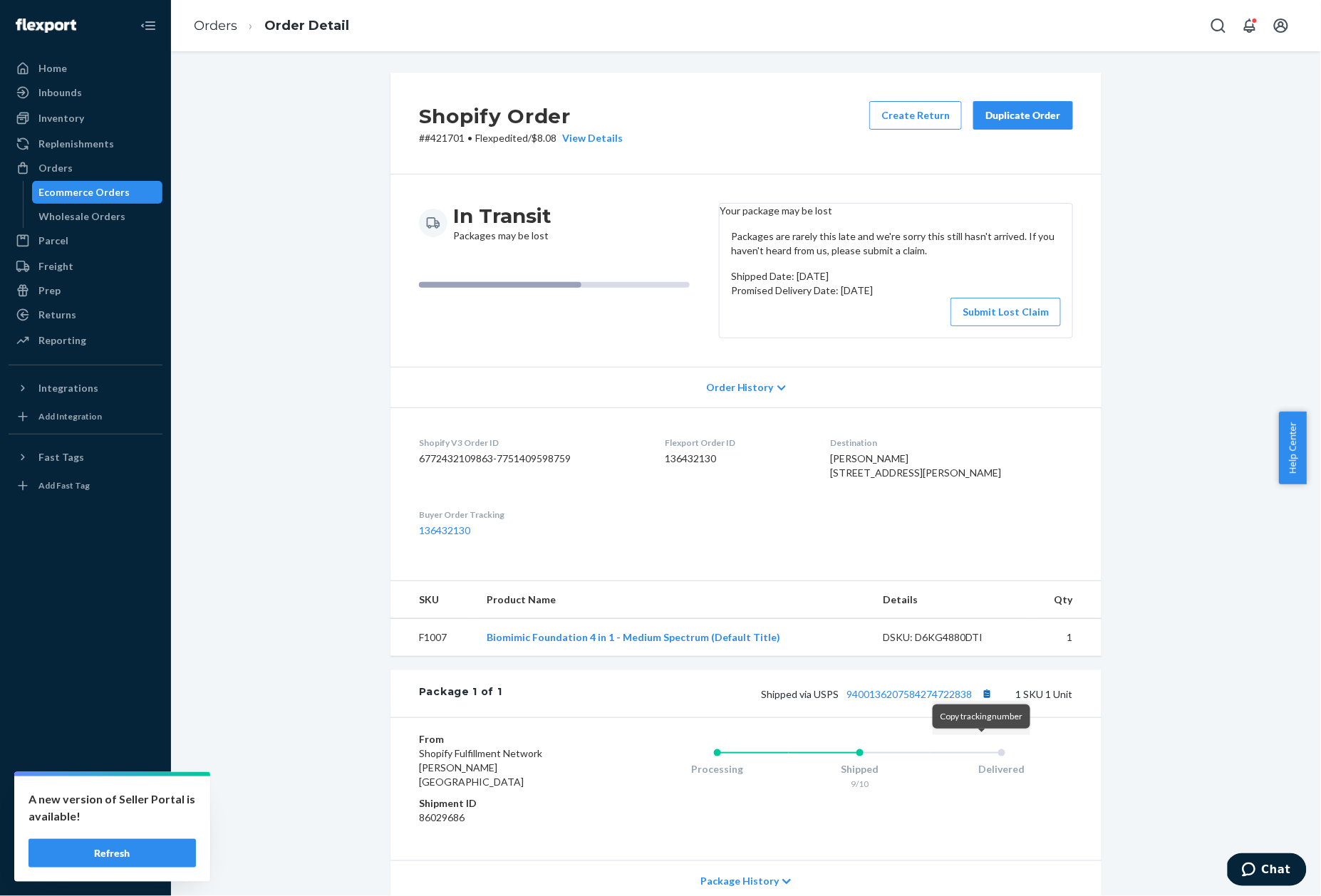
click at [979, 703] on button "Copy tracking number" at bounding box center [987, 693] width 18 height 18
click at [433, 141] on p "# #421701 • Flexpedited / $8.08 View Details" at bounding box center [521, 138] width 204 height 14
click at [428, 139] on p "# #421701 • Flexpedited / $8.08 View Details" at bounding box center [521, 138] width 204 height 14
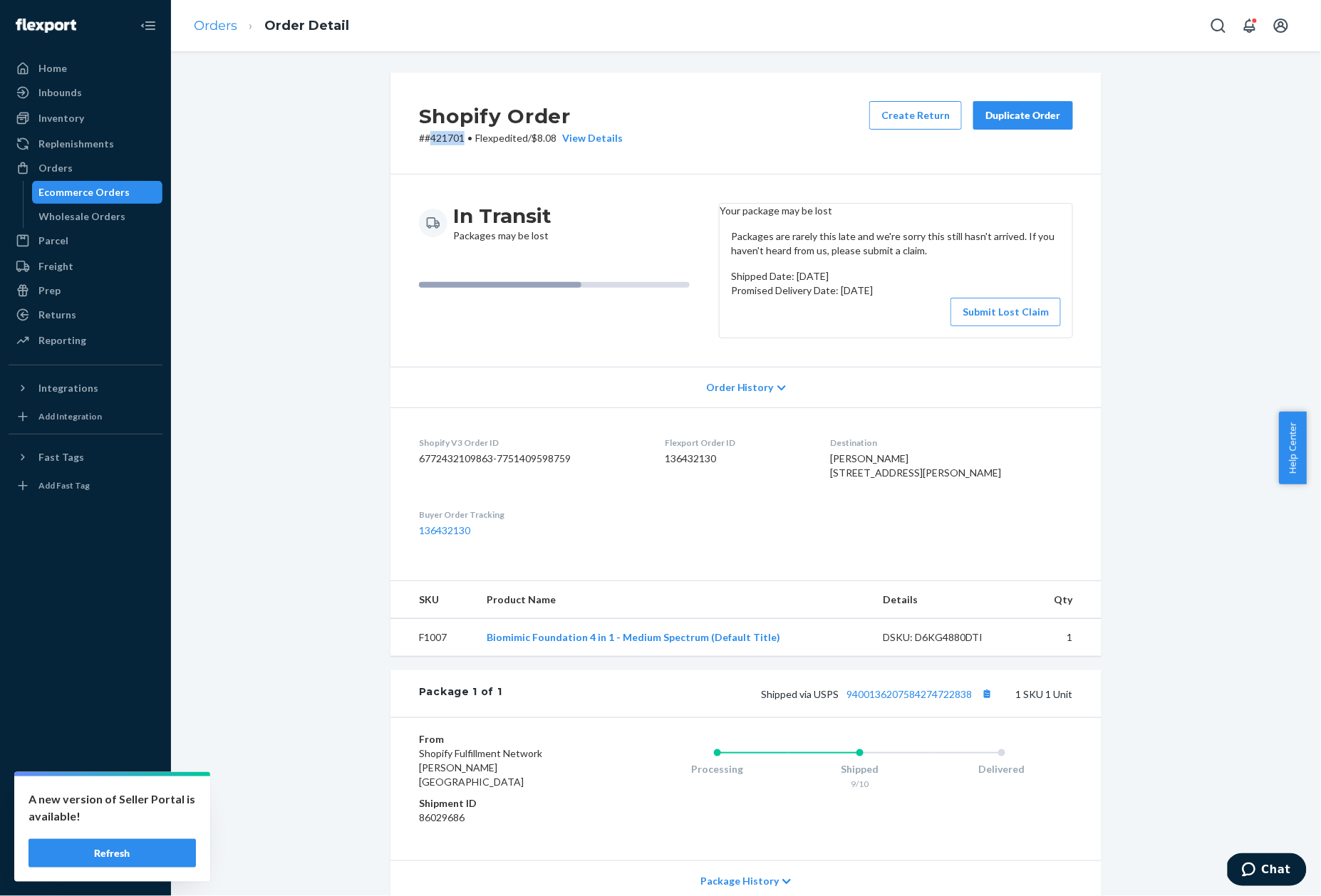
click at [215, 26] on link "Orders" at bounding box center [215, 25] width 44 height 15
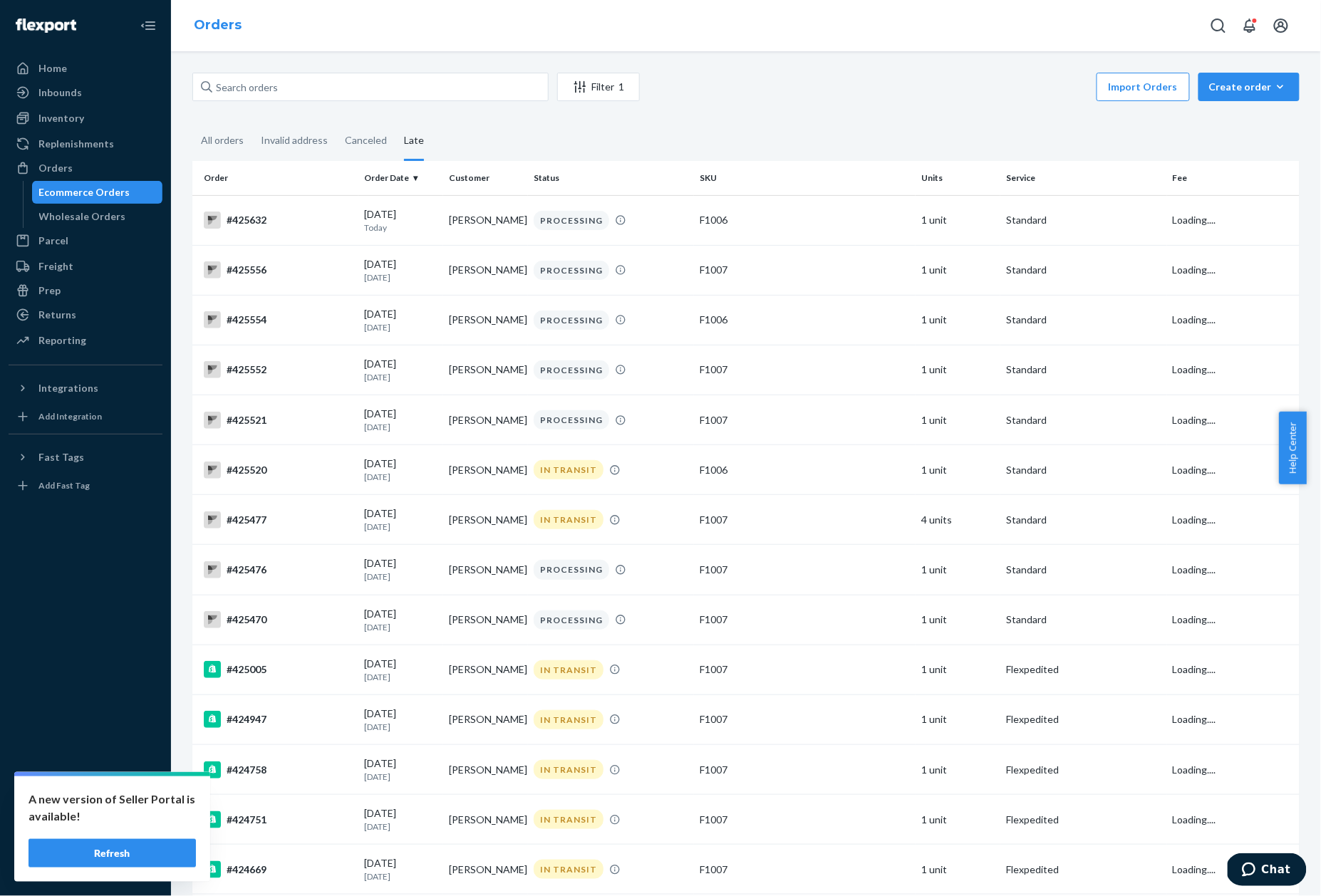
scroll to position [998, 0]
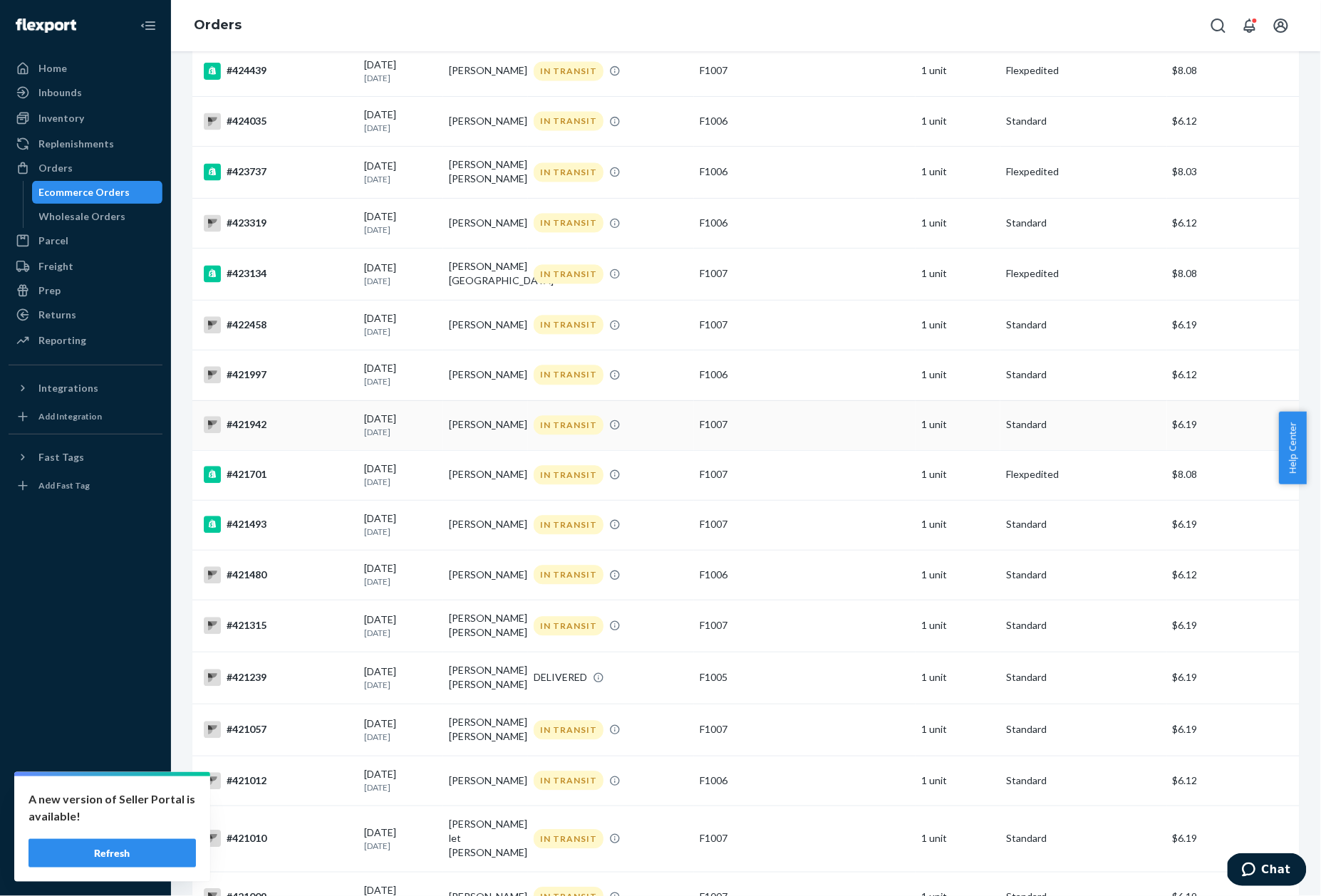
click at [244, 410] on td "#421942" at bounding box center [275, 425] width 166 height 50
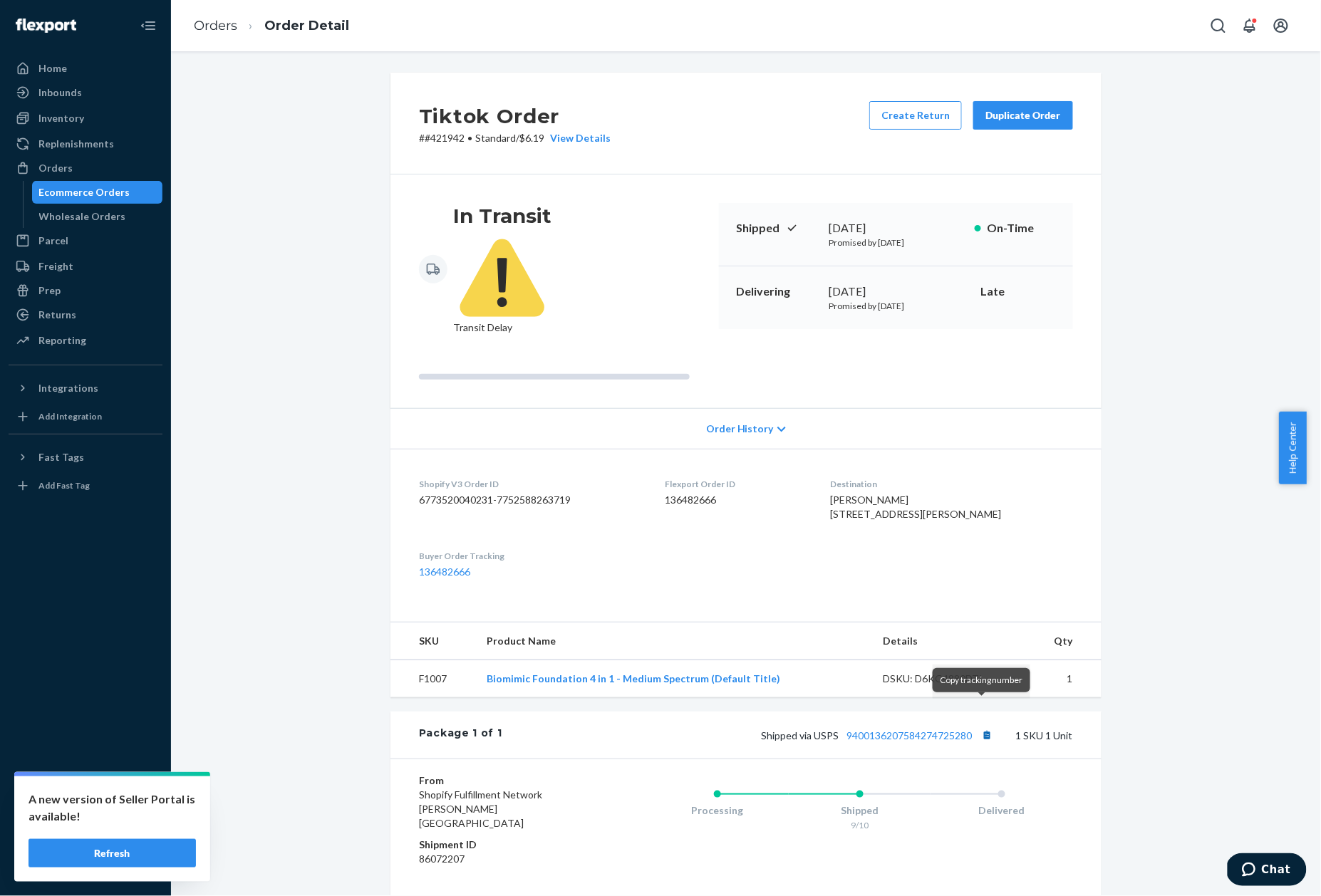
click at [984, 726] on button "Copy tracking number" at bounding box center [987, 734] width 18 height 18
click at [442, 128] on h2 "Tiktok Order" at bounding box center [515, 116] width 192 height 30
click at [442, 137] on p "# #421942 • Standard / $6.19 View Details" at bounding box center [515, 138] width 192 height 14
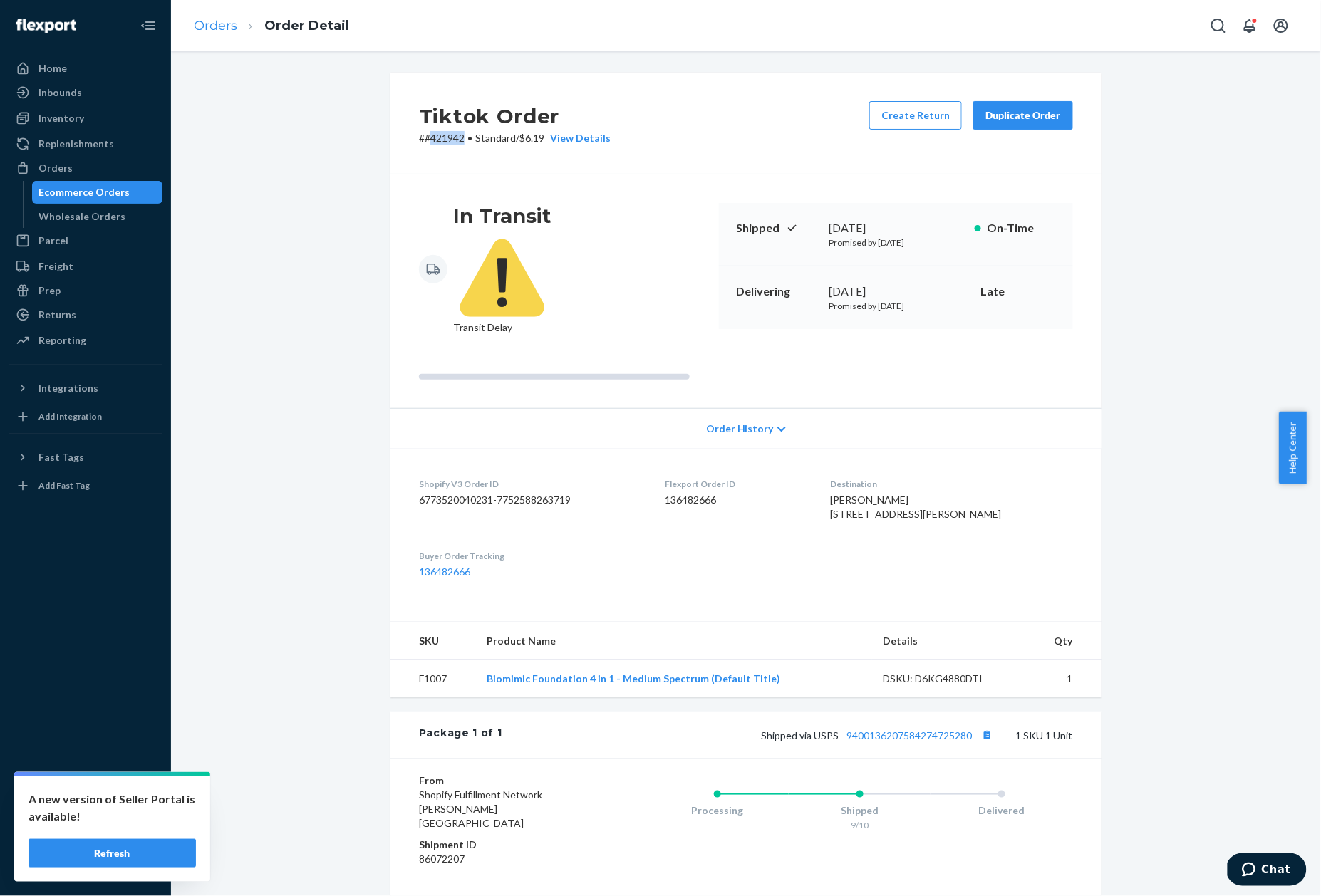
click at [206, 21] on link "Orders" at bounding box center [215, 25] width 44 height 15
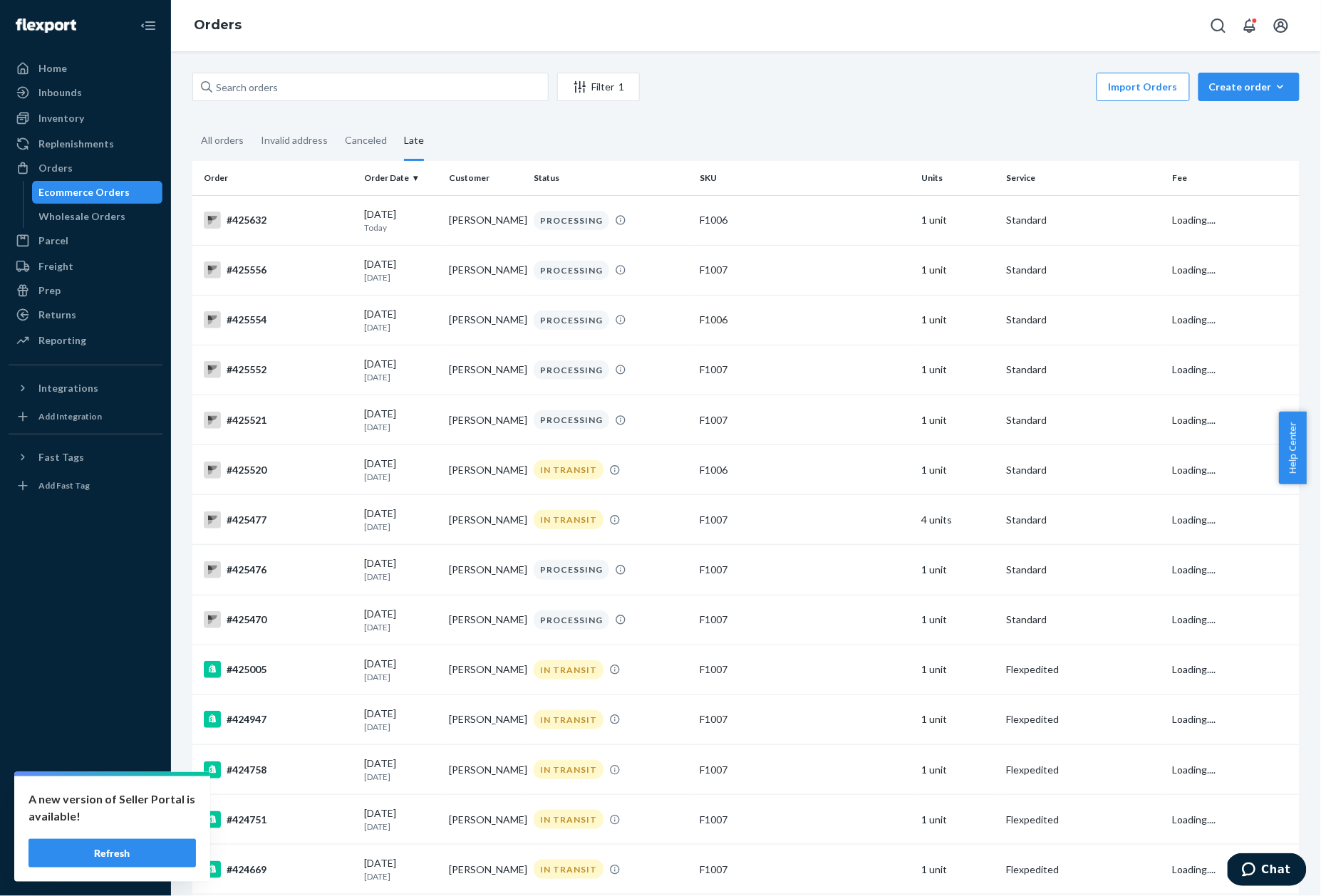
scroll to position [948, 0]
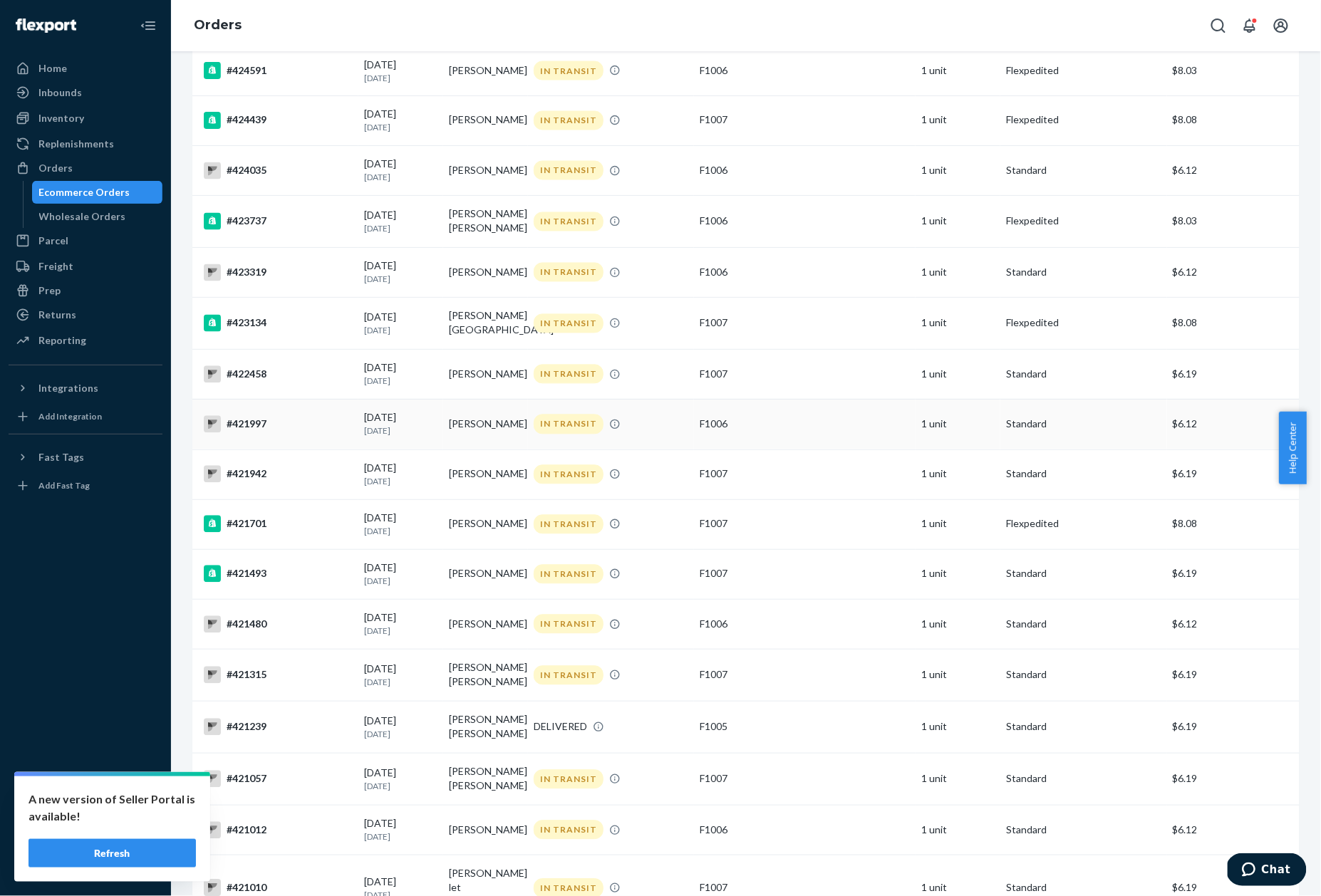
click at [243, 426] on div "#421997" at bounding box center [278, 424] width 149 height 17
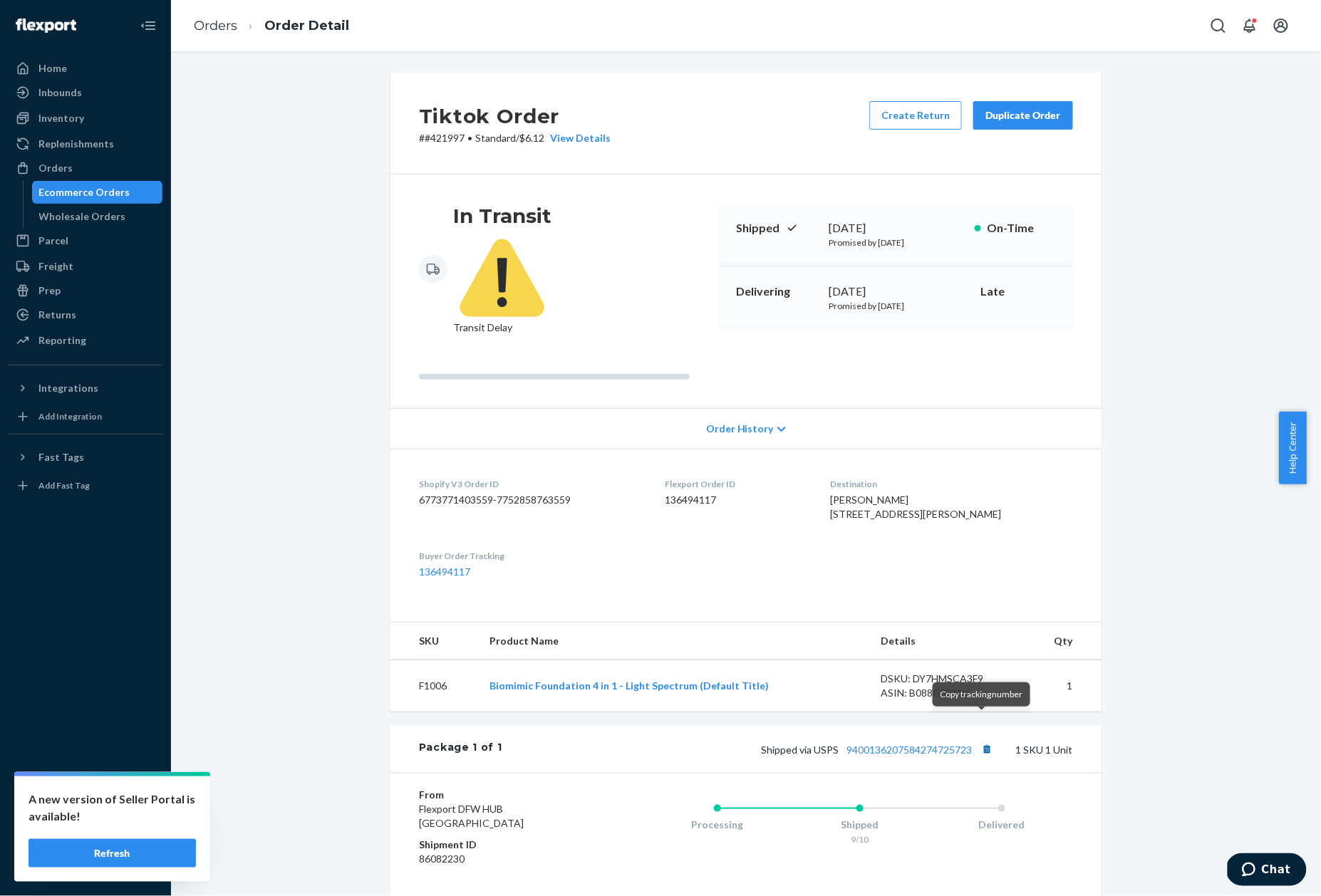
click at [981, 740] on button "Copy tracking number" at bounding box center [987, 749] width 18 height 18
click at [442, 141] on p "# #421997 • Standard / $6.12 View Details" at bounding box center [515, 138] width 192 height 14
drag, startPoint x: 13, startPoint y: 761, endPoint x: 429, endPoint y: 137, distance: 750.0
click at [429, 137] on p "# #421997 • Standard / $6.12 View Details" at bounding box center [515, 138] width 192 height 14
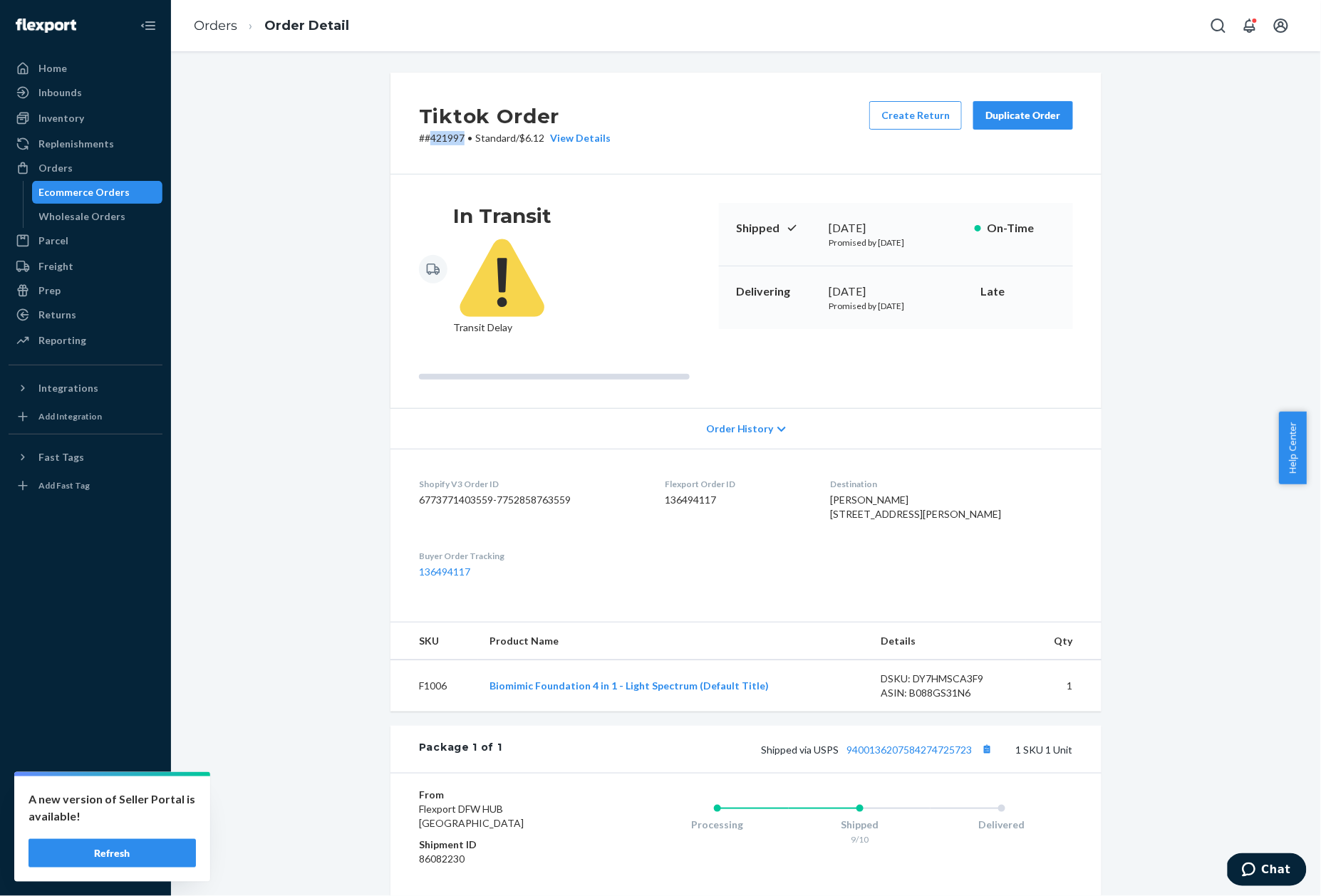
click at [429, 137] on p "# #421997 • Standard / $6.12 View Details" at bounding box center [515, 138] width 192 height 14
click at [217, 23] on link "Orders" at bounding box center [215, 25] width 44 height 15
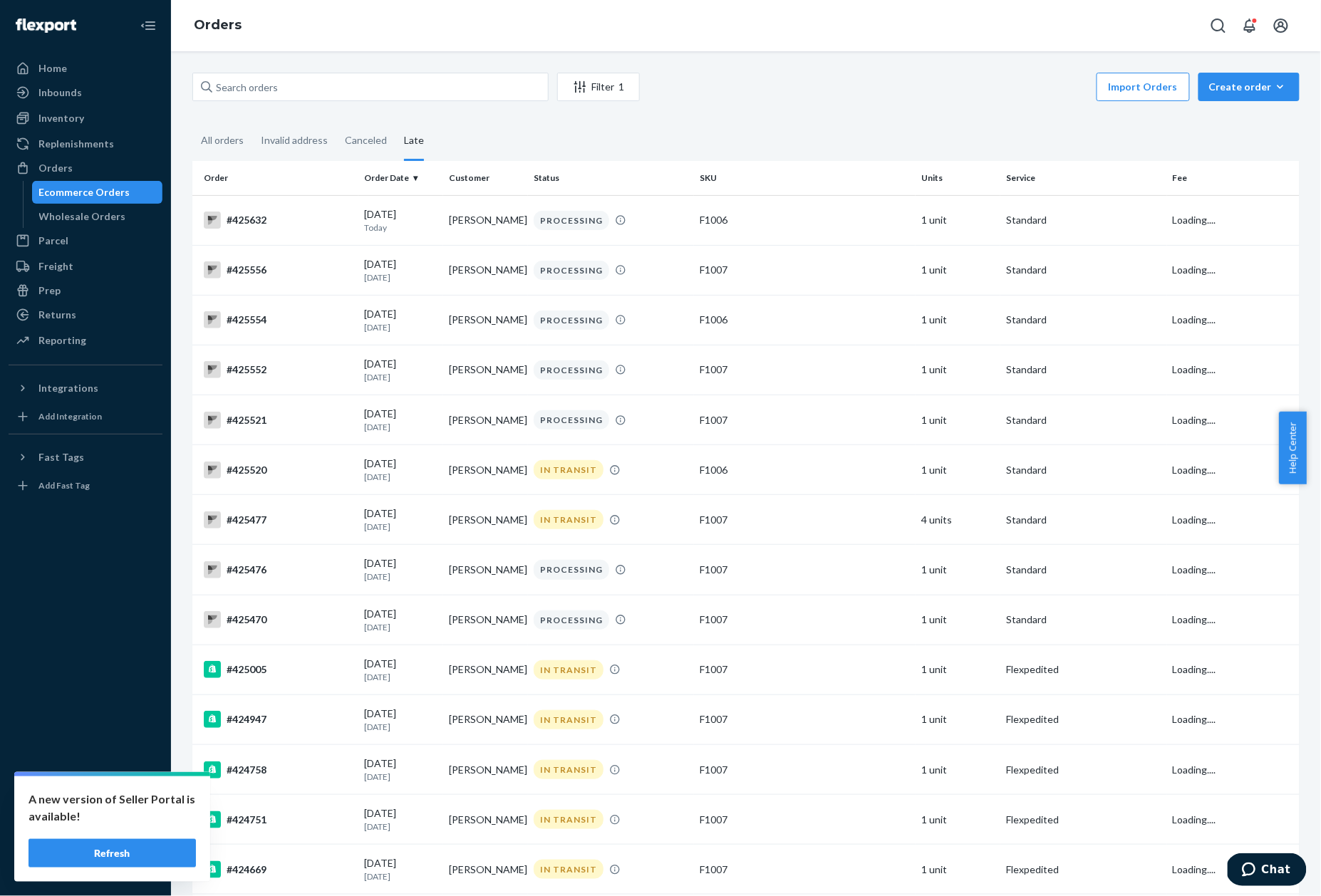
scroll to position [897, 0]
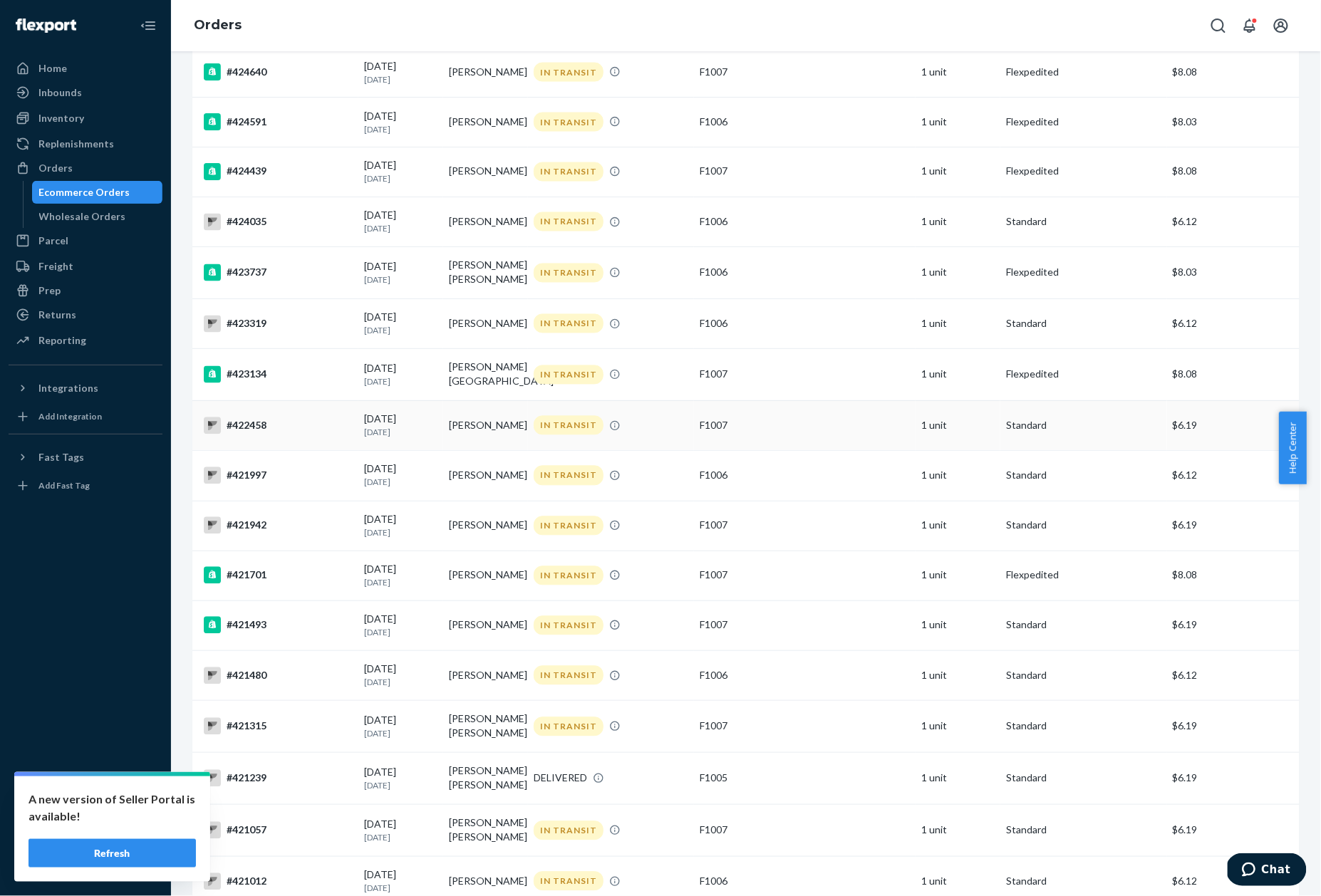
click at [262, 426] on div "#422458" at bounding box center [278, 425] width 149 height 17
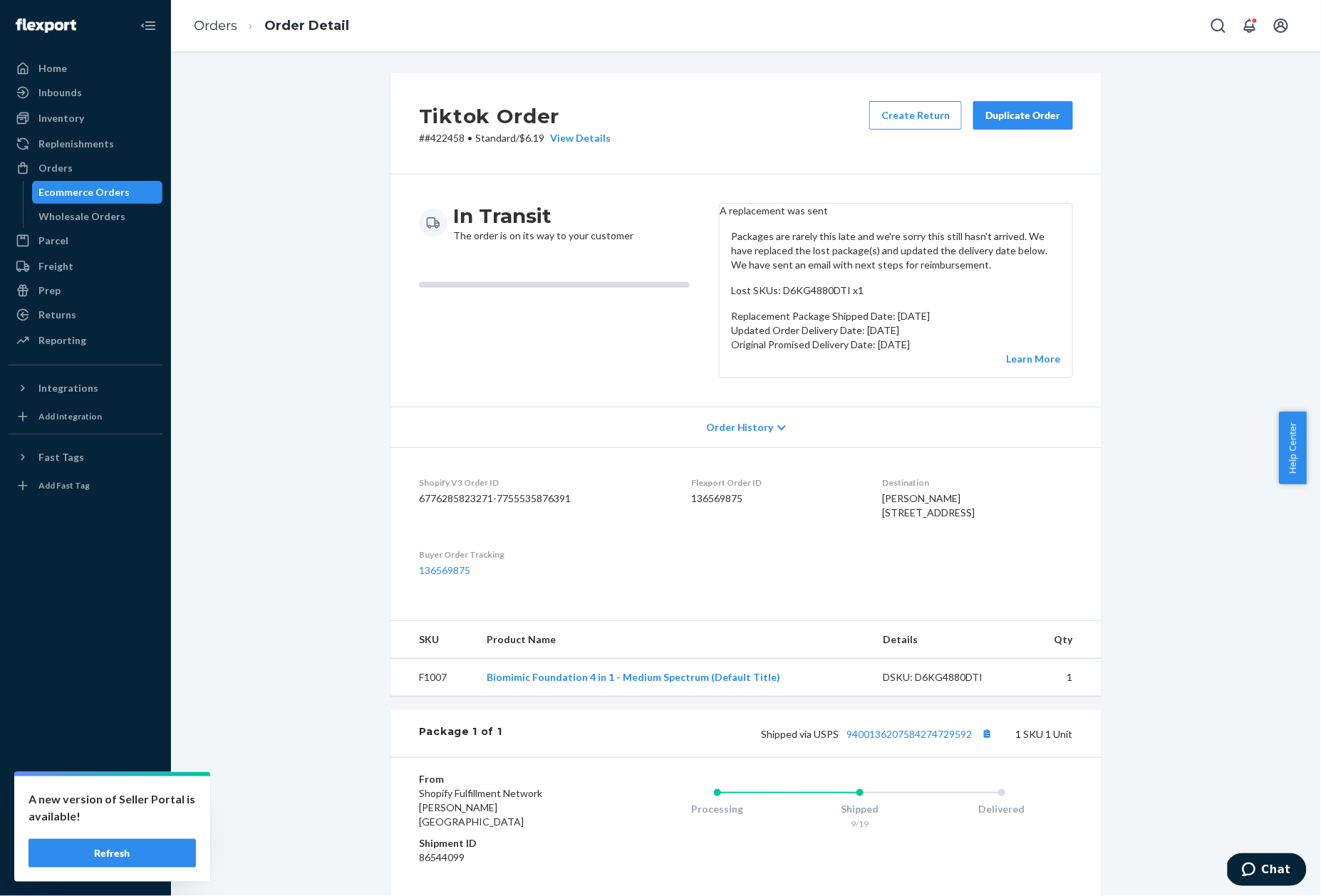
click at [429, 132] on p "# #422458 • Standard / $6.19 View Details" at bounding box center [515, 138] width 192 height 14
click at [697, 506] on dd "136569875" at bounding box center [775, 498] width 168 height 14
click at [437, 134] on p "# #422458 • Standard / $6.19 View Details" at bounding box center [515, 138] width 192 height 14
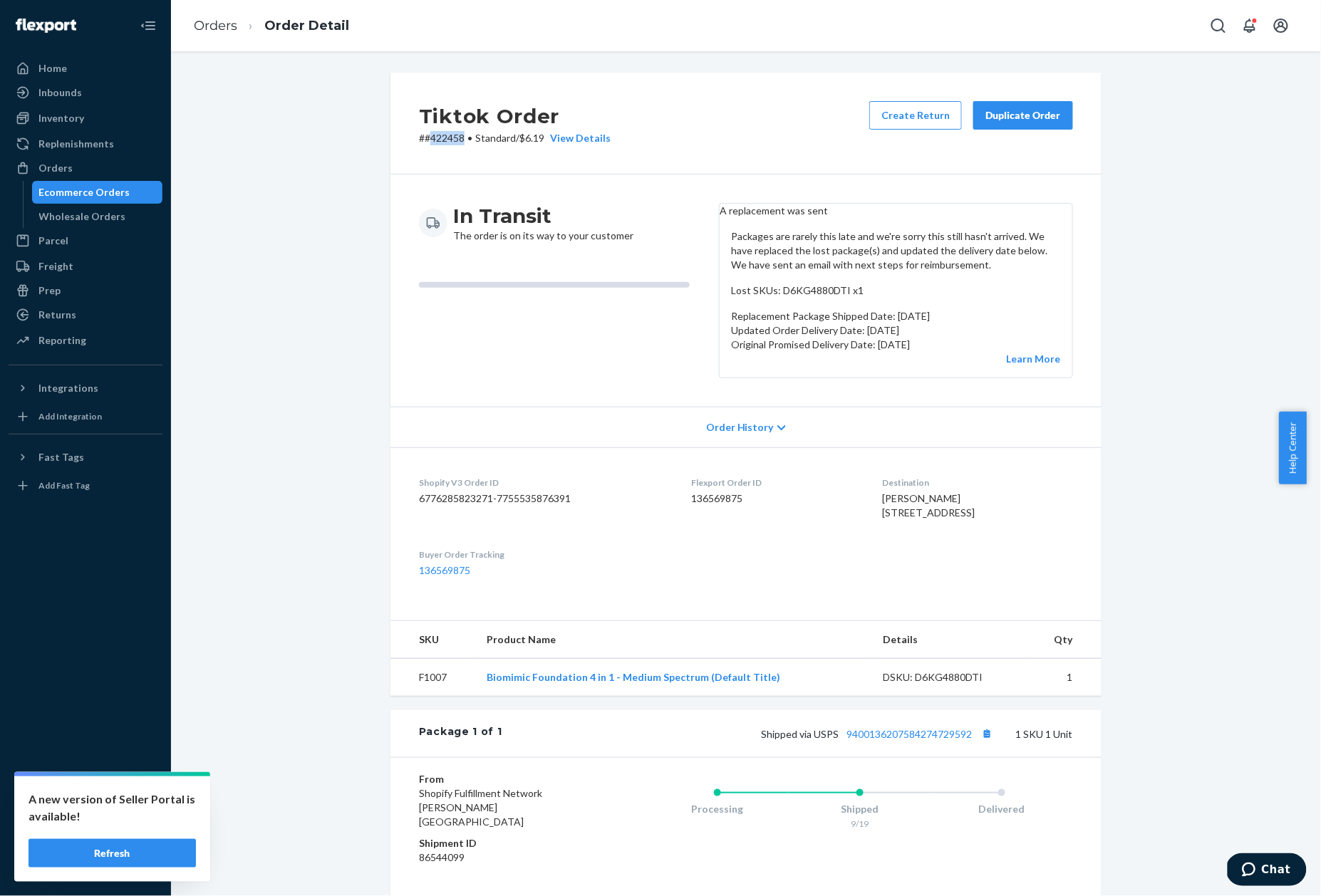
click at [437, 134] on p "# #422458 • Standard / $6.19 View Details" at bounding box center [515, 138] width 192 height 14
click at [212, 27] on link "Orders" at bounding box center [215, 25] width 44 height 15
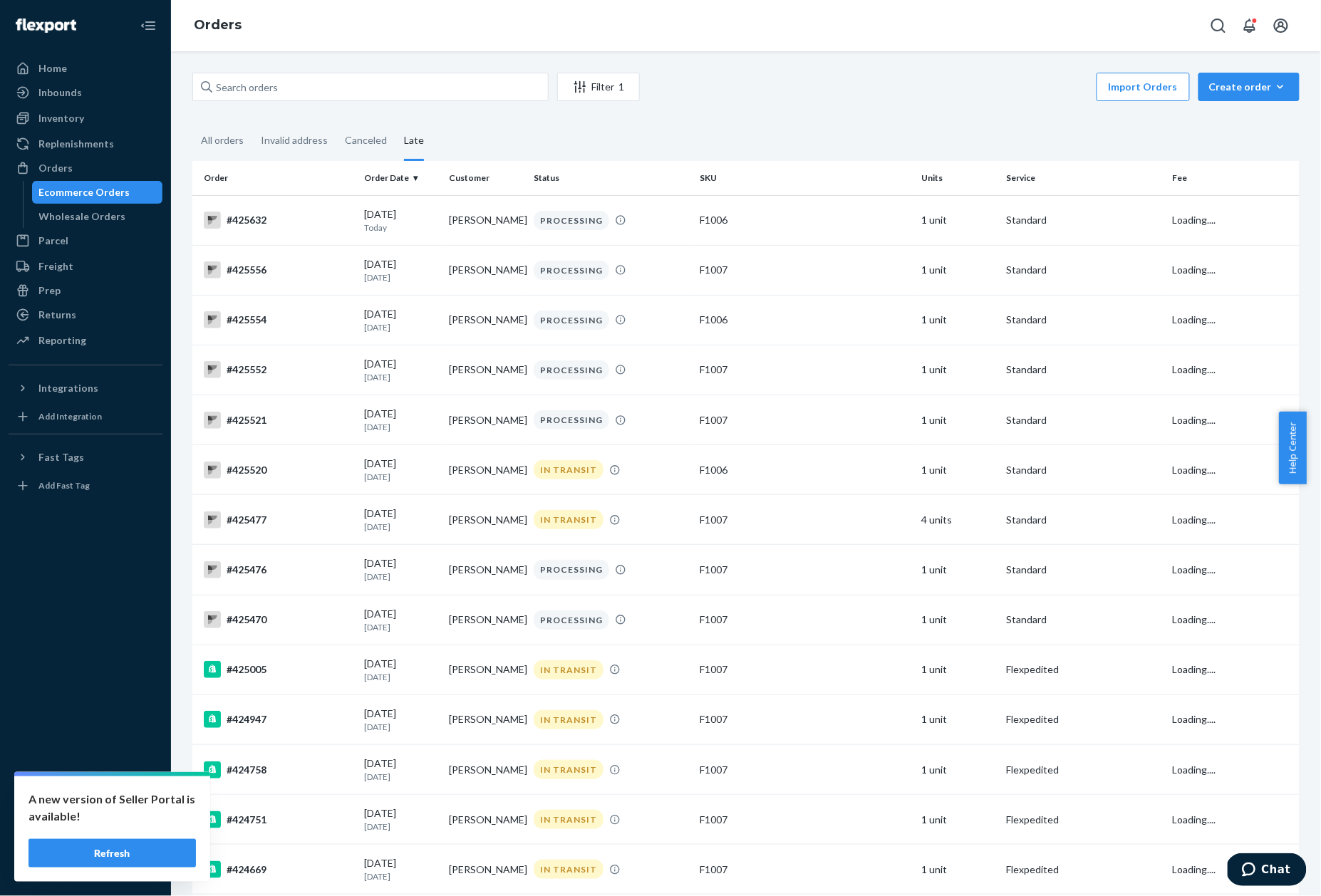
scroll to position [847, 0]
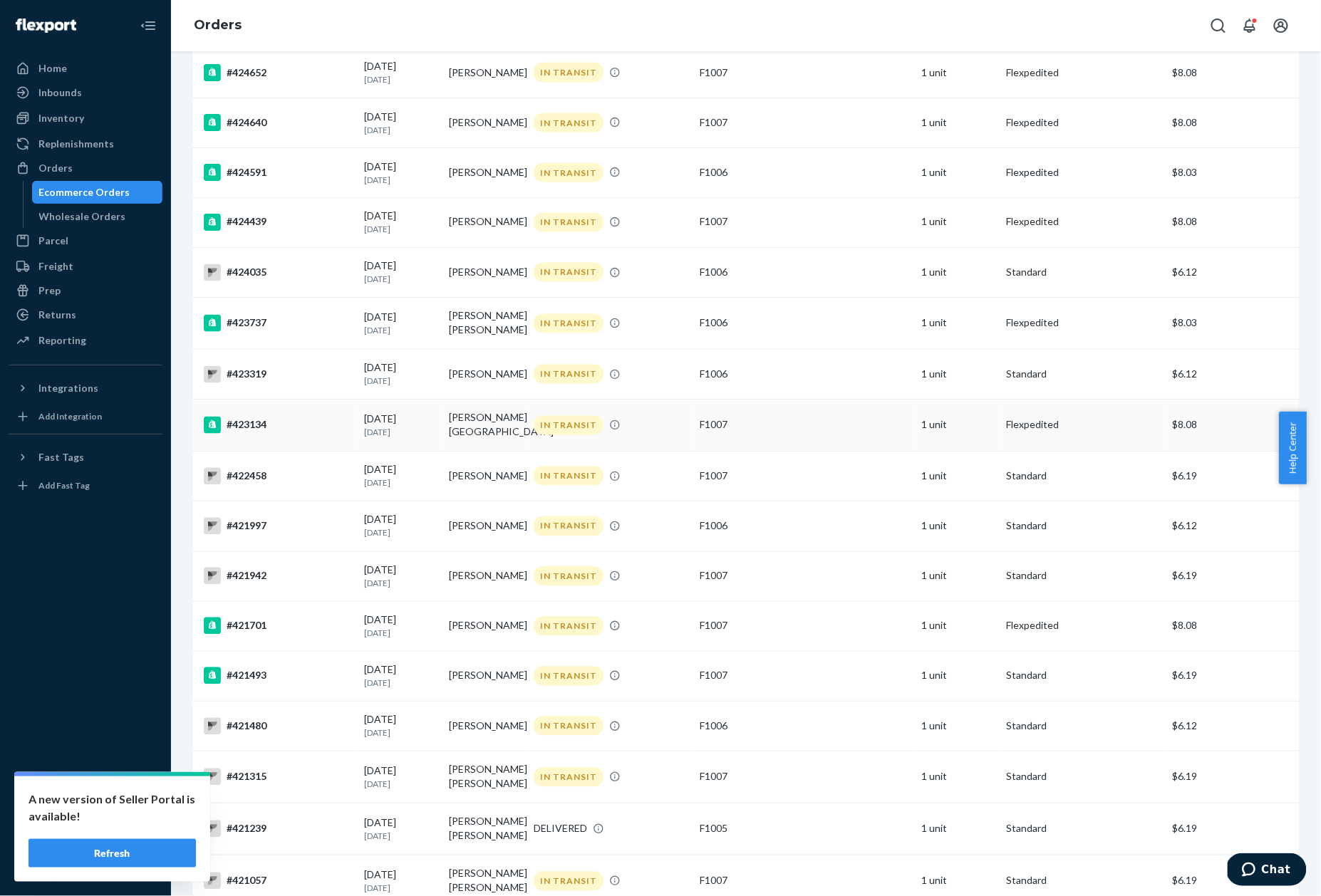
click at [229, 420] on div "#423134" at bounding box center [278, 424] width 149 height 17
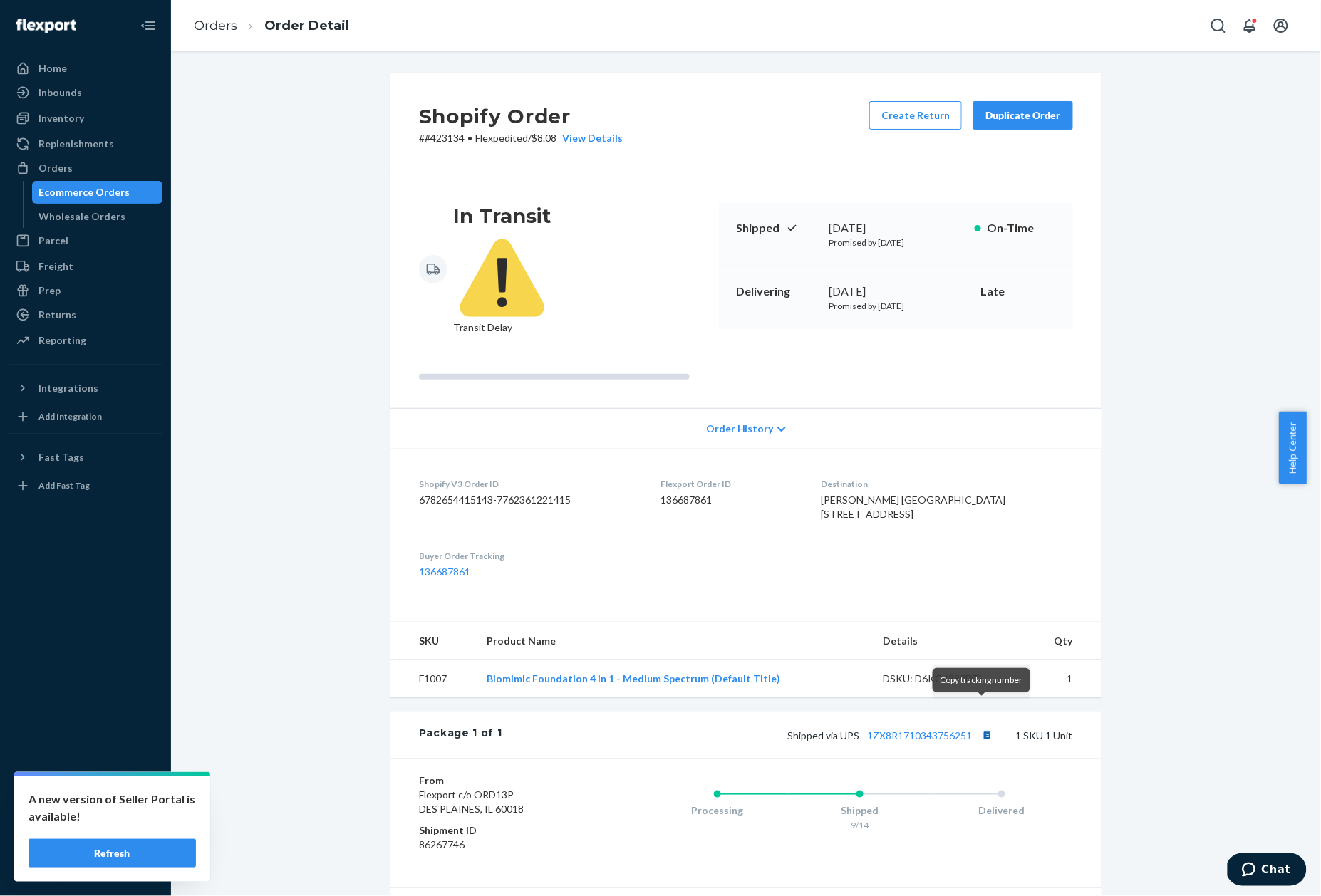
click at [978, 726] on button "Copy tracking number" at bounding box center [987, 734] width 18 height 18
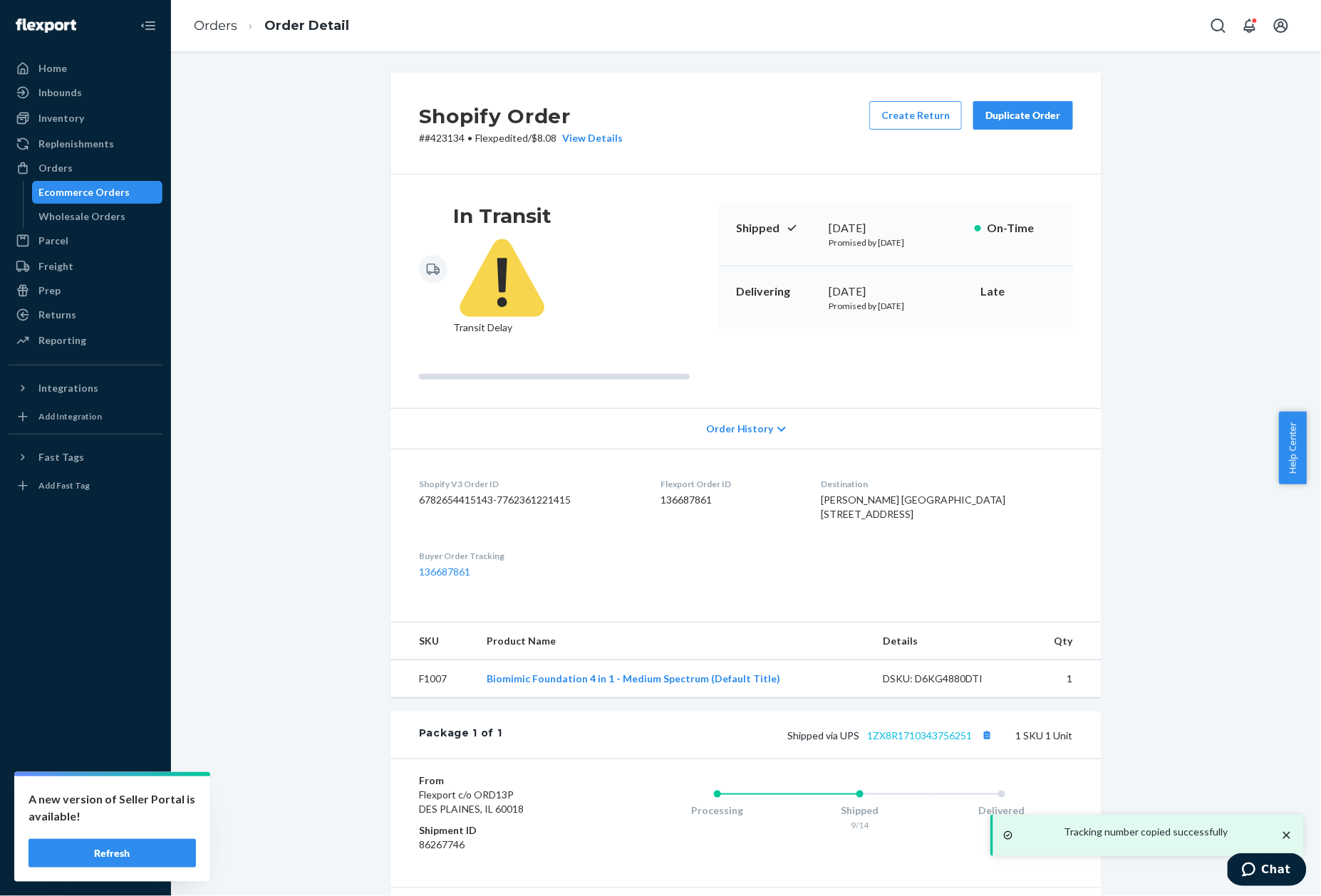
click at [889, 729] on link "1ZX8R1710343756251" at bounding box center [919, 735] width 105 height 12
click at [446, 143] on p "# #423134 • Flexpedited / $8.08 View Details" at bounding box center [521, 138] width 204 height 14
click at [445, 135] on p "# #423134 • Flexpedited / $8.08 View Details" at bounding box center [521, 138] width 204 height 14
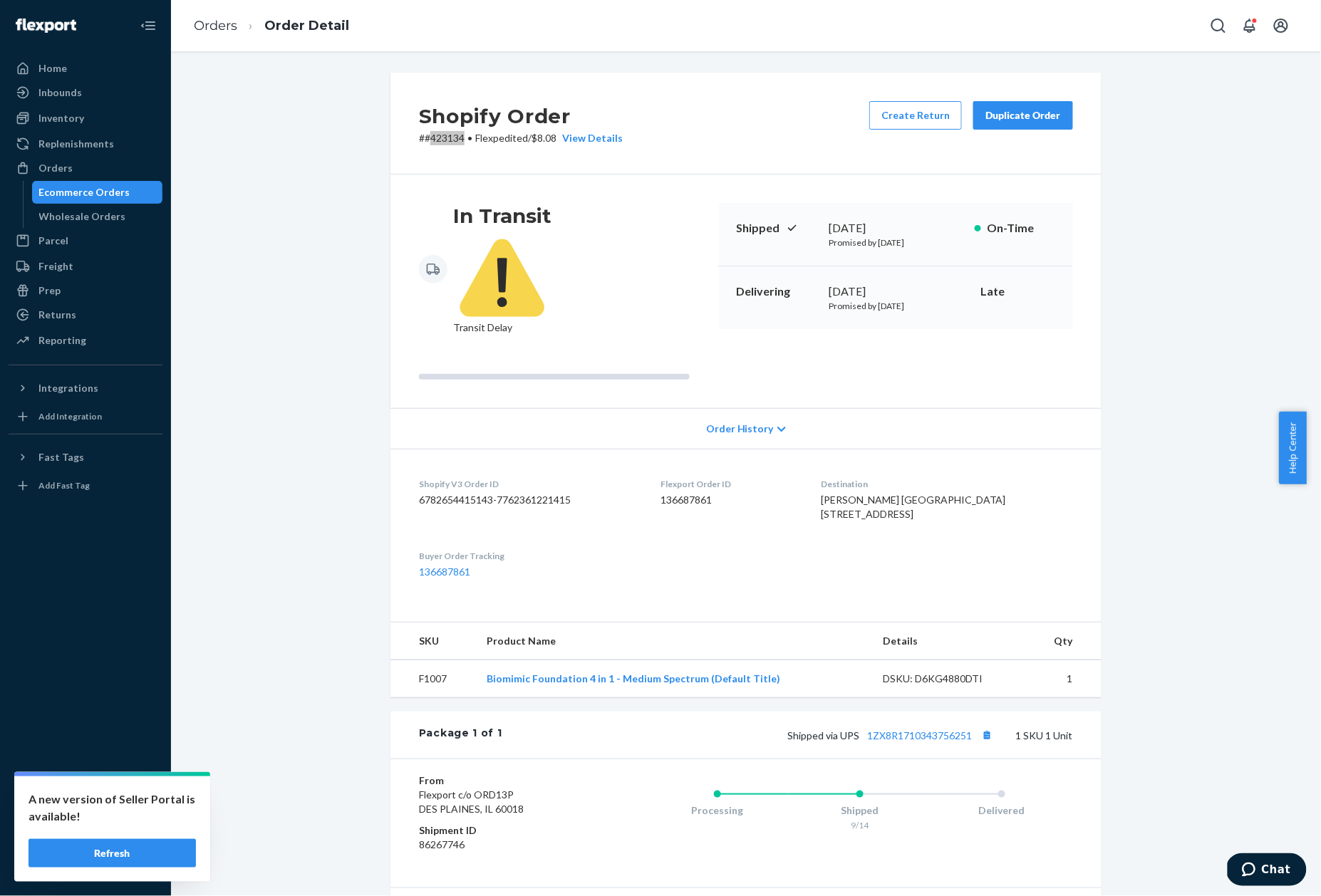
drag, startPoint x: 4, startPoint y: 813, endPoint x: 429, endPoint y: 137, distance: 798.5
click at [429, 137] on p "# #423134 • Flexpedited / $8.08 View Details" at bounding box center [521, 138] width 204 height 14
click at [213, 23] on link "Orders" at bounding box center [215, 25] width 44 height 15
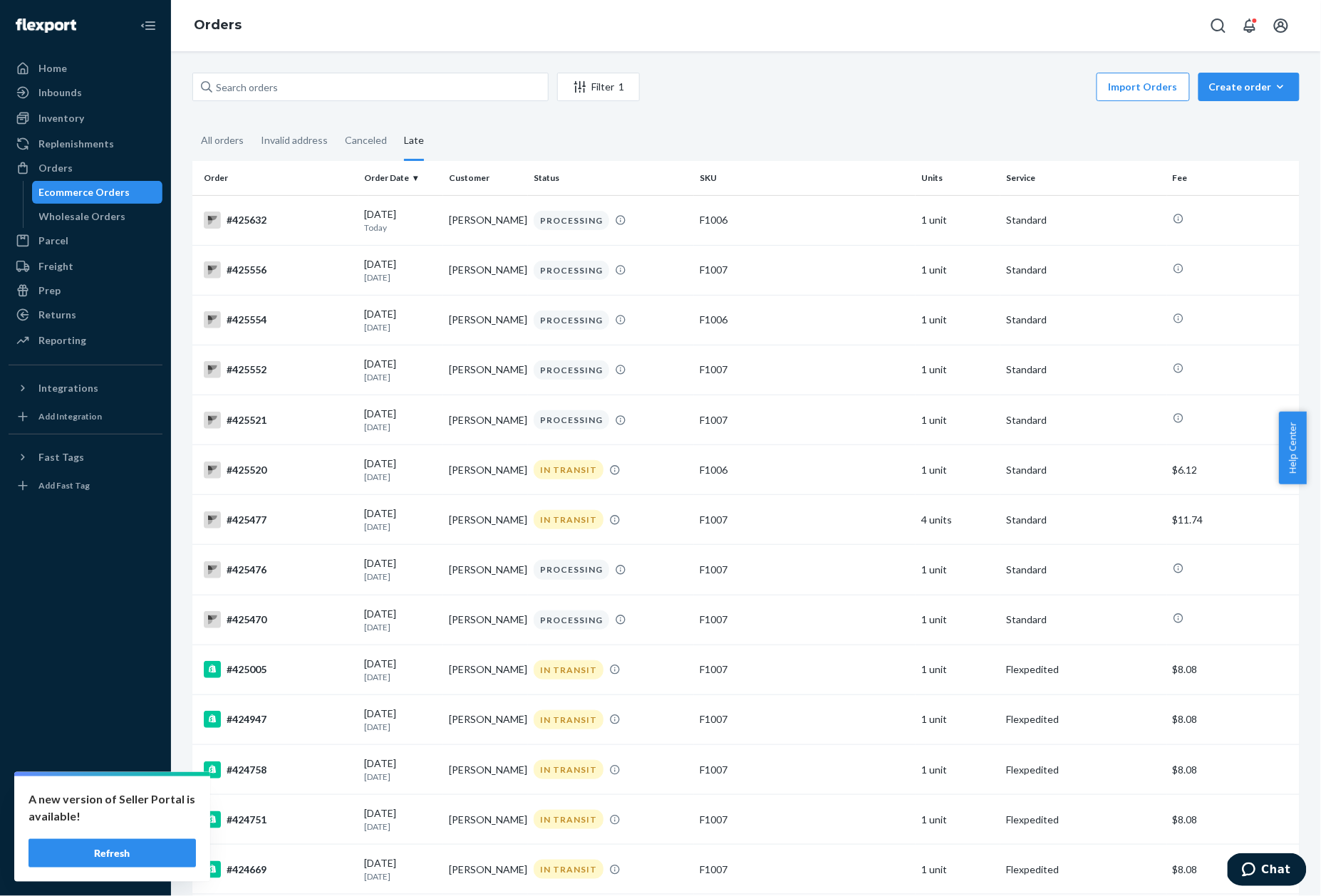
scroll to position [798, 0]
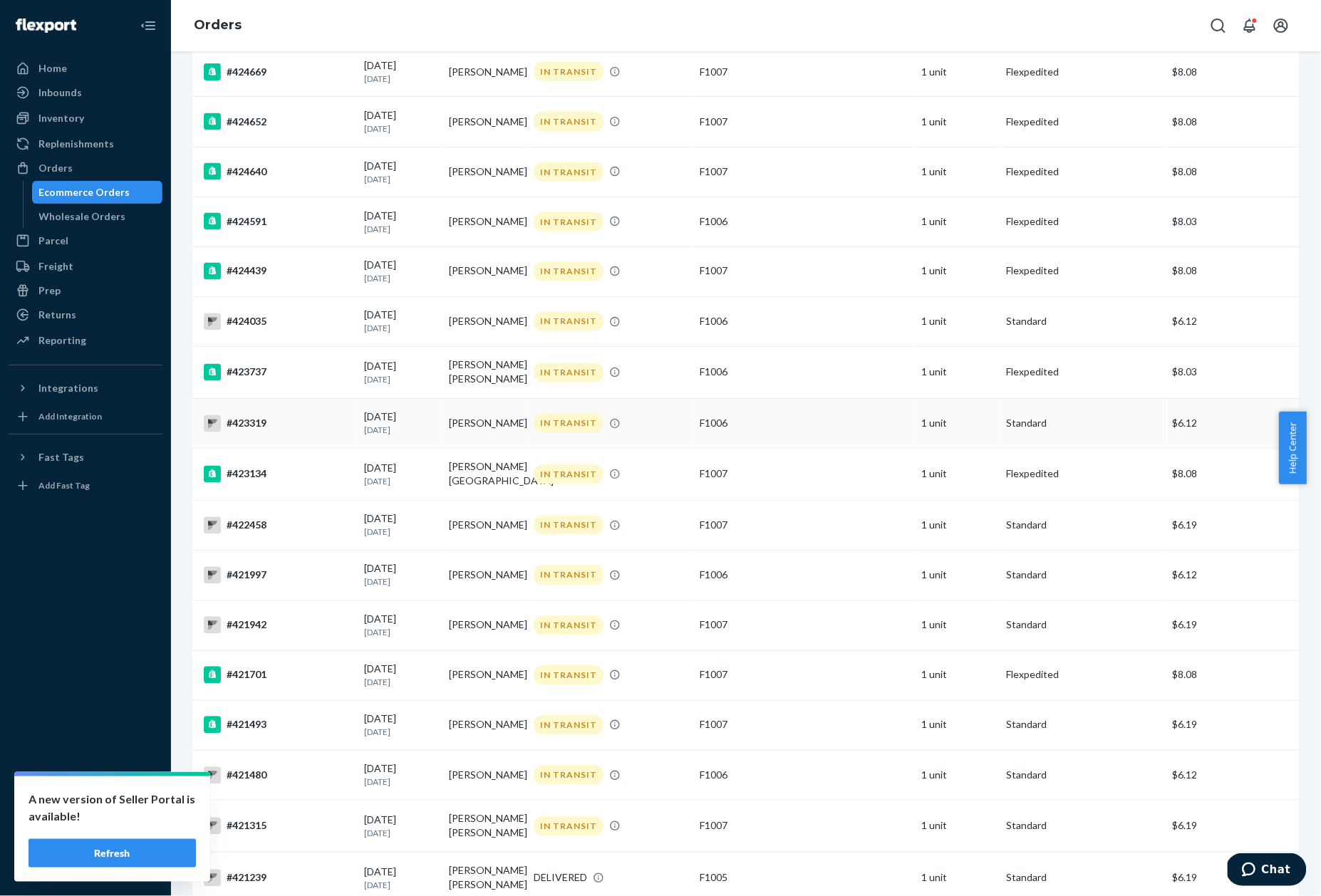
click at [254, 422] on div "#423319" at bounding box center [278, 424] width 149 height 17
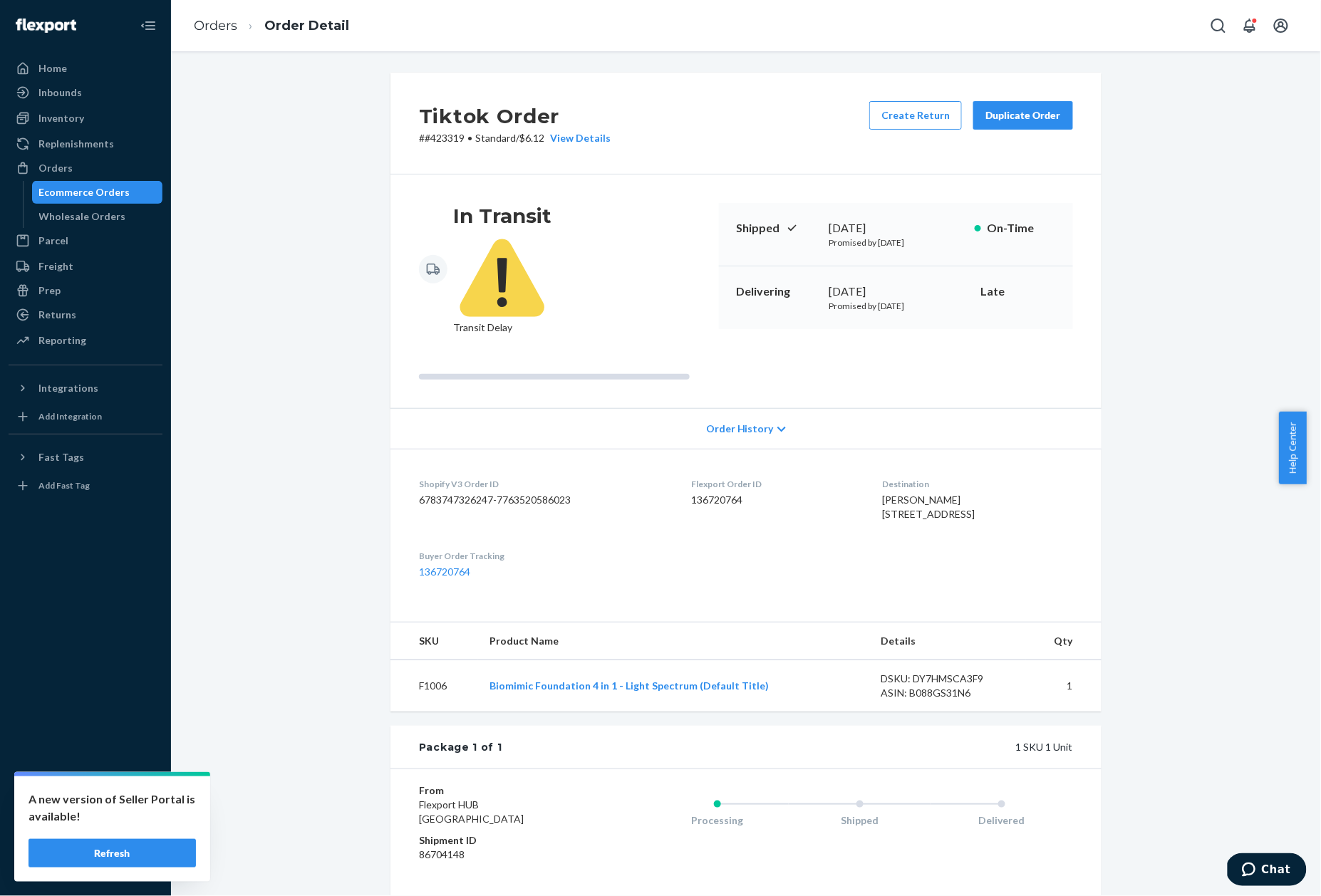
click at [442, 142] on p "# #423319 • Standard / $6.12 View Details" at bounding box center [515, 138] width 192 height 14
click at [203, 27] on link "Orders" at bounding box center [215, 25] width 44 height 15
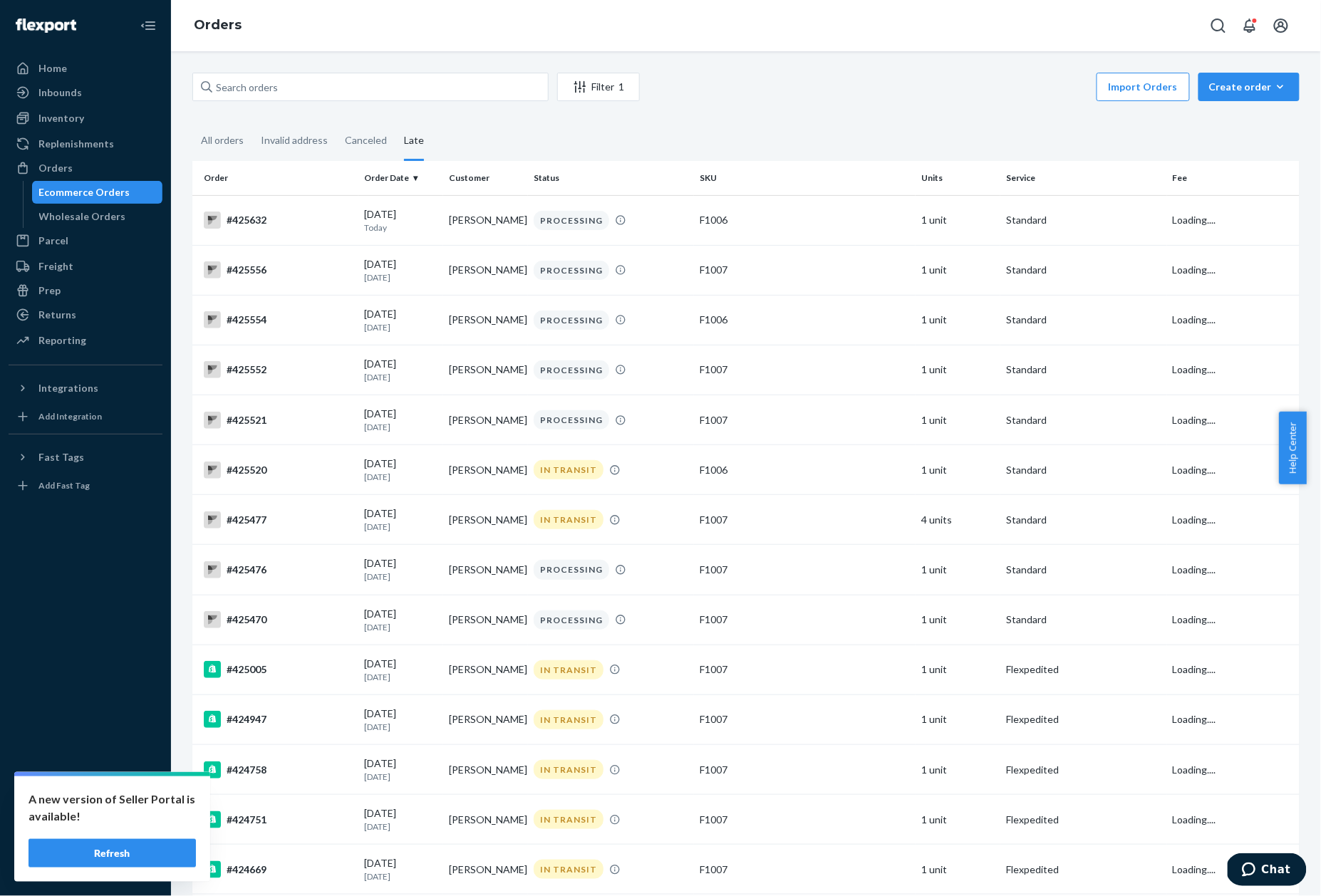
scroll to position [748, 0]
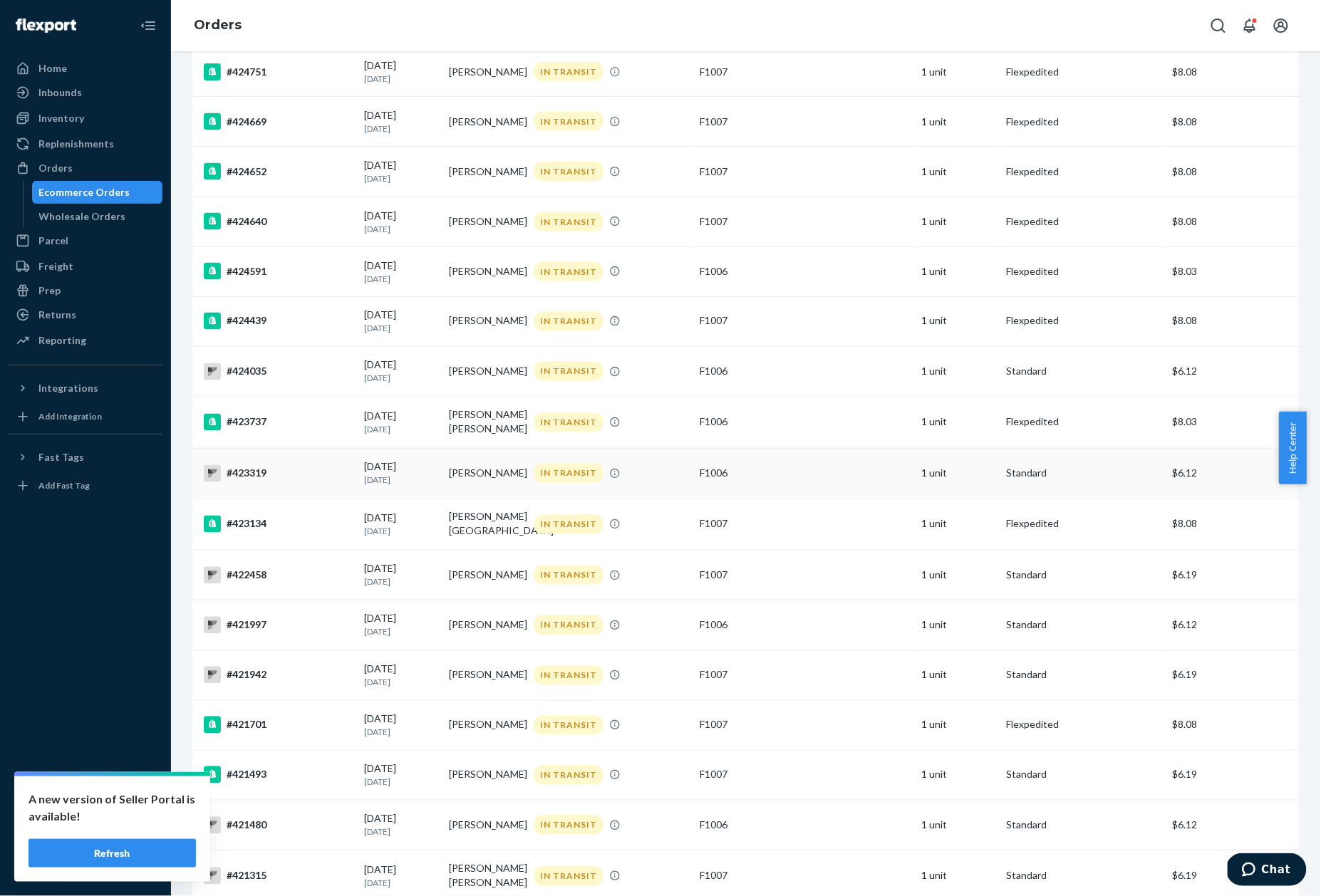
click at [265, 478] on div "#423319" at bounding box center [278, 473] width 149 height 17
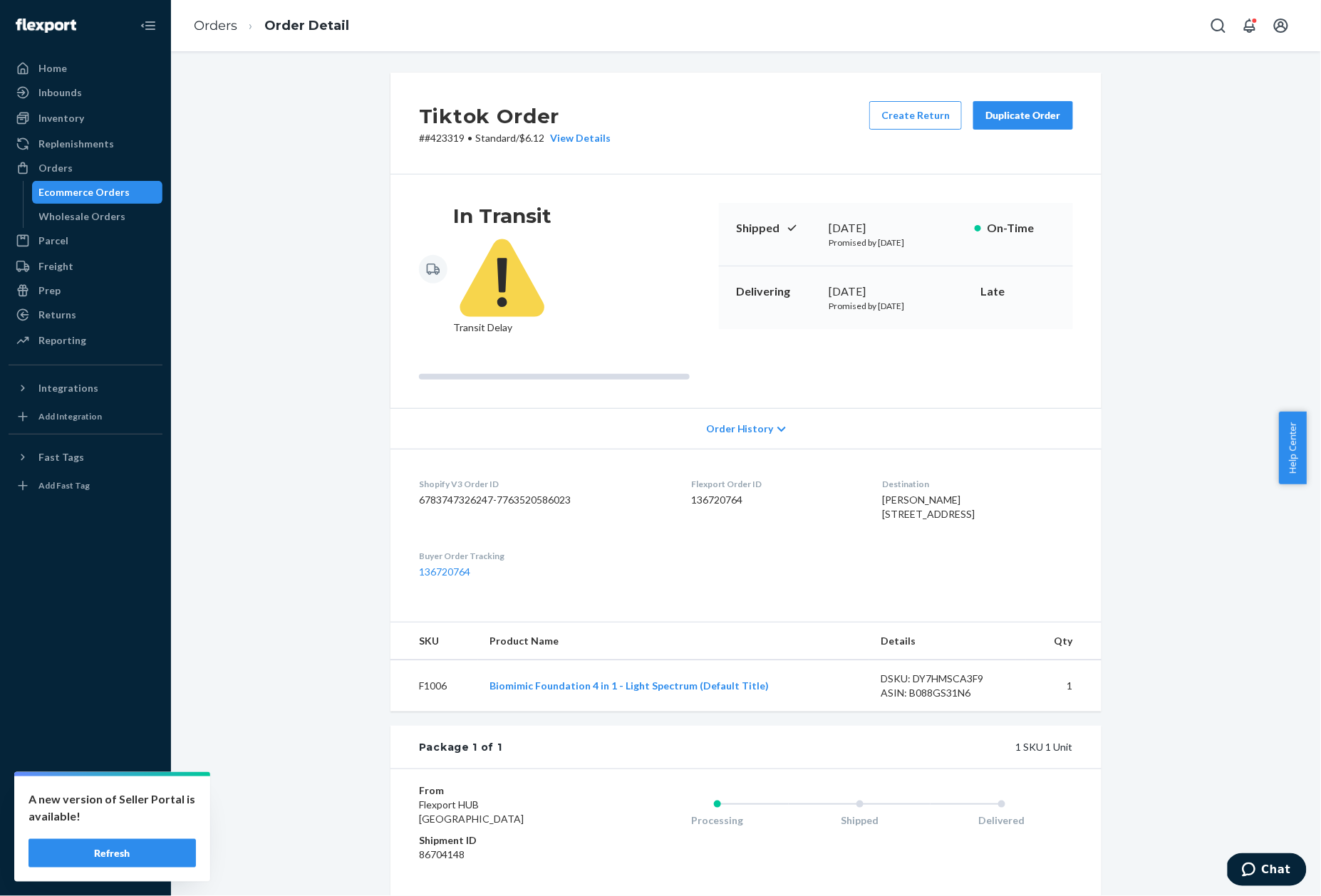
click at [439, 134] on p "# #423319 • Standard / $6.12 View Details" at bounding box center [515, 138] width 192 height 14
click at [1269, 867] on span "Chat" at bounding box center [1276, 868] width 30 height 13
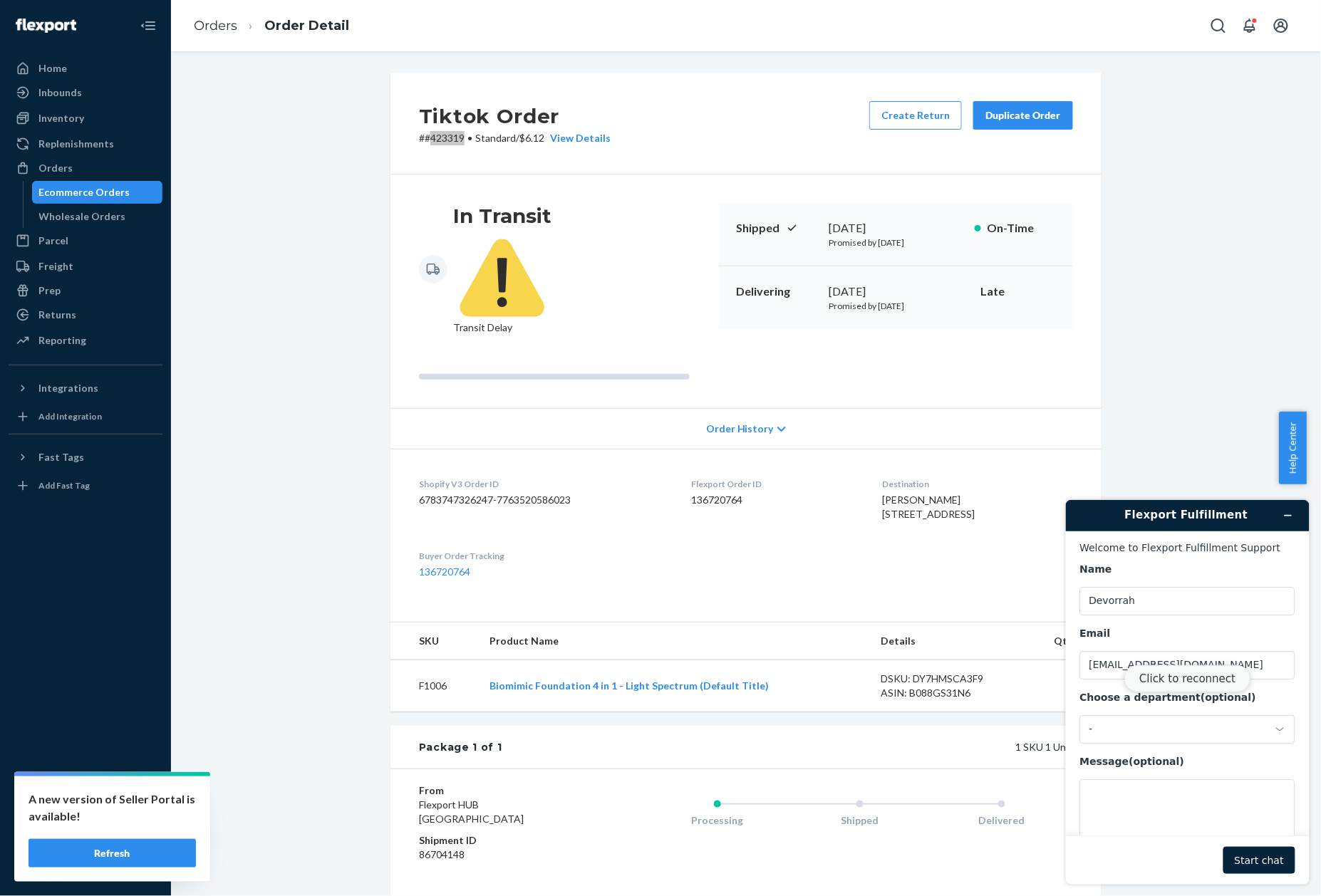
click at [1183, 679] on button "Click to reconnect" at bounding box center [1187, 678] width 126 height 27
click at [443, 139] on p "# #423319 • Standard / $6.12 View Details" at bounding box center [515, 138] width 192 height 14
click at [445, 134] on p "# #423319 • Standard / $6.12 View Details" at bounding box center [515, 138] width 192 height 14
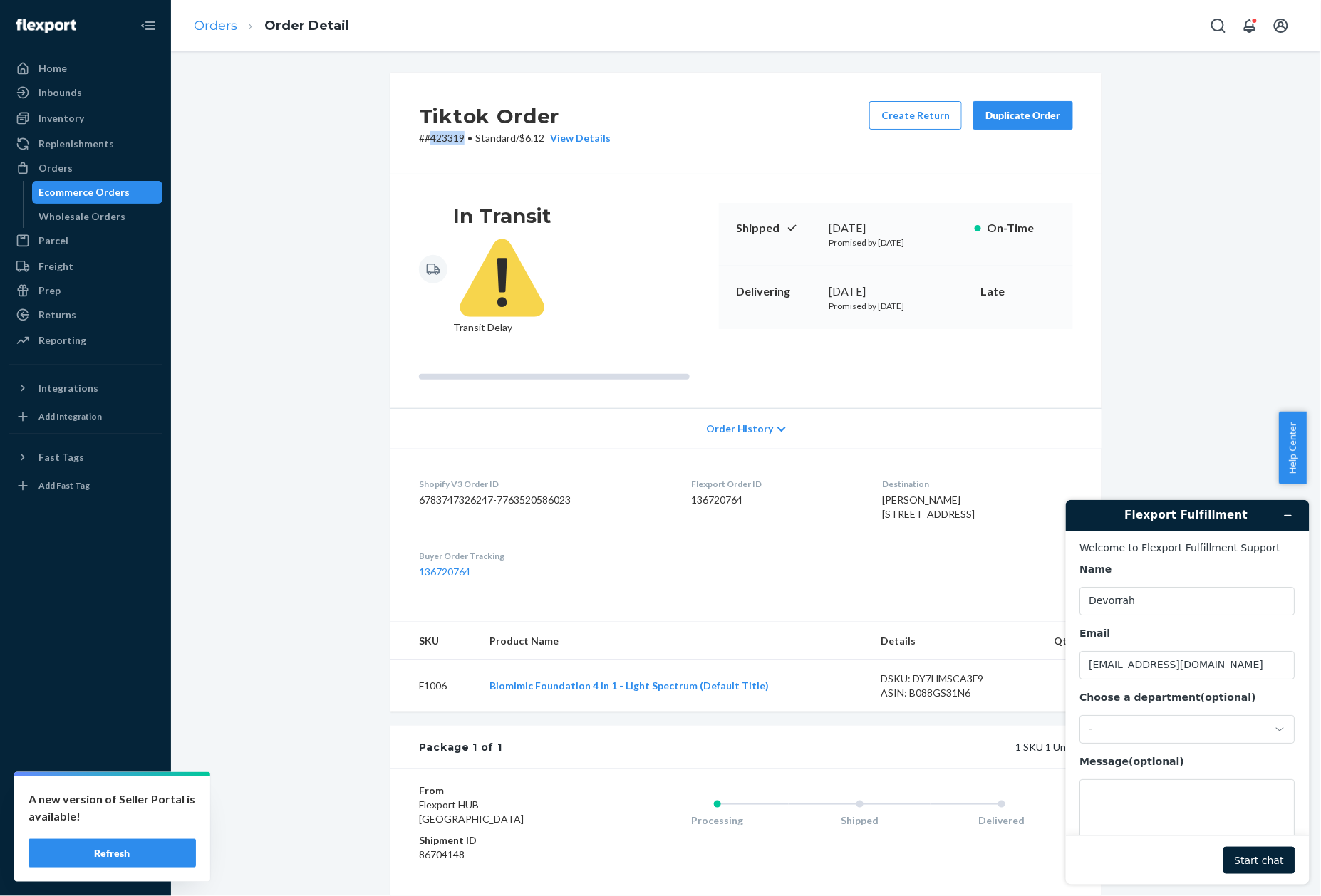
click at [225, 30] on link "Orders" at bounding box center [215, 25] width 44 height 15
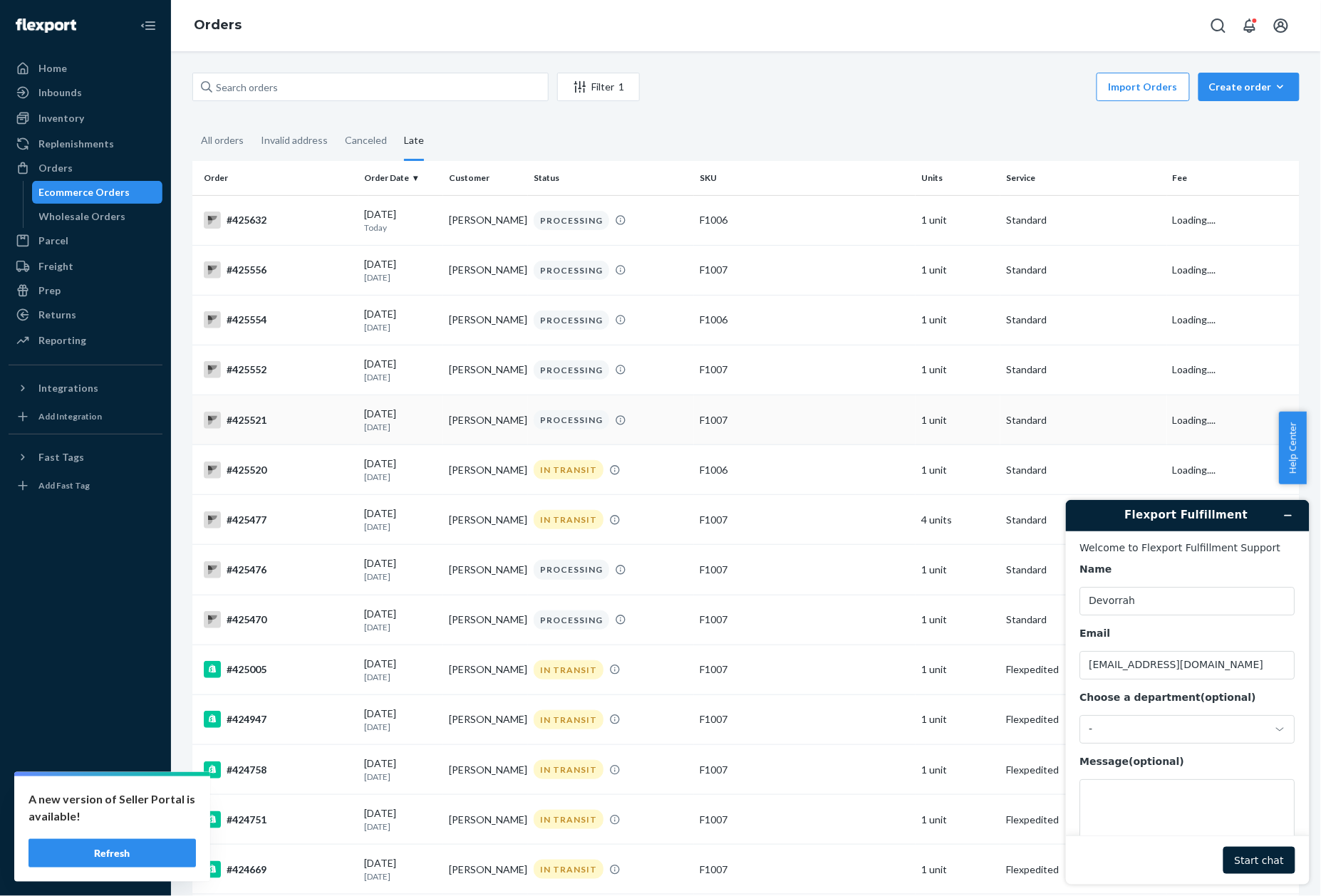
scroll to position [748, 0]
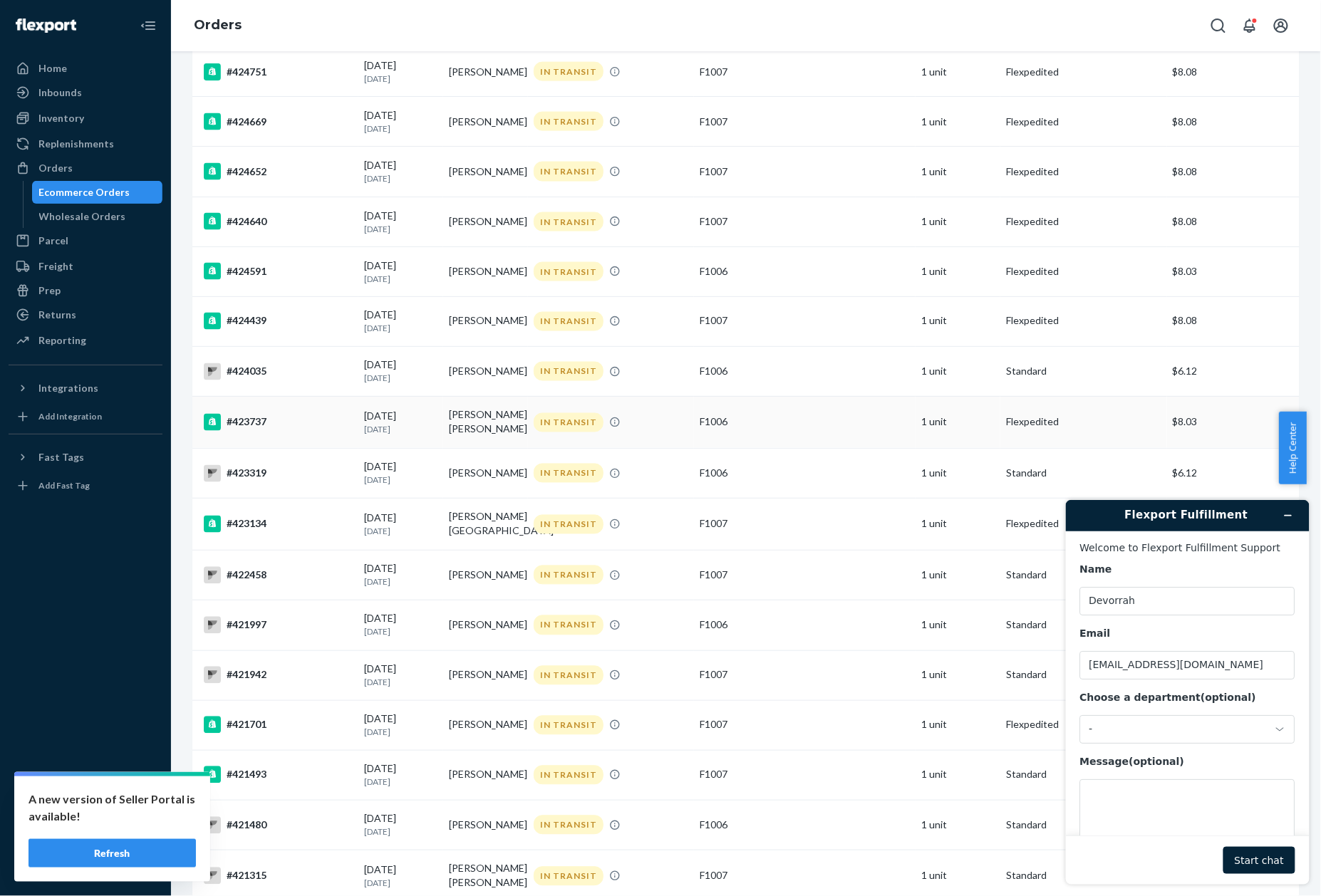
click at [225, 420] on div "#423737" at bounding box center [278, 422] width 149 height 17
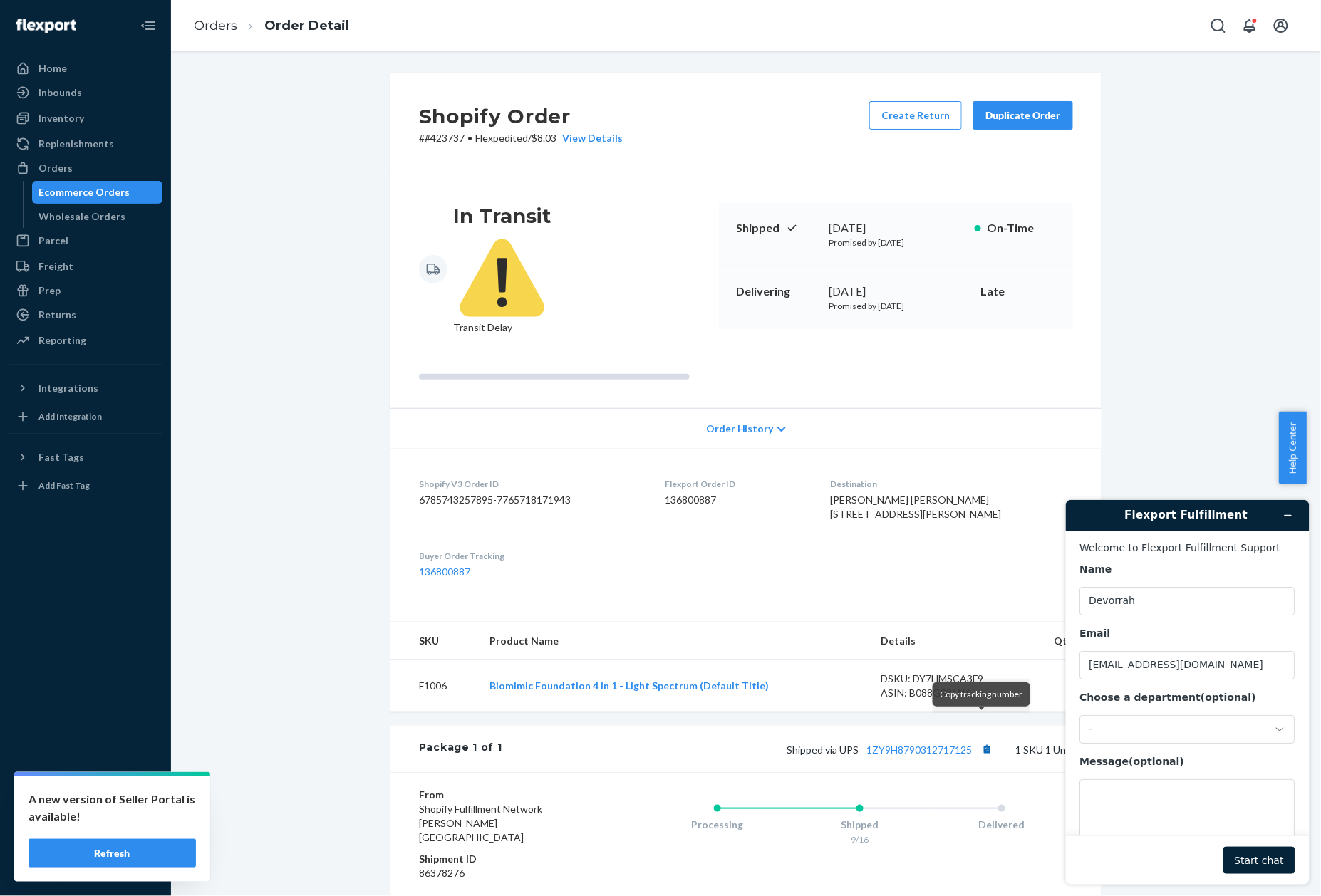
click at [981, 740] on button "Copy tracking number" at bounding box center [987, 749] width 18 height 18
click at [436, 137] on p "# #423737 • Flexpedited / $8.03 View Details" at bounding box center [521, 138] width 204 height 14
click at [215, 30] on link "Orders" at bounding box center [215, 25] width 44 height 15
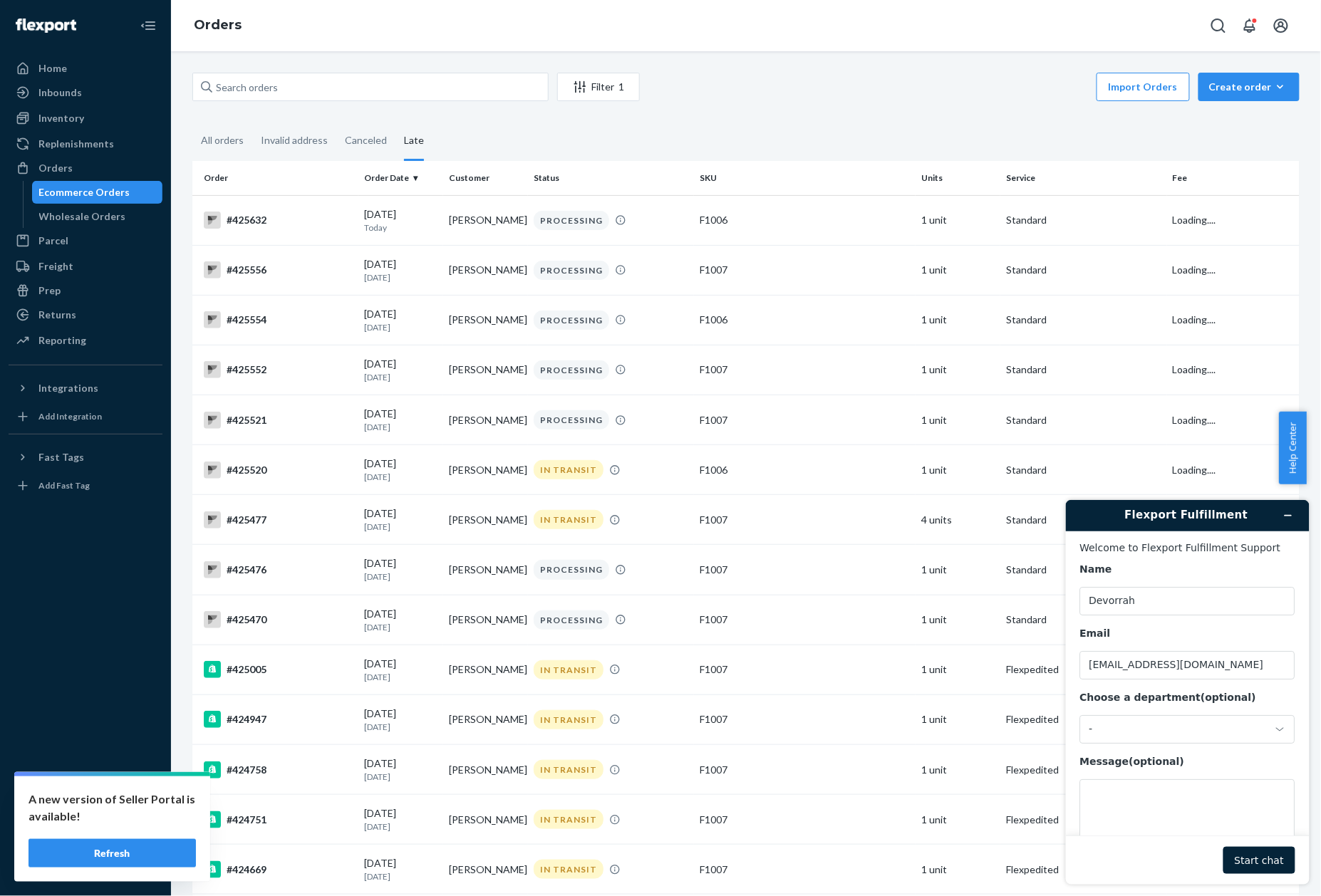
scroll to position [699, 0]
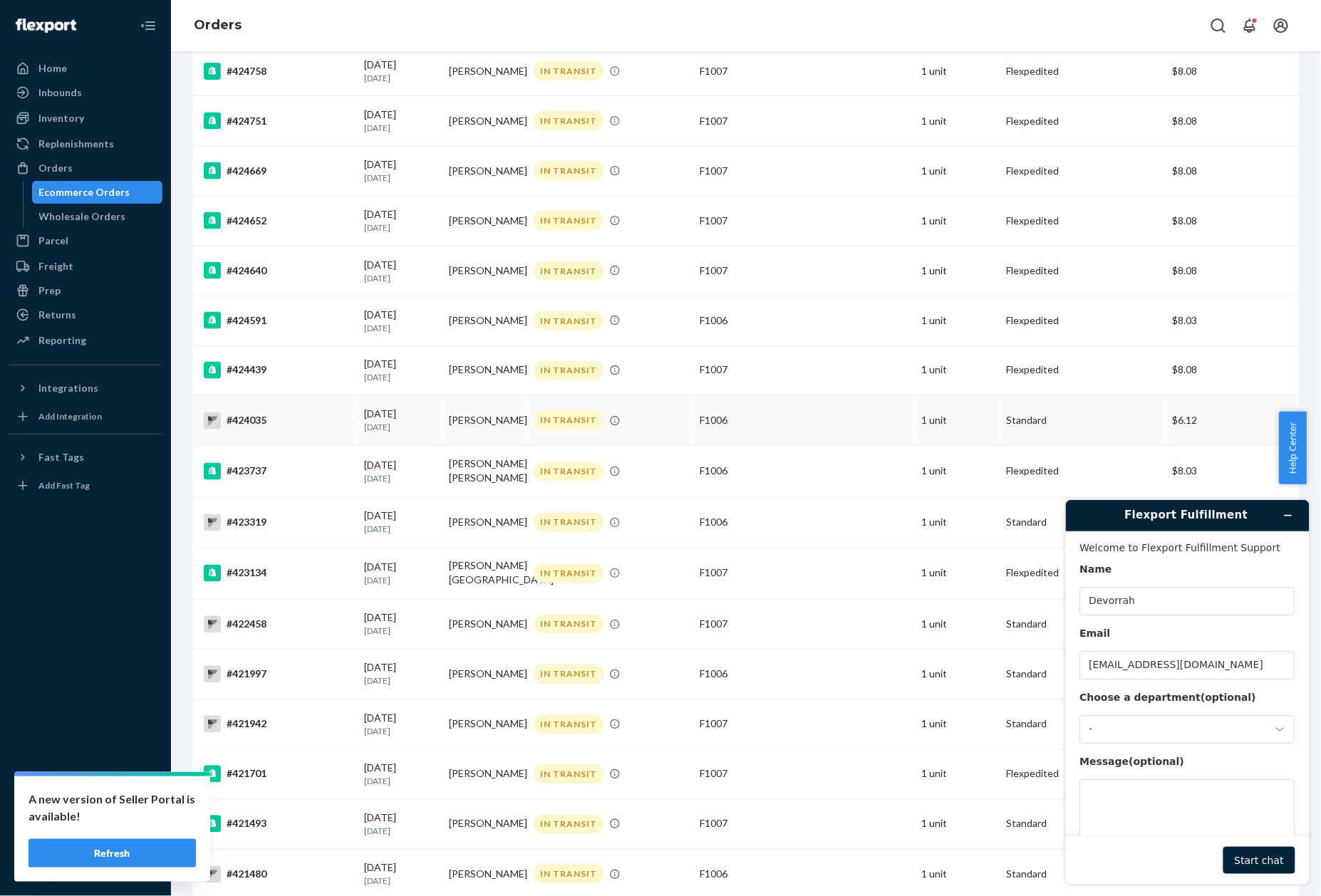
click at [254, 430] on div "#424035" at bounding box center [278, 421] width 149 height 17
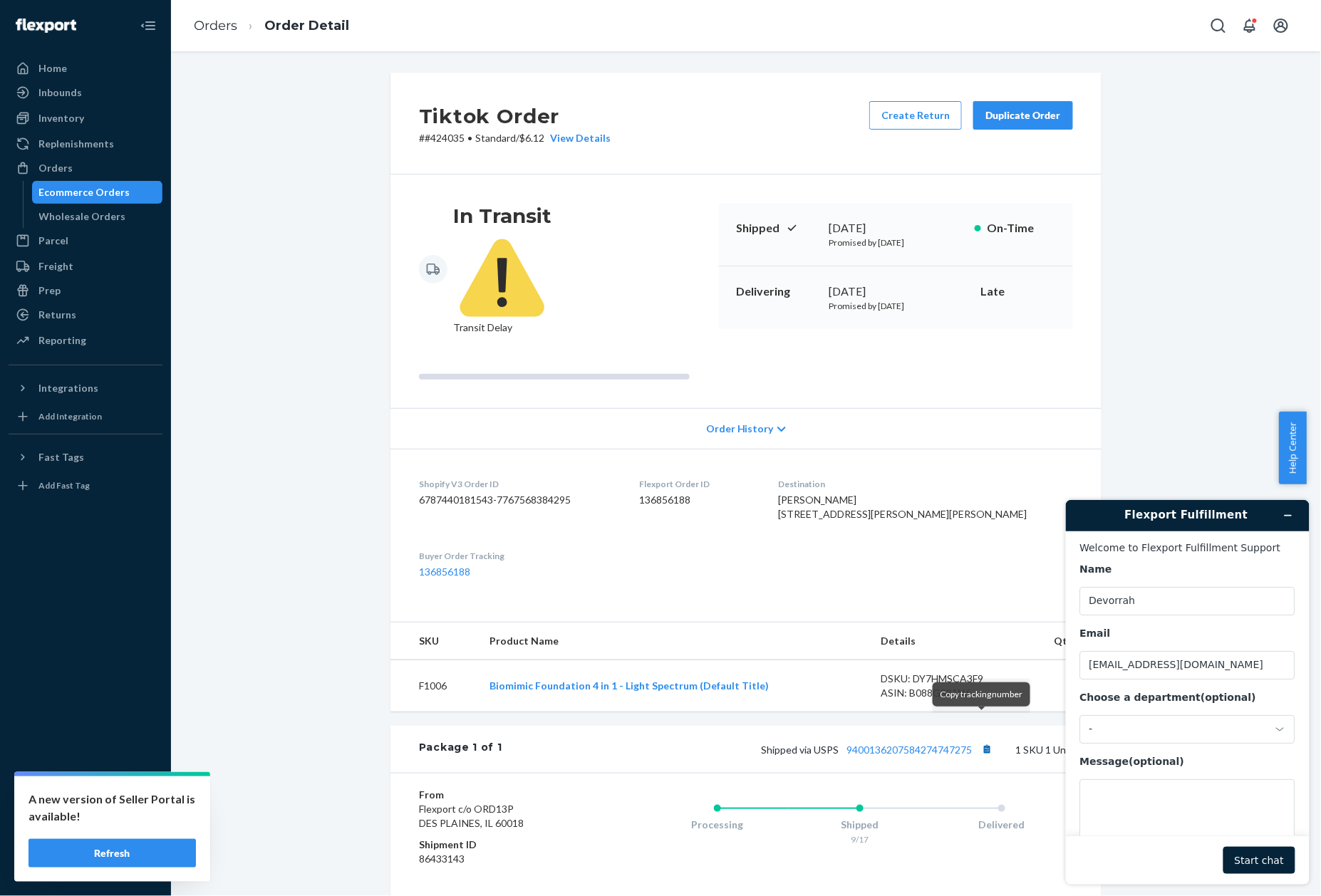
click at [987, 740] on button "Copy tracking number" at bounding box center [987, 749] width 18 height 18
click at [435, 137] on p "# #424035 • Standard / $6.12 View Details" at bounding box center [515, 138] width 192 height 14
click at [223, 34] on li "Orders" at bounding box center [215, 26] width 44 height 18
click at [222, 31] on link "Orders" at bounding box center [215, 25] width 44 height 15
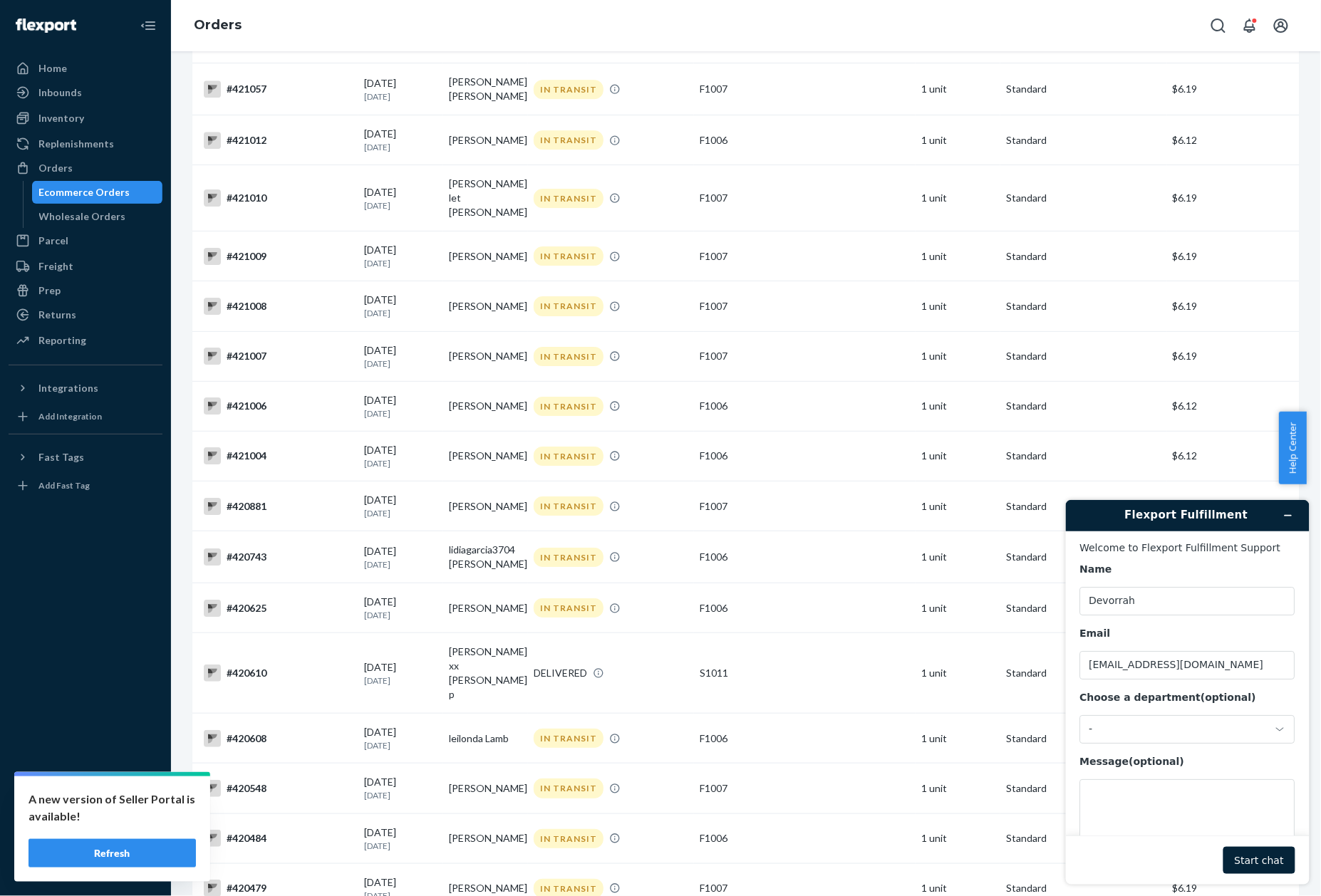
scroll to position [649, 0]
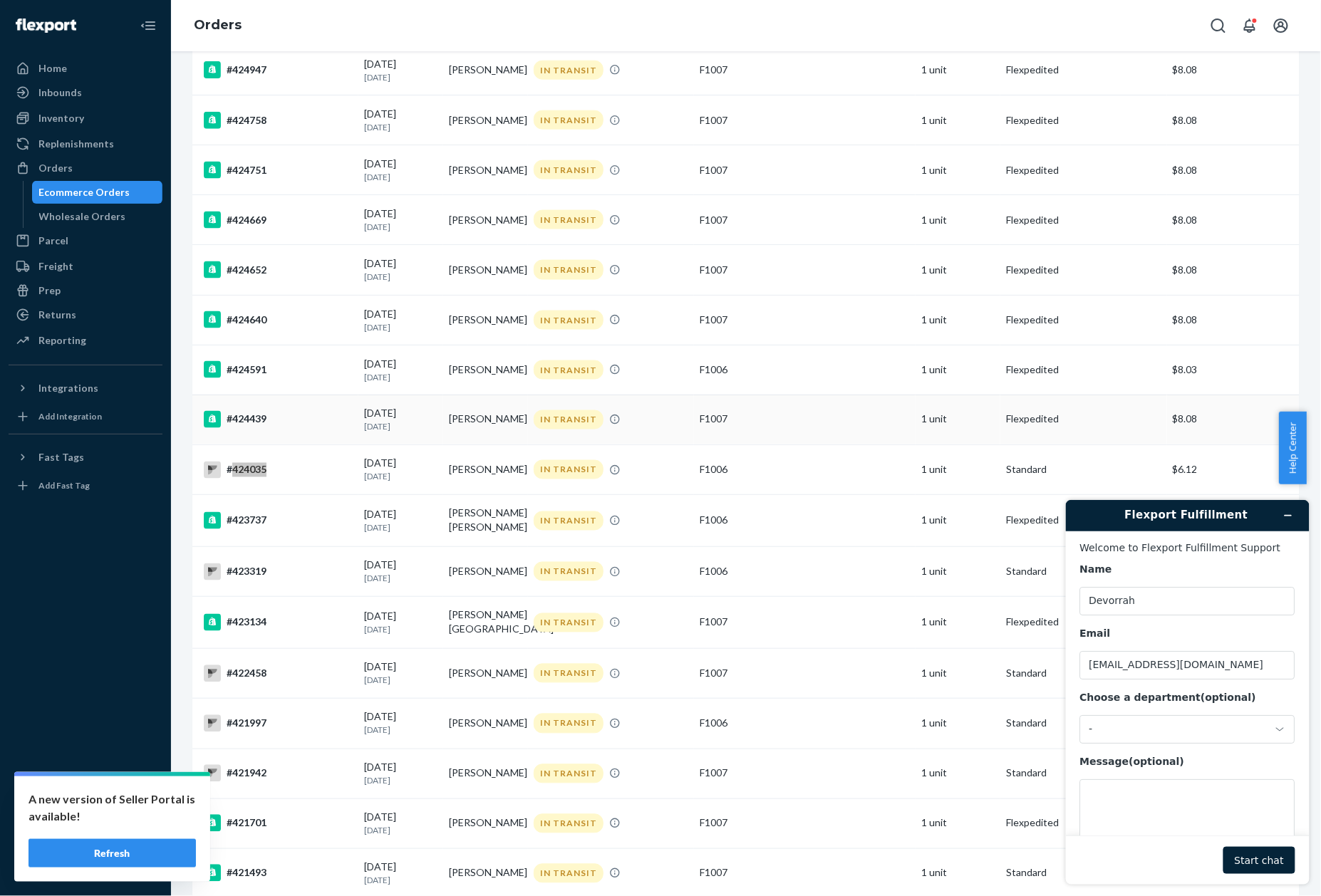
click at [267, 438] on td "#424439" at bounding box center [275, 420] width 166 height 50
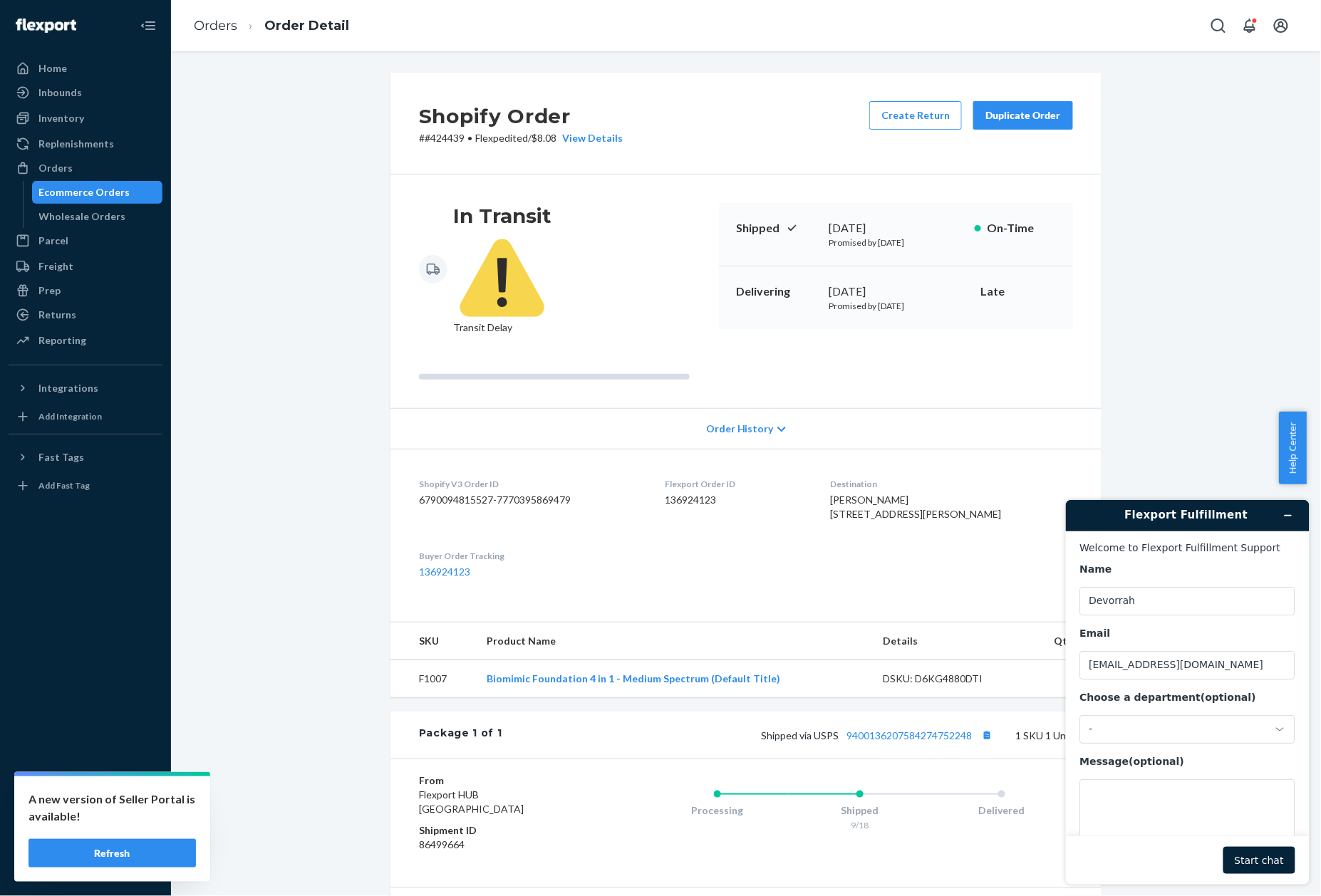
click at [981, 726] on button "Copy tracking number" at bounding box center [987, 734] width 18 height 18
drag, startPoint x: 87, startPoint y: 551, endPoint x: 981, endPoint y: 712, distance: 908.4
click at [981, 726] on button "Copy tracking number" at bounding box center [987, 734] width 18 height 18
click at [982, 726] on button "Copy tracking number" at bounding box center [987, 734] width 18 height 18
click at [450, 140] on p "# #424439 • Flexpedited / $8.08 View Details" at bounding box center [521, 138] width 204 height 14
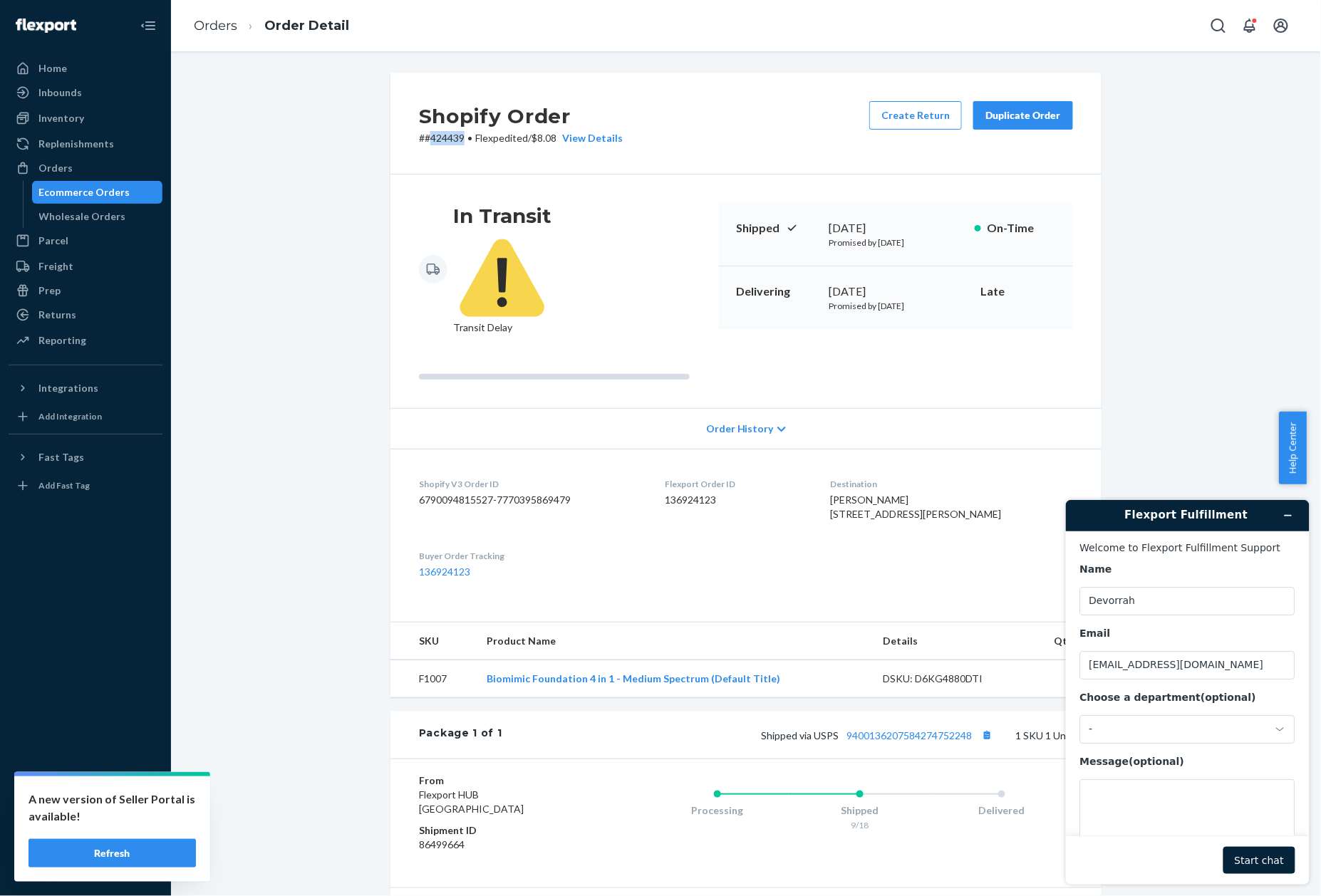
click at [450, 140] on p "# #424439 • Flexpedited / $8.08 View Details" at bounding box center [521, 138] width 204 height 14
click at [226, 30] on link "Orders" at bounding box center [215, 25] width 44 height 15
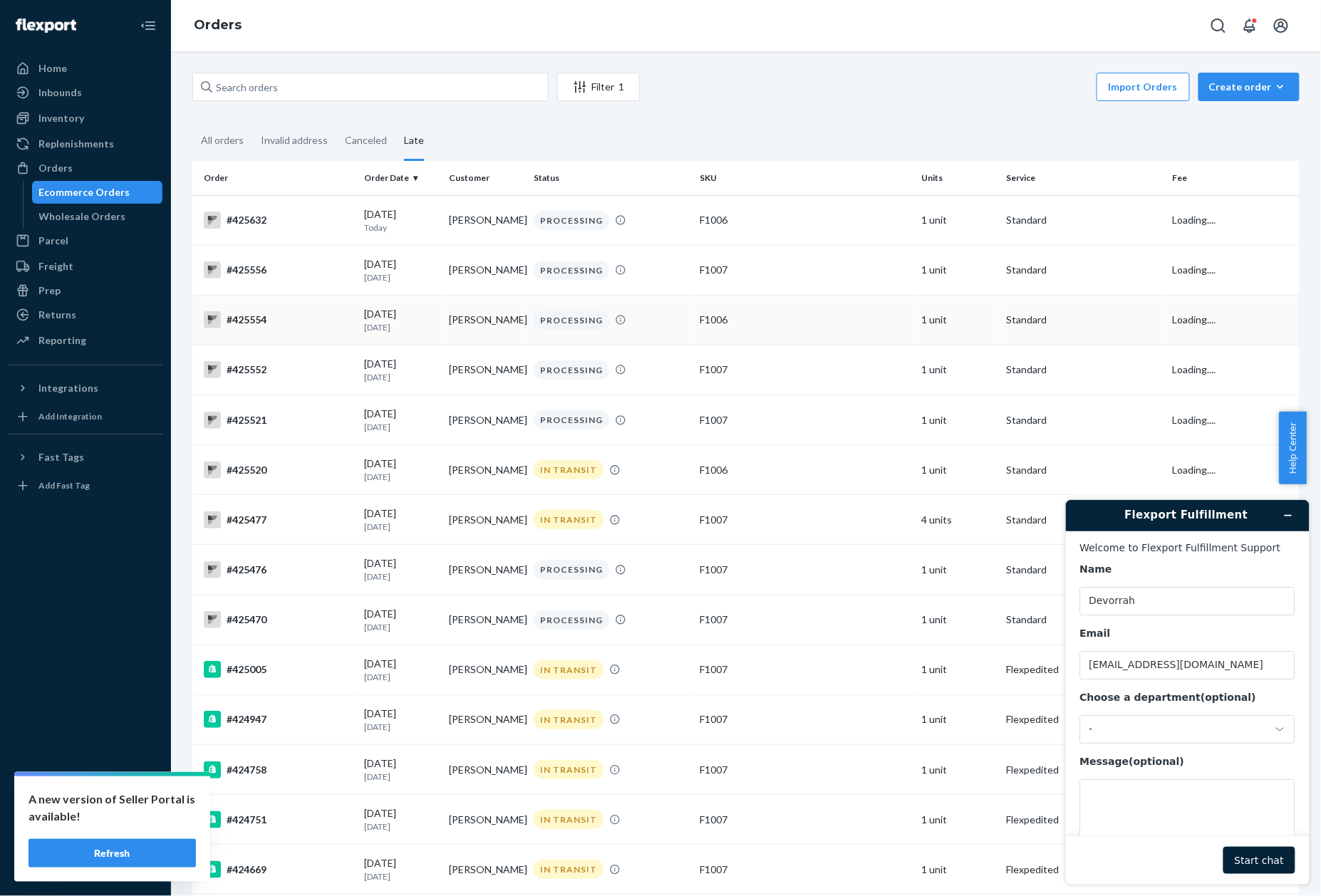
scroll to position [599, 0]
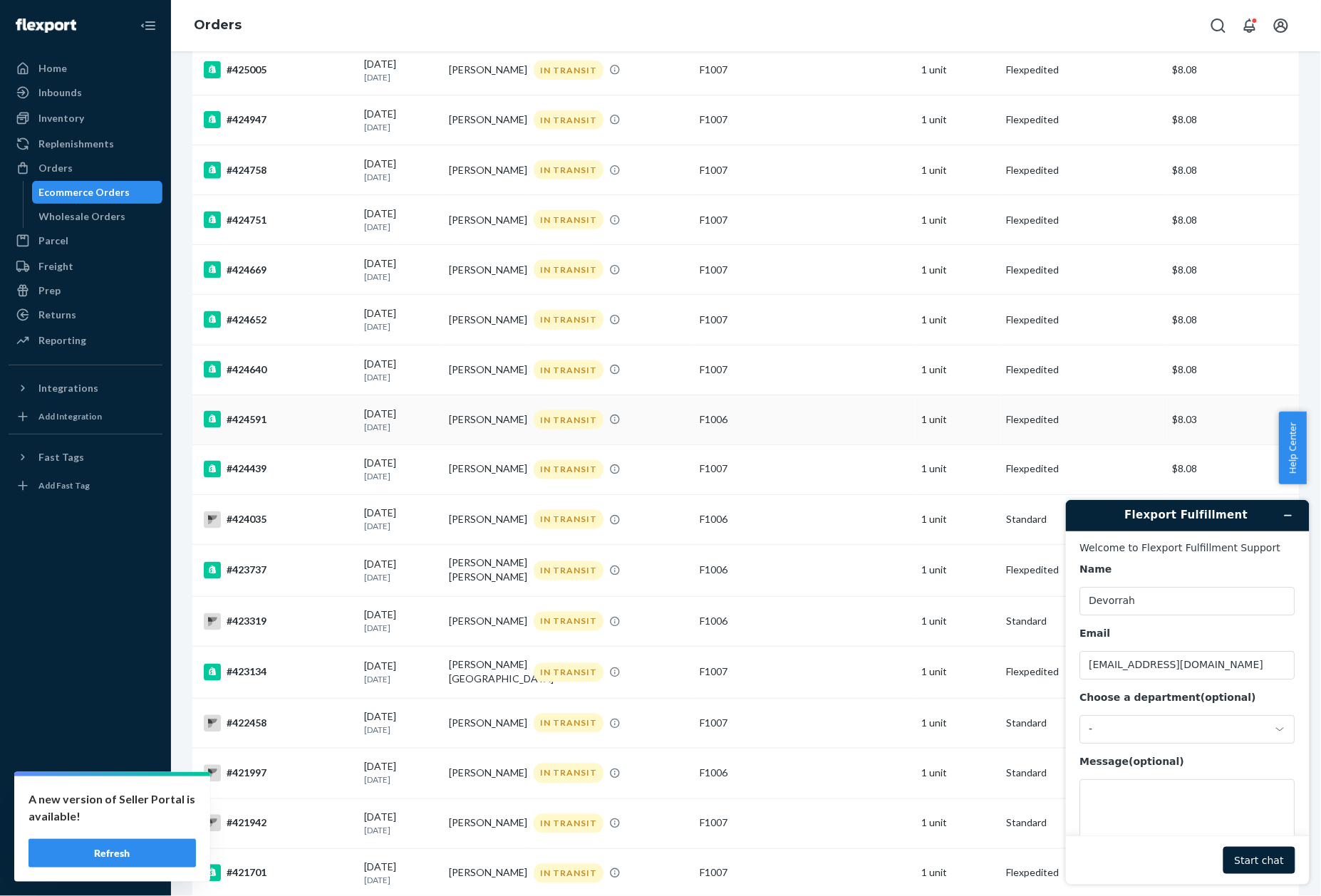
click at [244, 428] on div "#424591" at bounding box center [278, 419] width 149 height 17
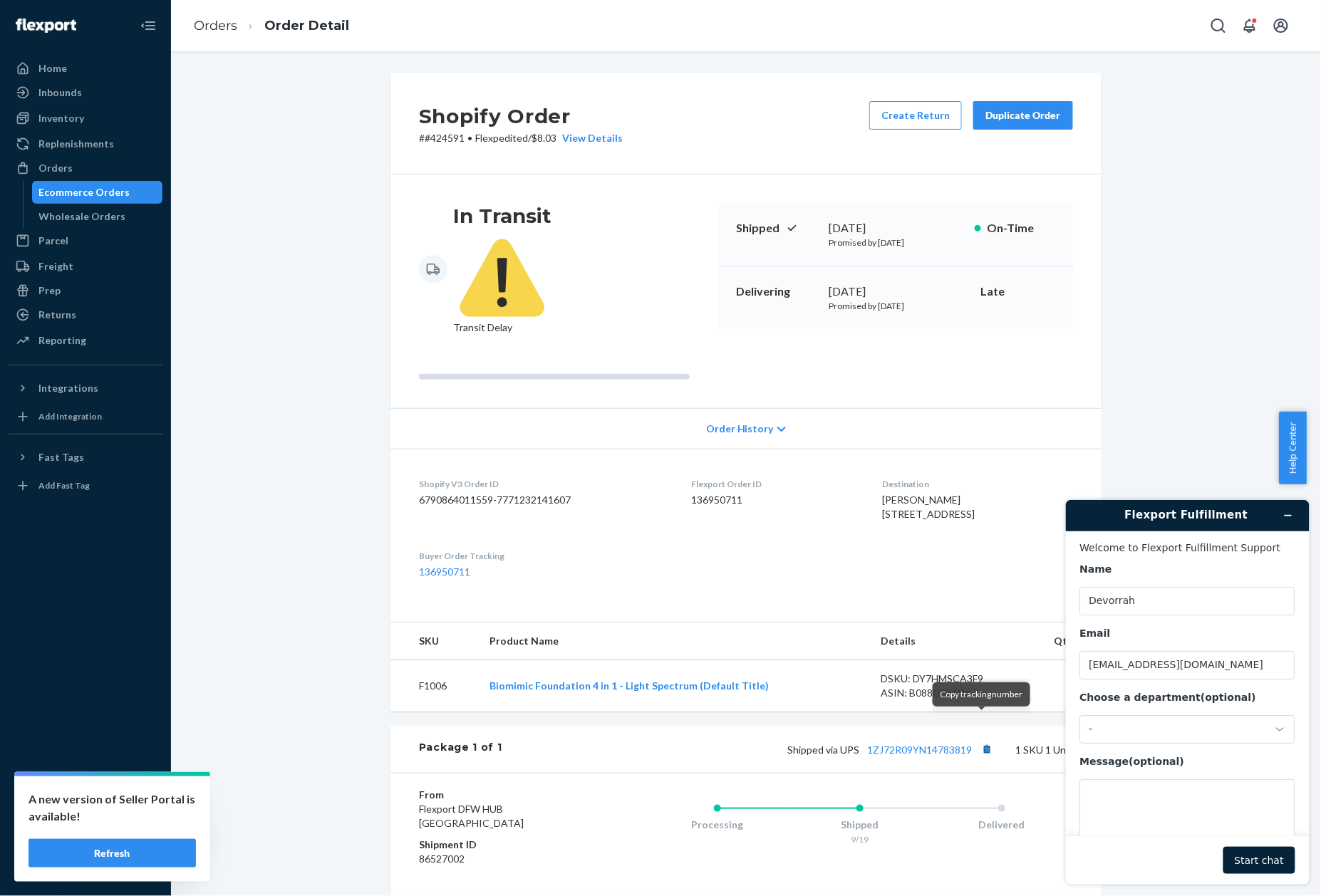
click at [984, 740] on button "Copy tracking number" at bounding box center [987, 749] width 18 height 18
click at [442, 138] on p "# #424591 • Flexpedited / $8.03 View Details" at bounding box center [521, 138] width 204 height 14
click at [214, 23] on link "Orders" at bounding box center [215, 25] width 44 height 15
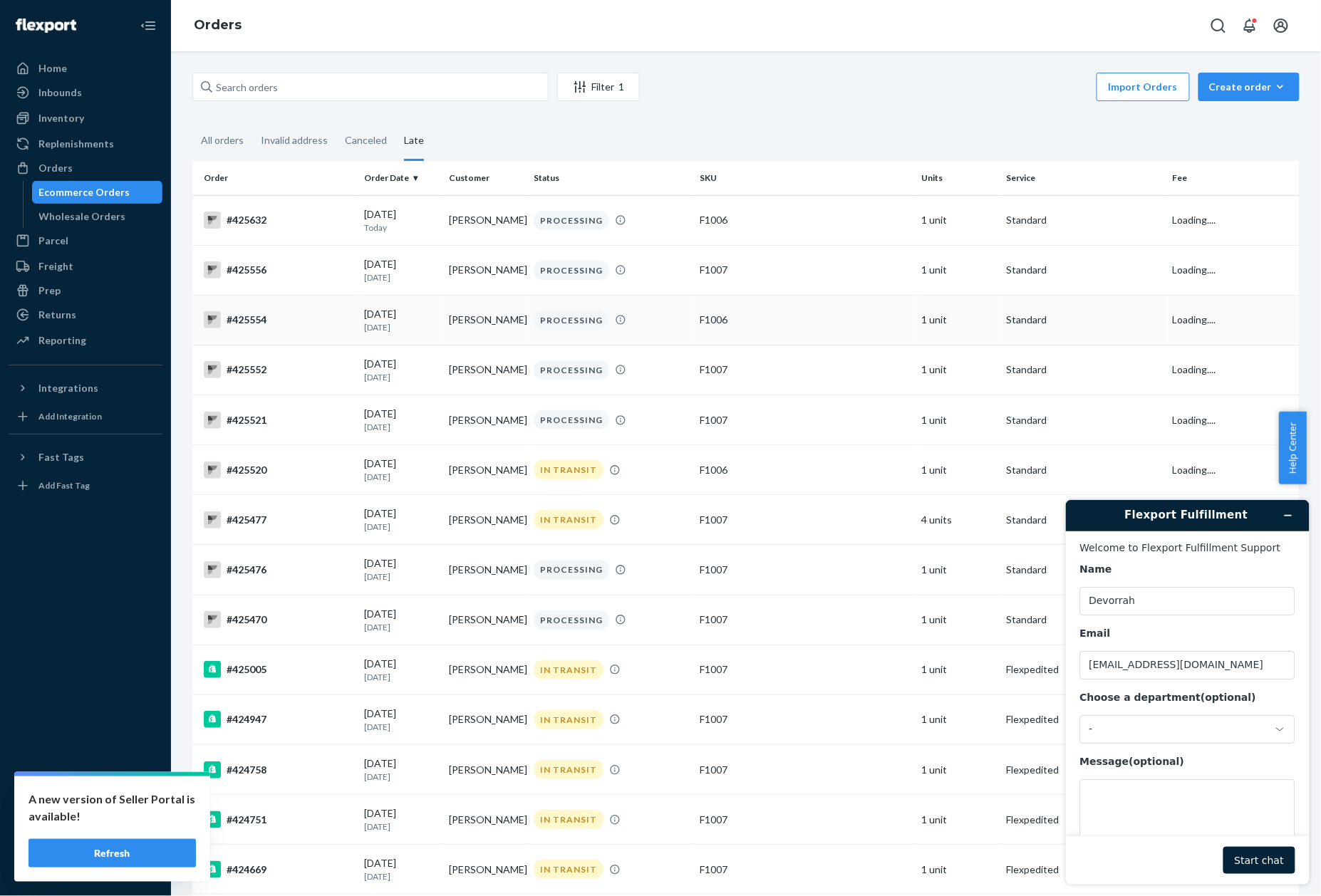
scroll to position [551, 0]
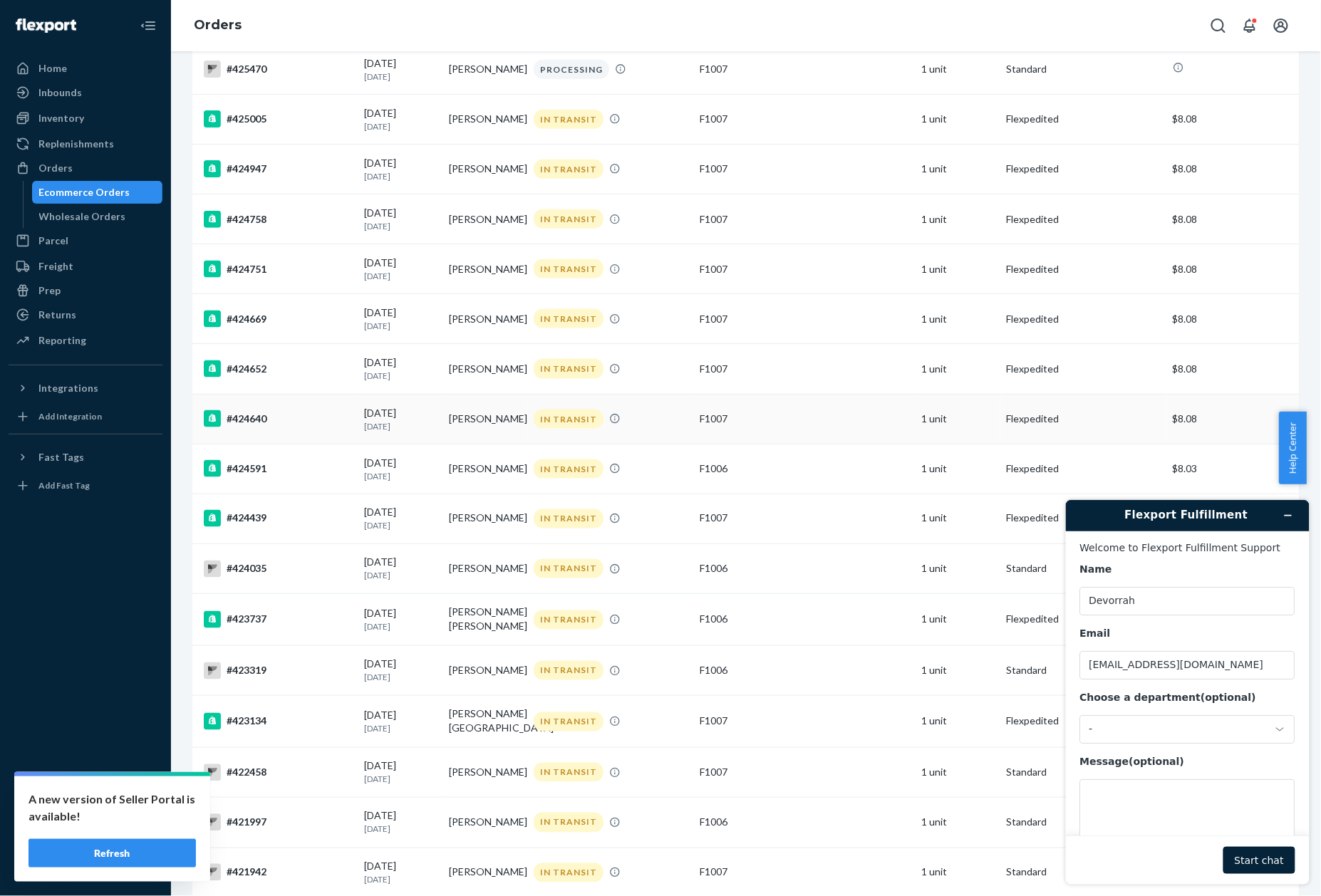
click at [259, 424] on div "#424640" at bounding box center [278, 418] width 149 height 17
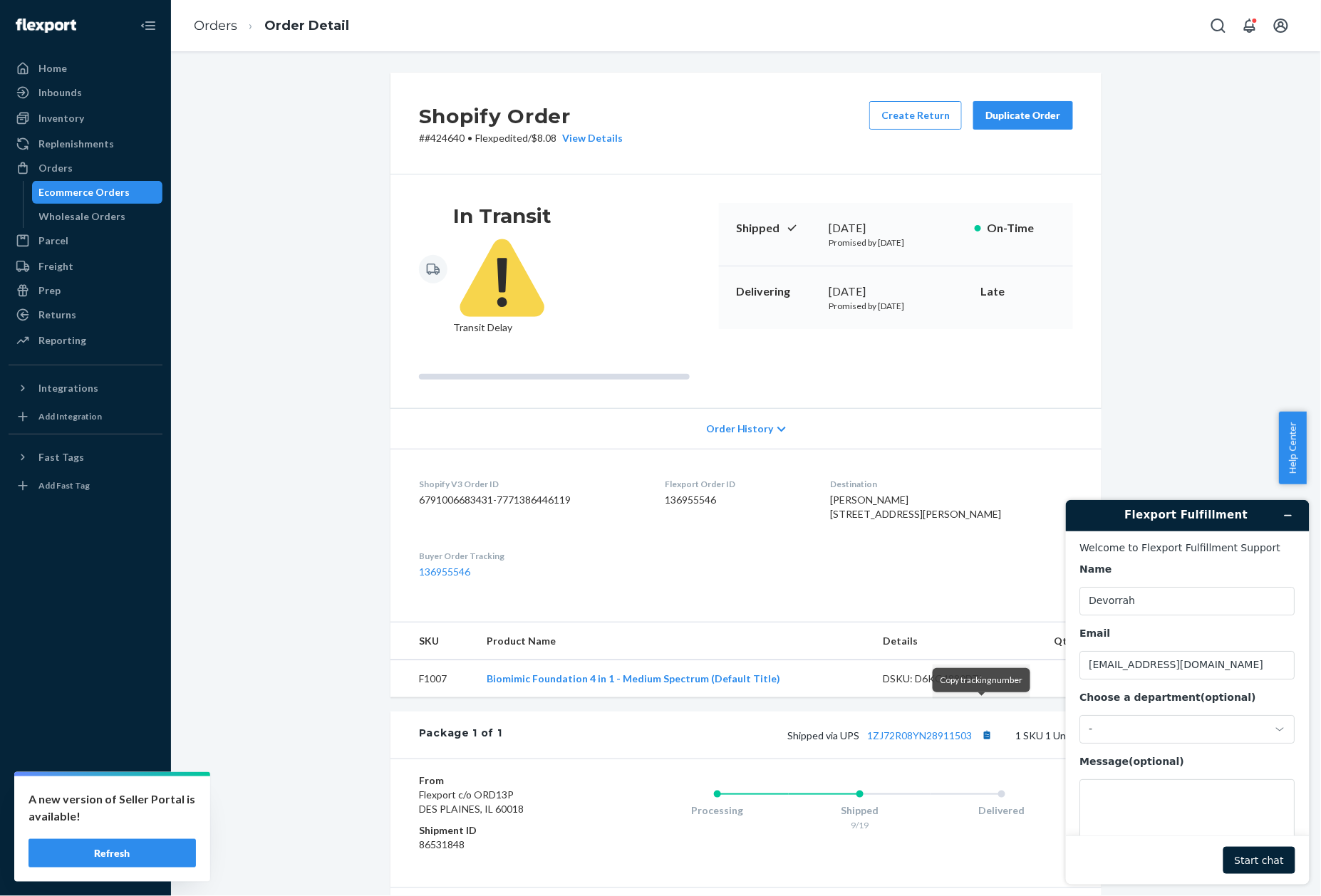
click at [984, 726] on button "Copy tracking number" at bounding box center [987, 734] width 18 height 18
click at [442, 142] on p "# #424640 • Flexpedited / $8.08 View Details" at bounding box center [521, 138] width 204 height 14
click at [218, 27] on link "Orders" at bounding box center [215, 25] width 44 height 15
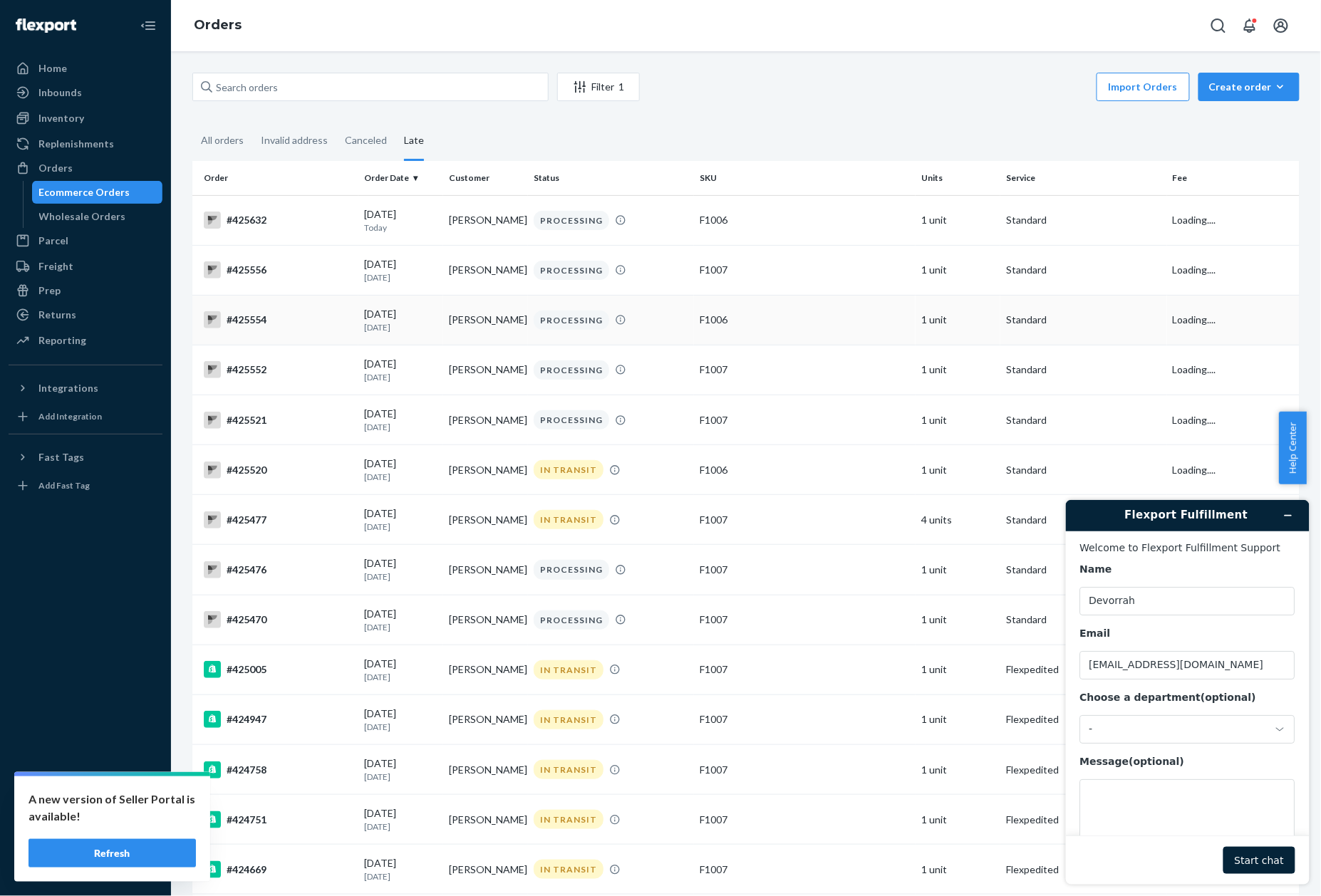
scroll to position [501, 0]
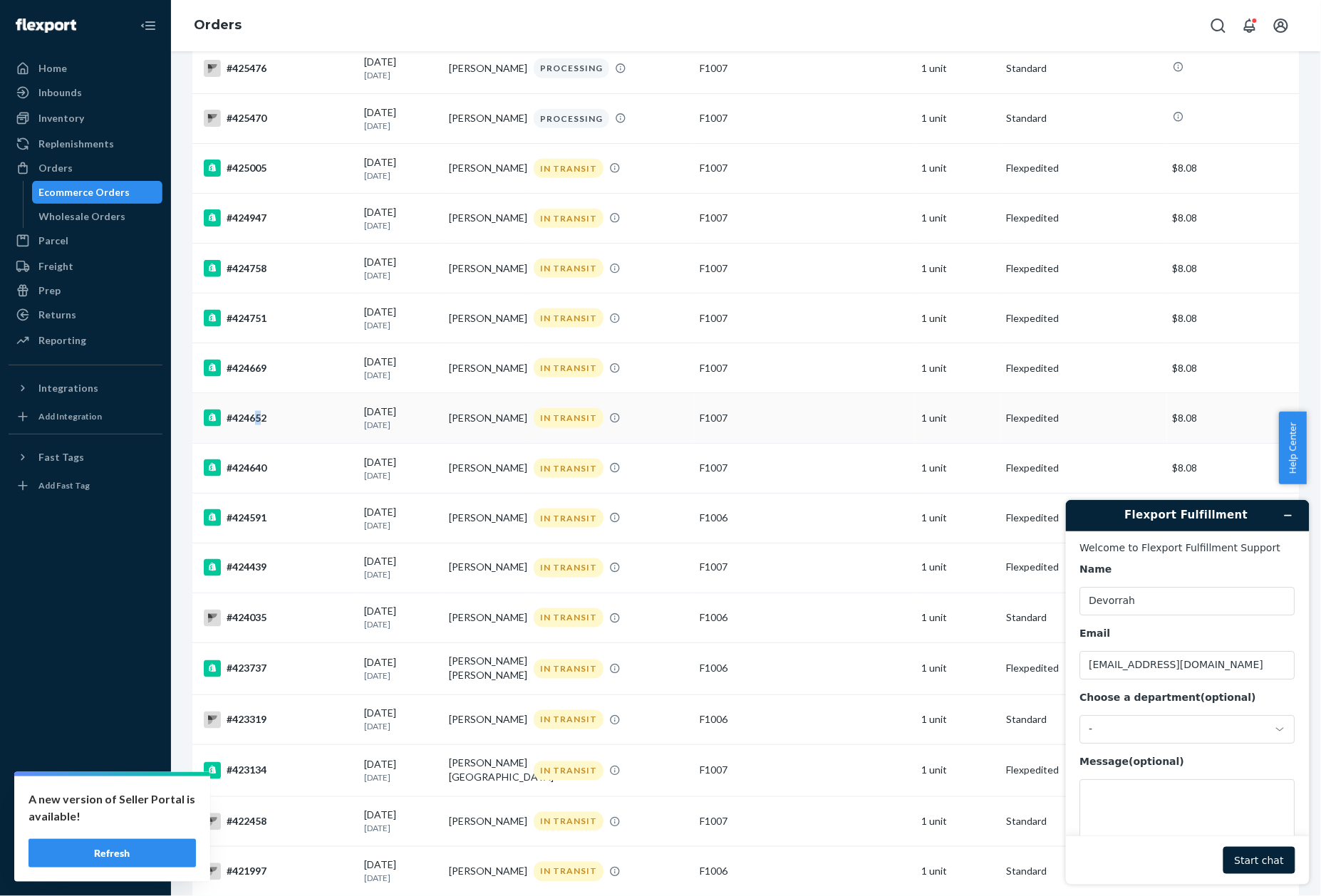
click at [257, 419] on div "#424652" at bounding box center [278, 418] width 149 height 17
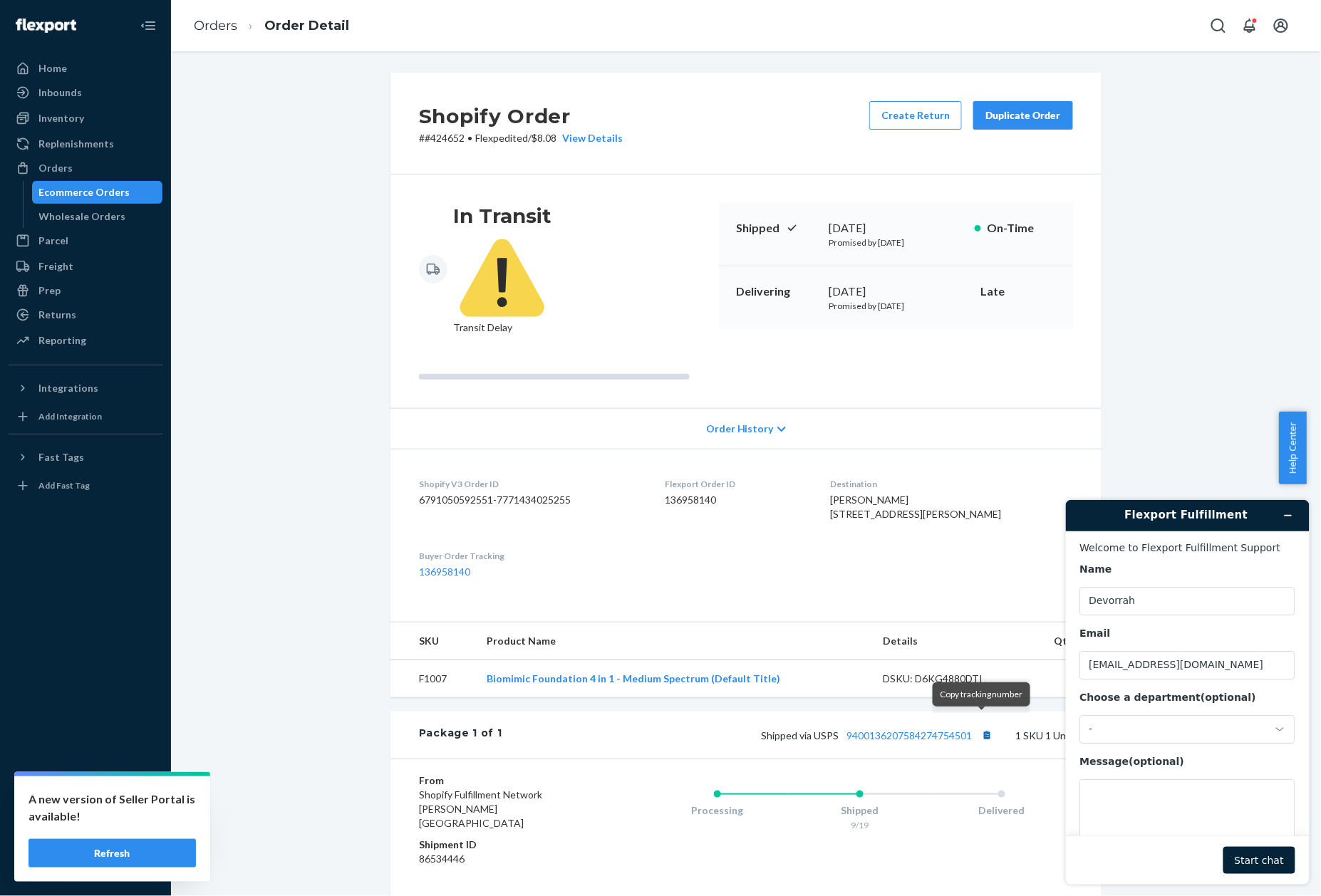
click at [978, 726] on button "Copy tracking number" at bounding box center [987, 734] width 18 height 18
click at [442, 138] on p "# #424652 • Flexpedited / $8.08 View Details" at bounding box center [521, 138] width 204 height 14
click at [214, 26] on link "Orders" at bounding box center [215, 25] width 44 height 15
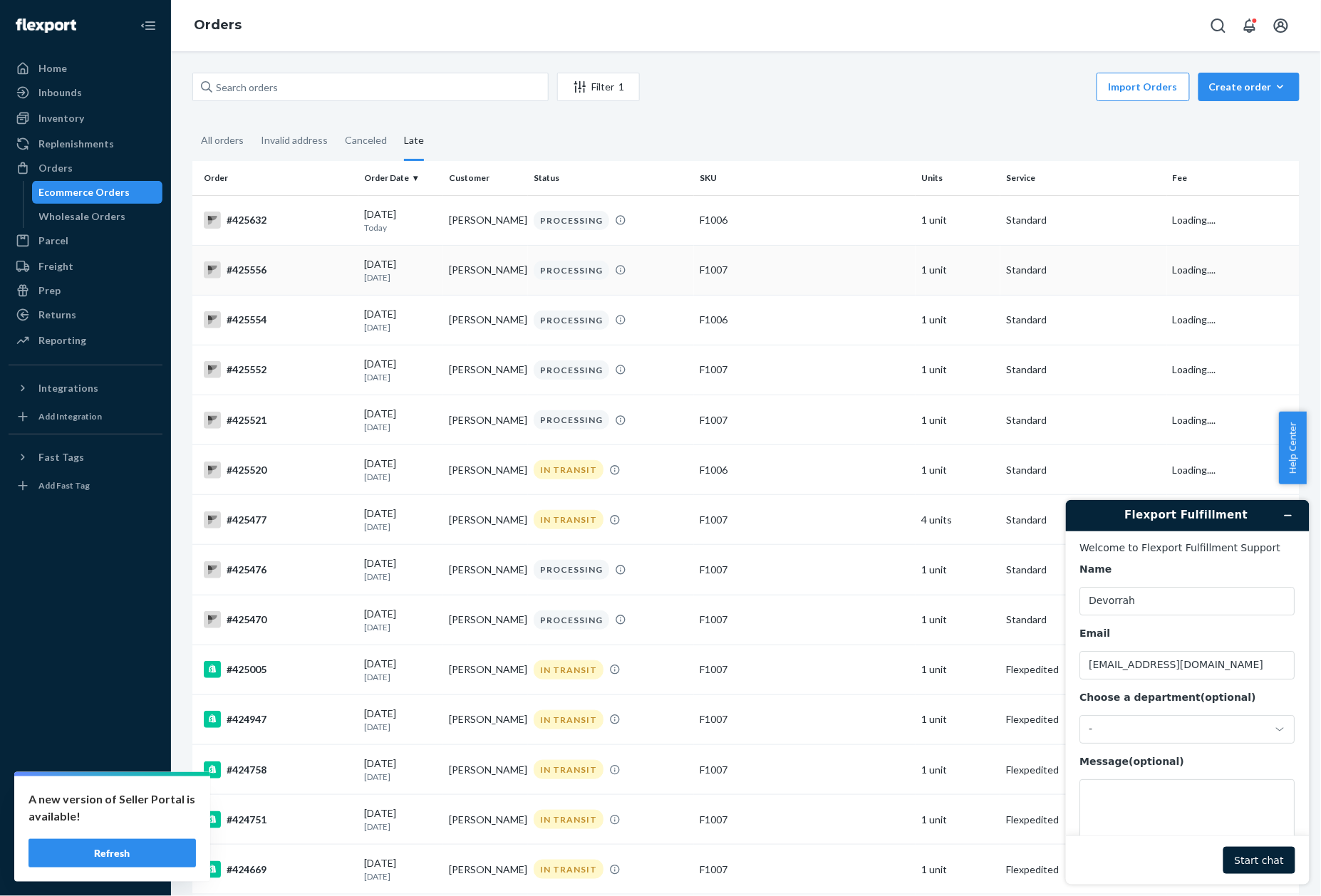
scroll to position [452, 0]
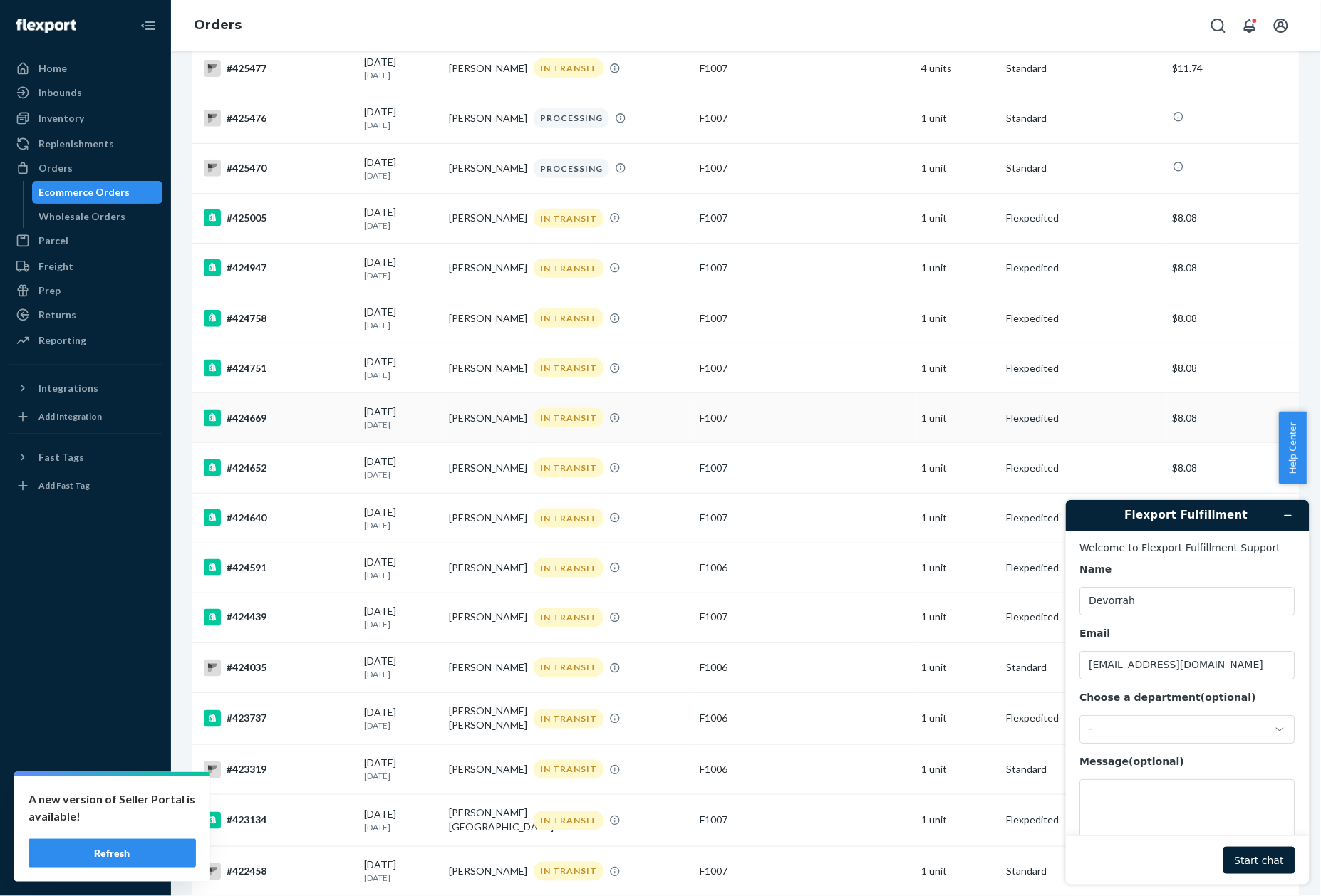
click at [259, 420] on div "#424669" at bounding box center [278, 418] width 149 height 17
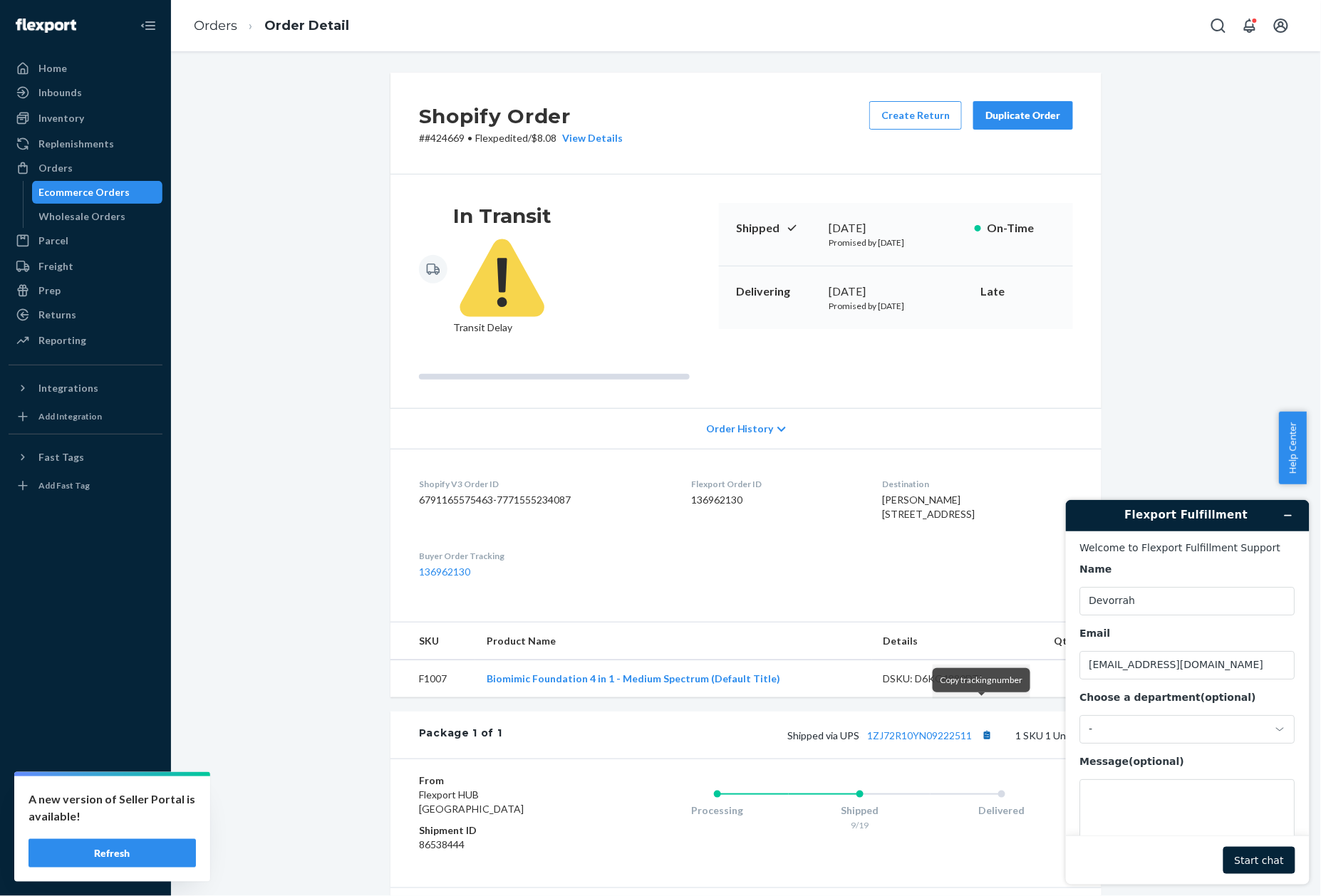
click at [986, 726] on button "Copy tracking number" at bounding box center [987, 734] width 18 height 18
click at [440, 134] on p "# #424669 • Flexpedited / $8.08 View Details" at bounding box center [521, 138] width 204 height 14
click at [211, 31] on link "Orders" at bounding box center [215, 25] width 44 height 15
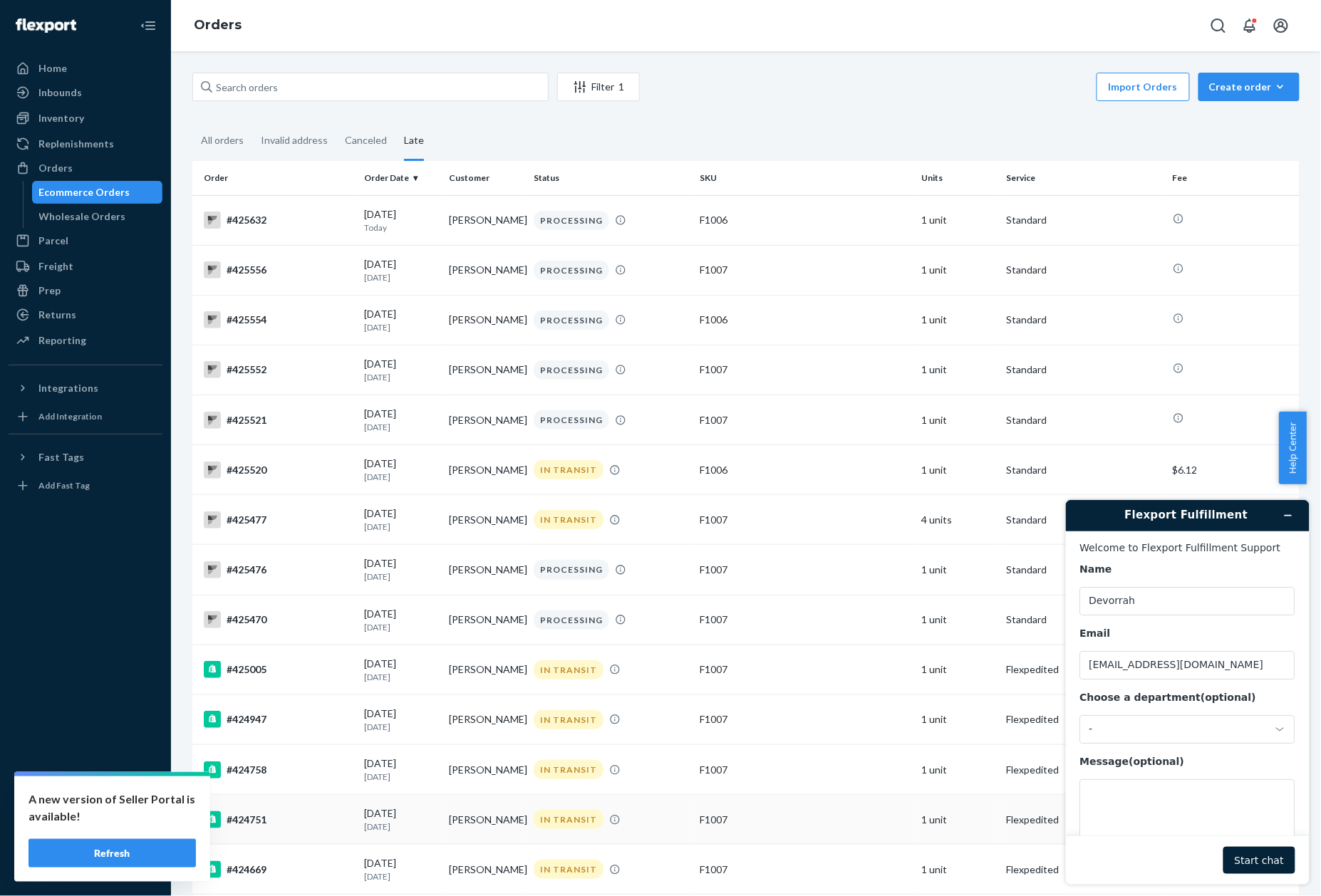
click at [262, 826] on div "#424751" at bounding box center [278, 819] width 149 height 17
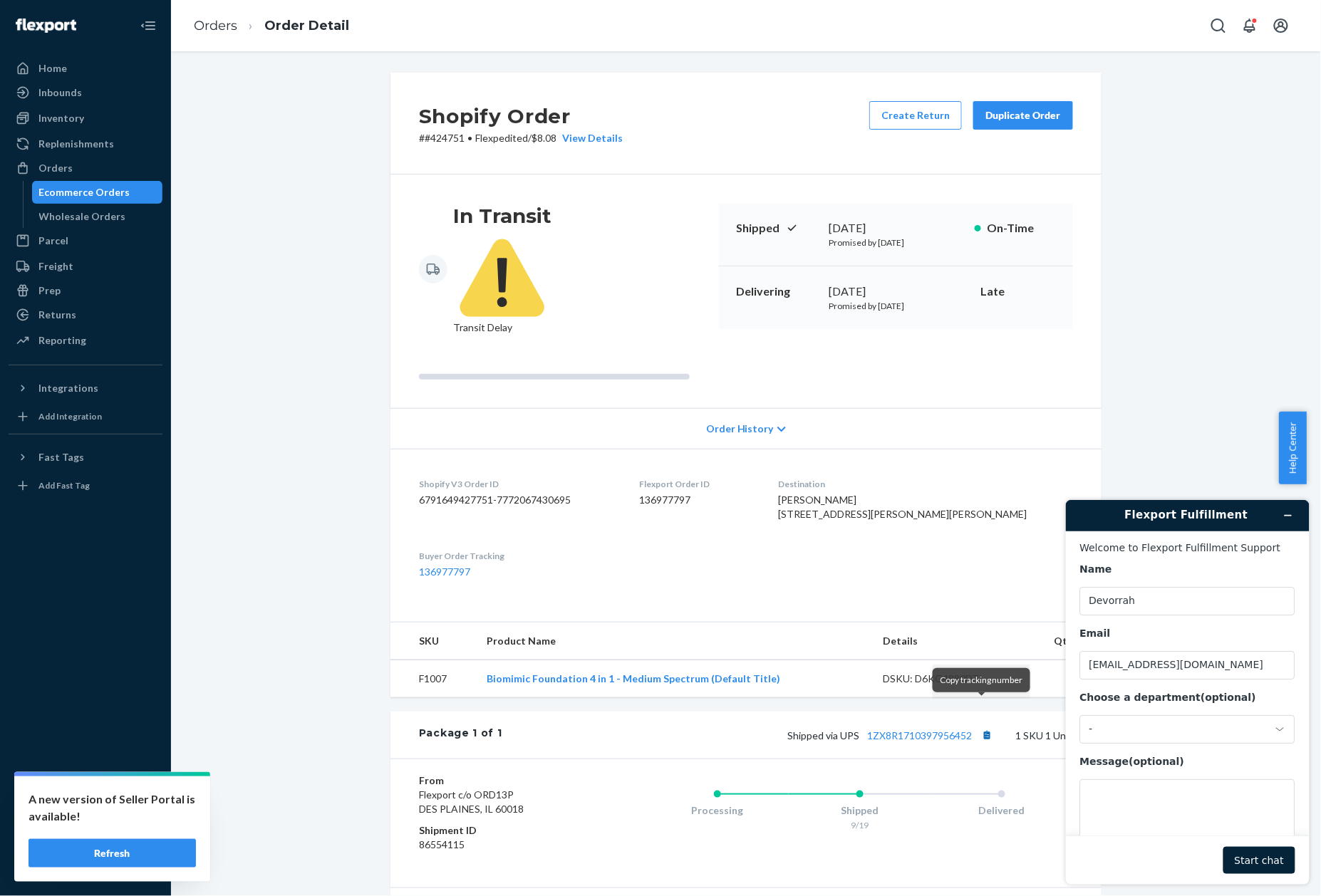
click at [984, 726] on button "Copy tracking number" at bounding box center [987, 734] width 18 height 18
click at [434, 134] on p "# #424751 • Flexpedited / $8.08 View Details" at bounding box center [521, 138] width 204 height 14
click at [233, 27] on ol "Orders Order Detail" at bounding box center [271, 26] width 178 height 42
click at [213, 29] on link "Orders" at bounding box center [215, 25] width 44 height 15
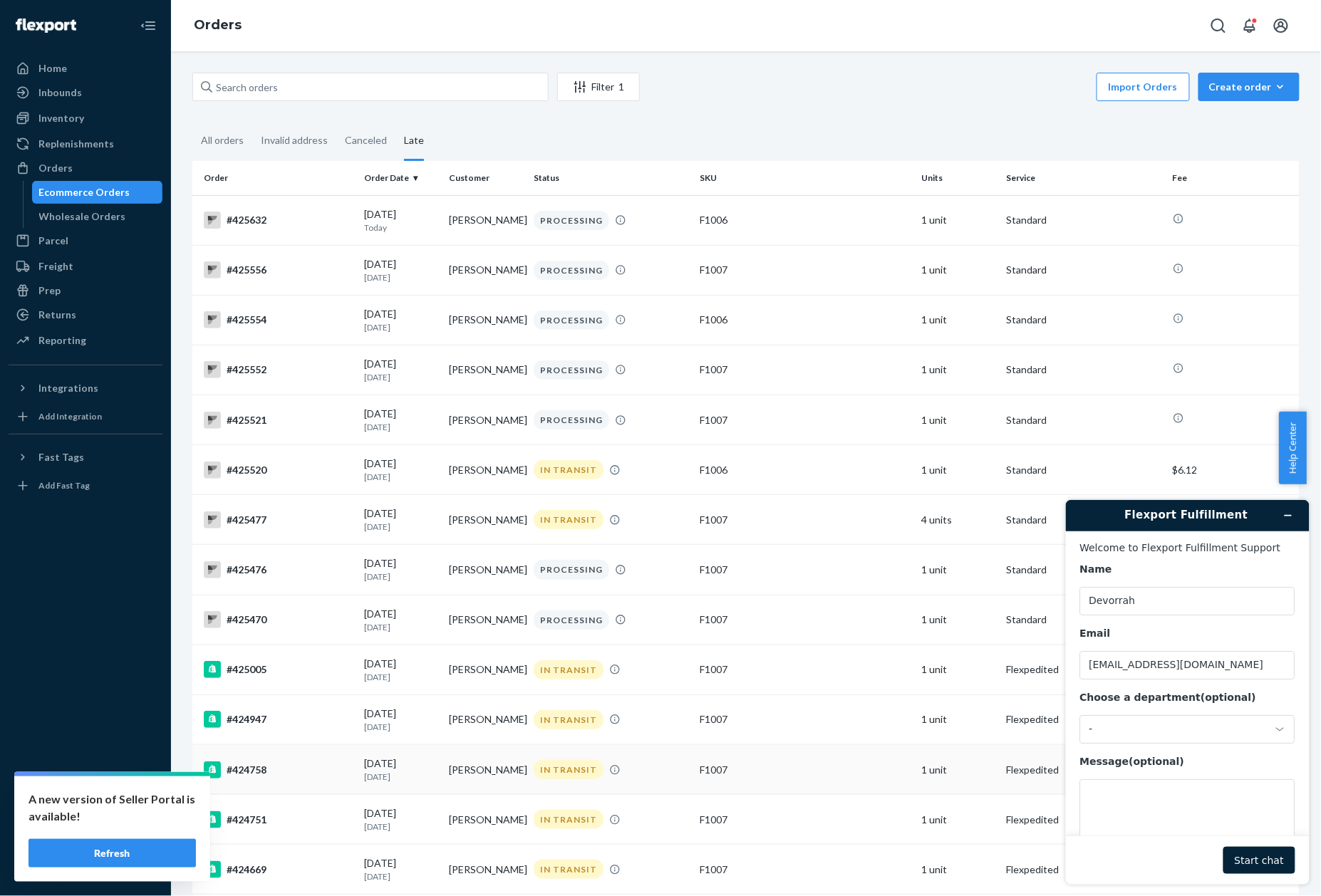
click at [272, 784] on td "#424758" at bounding box center [275, 770] width 166 height 50
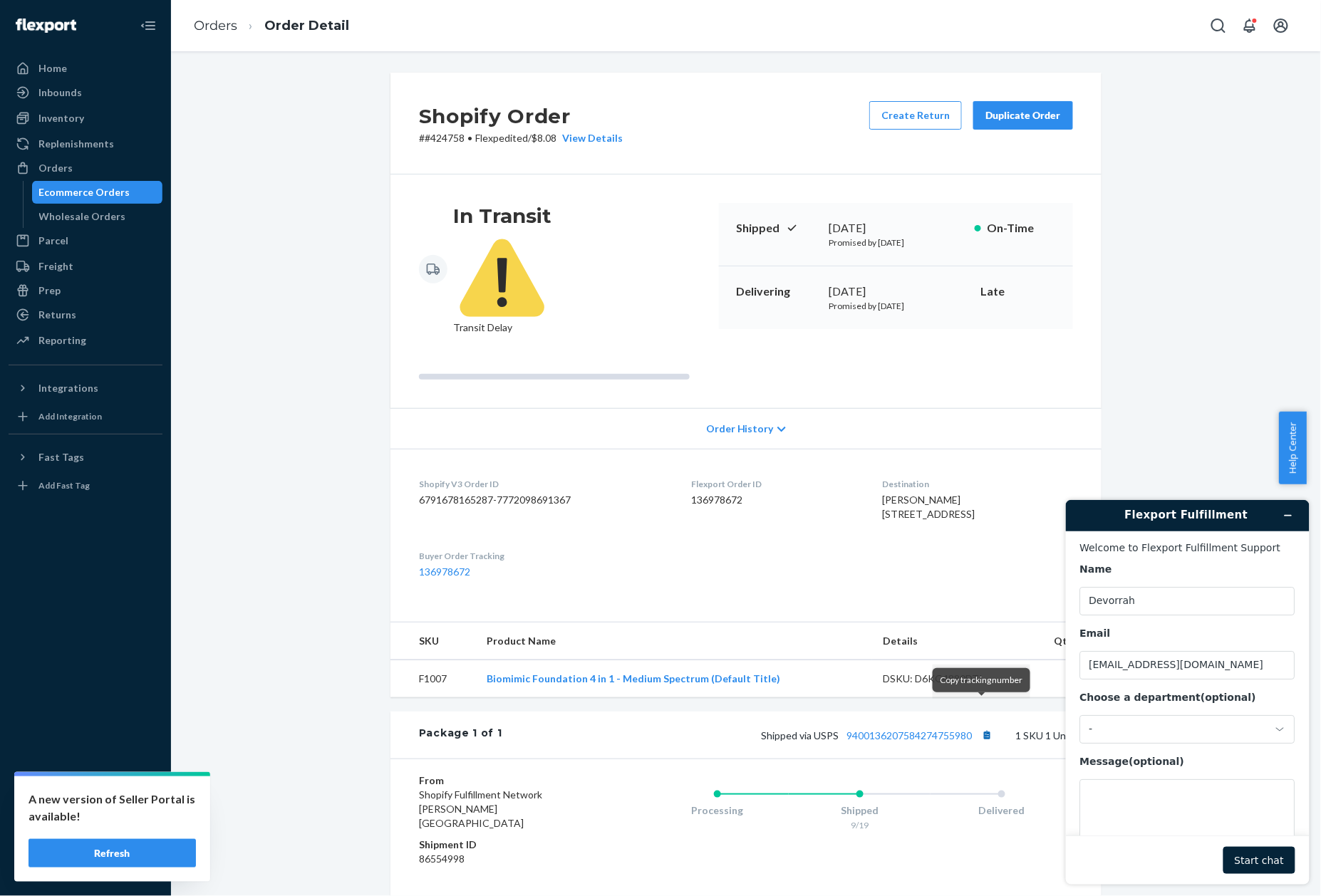
click at [981, 726] on button "Copy tracking number" at bounding box center [987, 734] width 18 height 18
click at [443, 138] on p "# #424758 • Flexpedited / $8.08 View Details" at bounding box center [521, 138] width 204 height 14
click at [232, 24] on link "Orders" at bounding box center [215, 25] width 44 height 15
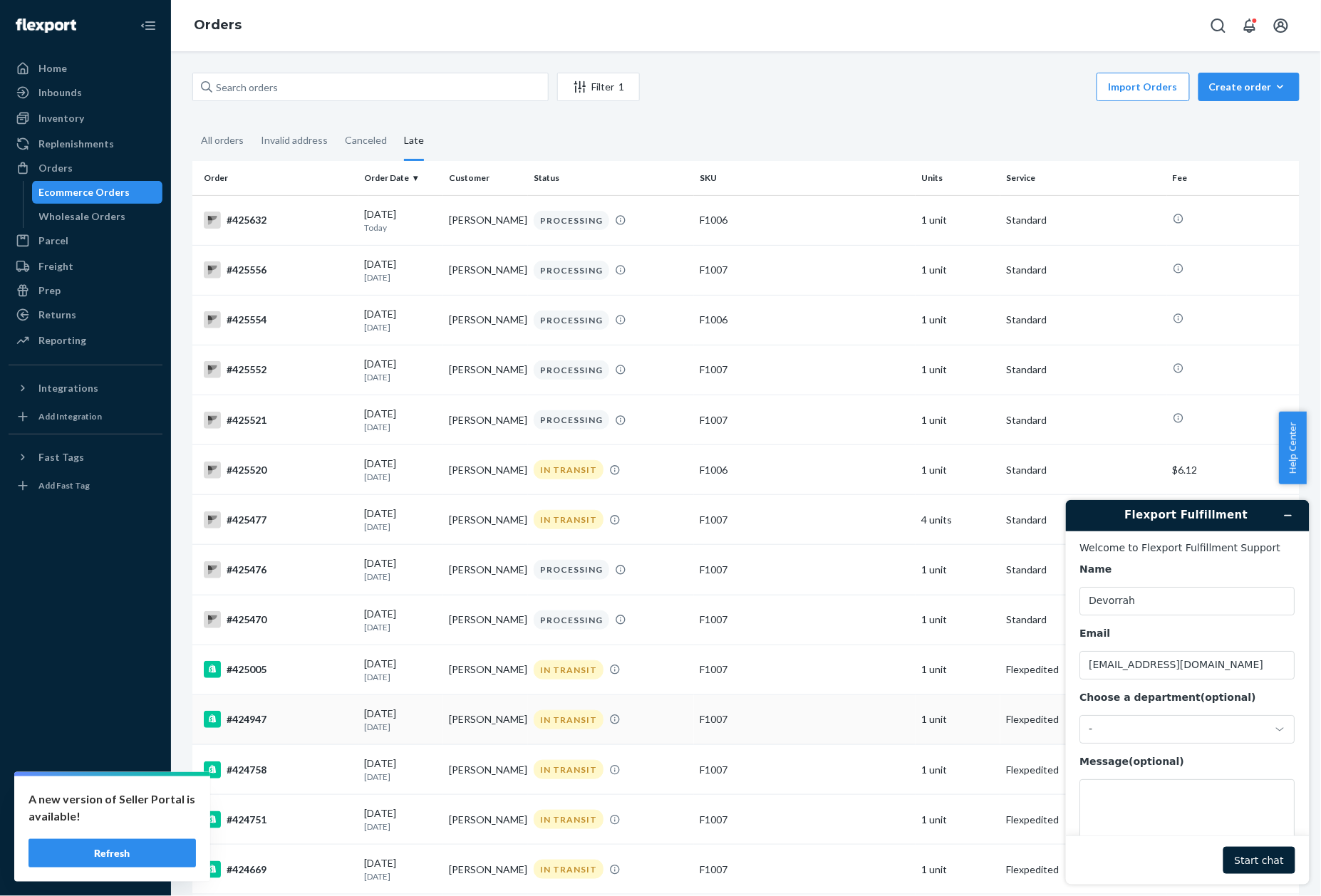
click at [255, 734] on td "#424947" at bounding box center [275, 720] width 166 height 50
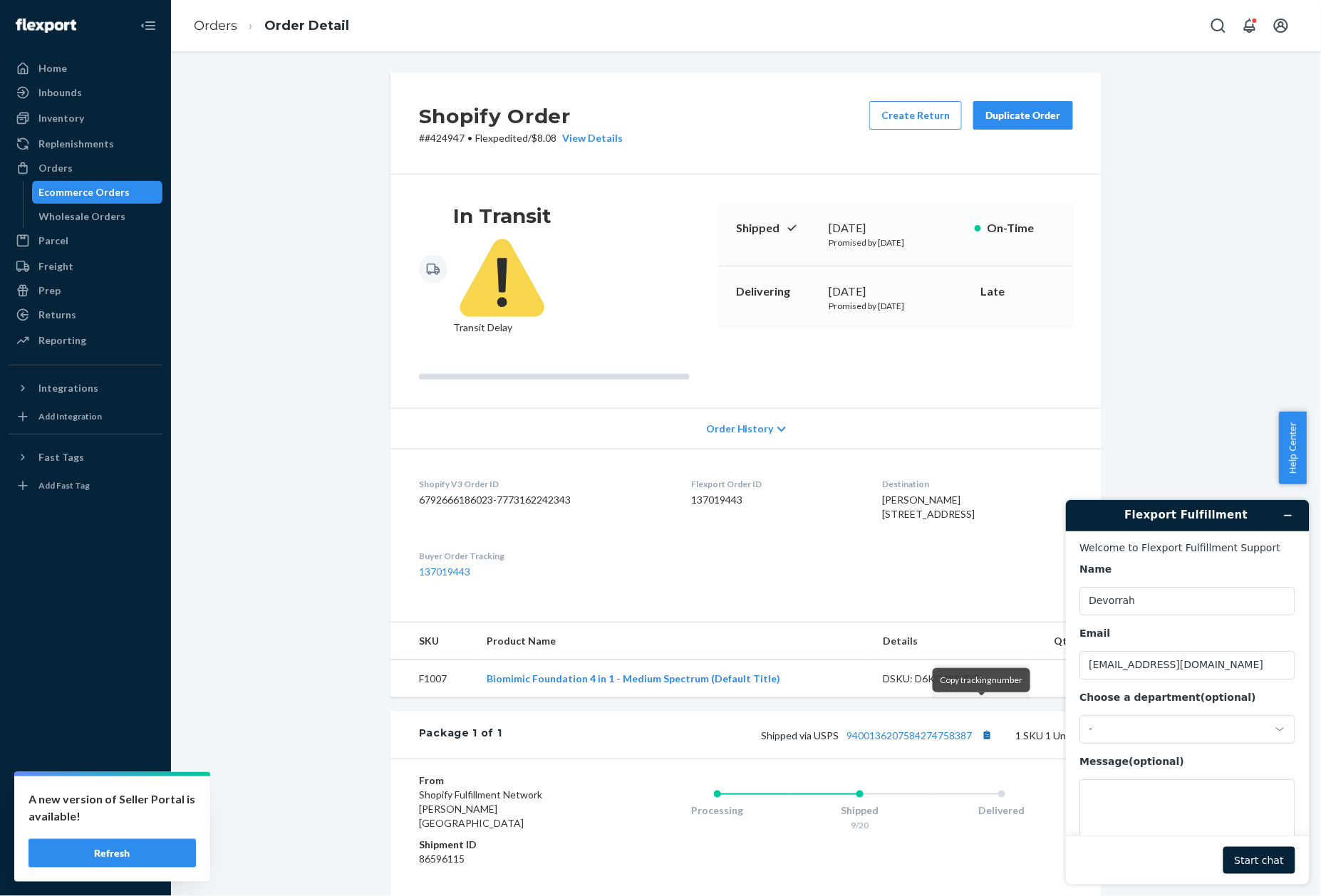
click at [978, 726] on button "Copy tracking number" at bounding box center [987, 734] width 18 height 18
click at [979, 726] on button "Copy tracking number" at bounding box center [987, 734] width 18 height 18
click at [445, 135] on p "# #424947 • Flexpedited / $8.08 View Details" at bounding box center [521, 138] width 204 height 14
drag, startPoint x: 3, startPoint y: 669, endPoint x: 433, endPoint y: 137, distance: 684.0
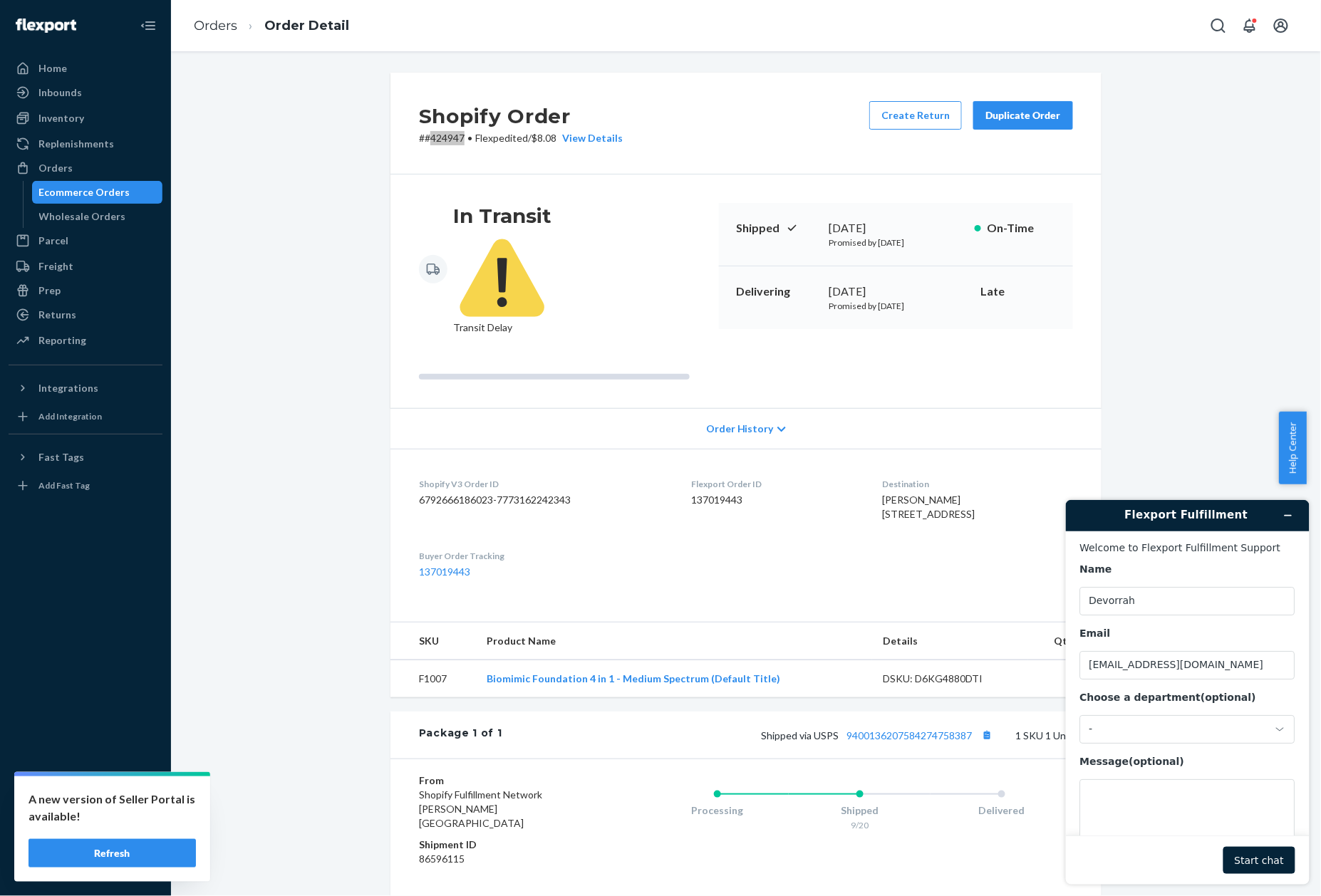
click at [433, 137] on p "# #424947 • Flexpedited / $8.08 View Details" at bounding box center [521, 138] width 204 height 14
click at [213, 20] on link "Orders" at bounding box center [215, 25] width 44 height 15
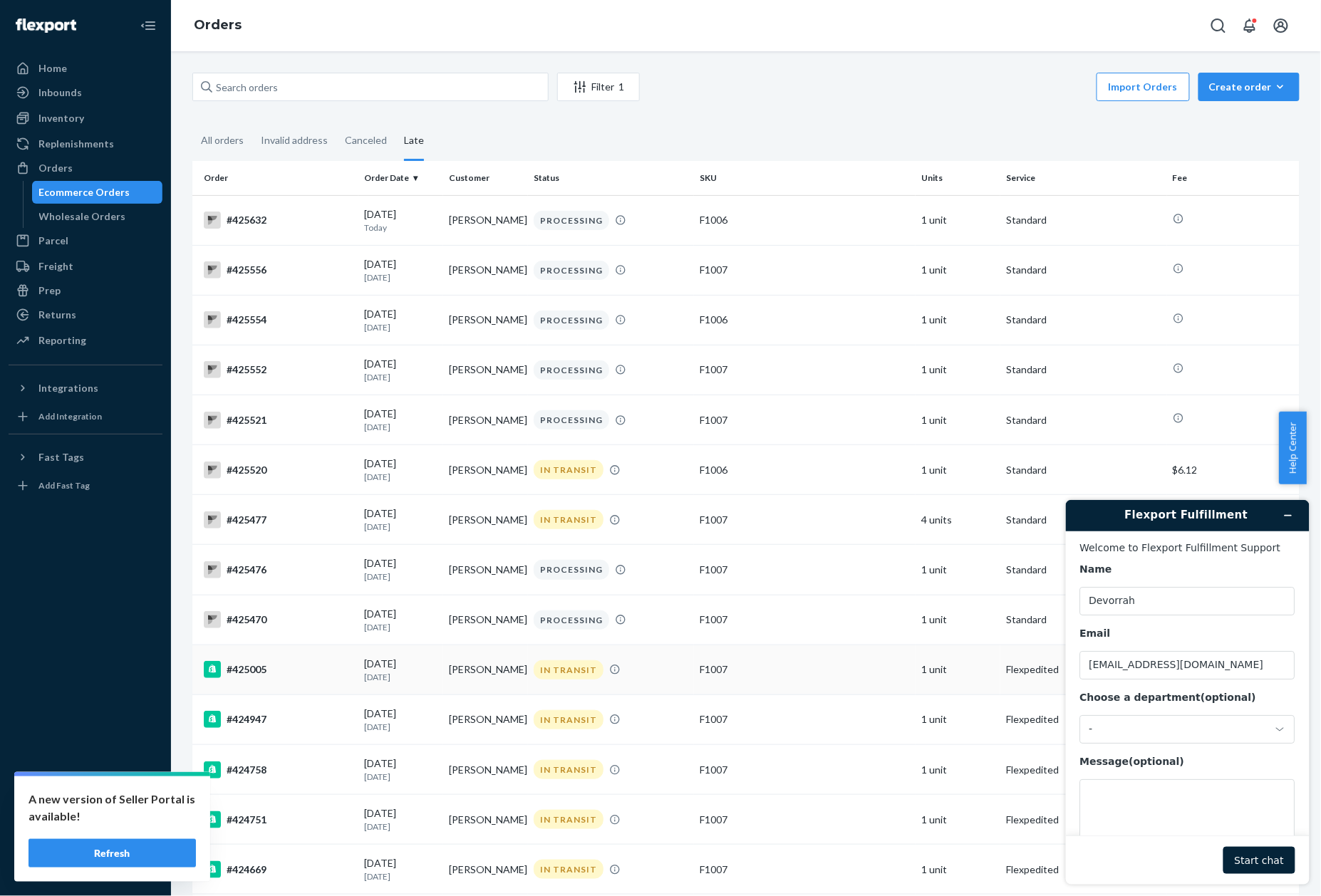
click at [242, 675] on div "#425005" at bounding box center [278, 669] width 149 height 17
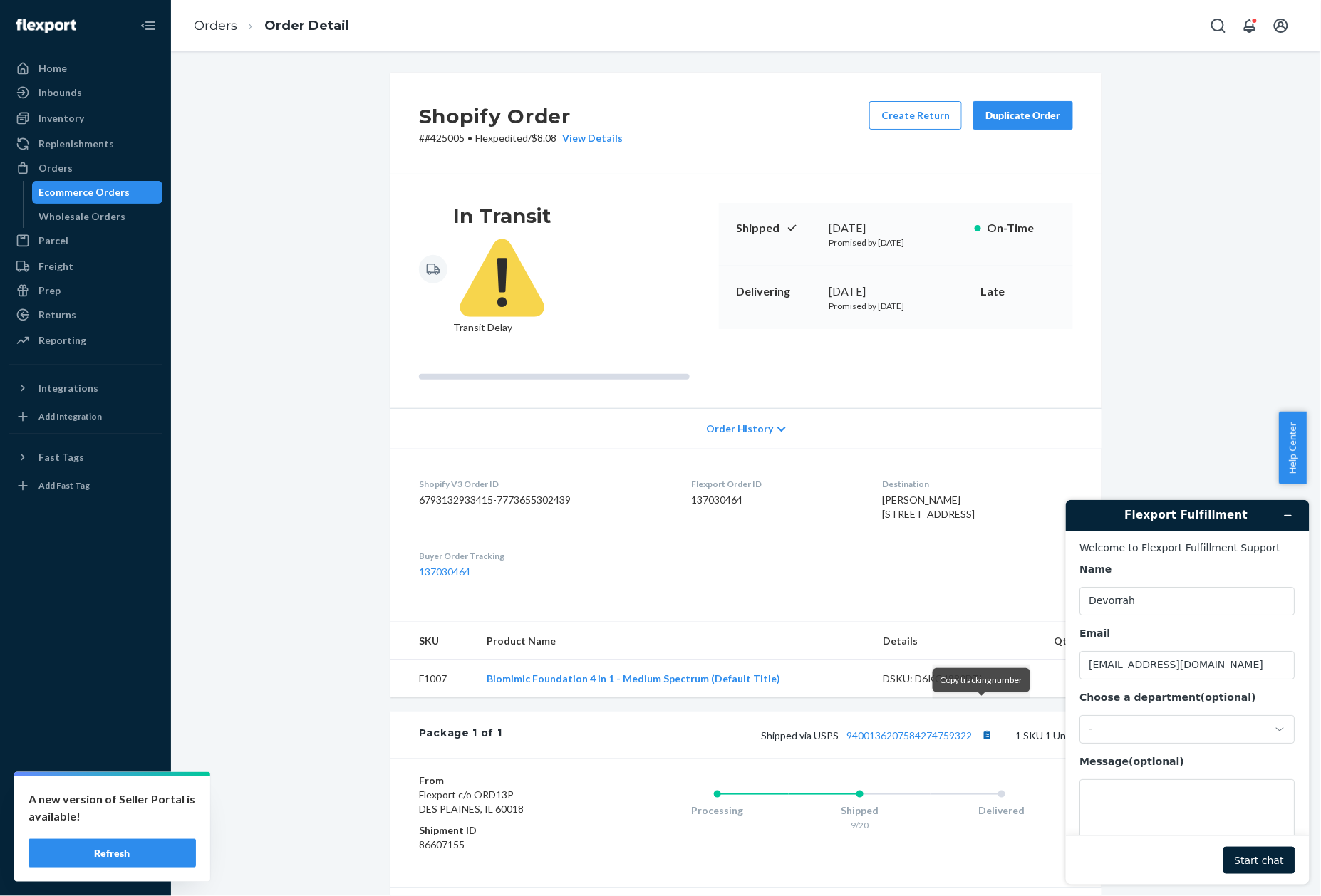
click at [984, 726] on button "Copy tracking number" at bounding box center [987, 734] width 18 height 18
click at [436, 138] on p "# #425005 • Flexpedited / $8.08 View Details" at bounding box center [521, 138] width 204 height 14
click at [214, 32] on li "Orders" at bounding box center [215, 26] width 44 height 18
click at [214, 30] on link "Orders" at bounding box center [215, 25] width 44 height 15
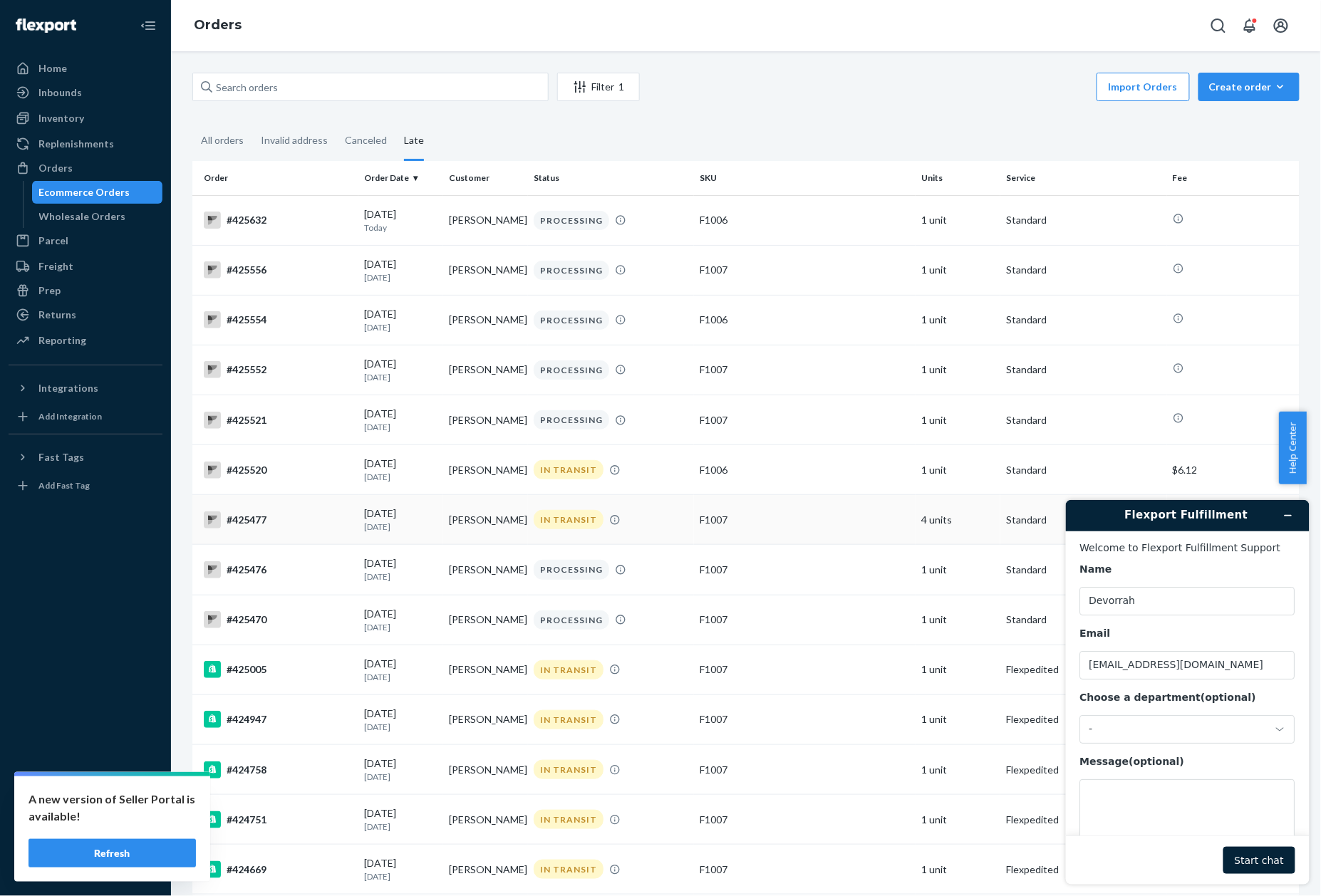
click at [262, 524] on div "#425477" at bounding box center [278, 520] width 149 height 17
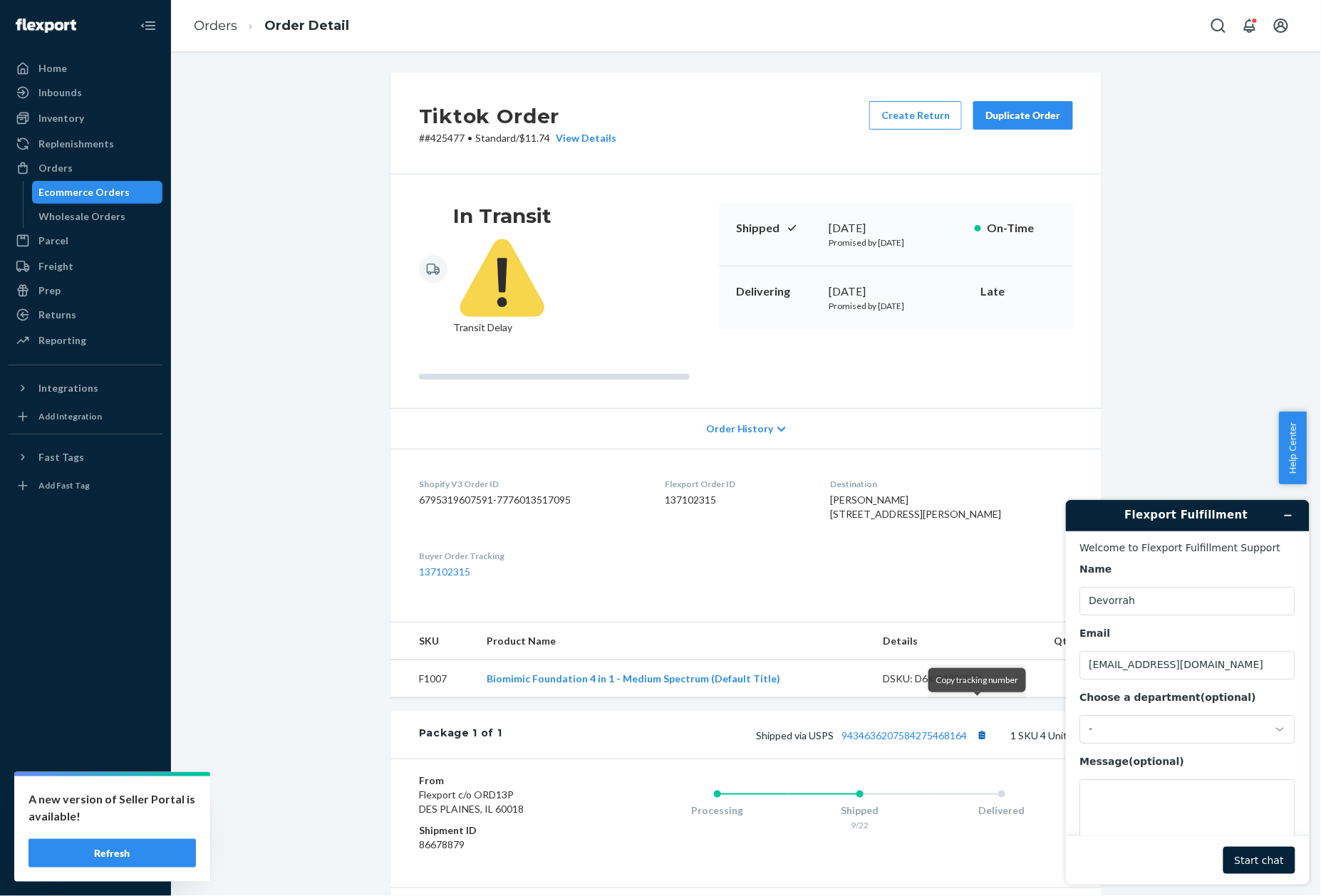
click at [978, 726] on button "Copy tracking number" at bounding box center [981, 734] width 18 height 18
click at [445, 138] on p "# #425477 • Standard / $11.74 View Details" at bounding box center [517, 138] width 197 height 14
drag, startPoint x: 12, startPoint y: 556, endPoint x: 433, endPoint y: 135, distance: 595.4
click at [433, 135] on p "# #425477 • Standard / $11.74 View Details" at bounding box center [517, 138] width 197 height 14
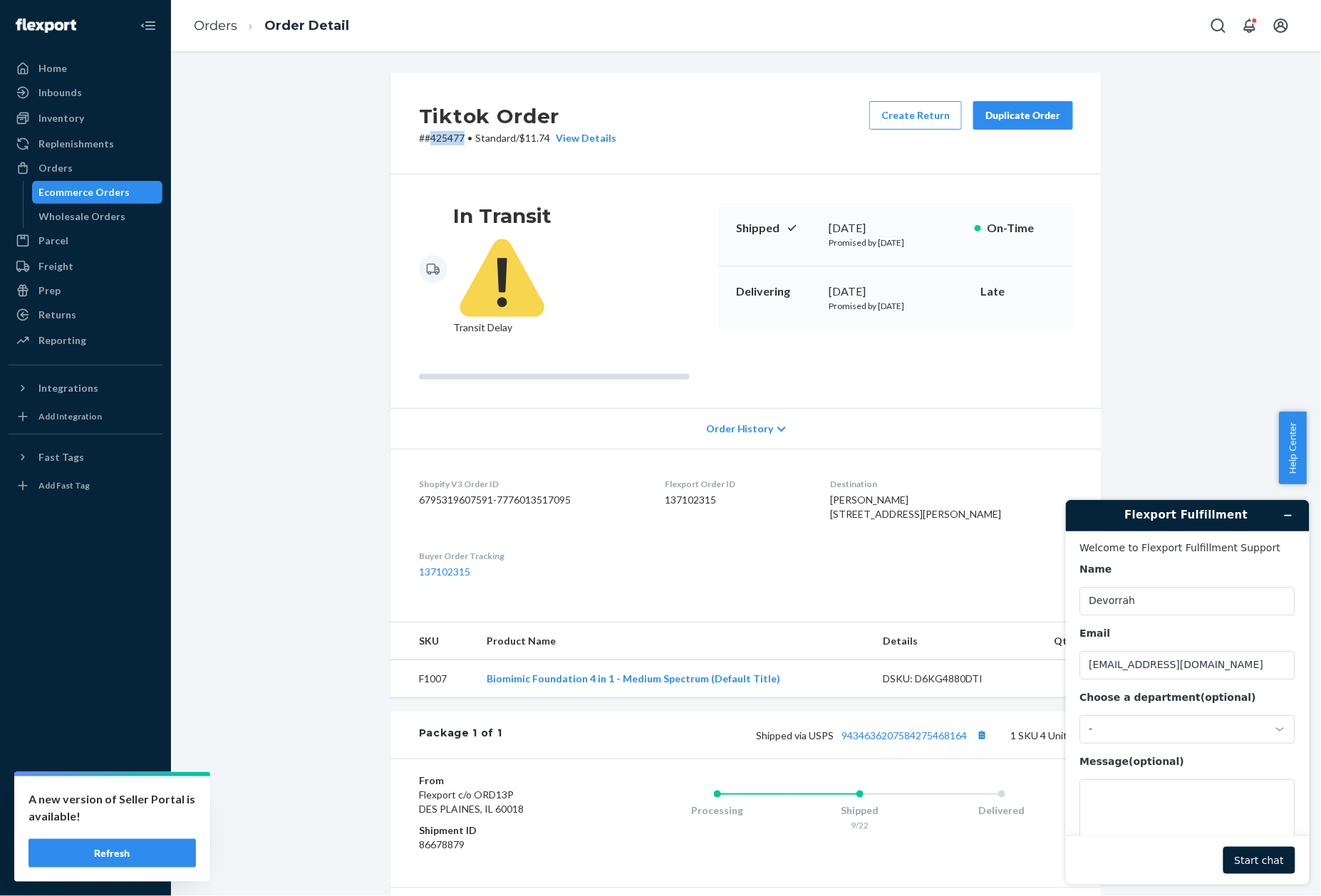
click at [433, 135] on p "# #425477 • Standard / $11.74 View Details" at bounding box center [517, 138] width 197 height 14
click at [212, 24] on link "Orders" at bounding box center [215, 25] width 44 height 15
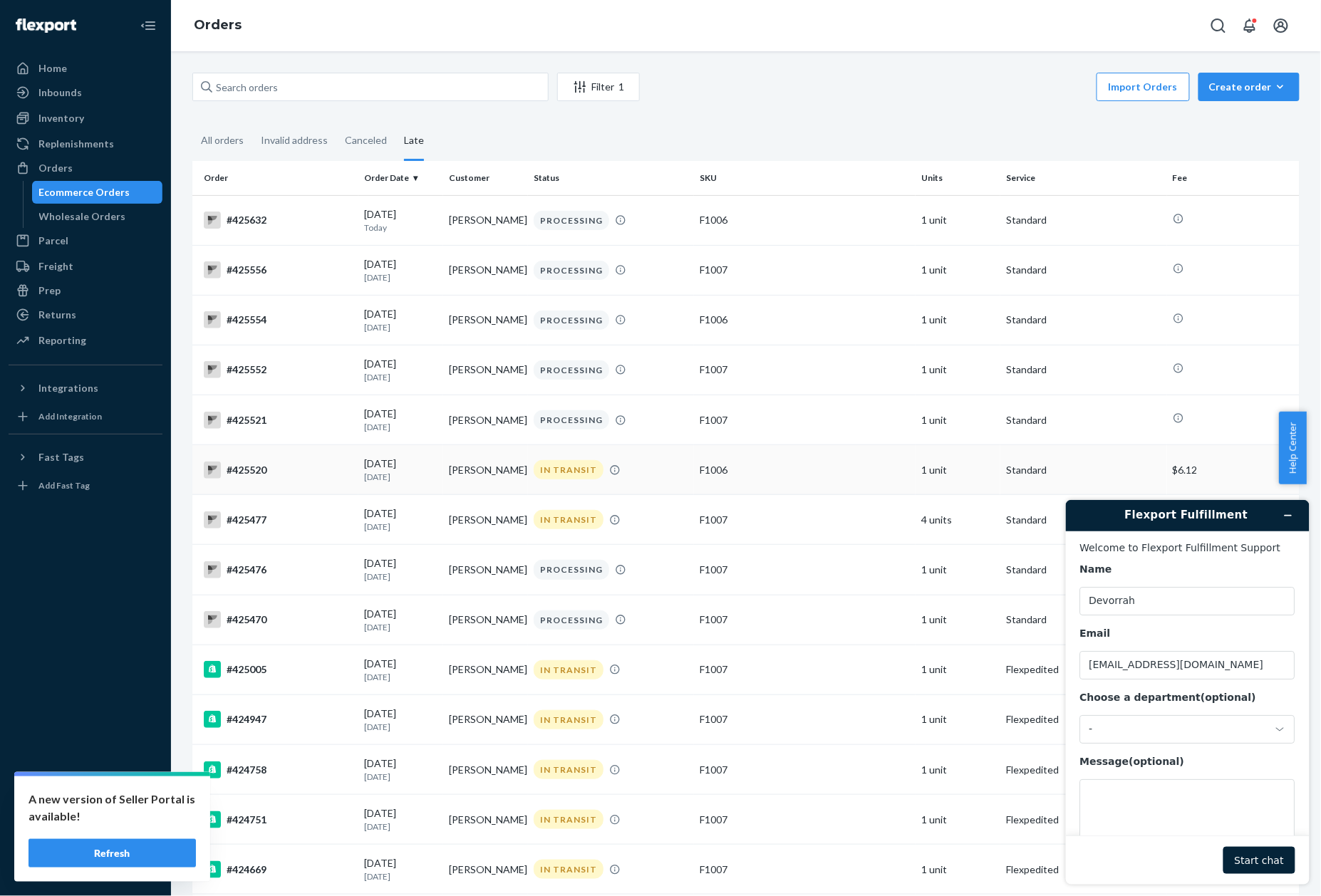
click at [274, 469] on div "#425520" at bounding box center [278, 469] width 149 height 17
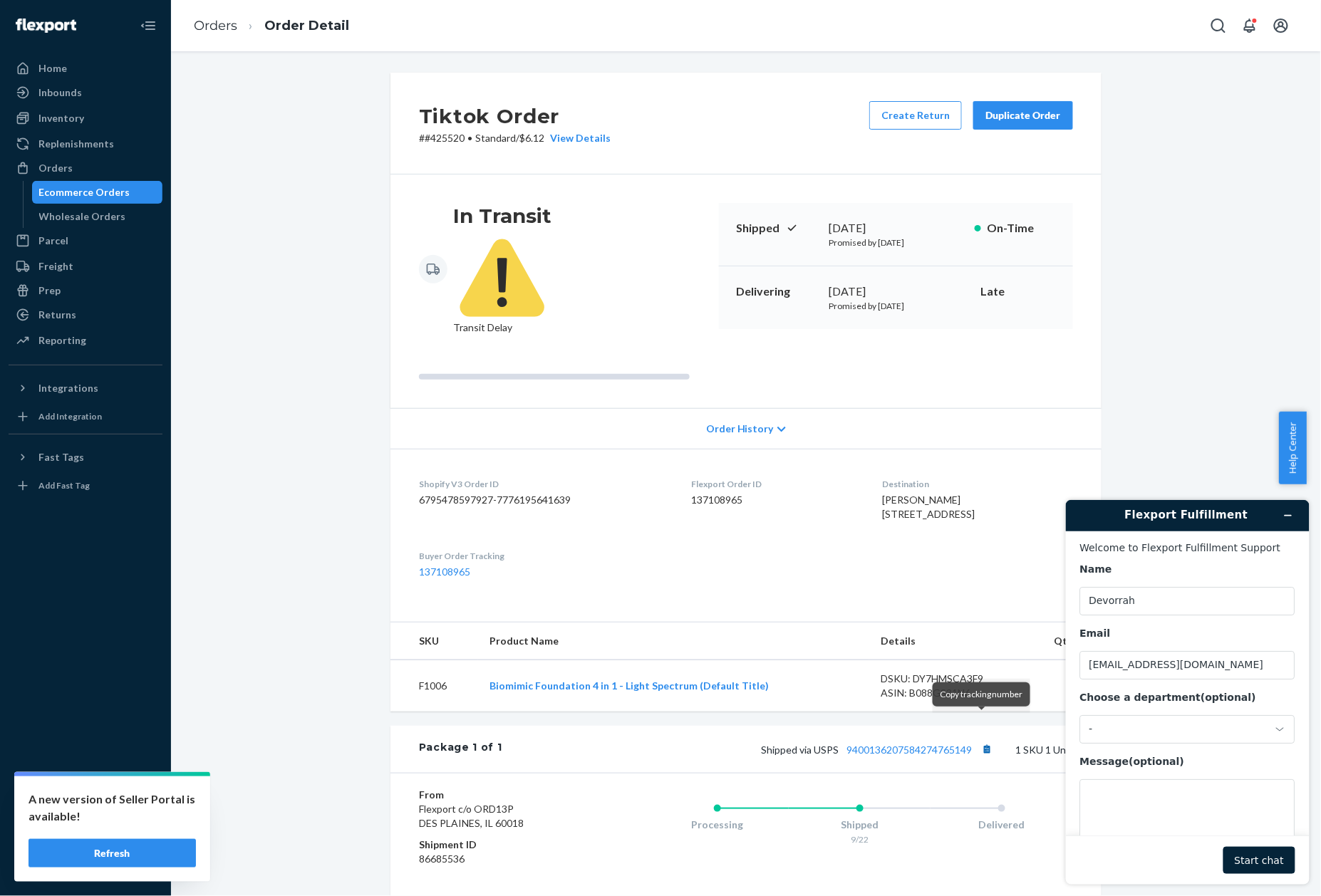
click at [981, 740] on button "Copy tracking number" at bounding box center [987, 749] width 18 height 18
click at [430, 131] on p "# #425520 • Standard / $6.12 View Details" at bounding box center [515, 138] width 192 height 14
click at [433, 134] on p "# #425520 • Standard / $6.12 View Details" at bounding box center [515, 138] width 192 height 14
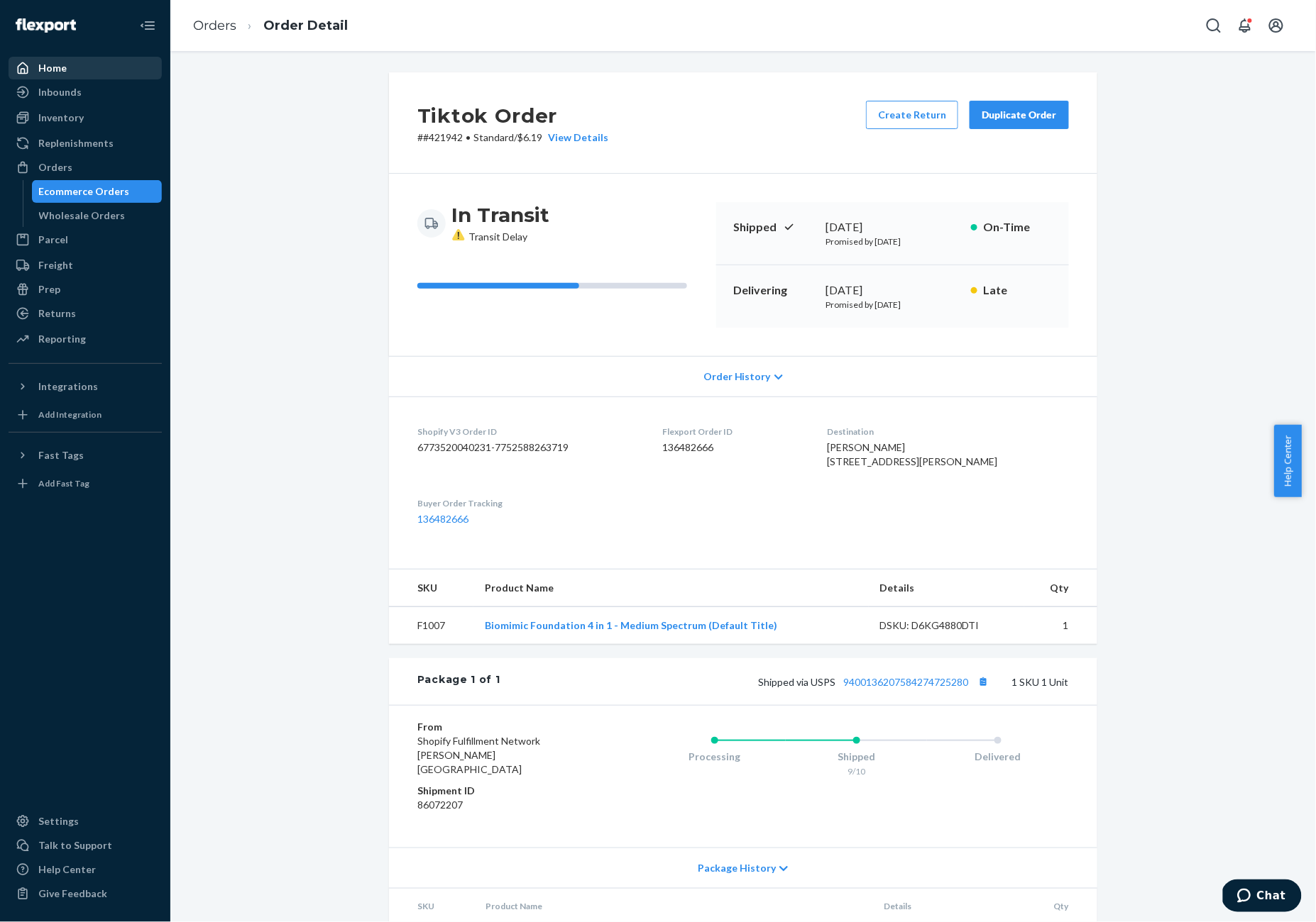
click at [61, 61] on div "Home" at bounding box center [52, 68] width 29 height 14
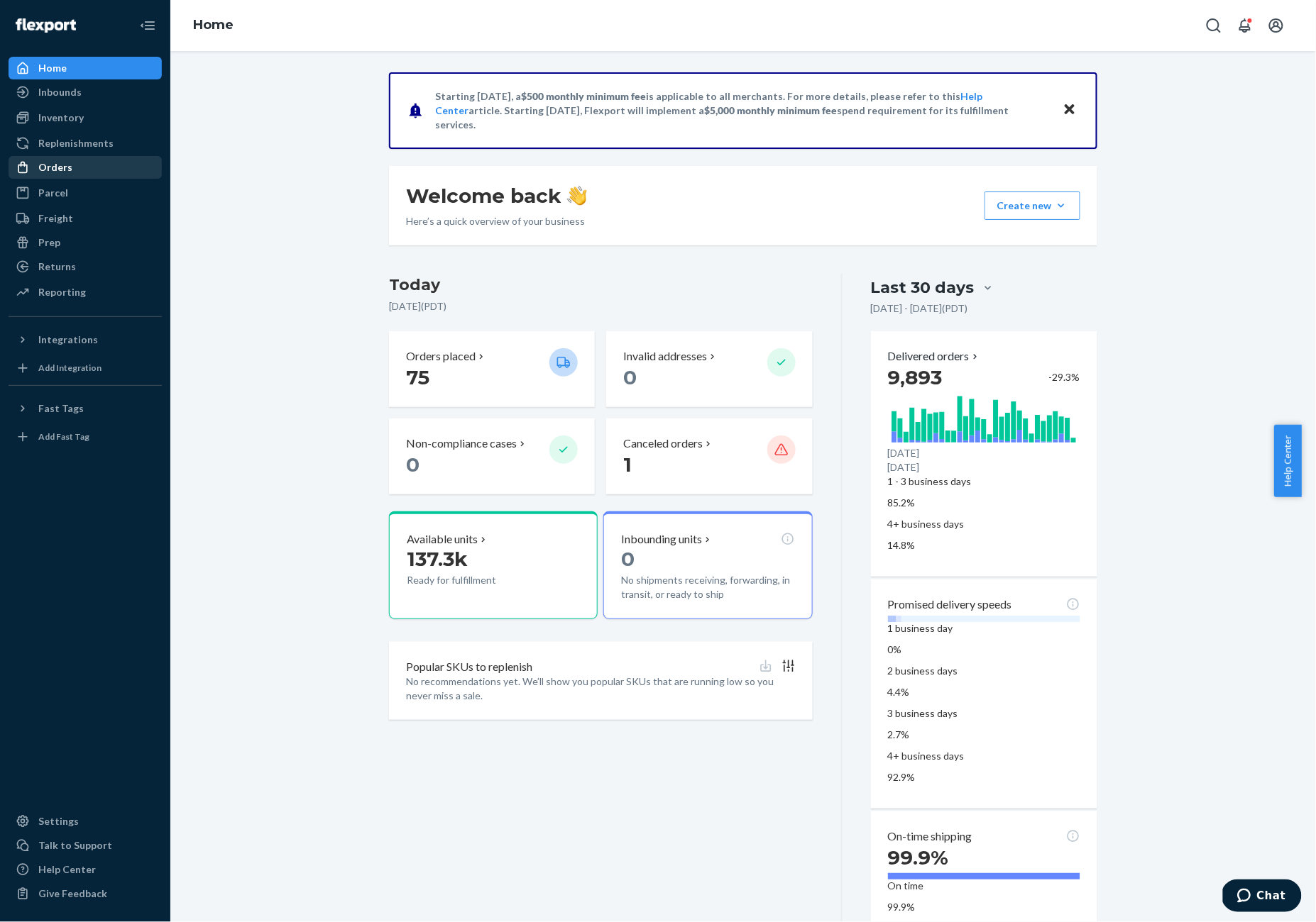
click at [60, 171] on div "Orders" at bounding box center [55, 167] width 34 height 14
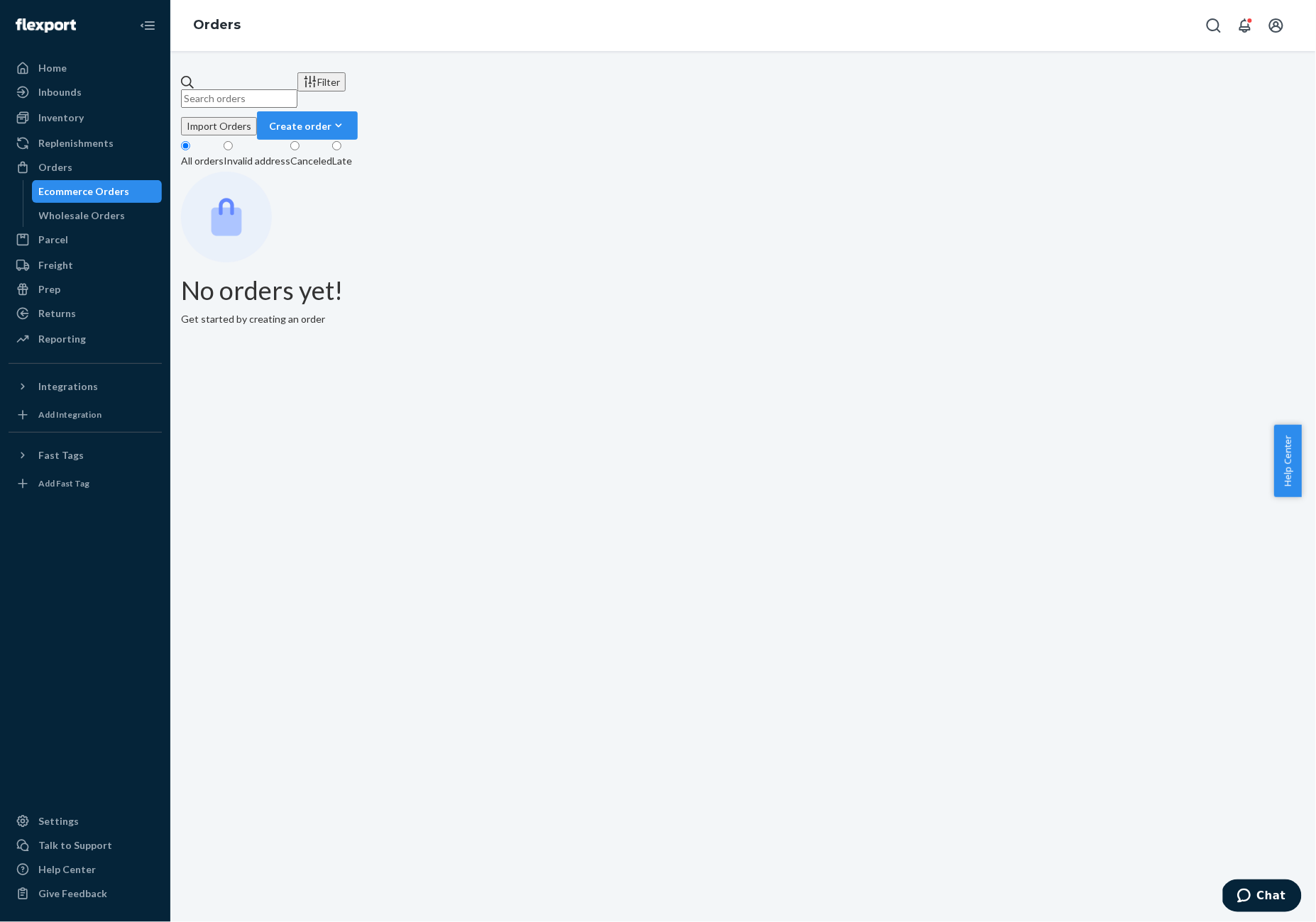
click at [352, 154] on div "Late" at bounding box center [342, 160] width 20 height 14
click at [341, 141] on input "Late" at bounding box center [337, 146] width 10 height 10
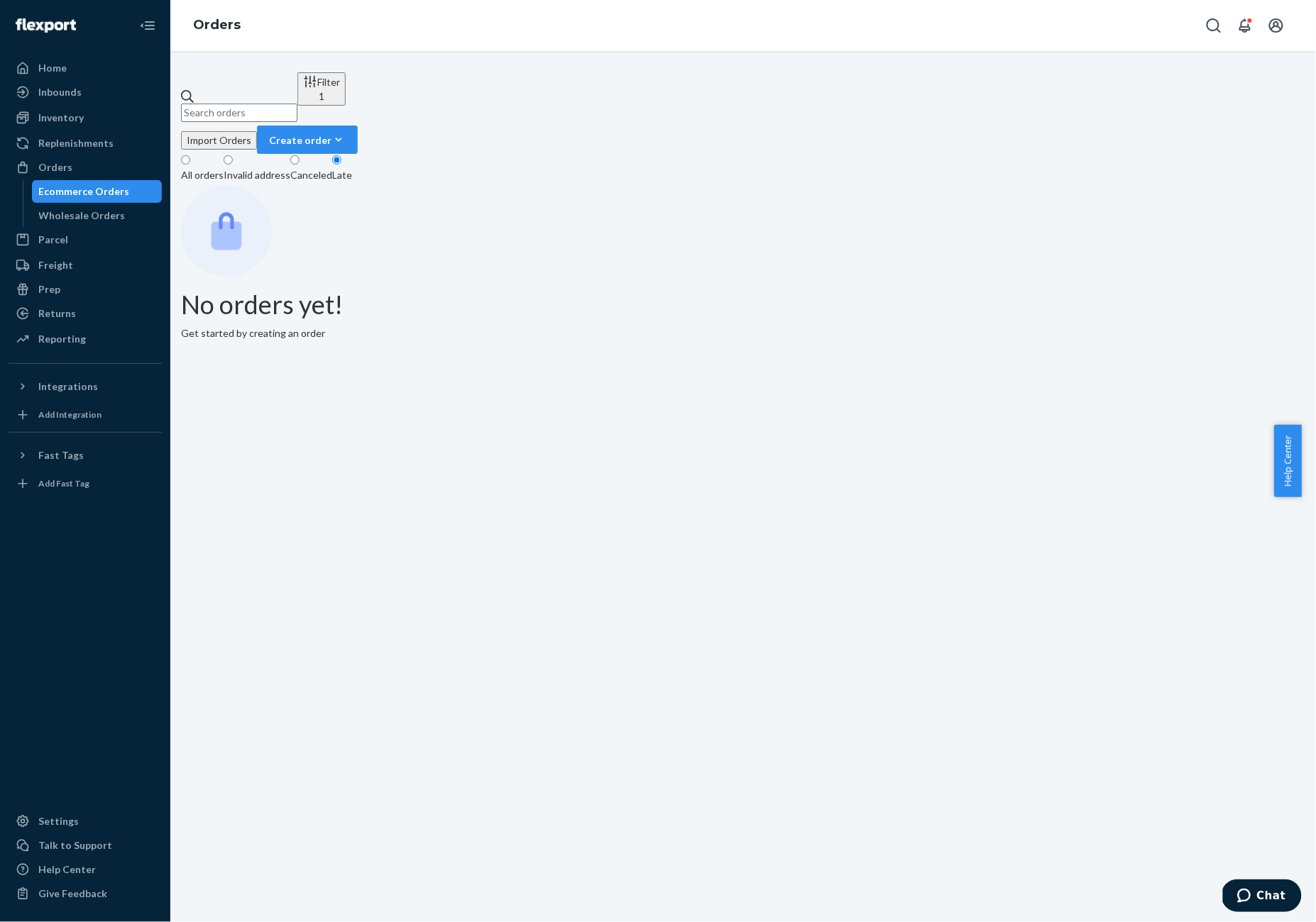
click at [210, 168] on div "All orders" at bounding box center [202, 175] width 43 height 14
click at [191, 155] on input "All orders" at bounding box center [185, 160] width 10 height 10
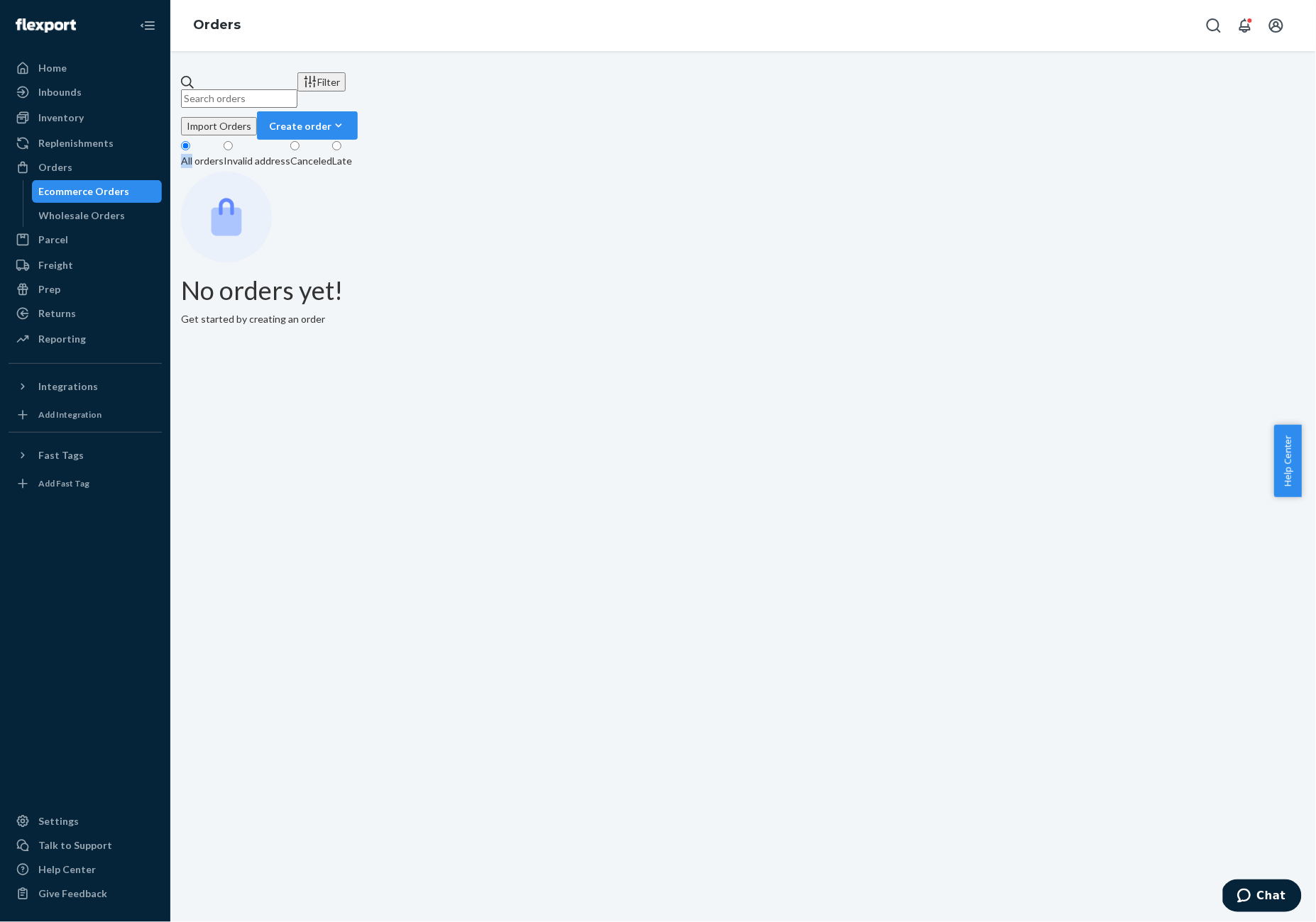
click at [210, 154] on div "All orders" at bounding box center [202, 160] width 43 height 14
click at [191, 141] on input "All orders" at bounding box center [185, 146] width 10 height 10
click at [352, 154] on div "Late" at bounding box center [342, 160] width 20 height 14
click at [341, 141] on input "Late" at bounding box center [337, 146] width 10 height 10
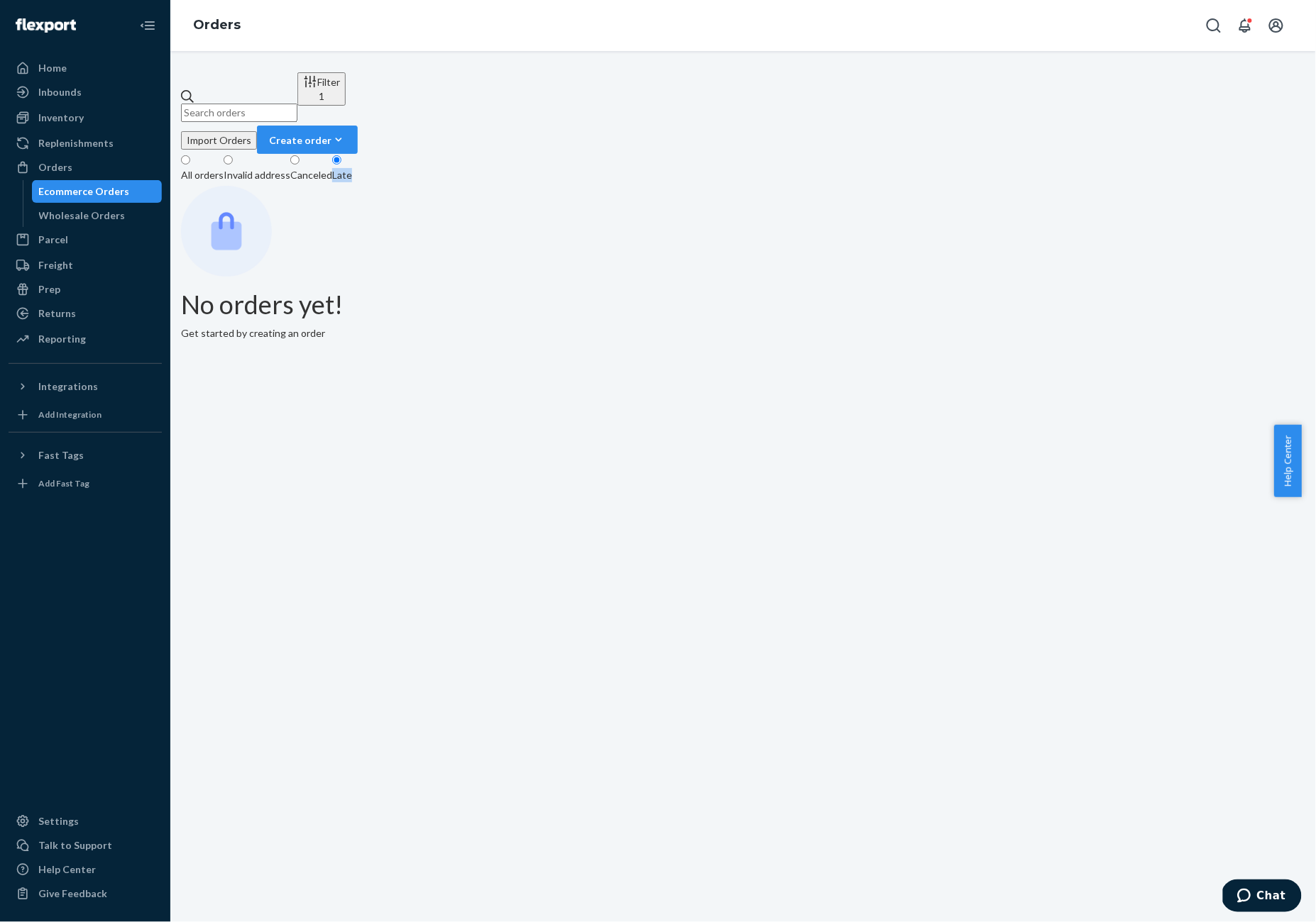
click at [352, 168] on div "Late" at bounding box center [342, 175] width 20 height 14
click at [341, 155] on input "Late" at bounding box center [337, 160] width 10 height 10
click at [224, 168] on div "All orders" at bounding box center [202, 175] width 43 height 14
click at [191, 155] on input "All orders" at bounding box center [185, 160] width 10 height 10
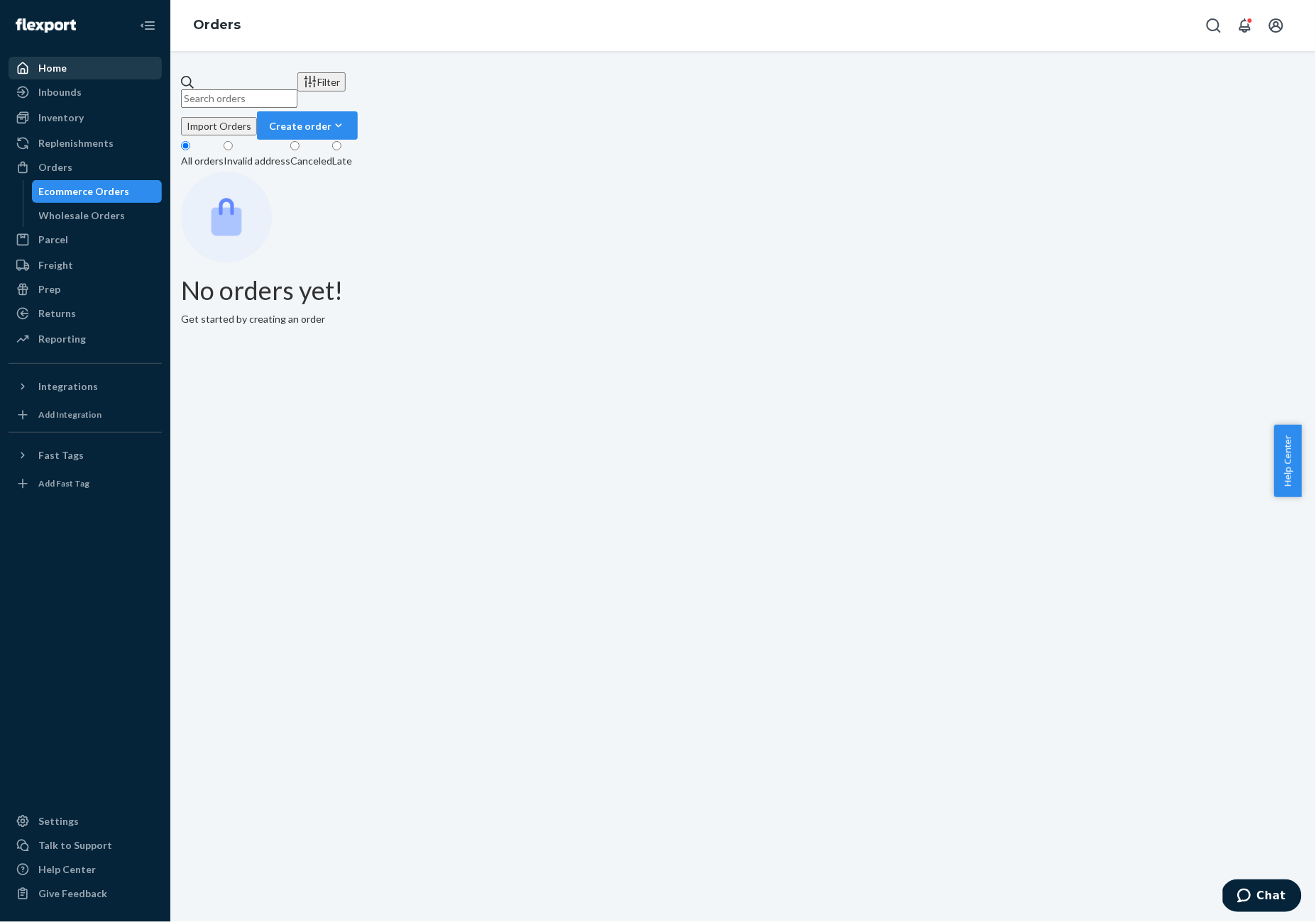
click at [77, 60] on div "Home" at bounding box center [85, 68] width 151 height 20
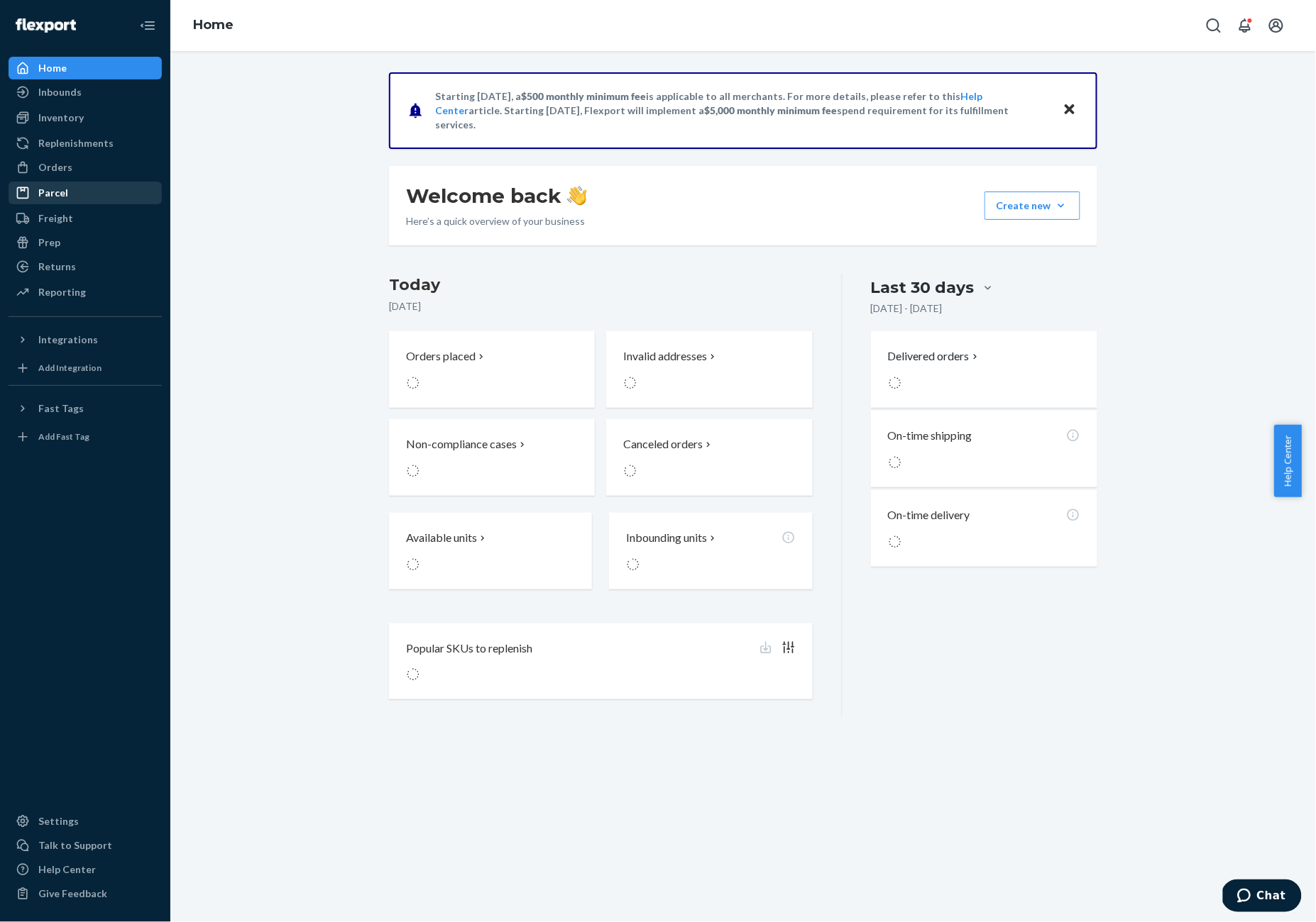
click at [74, 186] on div "Parcel" at bounding box center [85, 193] width 151 height 20
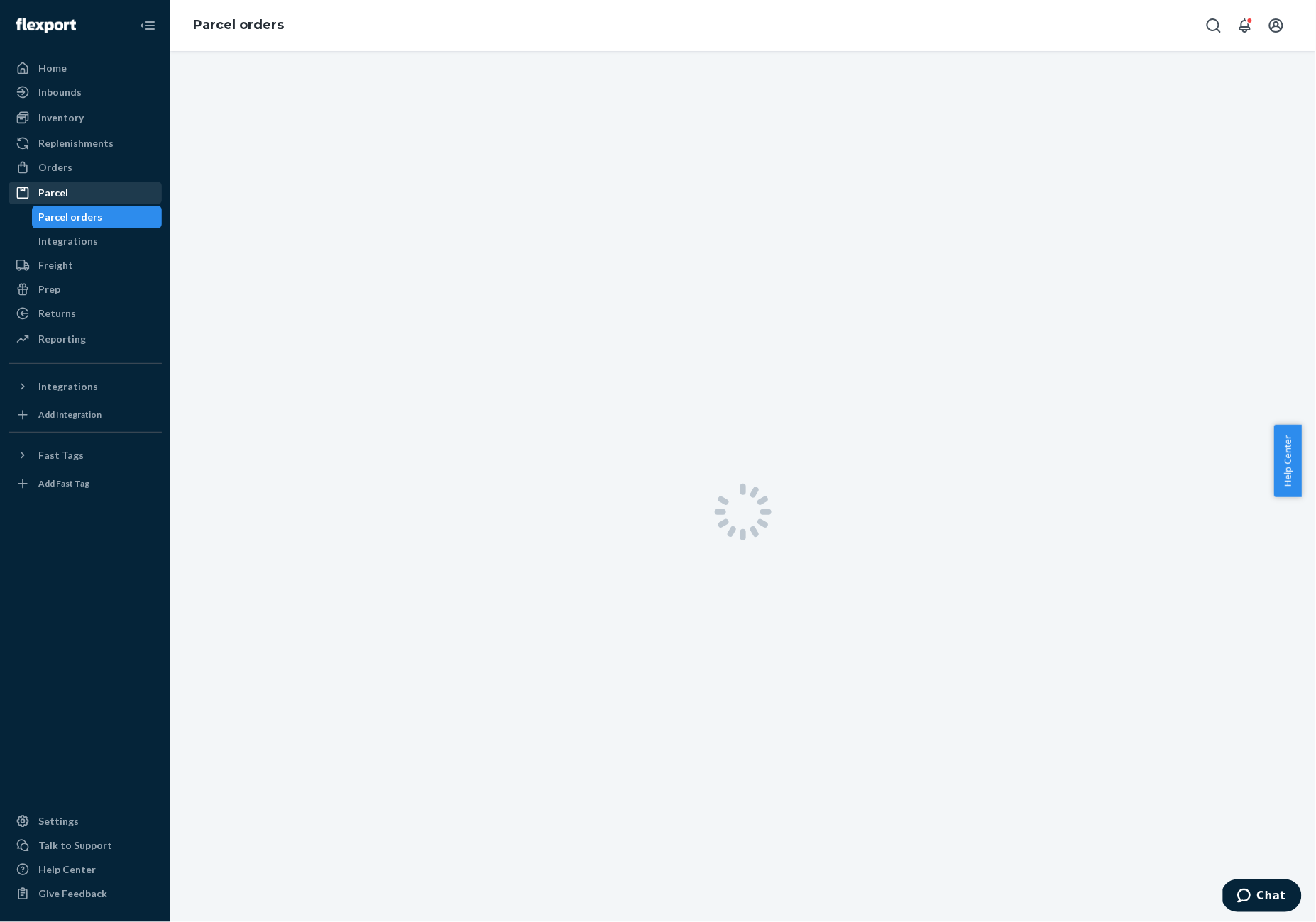
click at [74, 182] on link "Parcel" at bounding box center [85, 193] width 153 height 23
click at [77, 176] on div "Orders" at bounding box center [85, 167] width 151 height 20
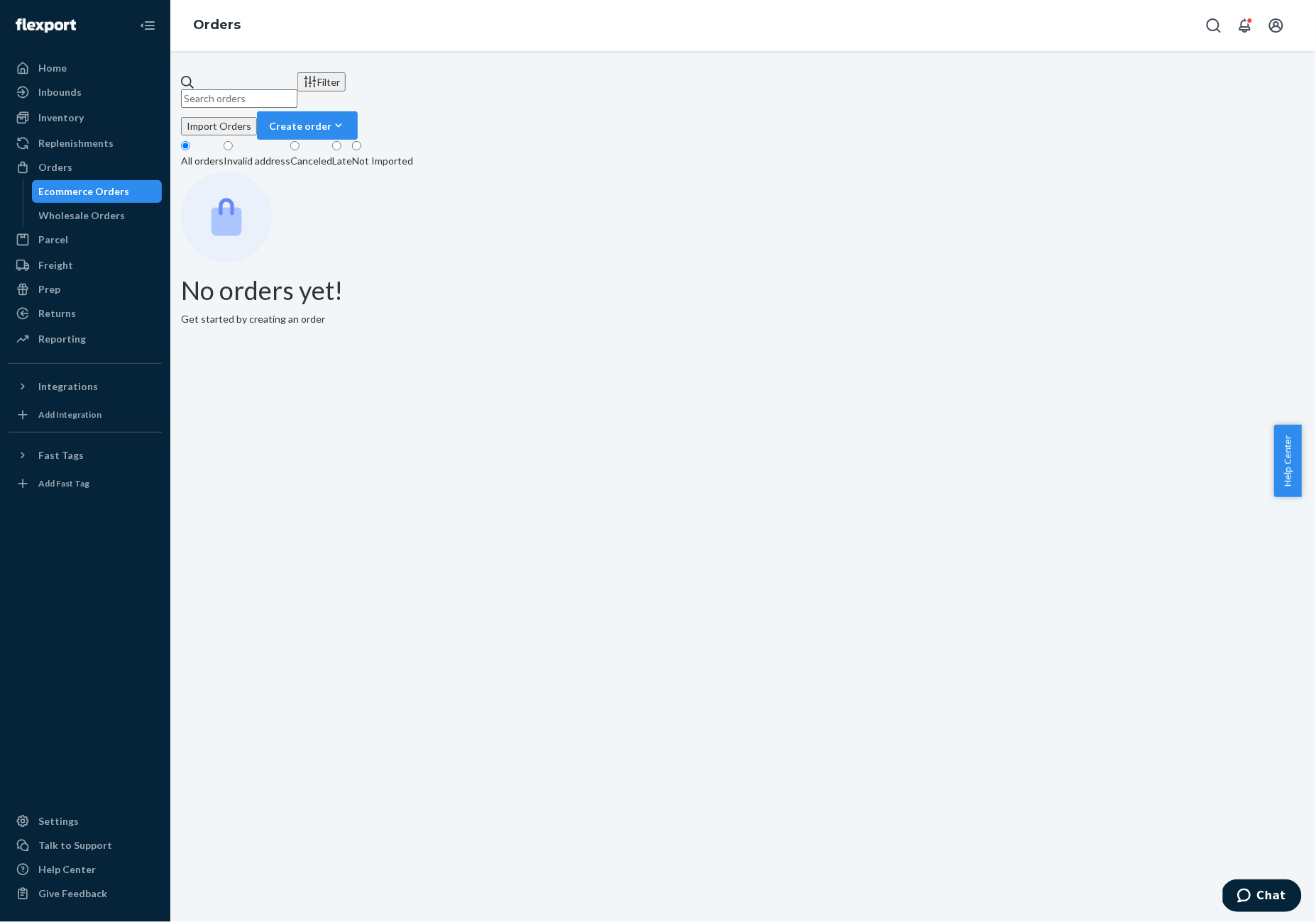
click at [352, 154] on div "Late" at bounding box center [342, 160] width 20 height 14
click at [341, 143] on input "Late" at bounding box center [337, 146] width 10 height 10
